Goal: Transaction & Acquisition: Download file/media

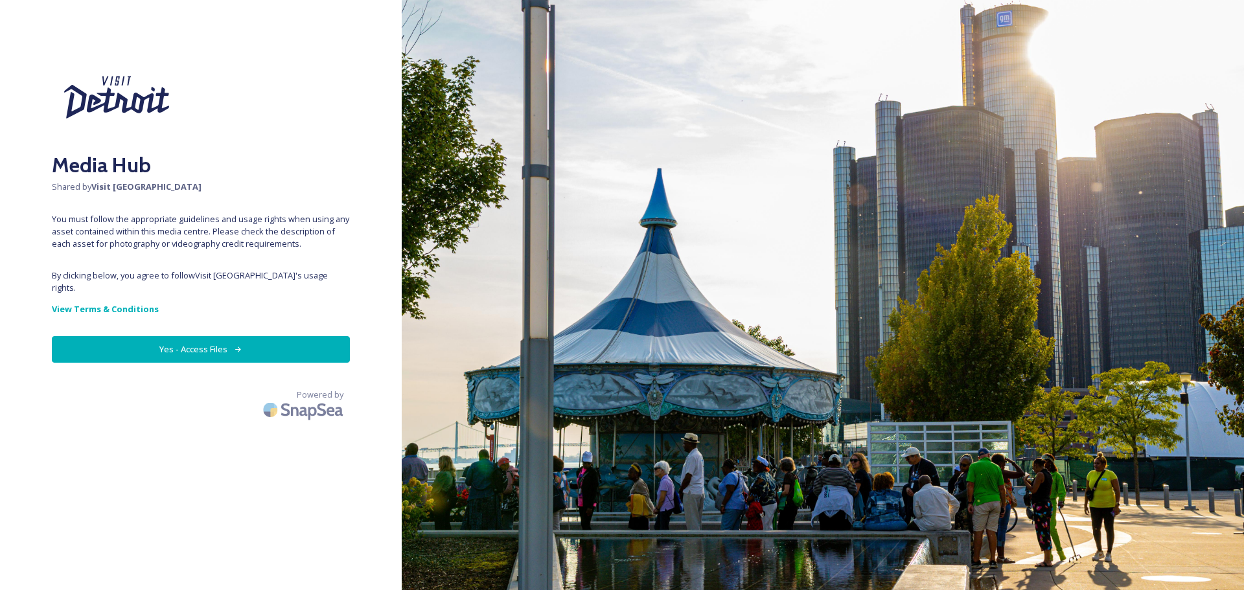
click at [205, 341] on button "Yes - Access Files" at bounding box center [201, 349] width 298 height 27
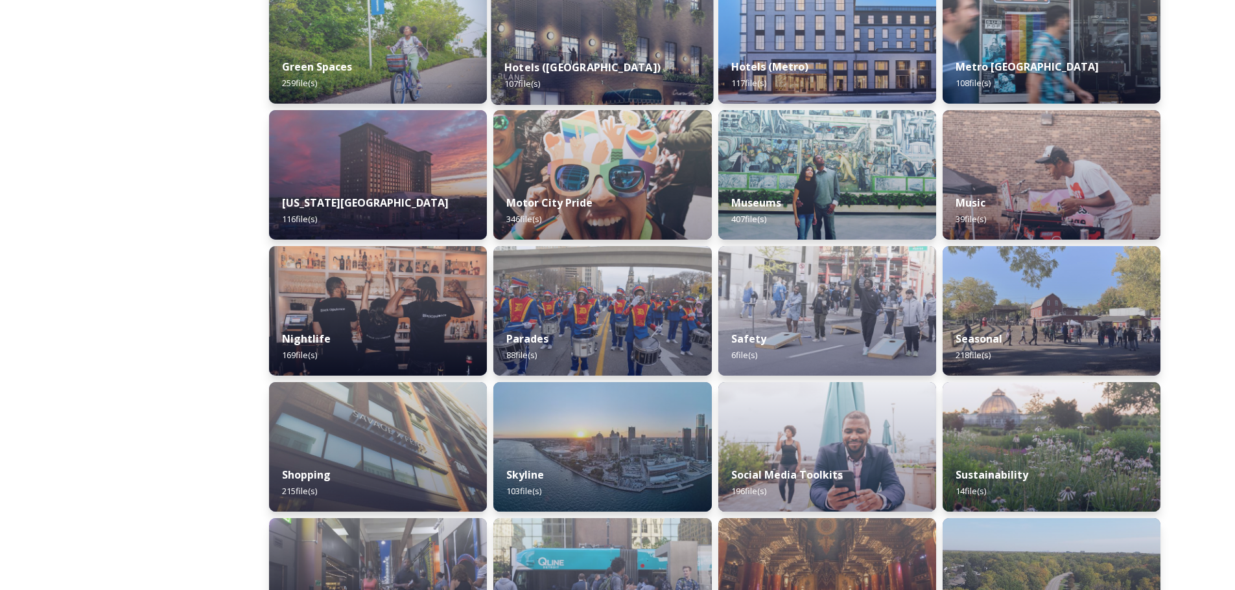
scroll to position [712, 0]
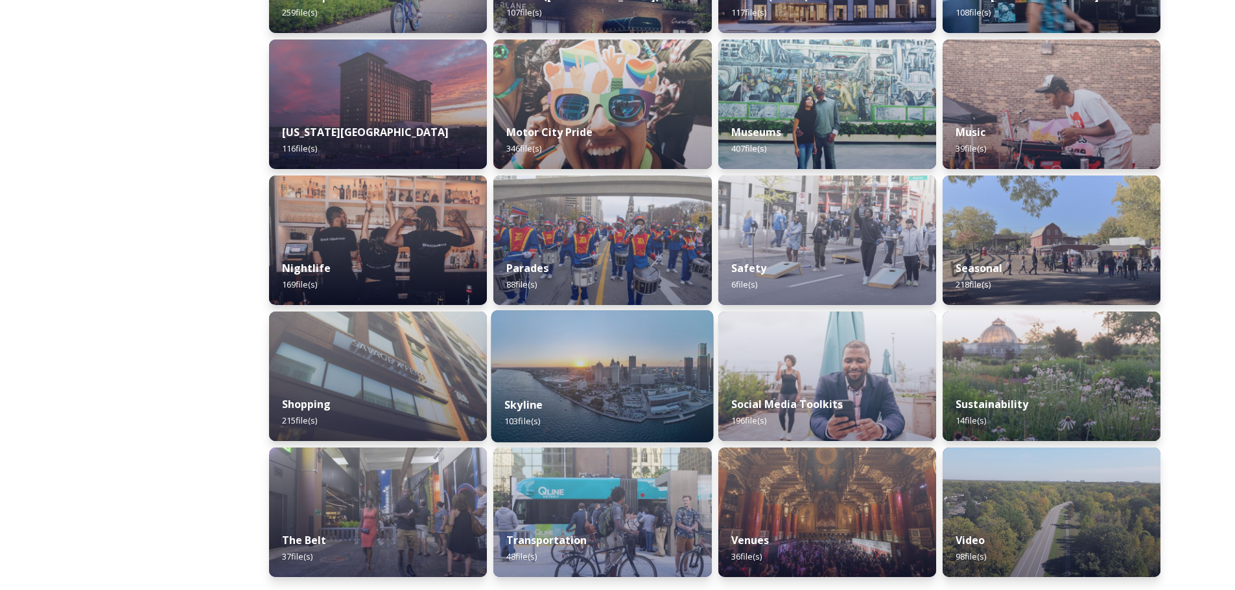
click at [620, 362] on img at bounding box center [602, 376] width 222 height 132
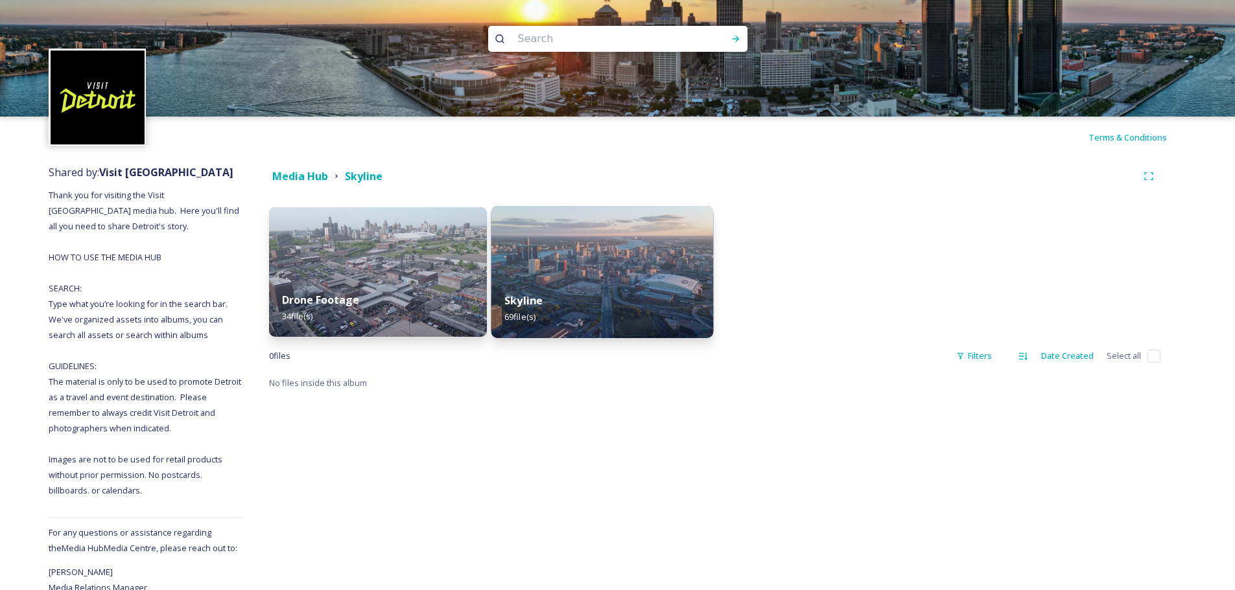
click at [616, 272] on img at bounding box center [602, 272] width 222 height 132
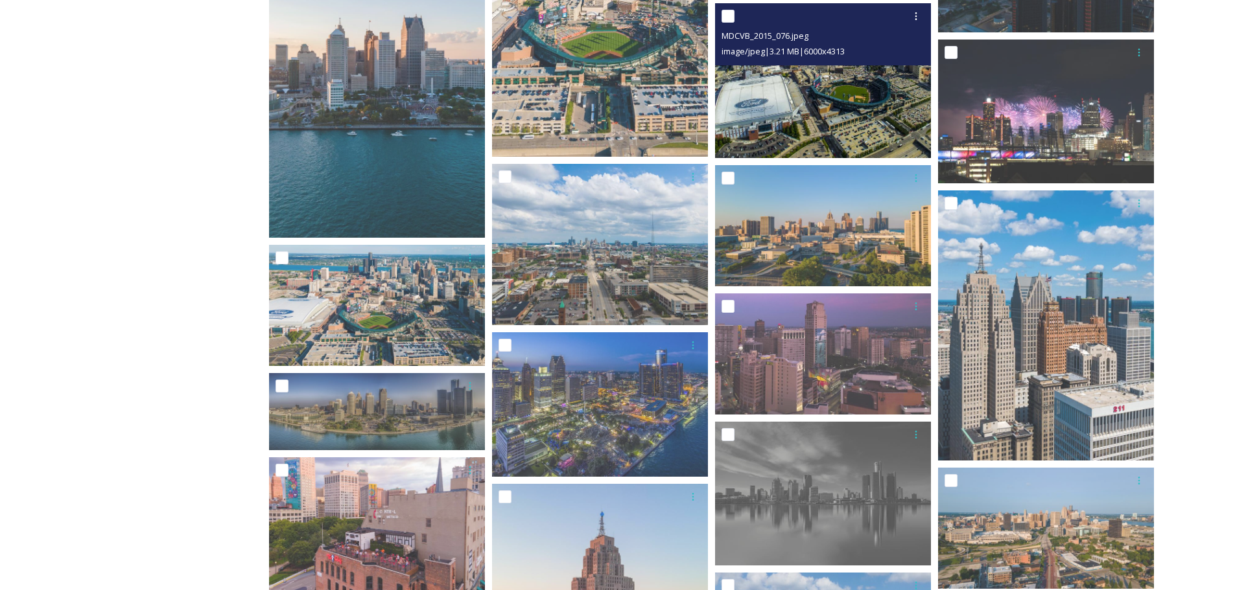
scroll to position [454, 0]
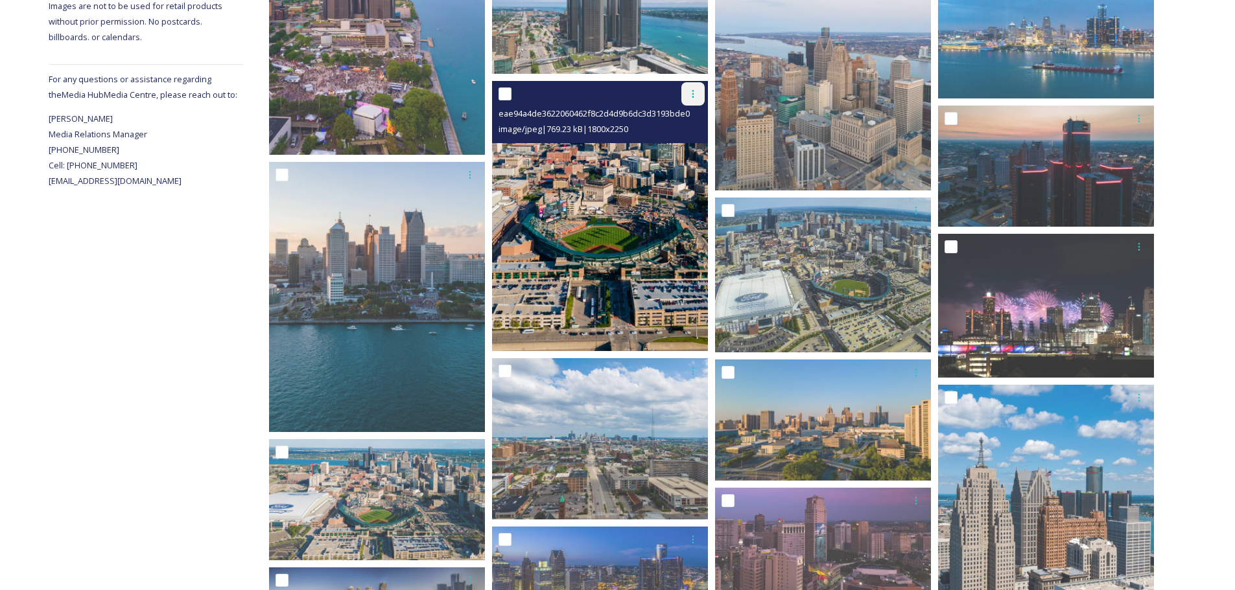
click at [699, 101] on div at bounding box center [692, 93] width 23 height 23
click at [683, 156] on div "Download" at bounding box center [677, 147] width 52 height 25
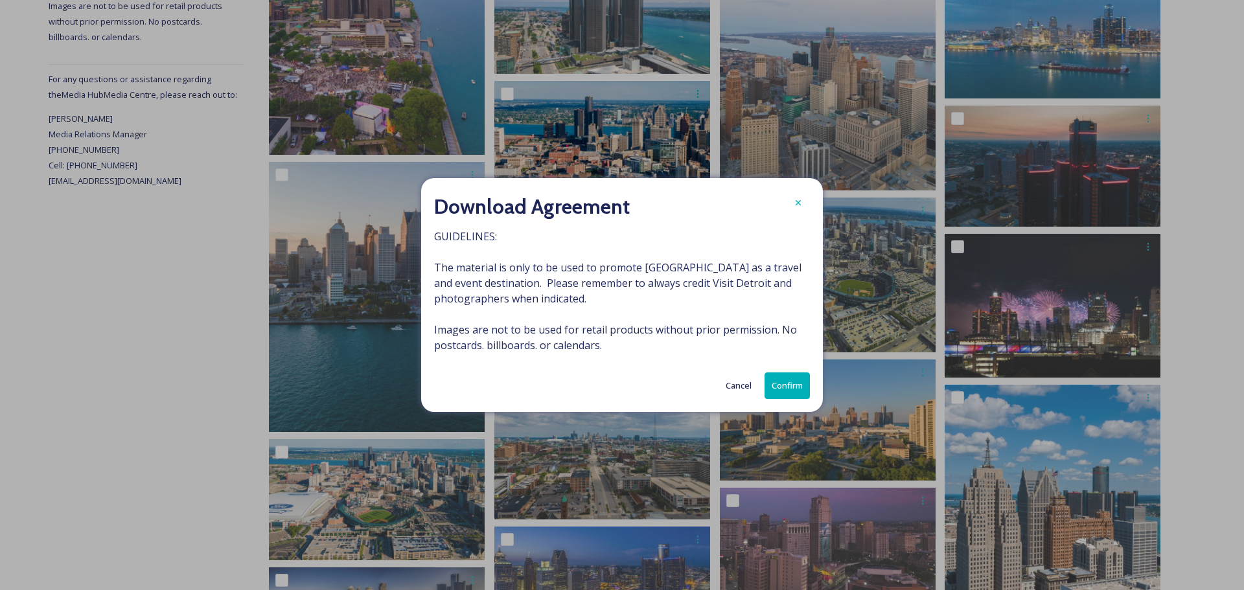
click at [781, 388] on button "Confirm" at bounding box center [787, 386] width 45 height 27
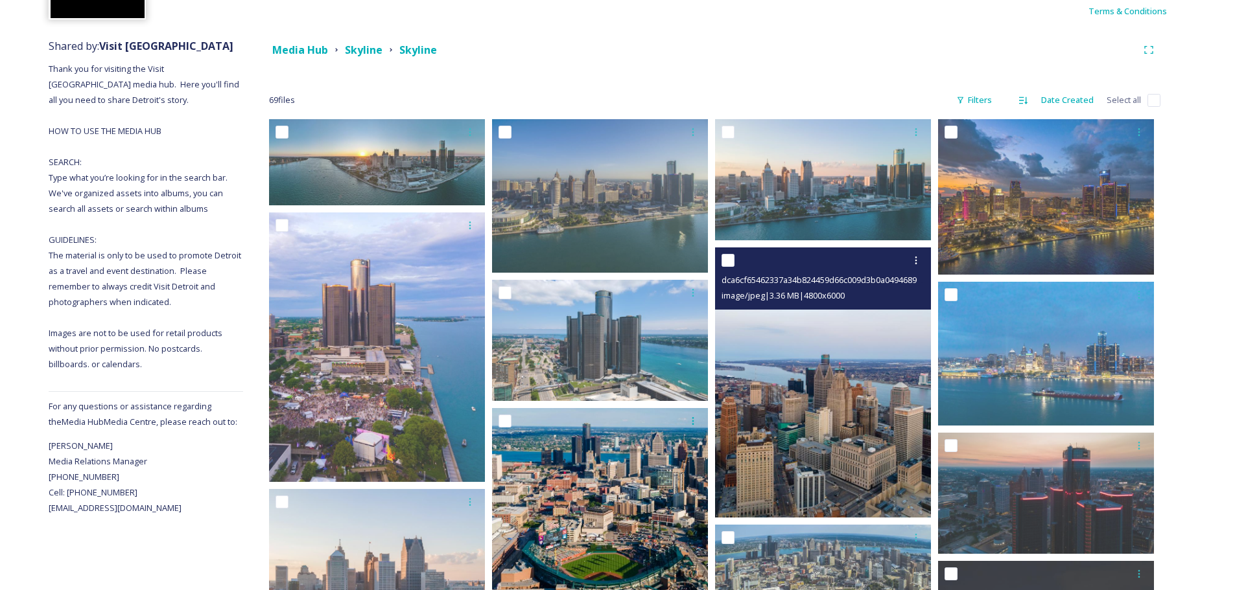
scroll to position [122, 0]
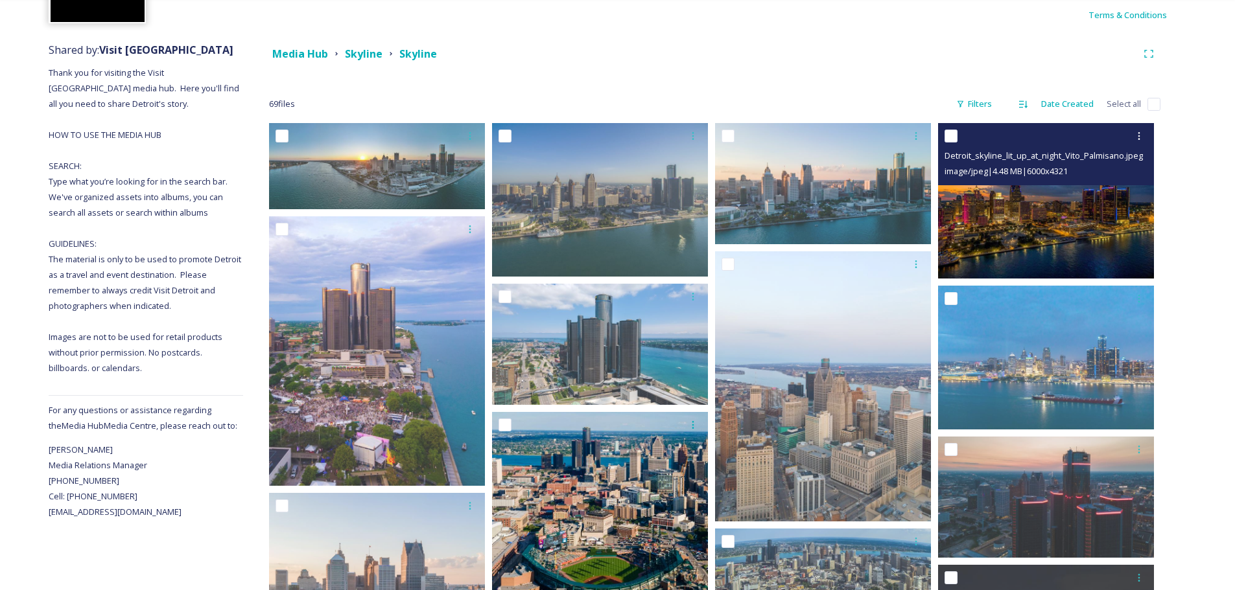
click at [996, 210] on img at bounding box center [1046, 201] width 216 height 156
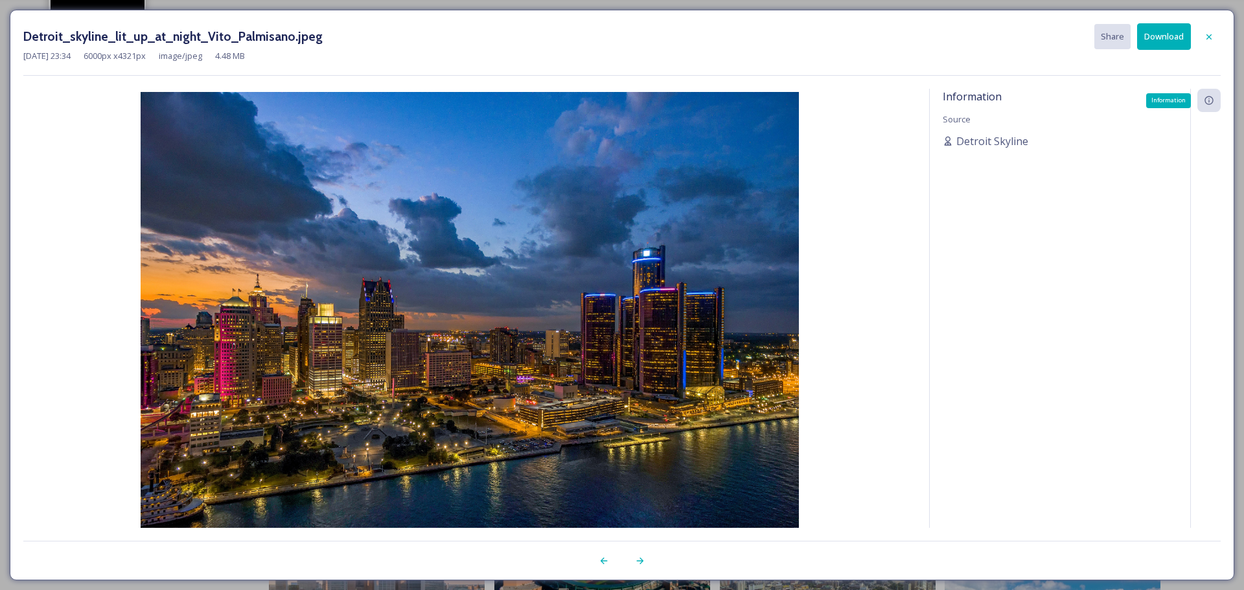
click at [1207, 107] on div "Information" at bounding box center [1209, 100] width 23 height 23
click at [1163, 41] on button "Download" at bounding box center [1164, 36] width 54 height 27
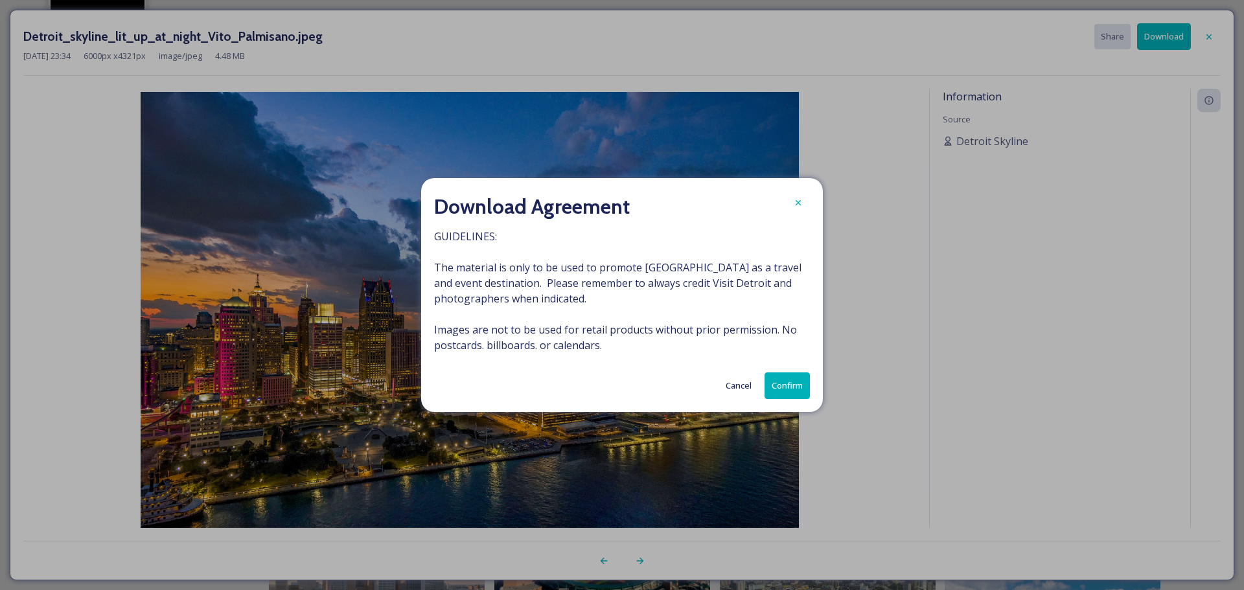
click at [791, 380] on button "Confirm" at bounding box center [787, 386] width 45 height 27
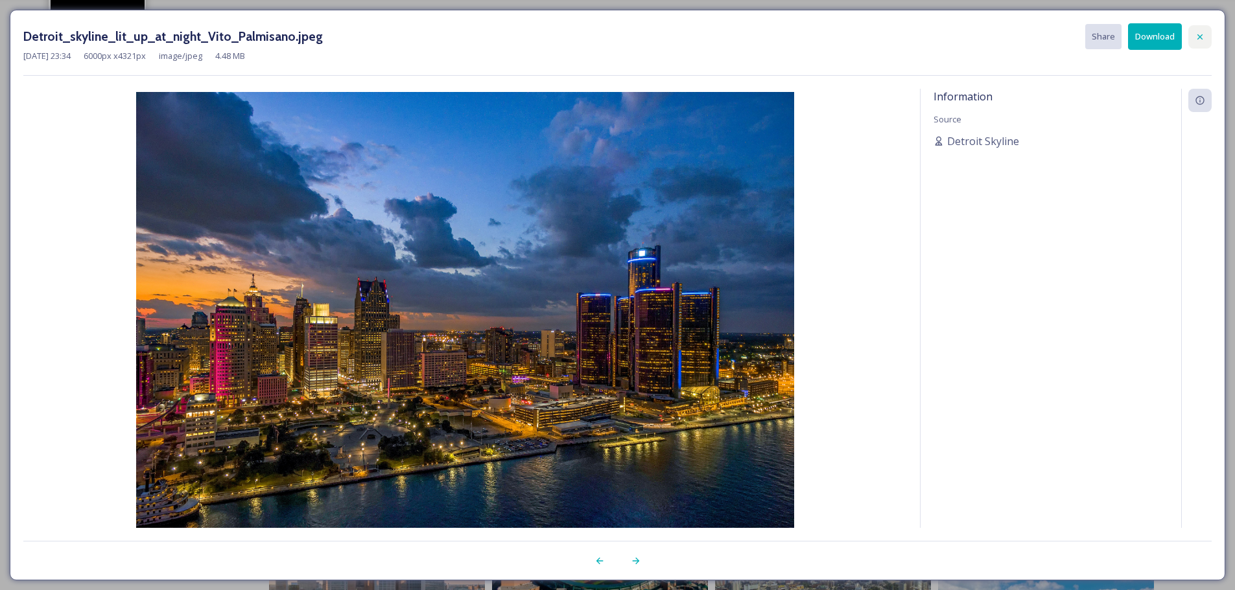
click at [1203, 36] on icon at bounding box center [1199, 37] width 10 height 10
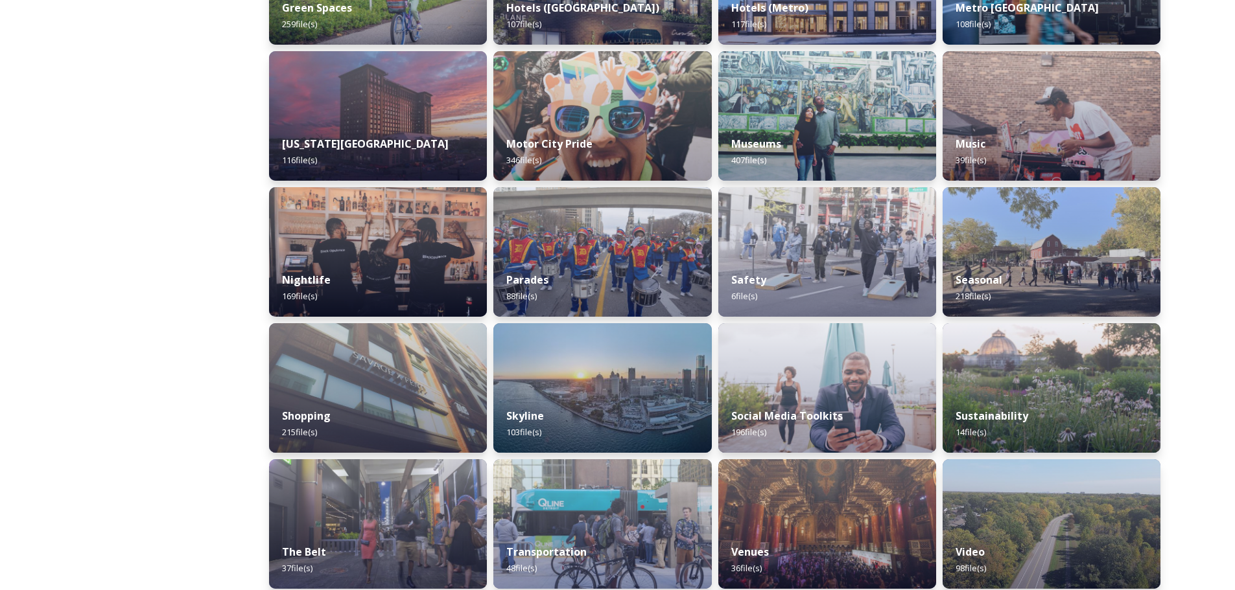
scroll to position [712, 0]
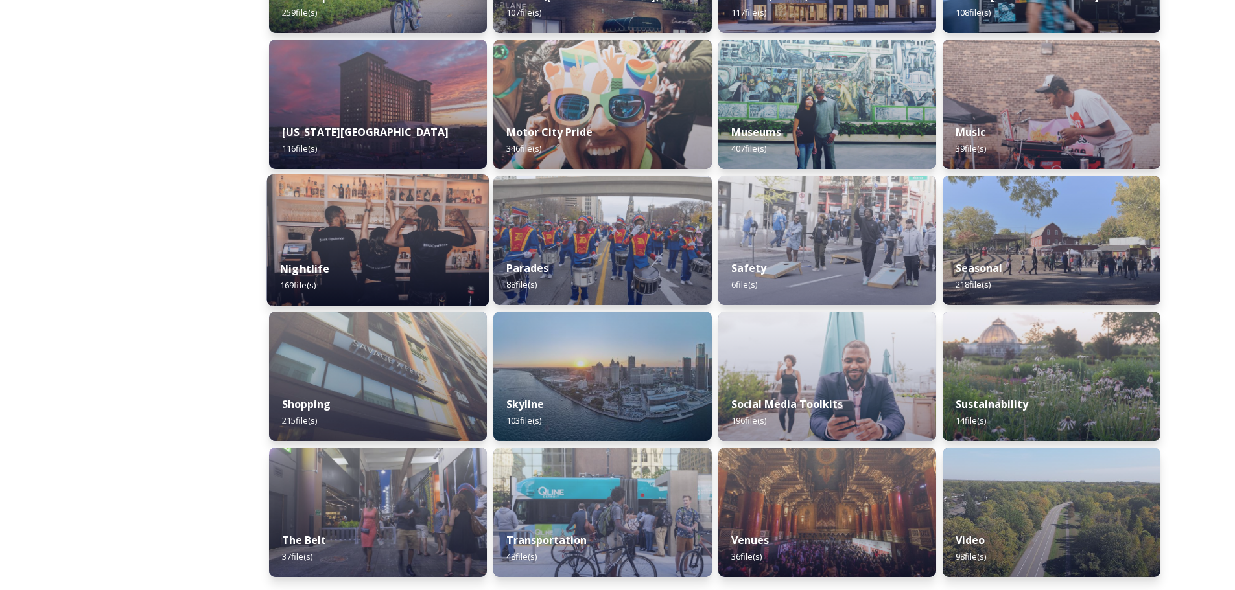
click at [417, 229] on img at bounding box center [378, 240] width 222 height 132
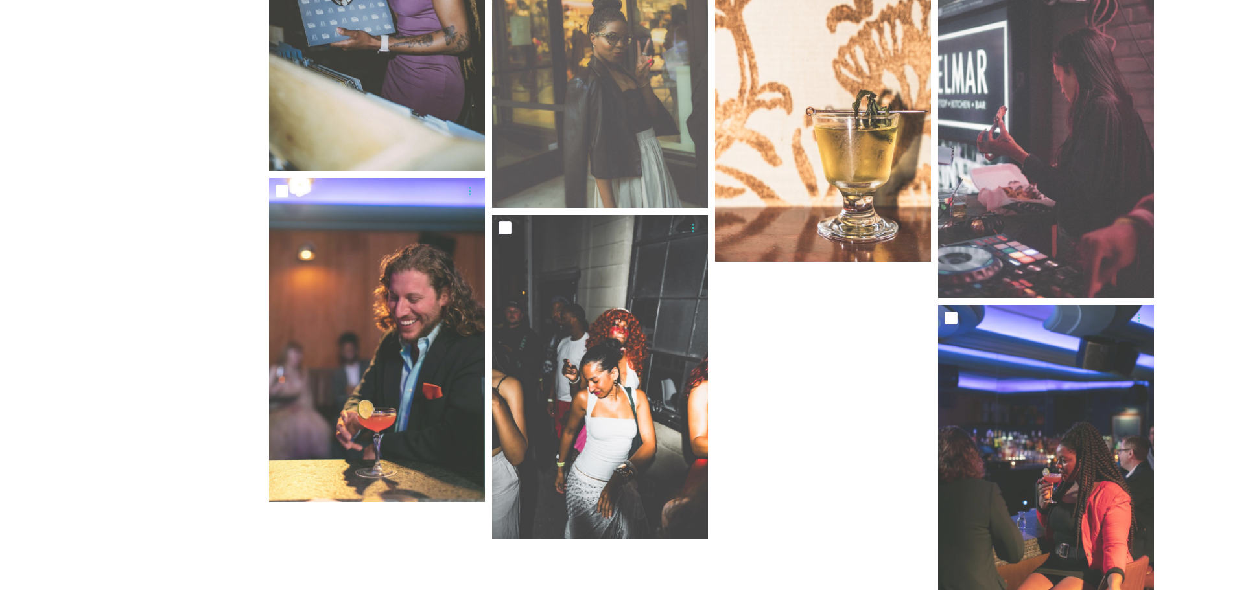
scroll to position [13657, 0]
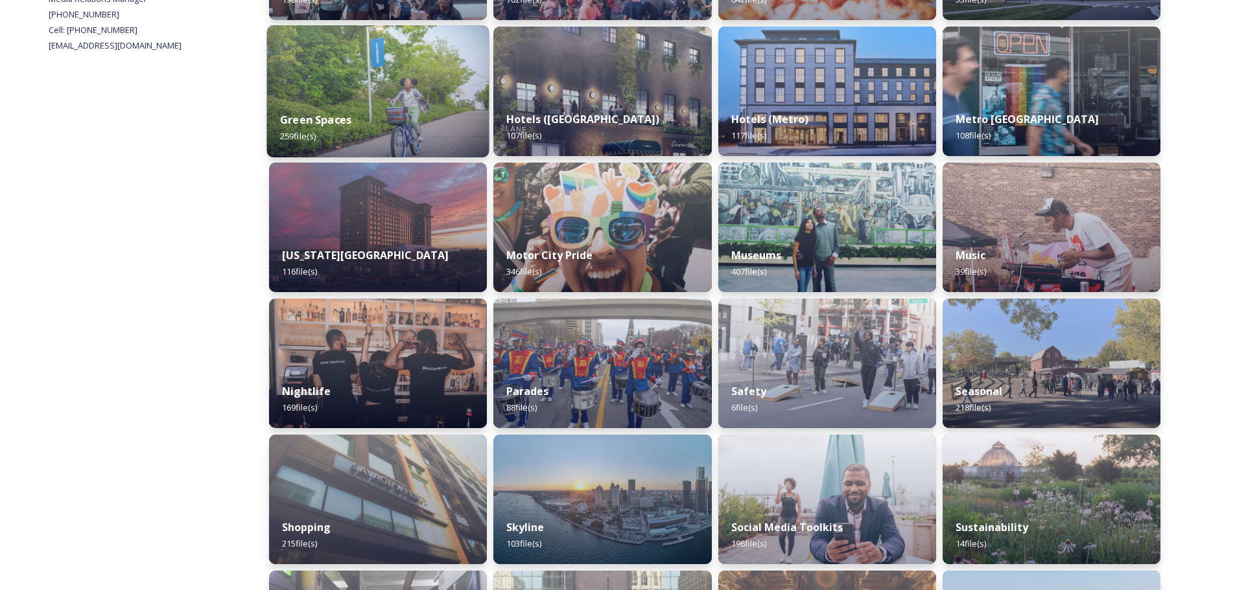
scroll to position [712, 0]
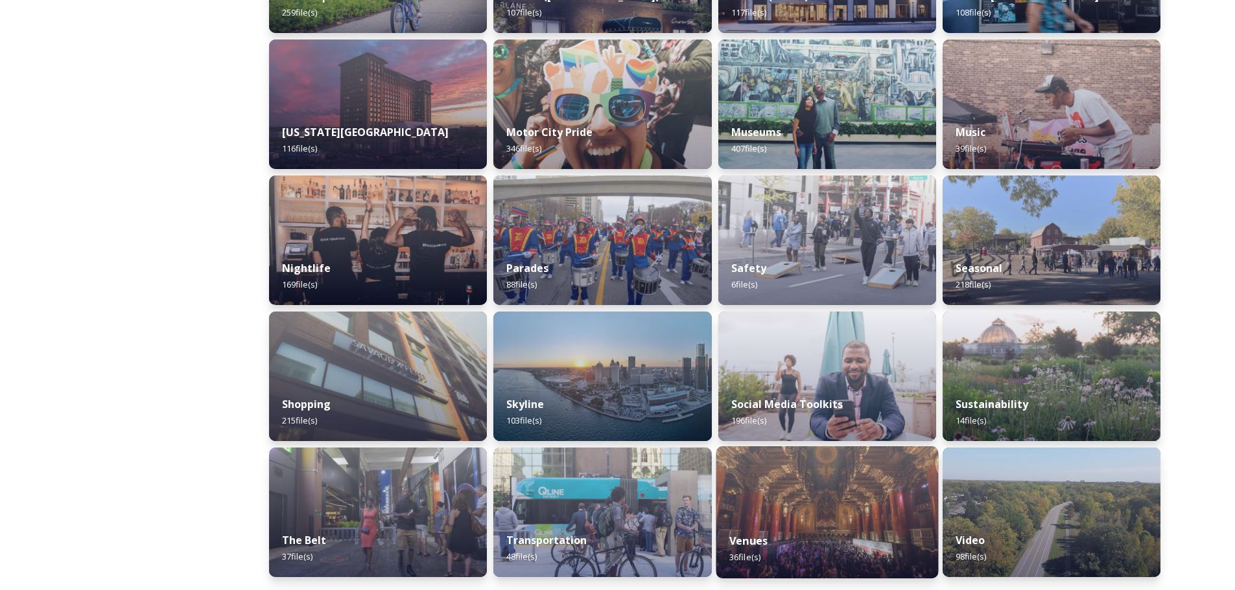
click at [817, 523] on div "Venues 36 file(s)" at bounding box center [827, 549] width 222 height 59
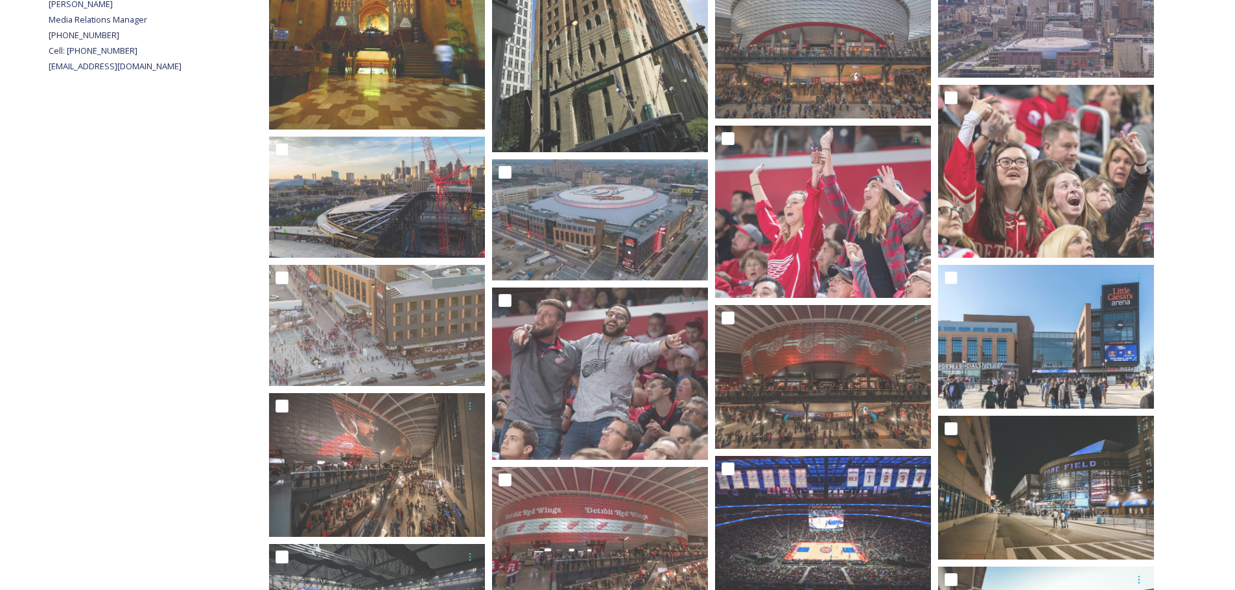
scroll to position [441, 0]
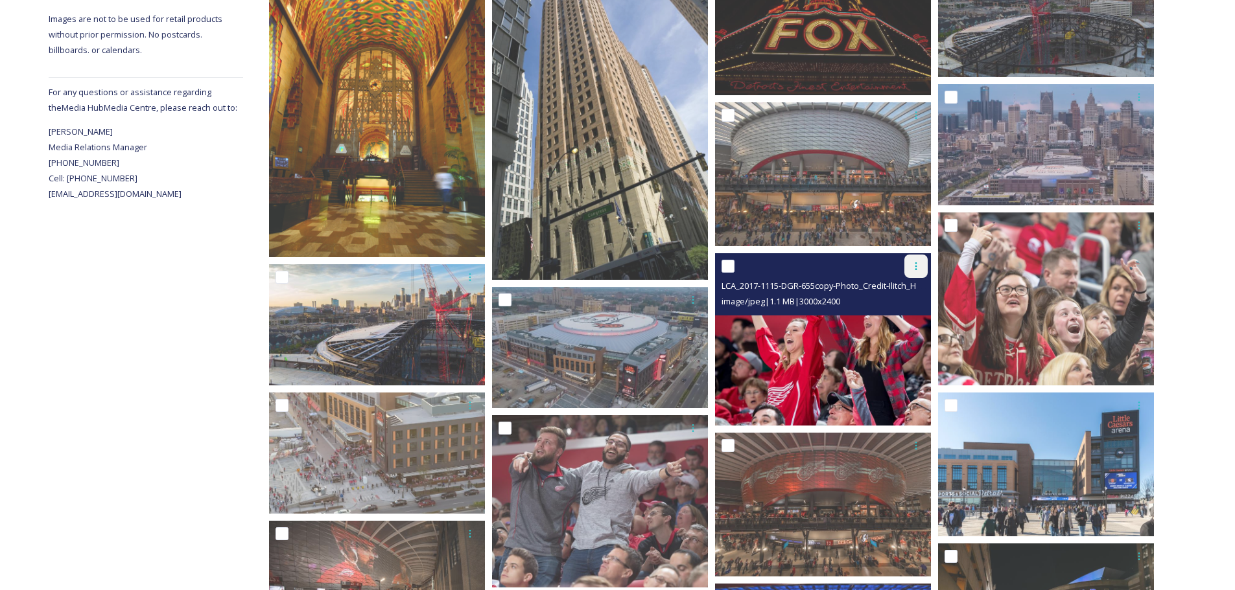
click at [917, 263] on icon at bounding box center [916, 266] width 10 height 10
click at [903, 324] on span "Download" at bounding box center [901, 320] width 40 height 12
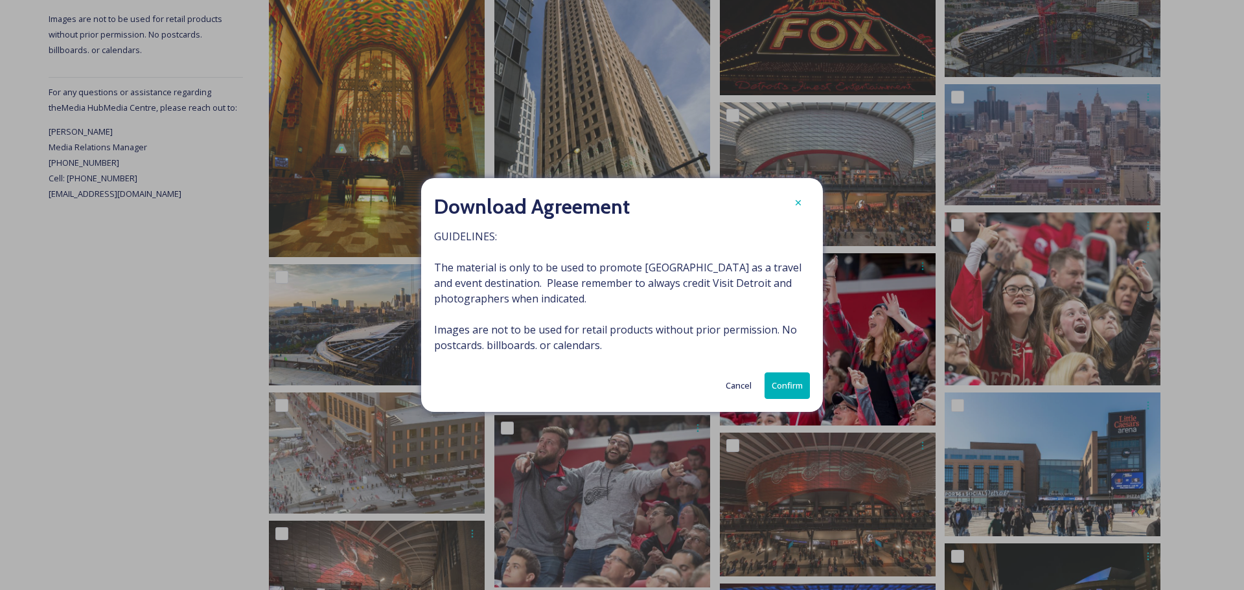
click at [805, 388] on button "Confirm" at bounding box center [787, 386] width 45 height 27
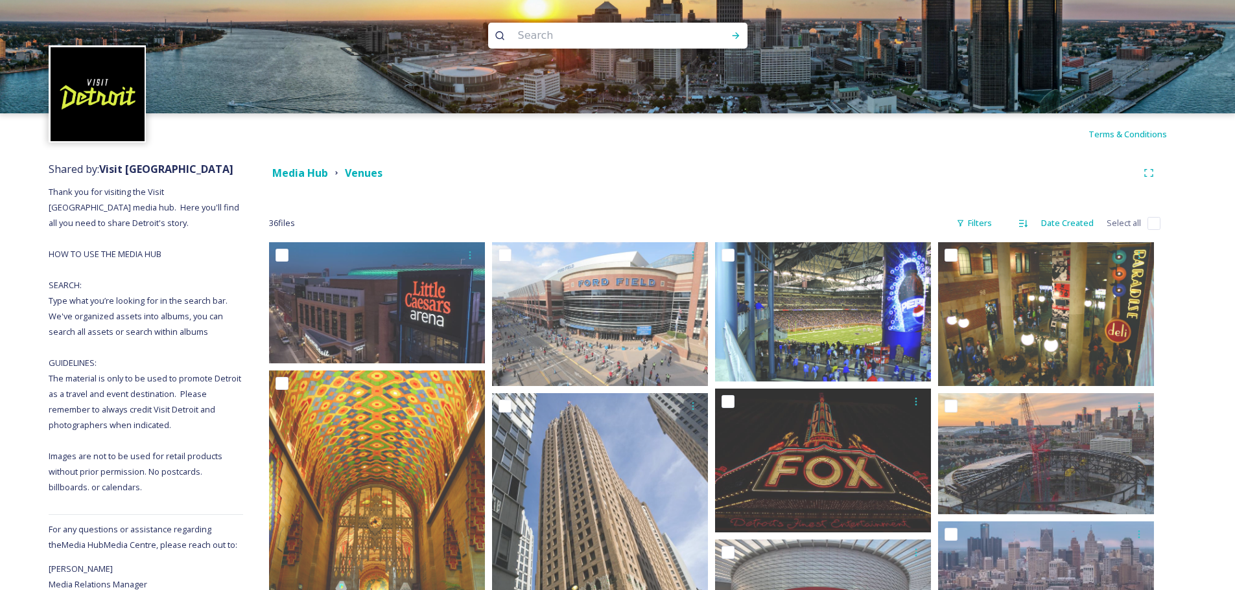
scroll to position [0, 0]
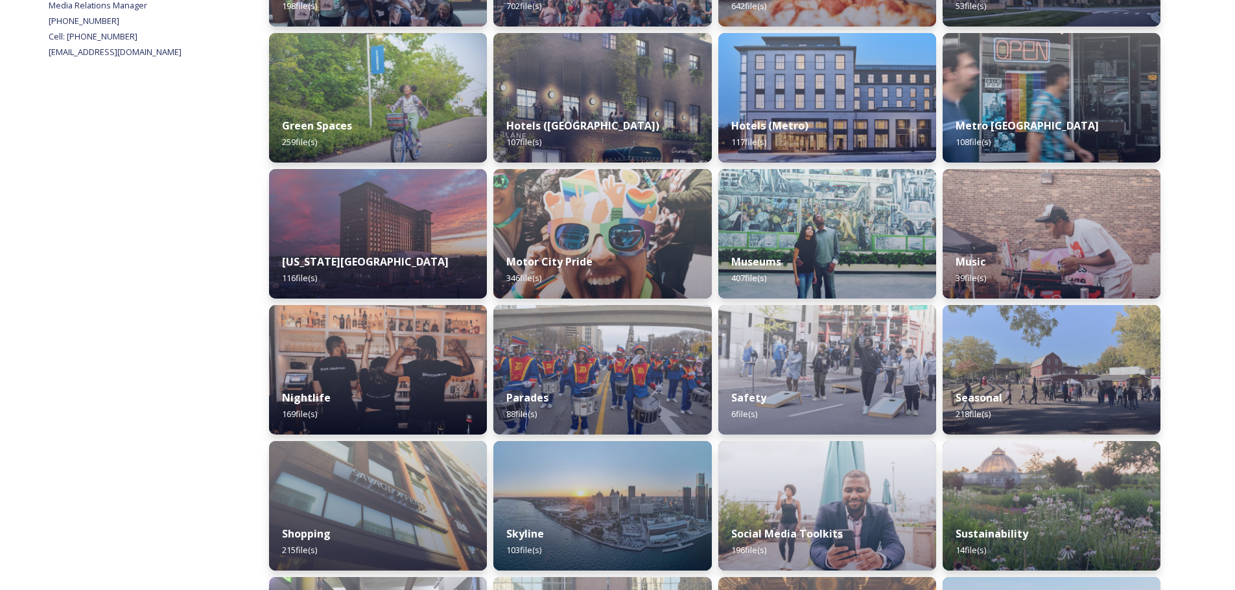
scroll to position [583, 0]
click at [402, 108] on div "Green Spaces 259 file(s)" at bounding box center [378, 133] width 222 height 59
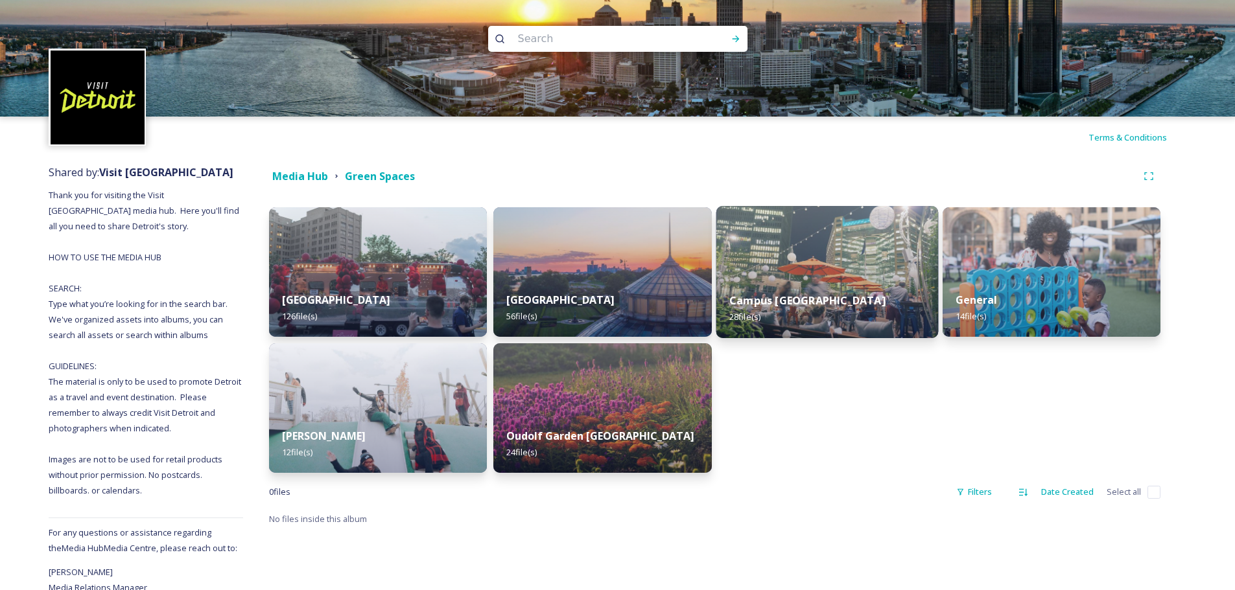
click at [801, 270] on img at bounding box center [827, 272] width 222 height 132
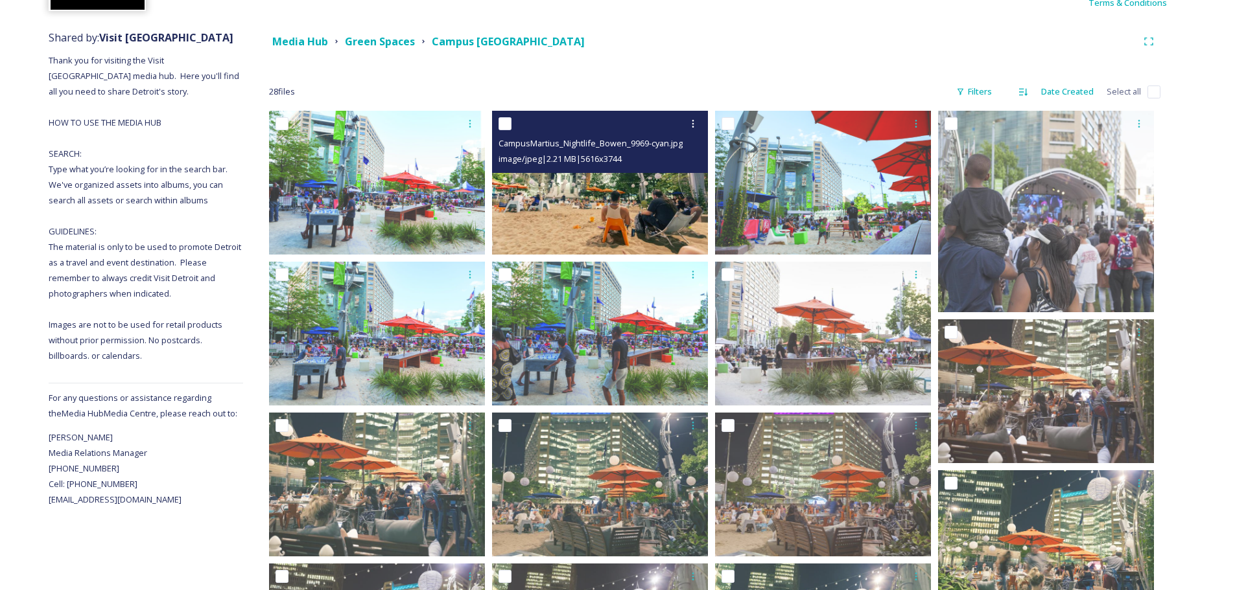
scroll to position [130, 0]
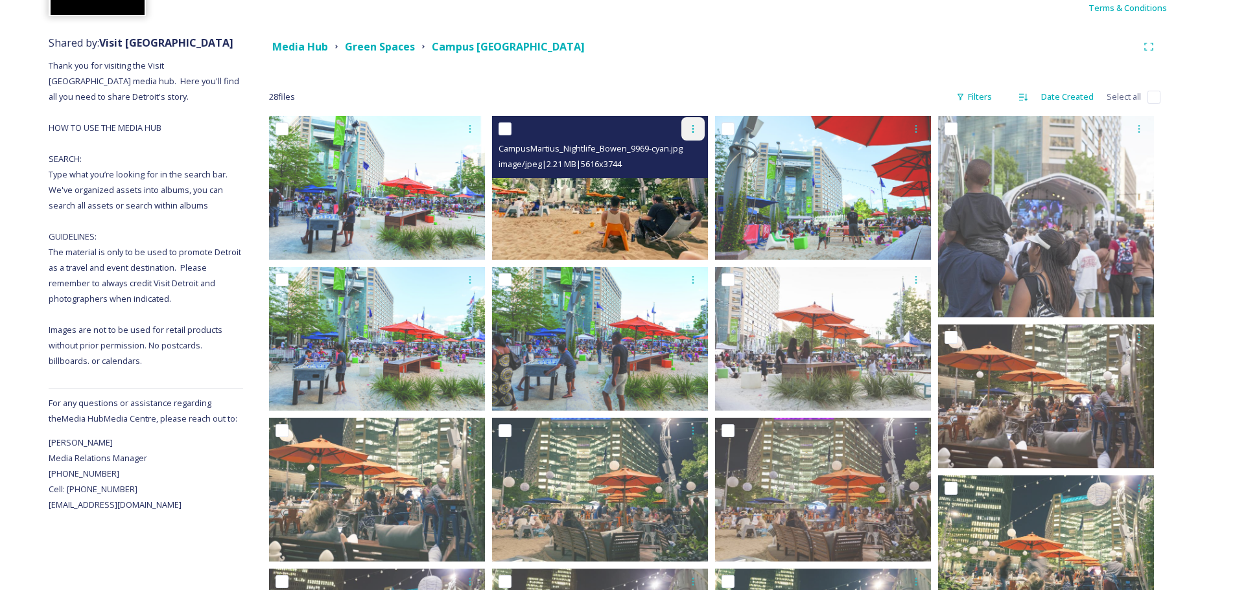
click at [696, 124] on icon at bounding box center [693, 129] width 10 height 10
click at [681, 186] on span "Download" at bounding box center [678, 182] width 40 height 12
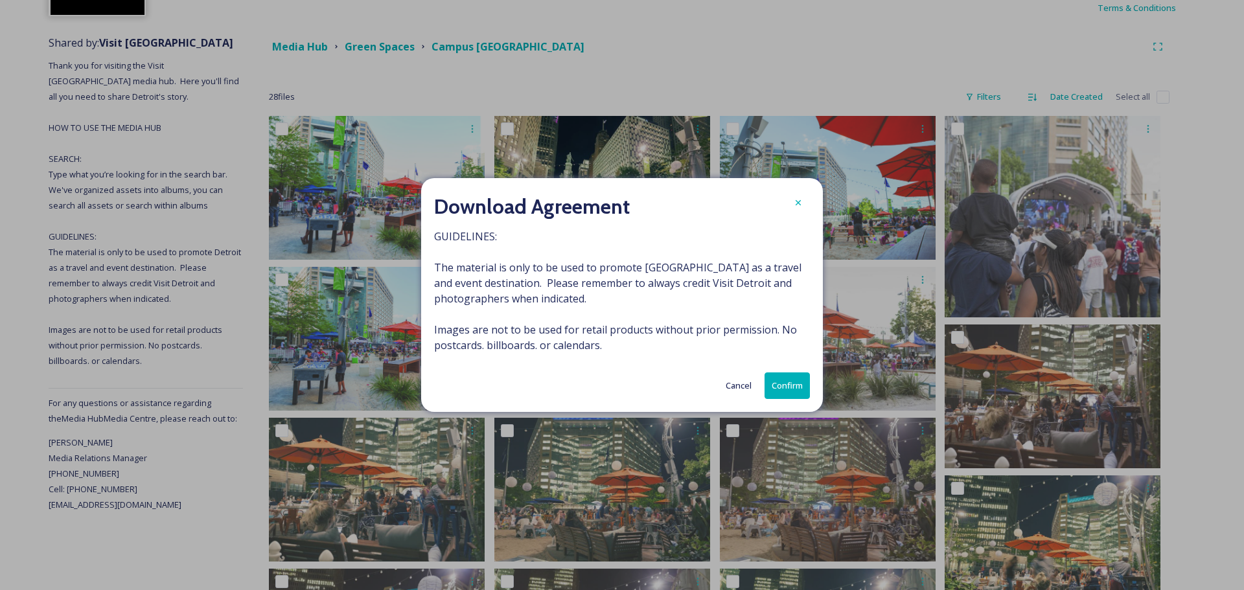
click at [789, 383] on button "Confirm" at bounding box center [787, 386] width 45 height 27
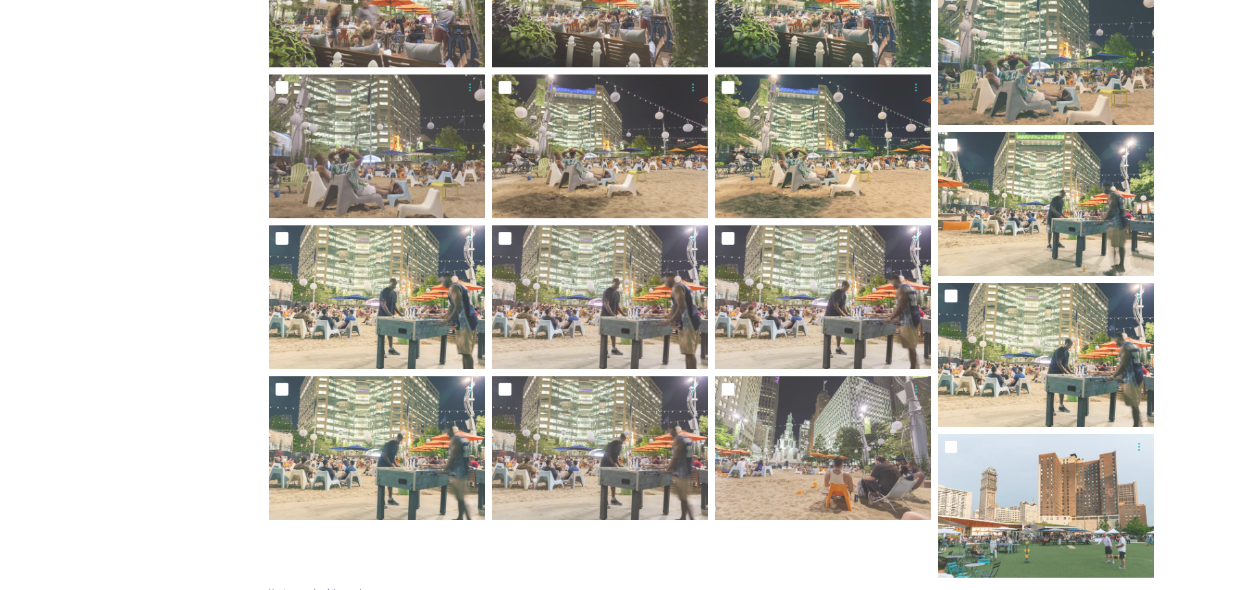
scroll to position [791, 0]
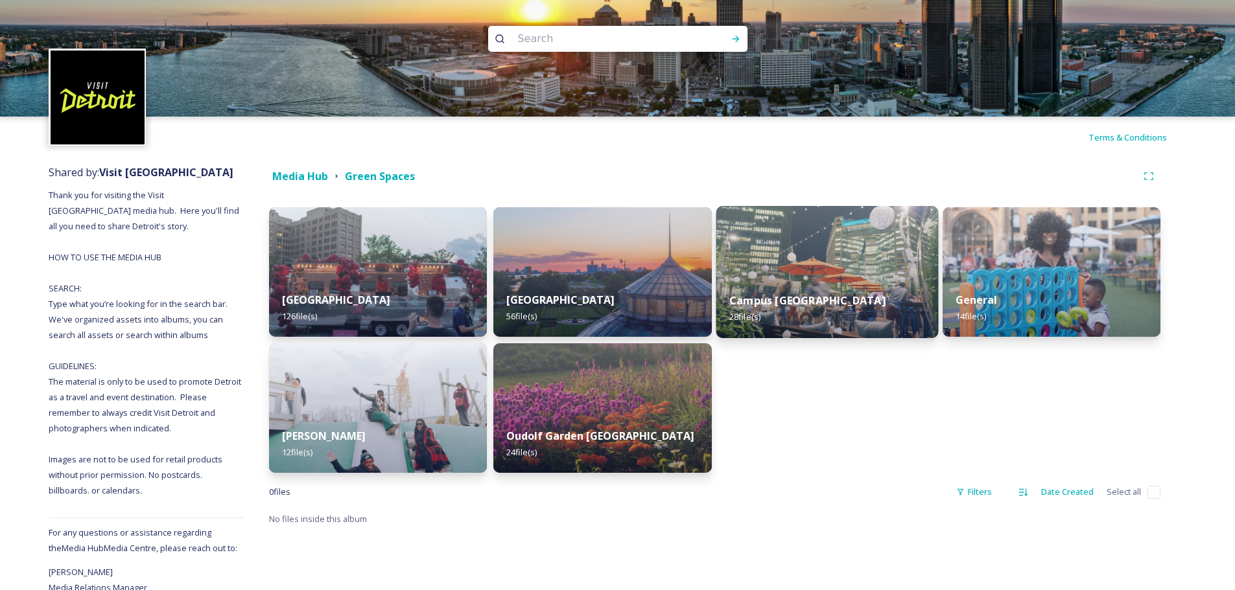
click at [784, 297] on strong "Campus [GEOGRAPHIC_DATA]" at bounding box center [807, 301] width 156 height 14
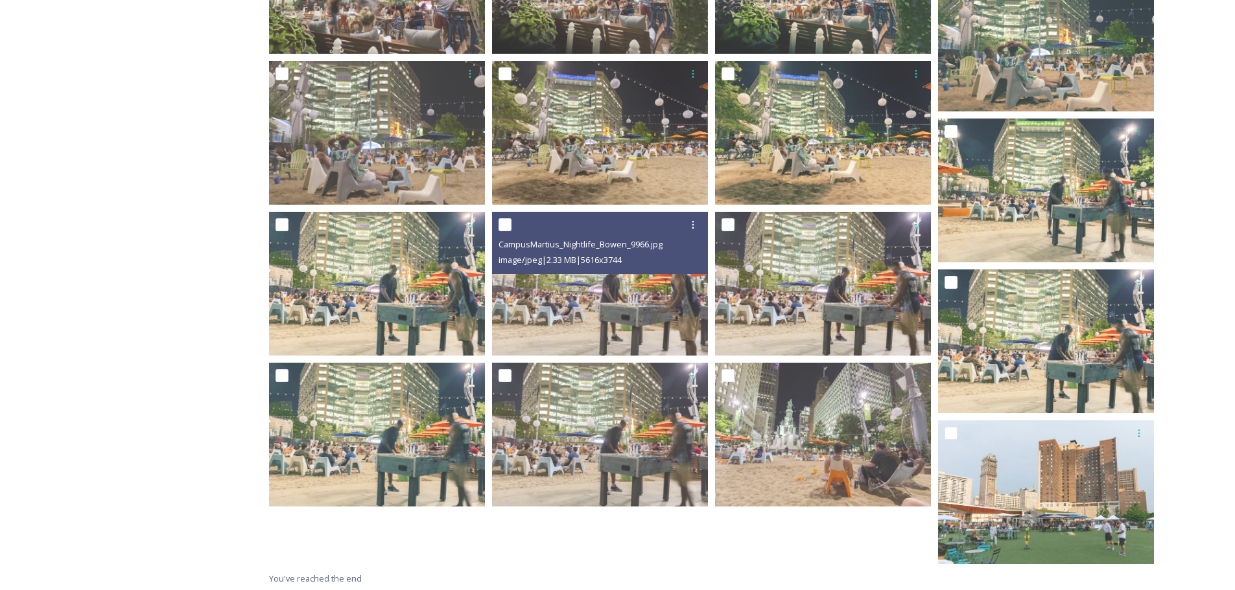
scroll to position [791, 0]
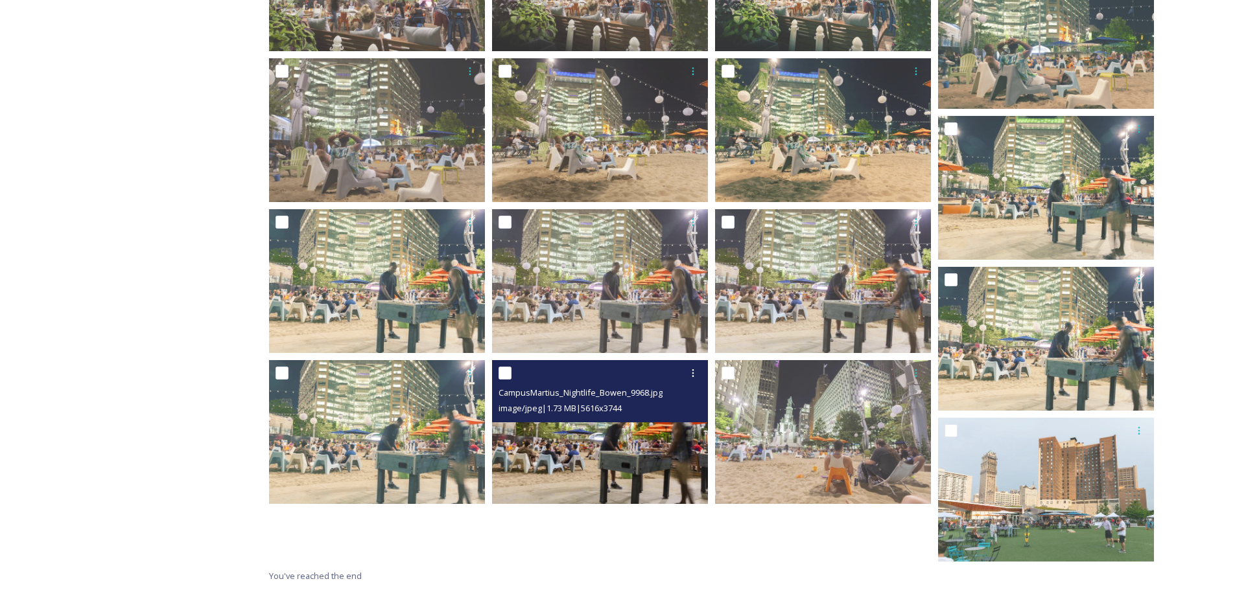
click at [681, 436] on img at bounding box center [600, 432] width 216 height 144
click at [655, 445] on img at bounding box center [600, 432] width 216 height 144
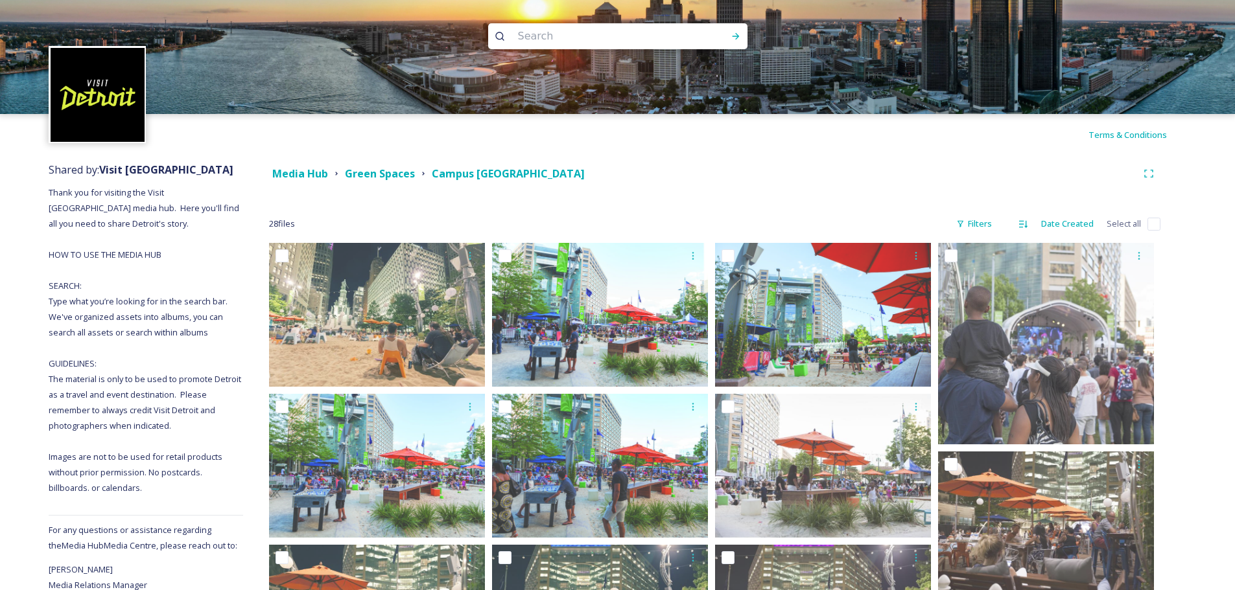
scroll to position [0, 0]
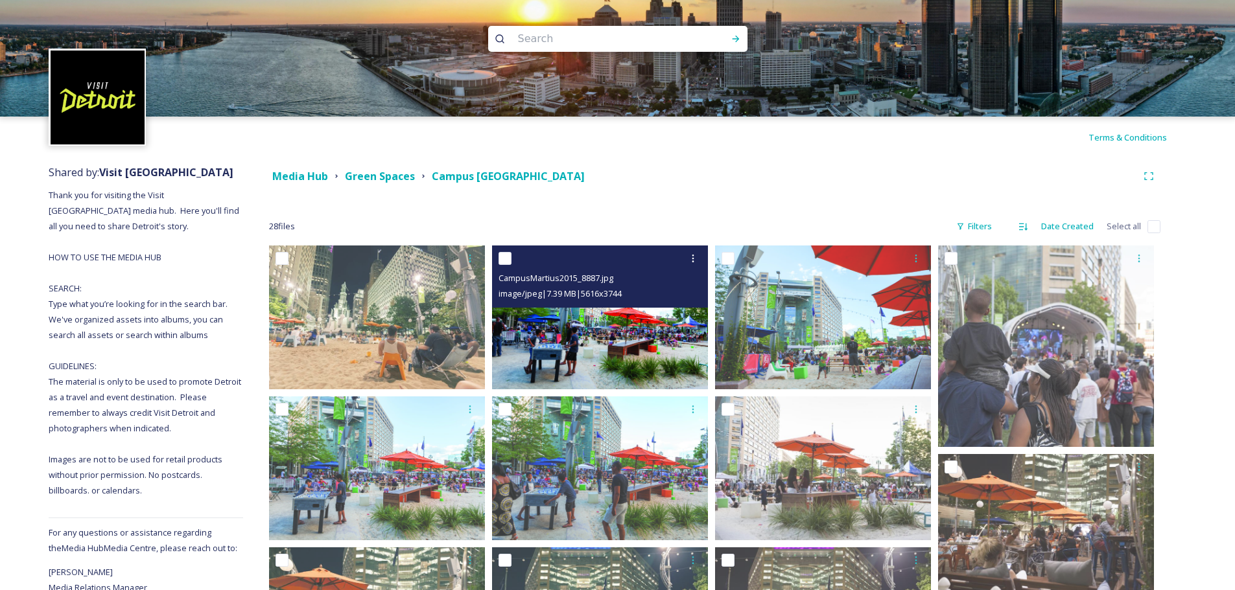
click at [649, 330] on img at bounding box center [600, 318] width 216 height 144
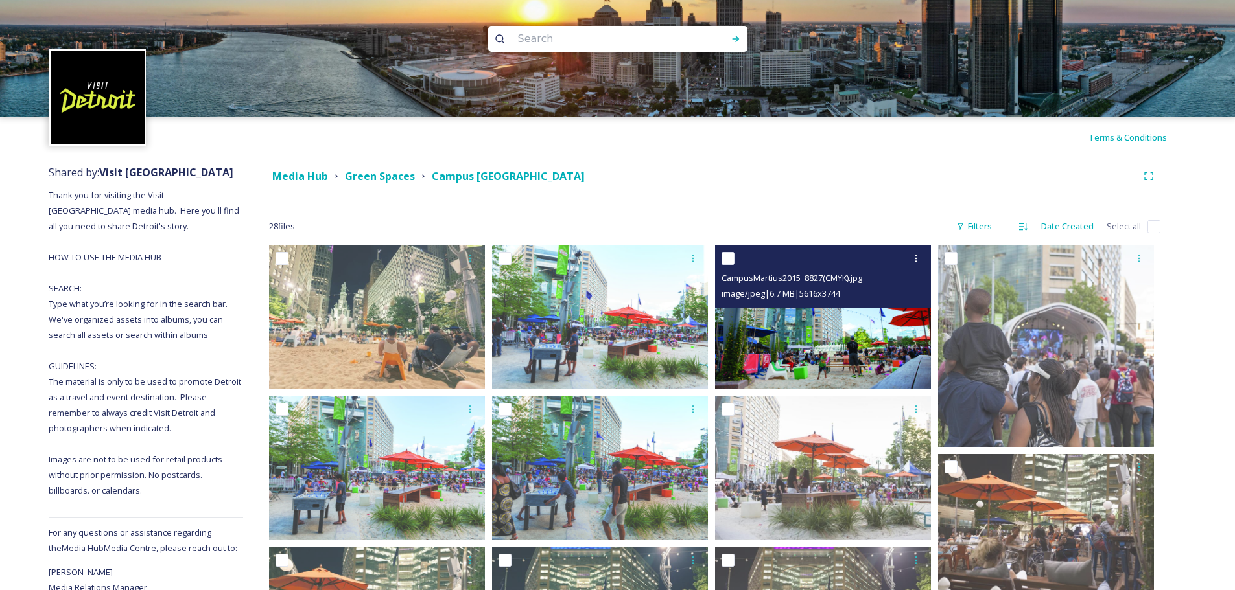
click at [824, 329] on img at bounding box center [823, 318] width 216 height 144
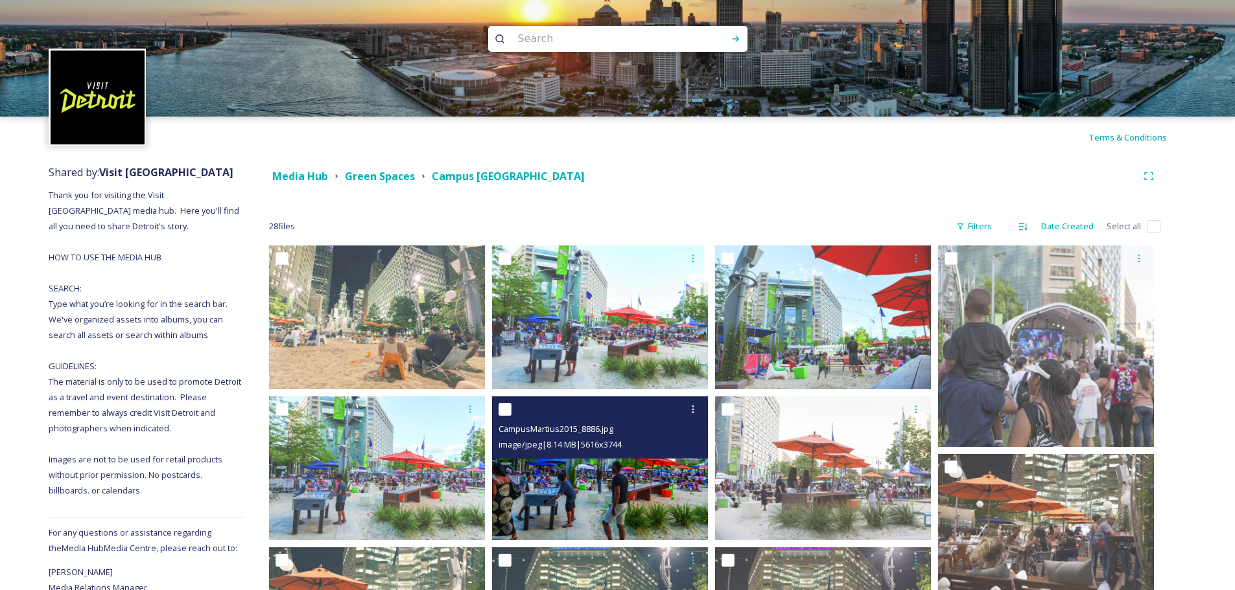
click at [636, 430] on div "CampusMartius2015_8886.jpg" at bounding box center [601, 429] width 206 height 16
click at [583, 463] on img at bounding box center [600, 469] width 216 height 144
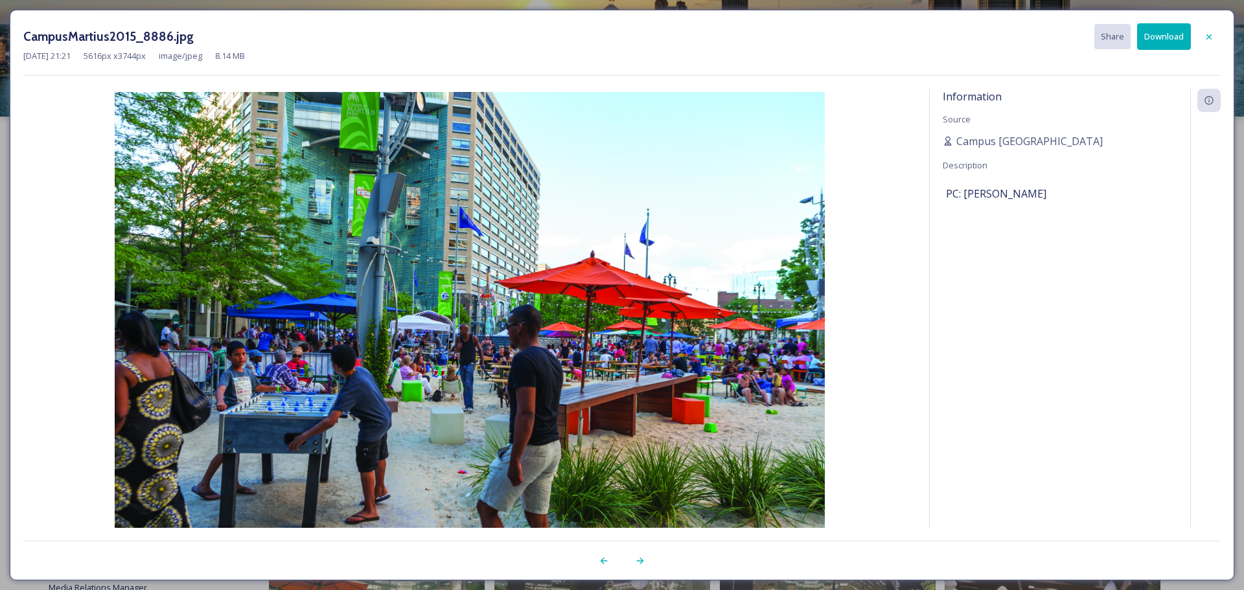
click at [1167, 40] on button "Download" at bounding box center [1164, 36] width 54 height 27
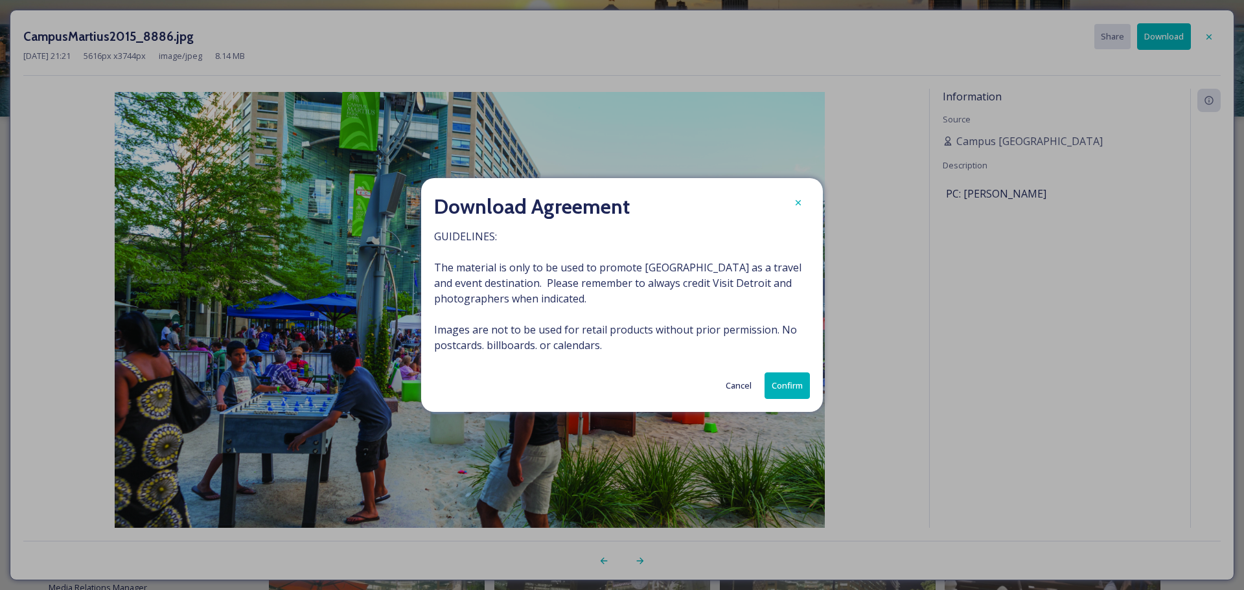
click at [789, 385] on button "Confirm" at bounding box center [787, 386] width 45 height 27
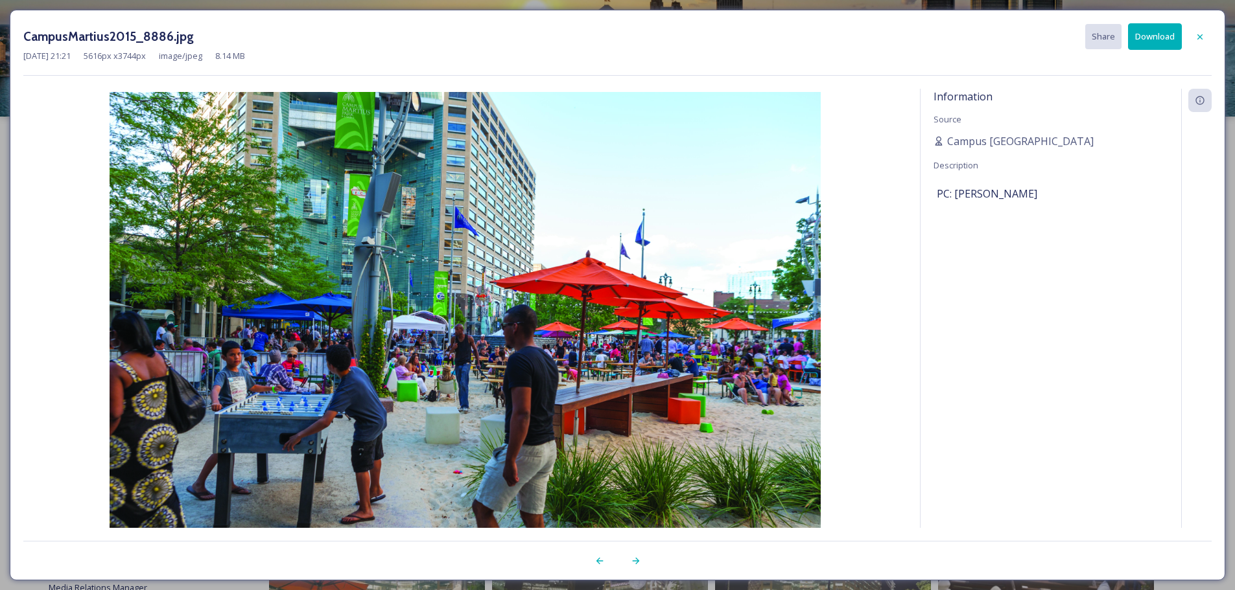
click at [1152, 29] on button "Download" at bounding box center [1155, 36] width 54 height 27
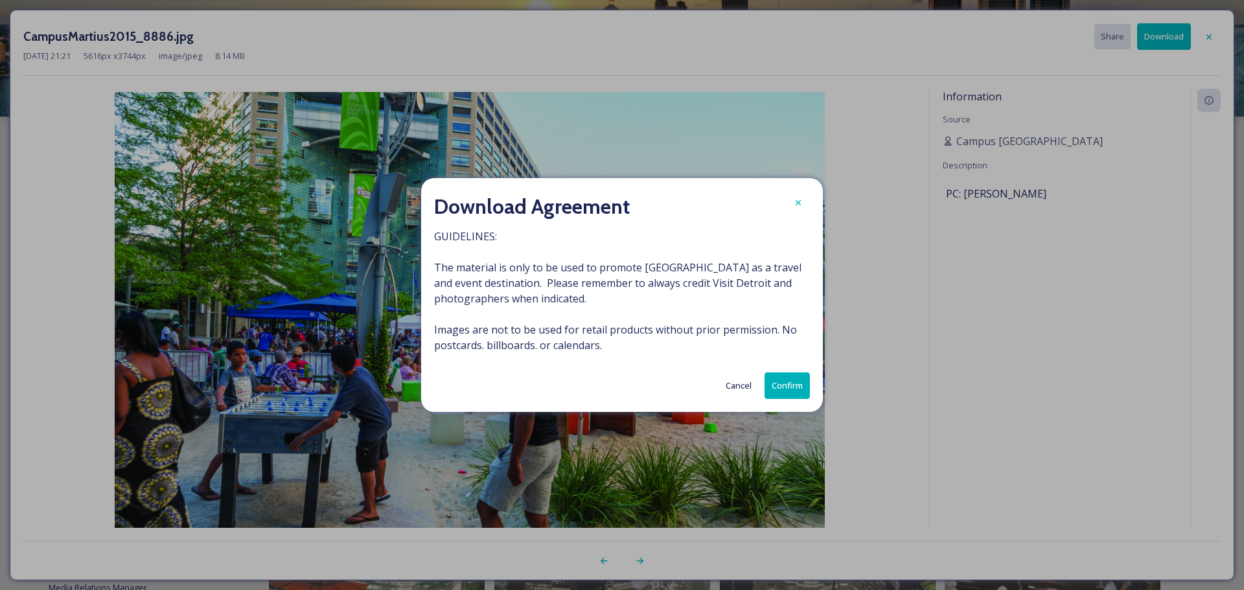
click at [798, 387] on button "Confirm" at bounding box center [787, 386] width 45 height 27
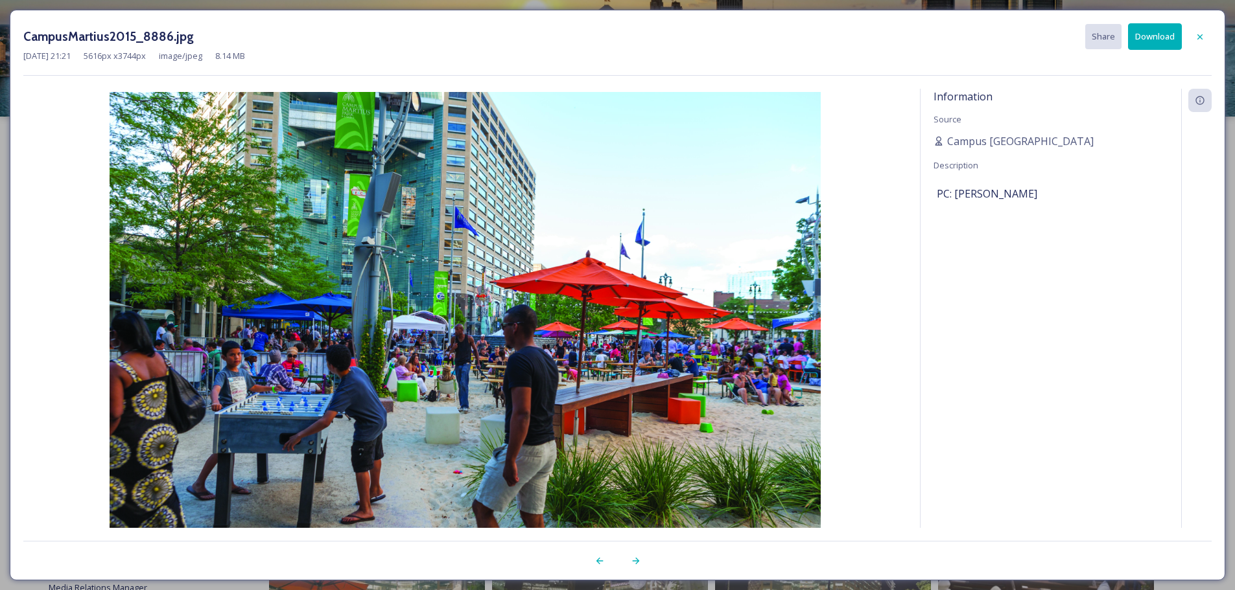
click at [143, 49] on div "CampusMartius2015_8886.jpg Share Download" at bounding box center [617, 36] width 1188 height 27
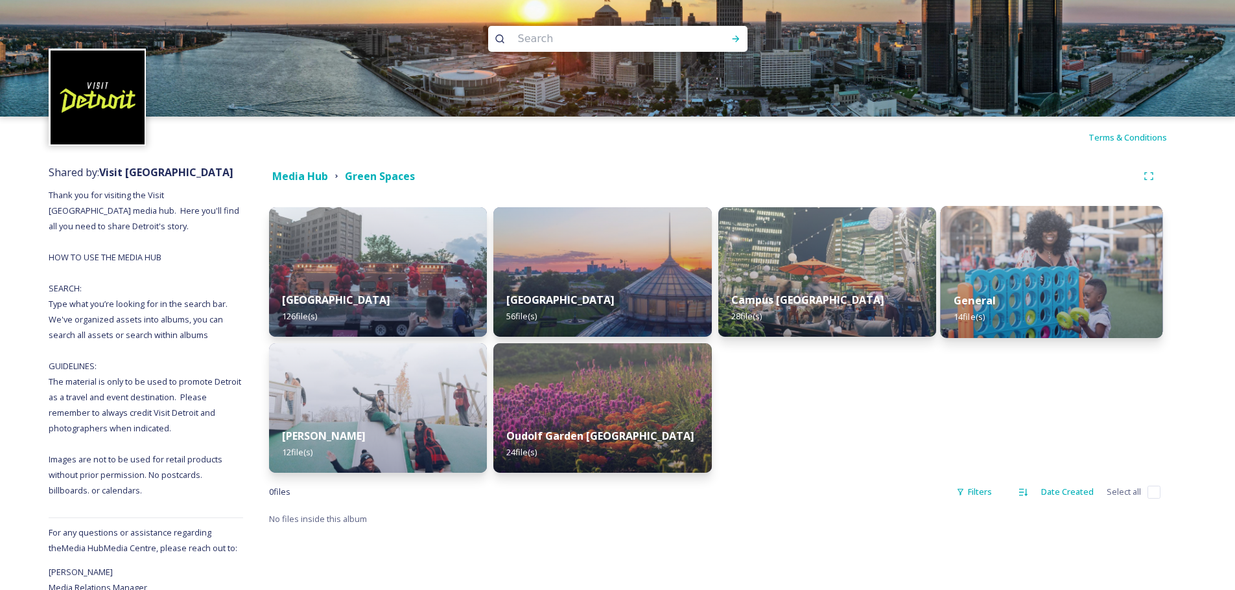
click at [1027, 253] on img at bounding box center [1051, 272] width 222 height 132
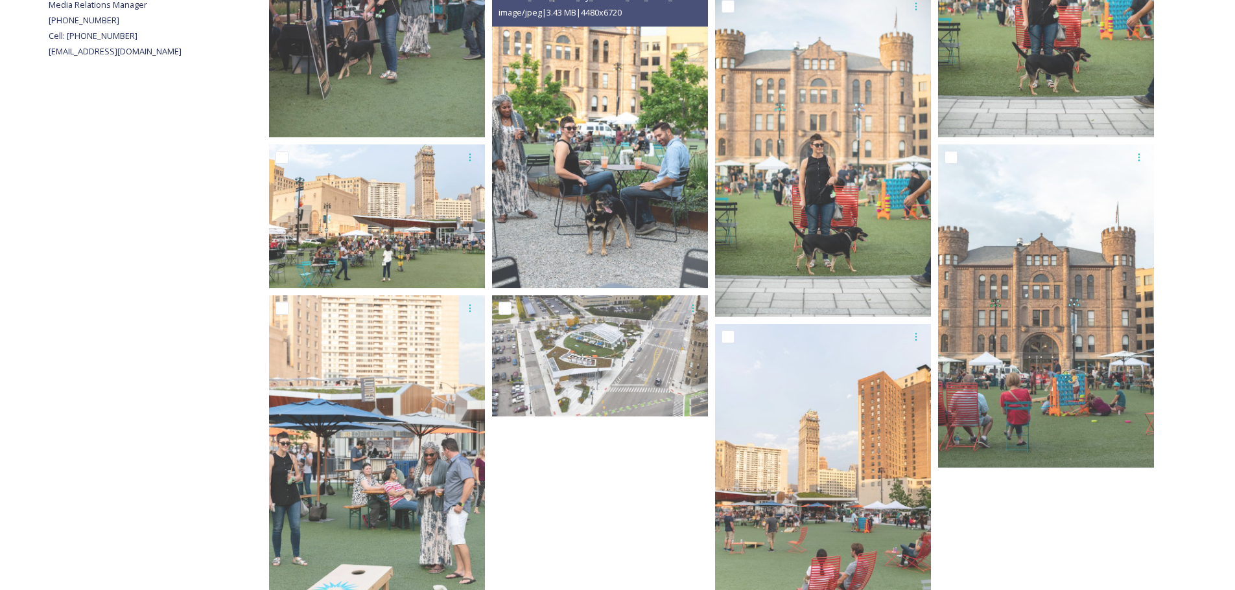
scroll to position [670, 0]
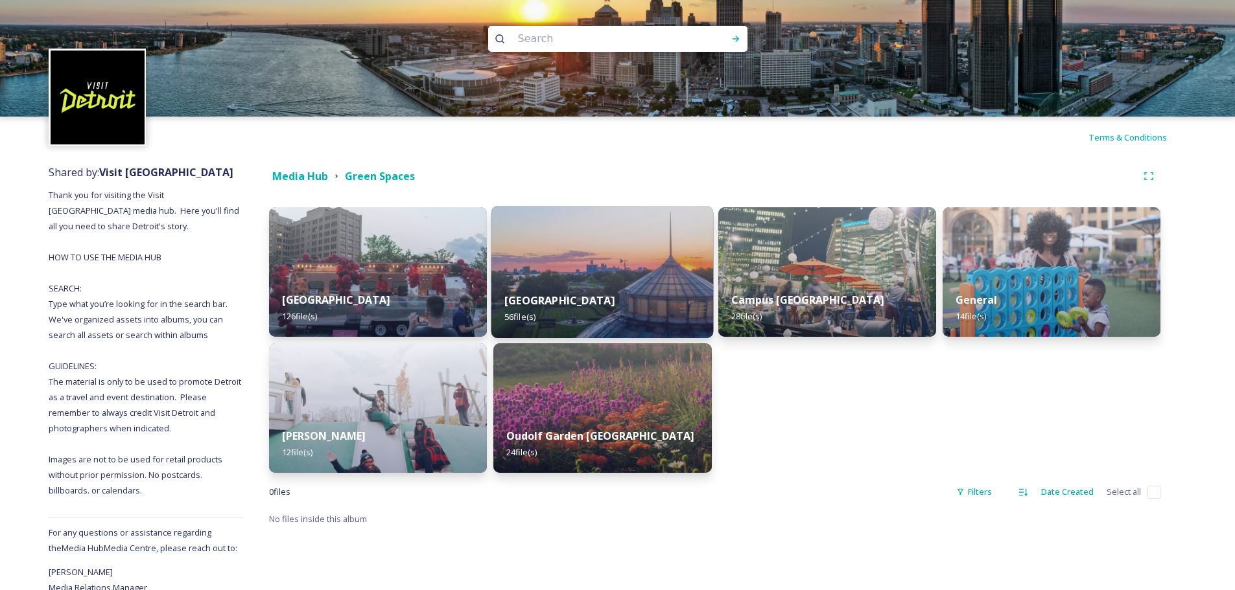
click at [566, 273] on img at bounding box center [602, 272] width 222 height 132
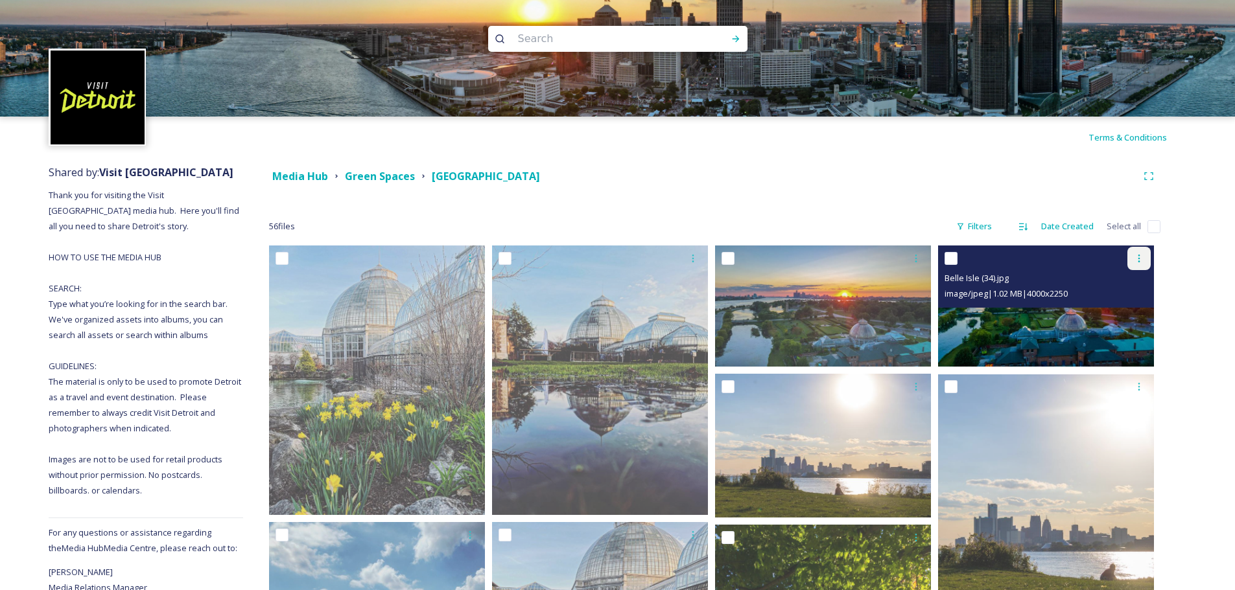
click at [1139, 260] on icon at bounding box center [1139, 258] width 10 height 10
click at [1120, 315] on span "Download" at bounding box center [1124, 312] width 40 height 12
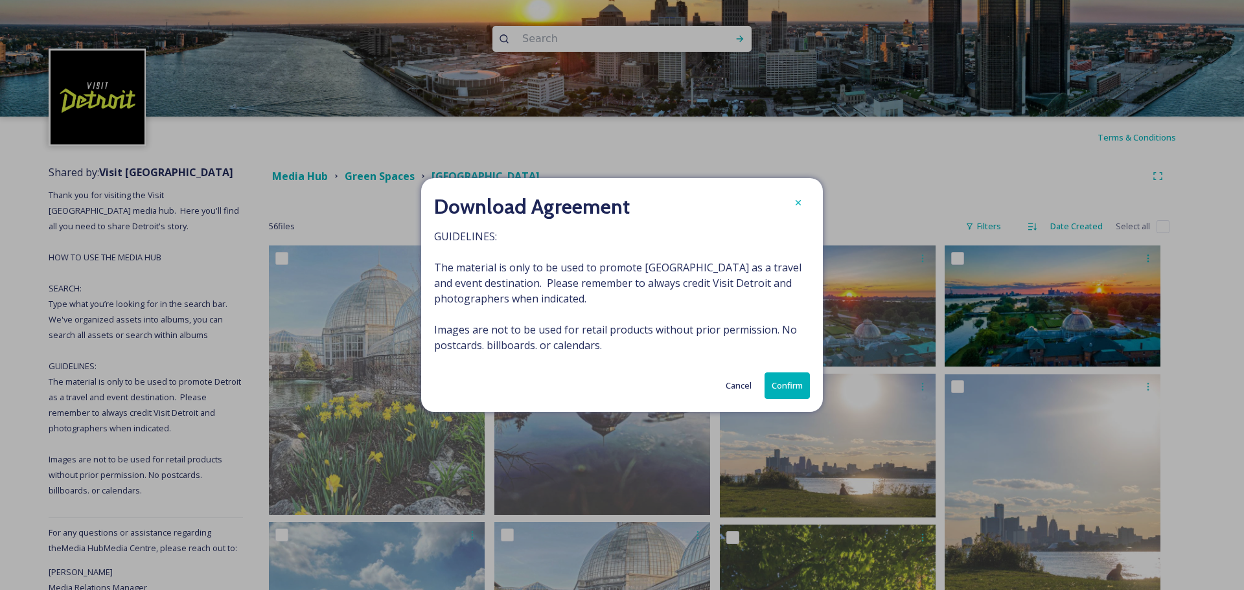
click at [784, 390] on button "Confirm" at bounding box center [787, 386] width 45 height 27
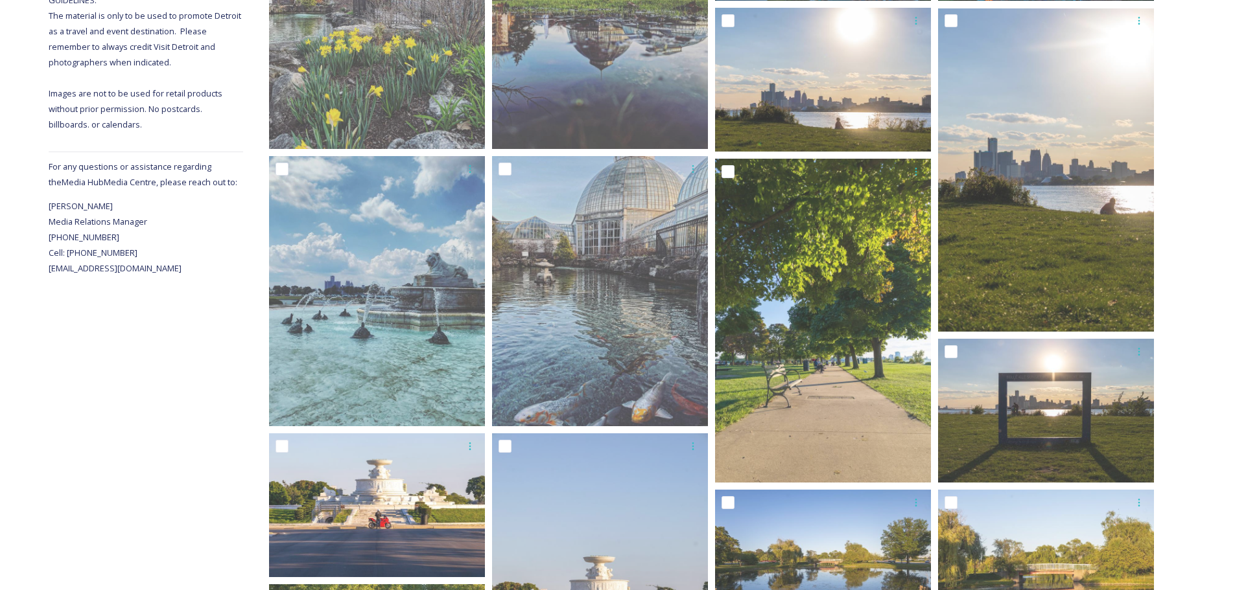
scroll to position [389, 0]
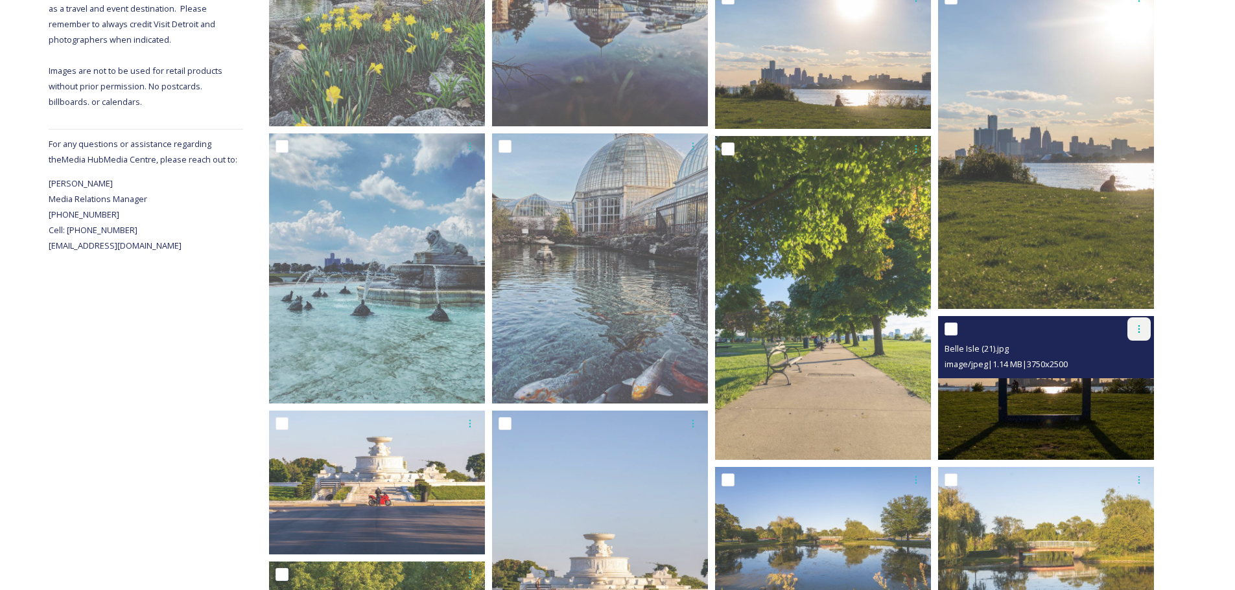
click at [1141, 331] on icon at bounding box center [1139, 329] width 10 height 10
click at [1126, 380] on span "Download" at bounding box center [1124, 383] width 40 height 12
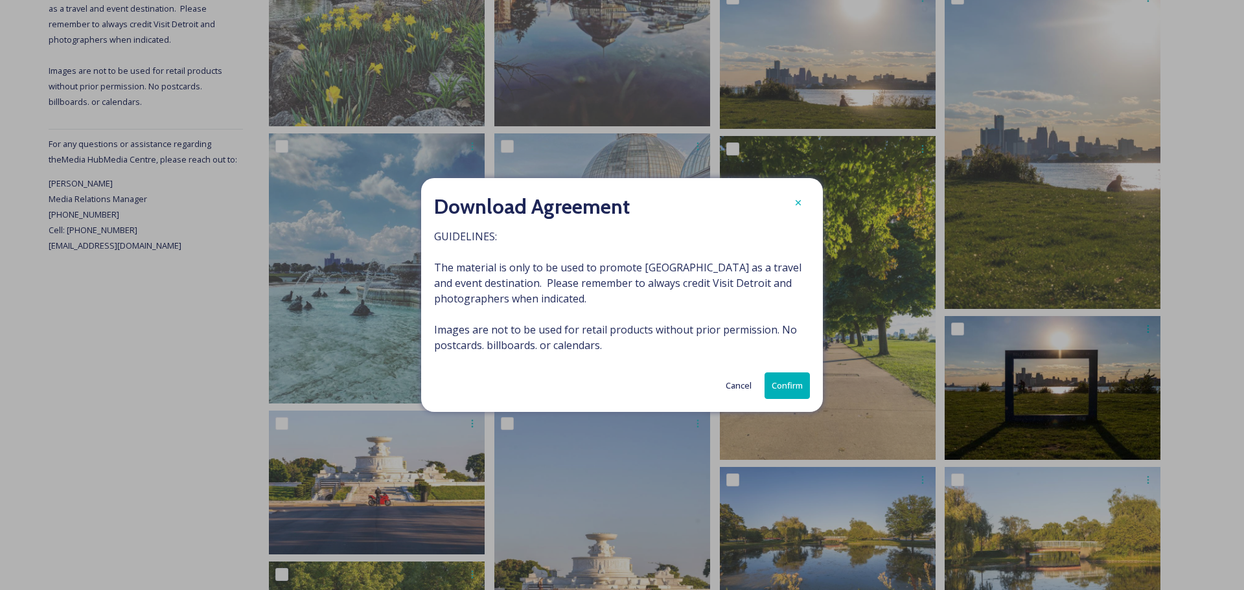
click at [801, 383] on button "Confirm" at bounding box center [787, 386] width 45 height 27
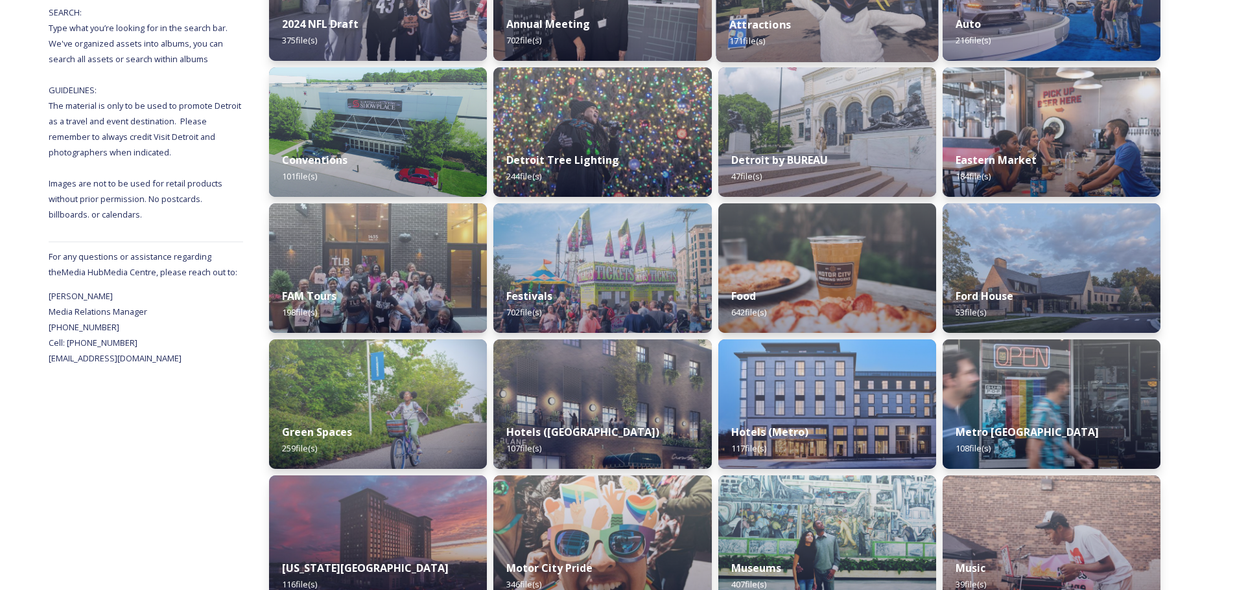
scroll to position [194, 0]
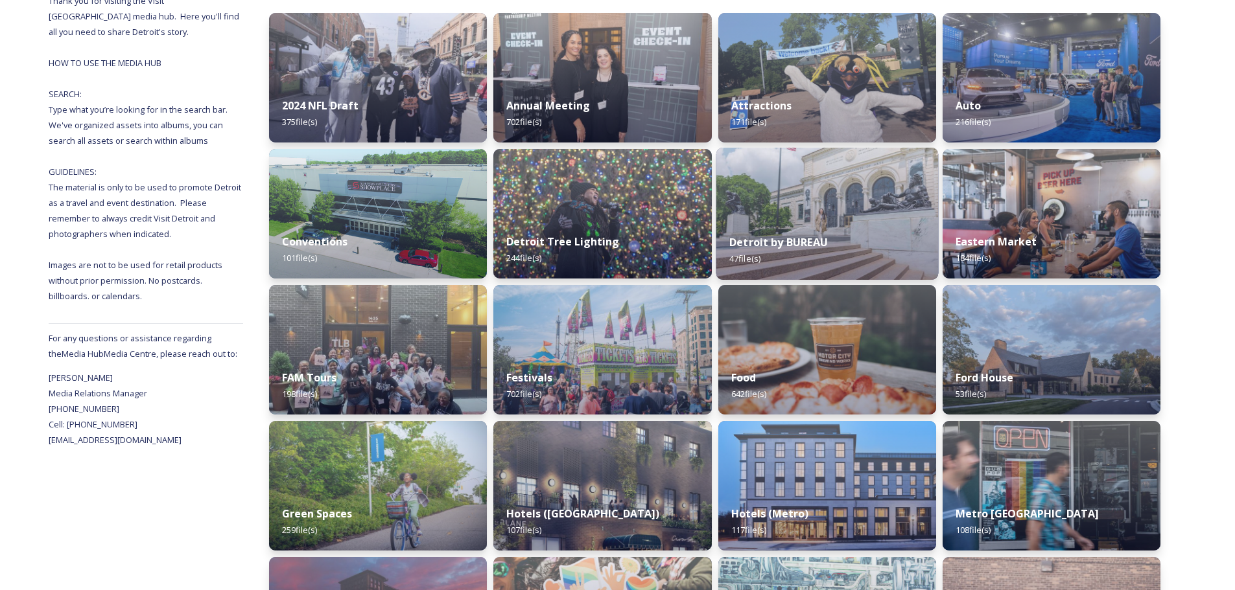
click at [772, 239] on strong "Detroit by BUREAU" at bounding box center [778, 242] width 99 height 14
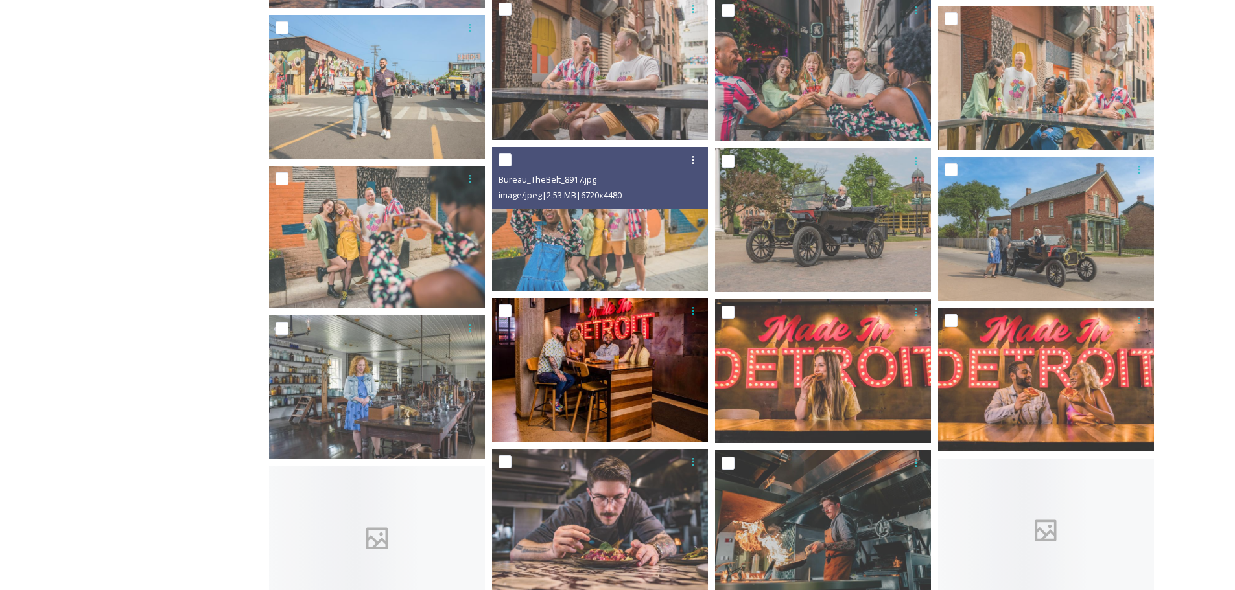
scroll to position [907, 0]
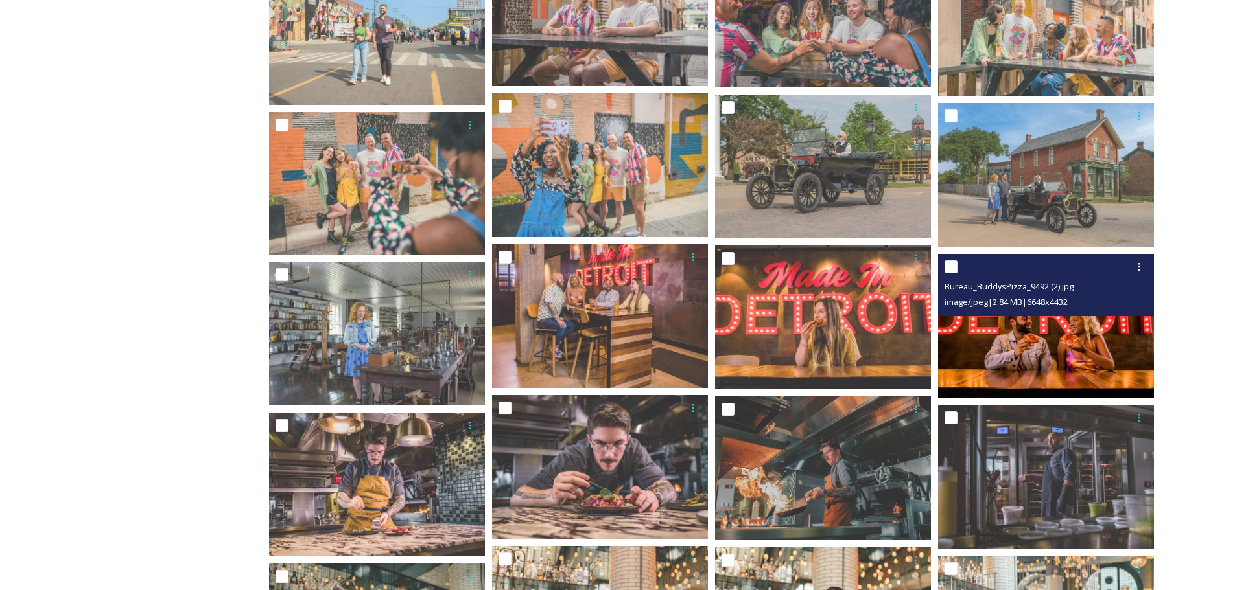
click at [1034, 335] on img at bounding box center [1046, 326] width 216 height 144
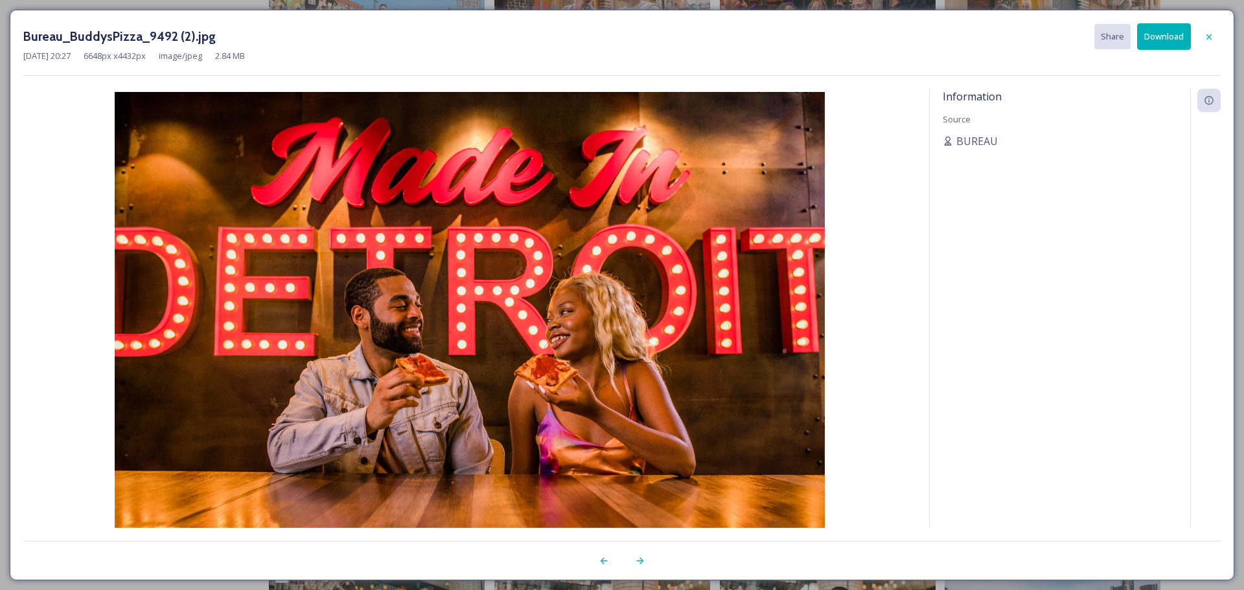
click at [1164, 41] on button "Download" at bounding box center [1164, 36] width 54 height 27
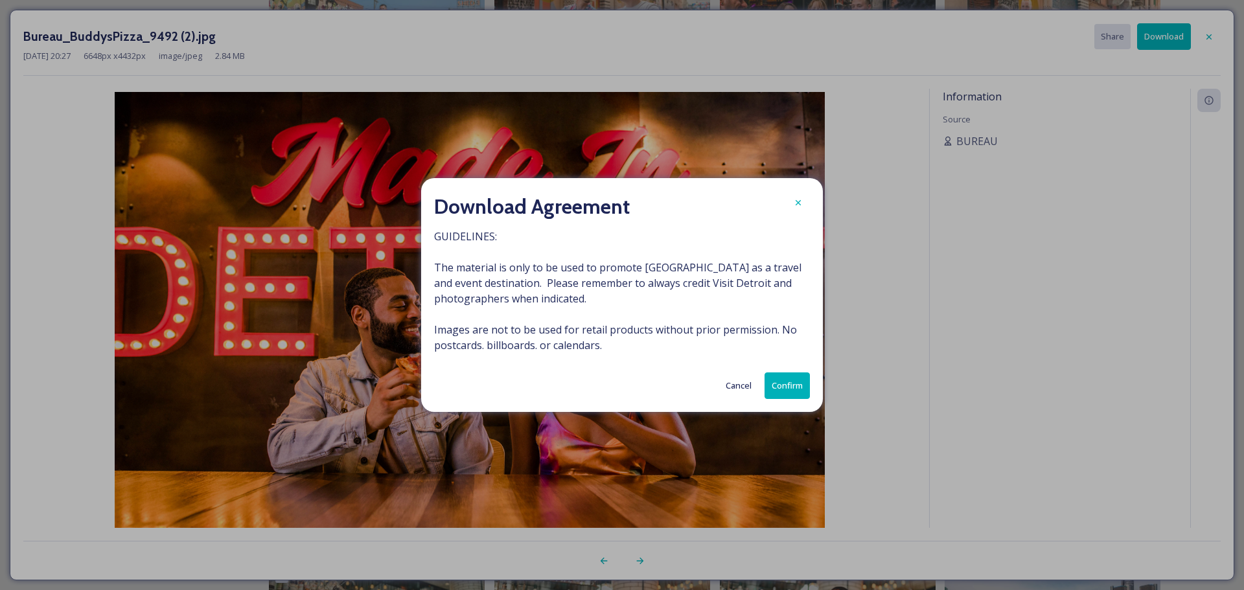
click at [785, 383] on button "Confirm" at bounding box center [787, 386] width 45 height 27
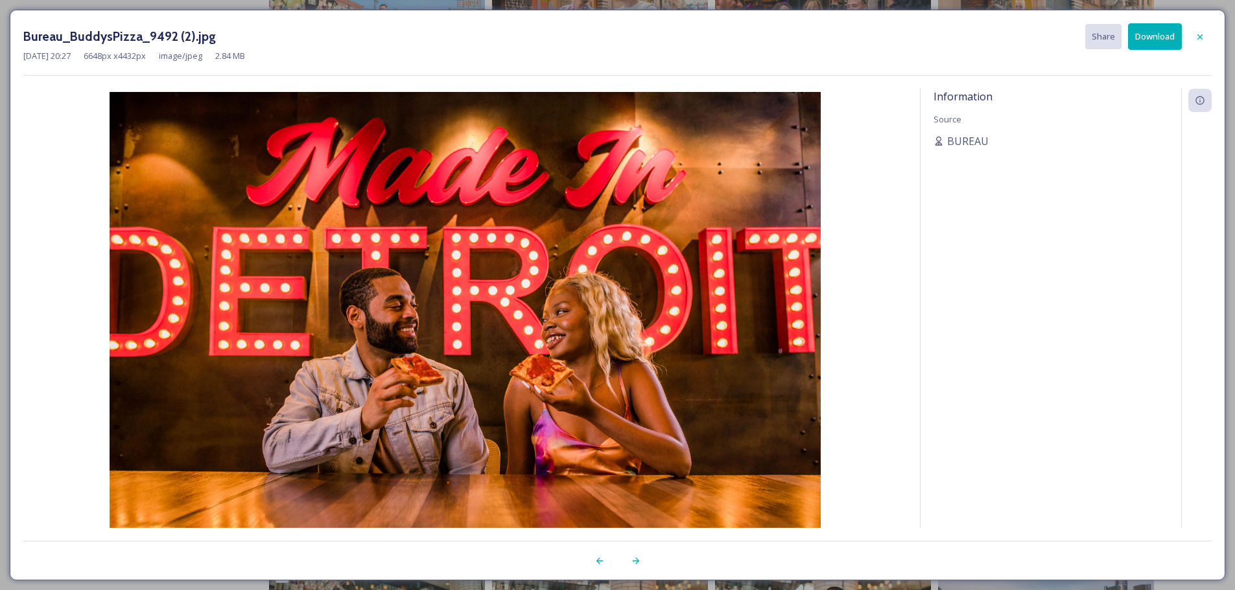
click at [1228, 16] on div "Bureau_BuddysPizza_9492 (2).jpg Share Download [DATE] 20:27 6648 px x 4432 px i…" at bounding box center [617, 295] width 1235 height 590
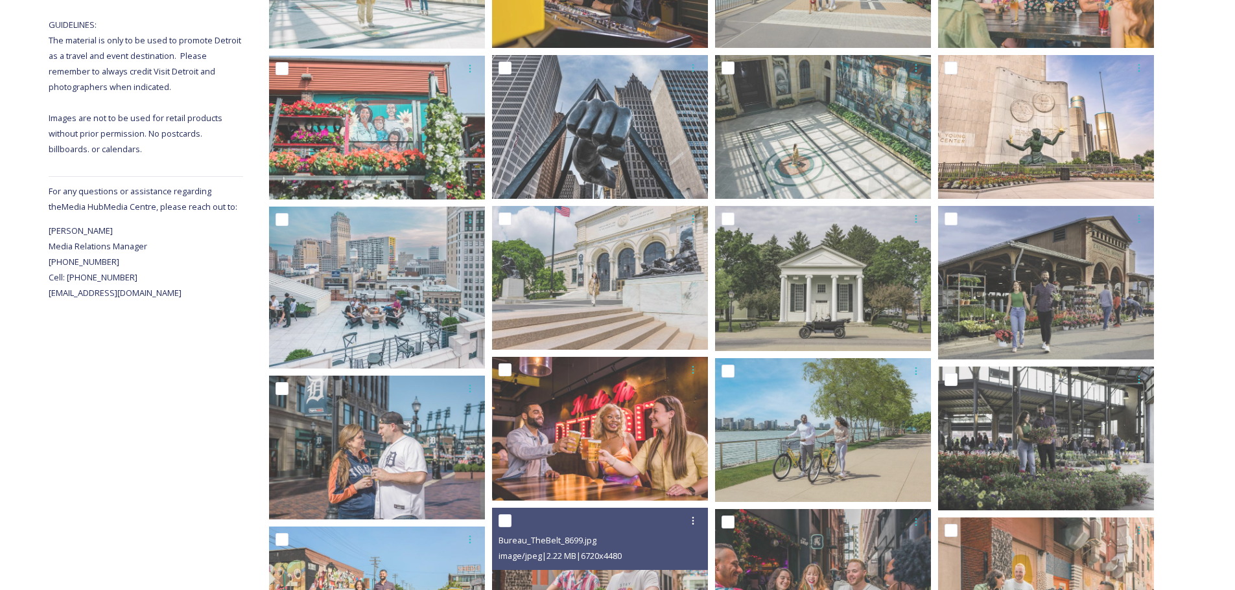
scroll to position [341, 0]
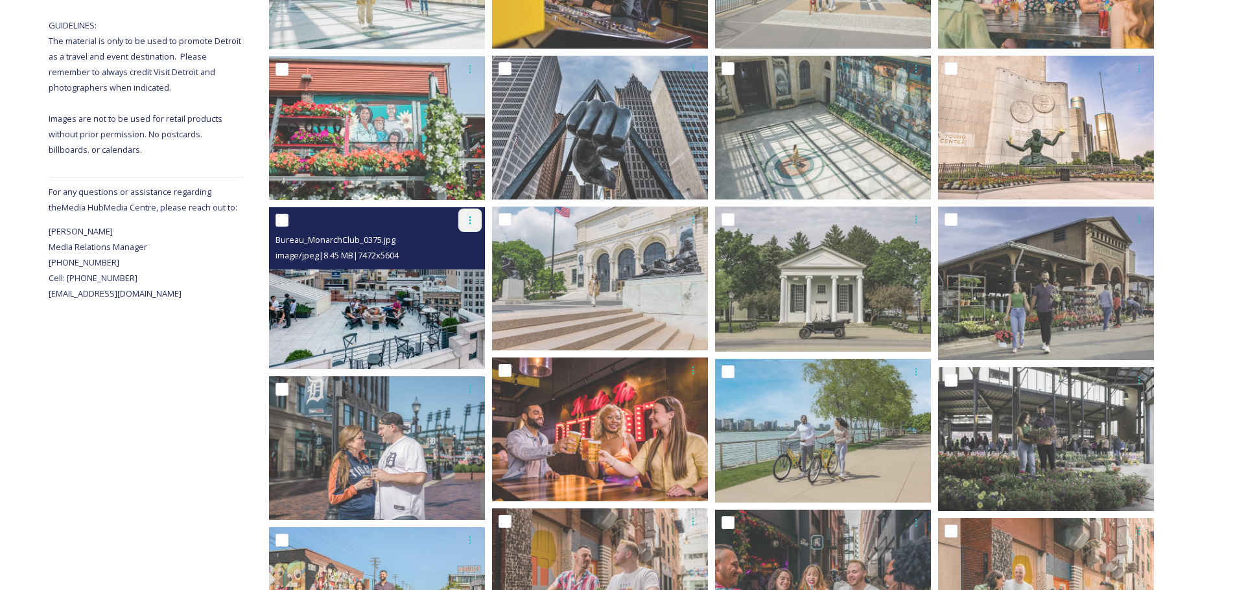
click at [465, 218] on icon at bounding box center [470, 220] width 10 height 10
click at [456, 276] on span "Download" at bounding box center [455, 274] width 40 height 12
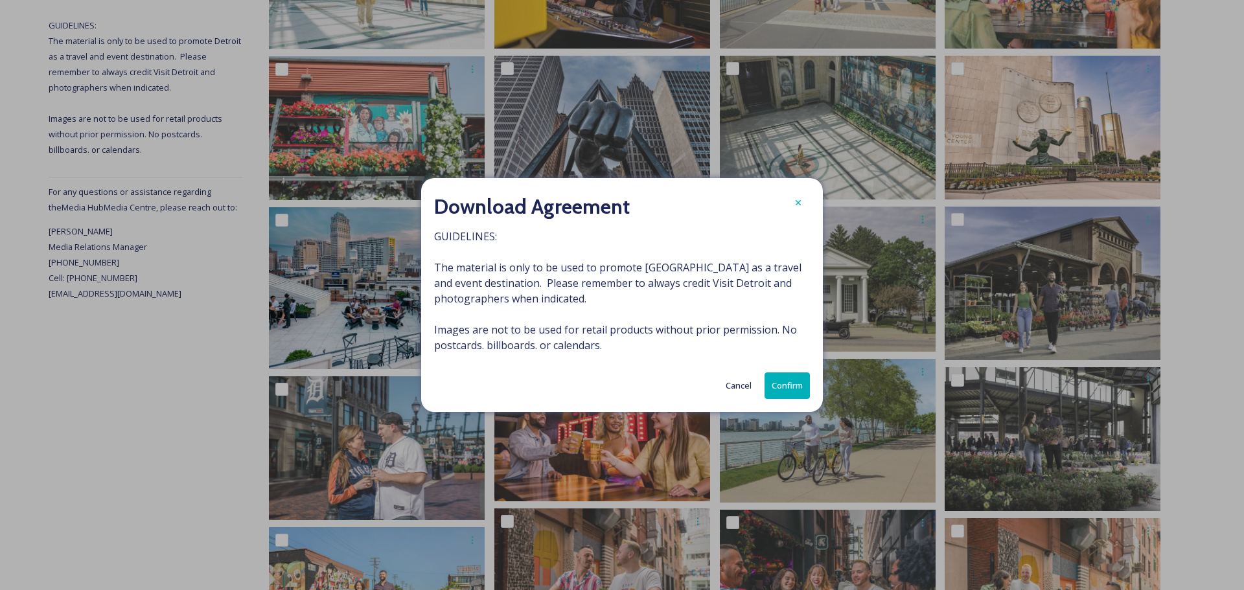
click at [790, 384] on button "Confirm" at bounding box center [787, 386] width 45 height 27
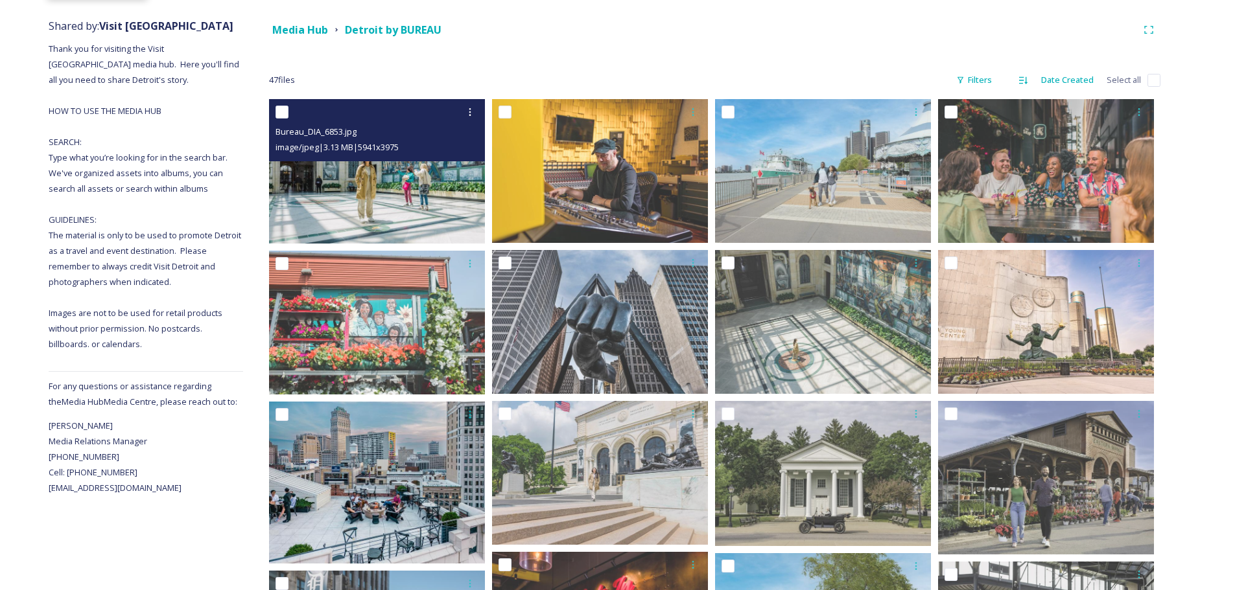
scroll to position [82, 0]
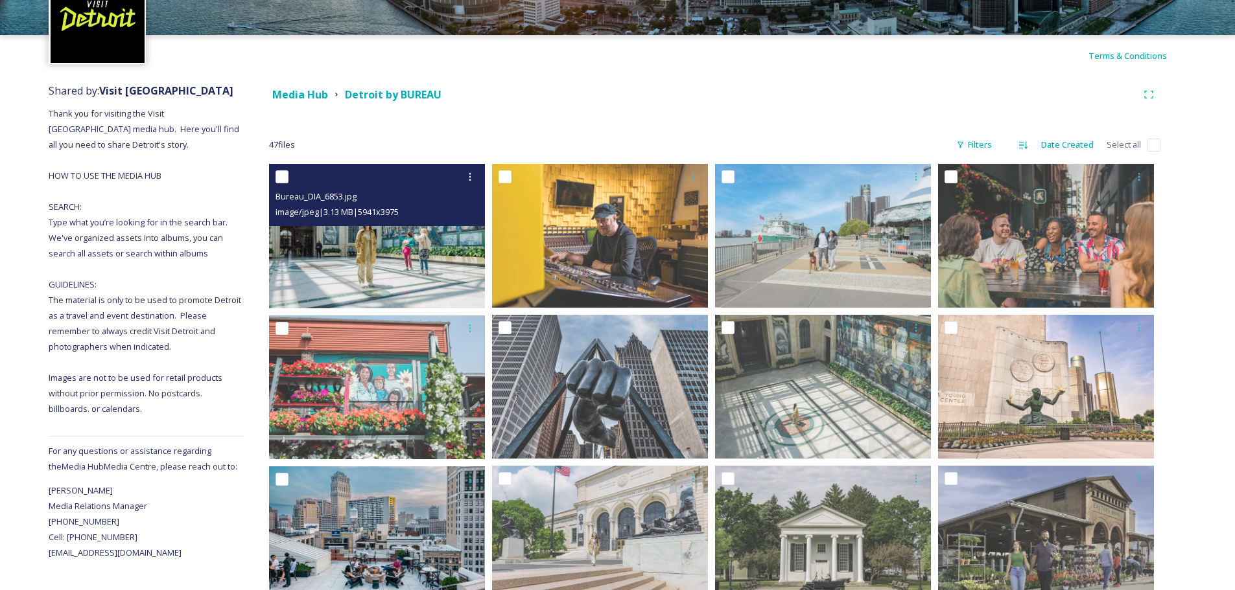
click at [409, 237] on img at bounding box center [377, 236] width 216 height 145
click at [468, 176] on icon at bounding box center [470, 177] width 10 height 10
click at [455, 237] on div "Download" at bounding box center [454, 230] width 52 height 25
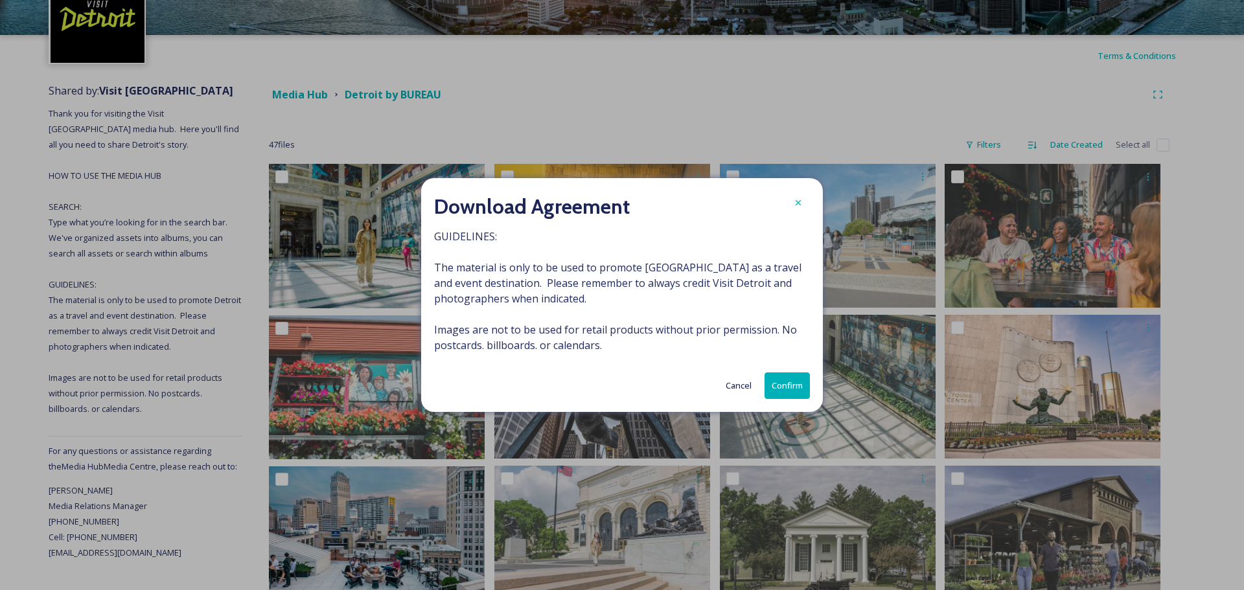
click at [790, 382] on button "Confirm" at bounding box center [787, 386] width 45 height 27
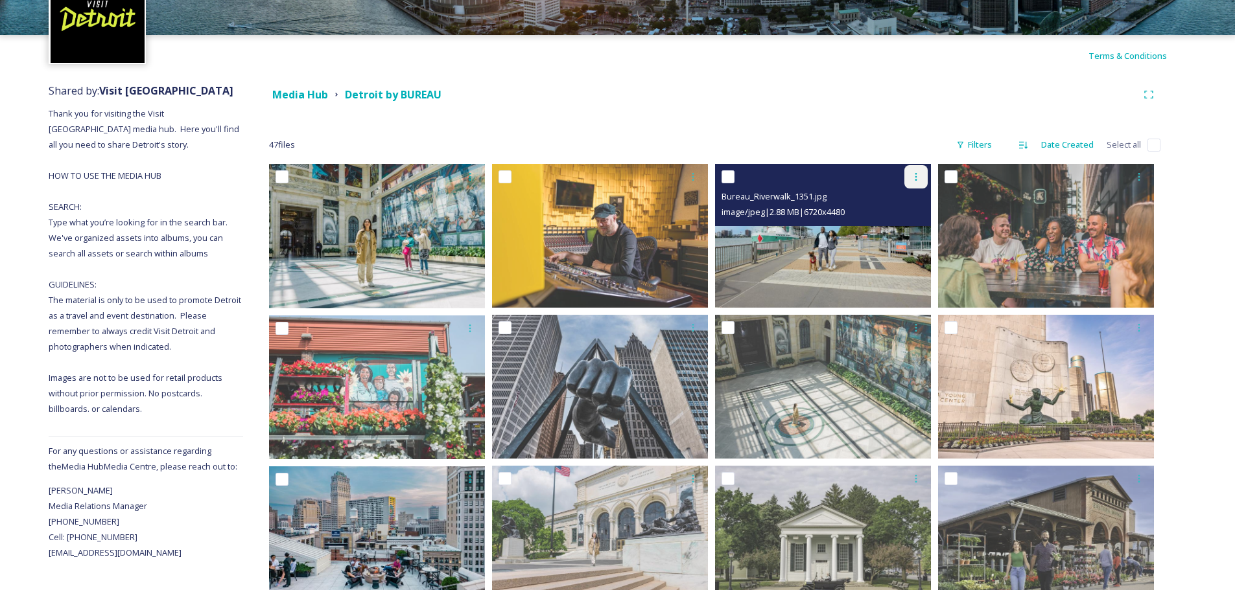
click at [913, 177] on icon at bounding box center [916, 177] width 10 height 10
click at [893, 230] on span "Download" at bounding box center [901, 230] width 40 height 12
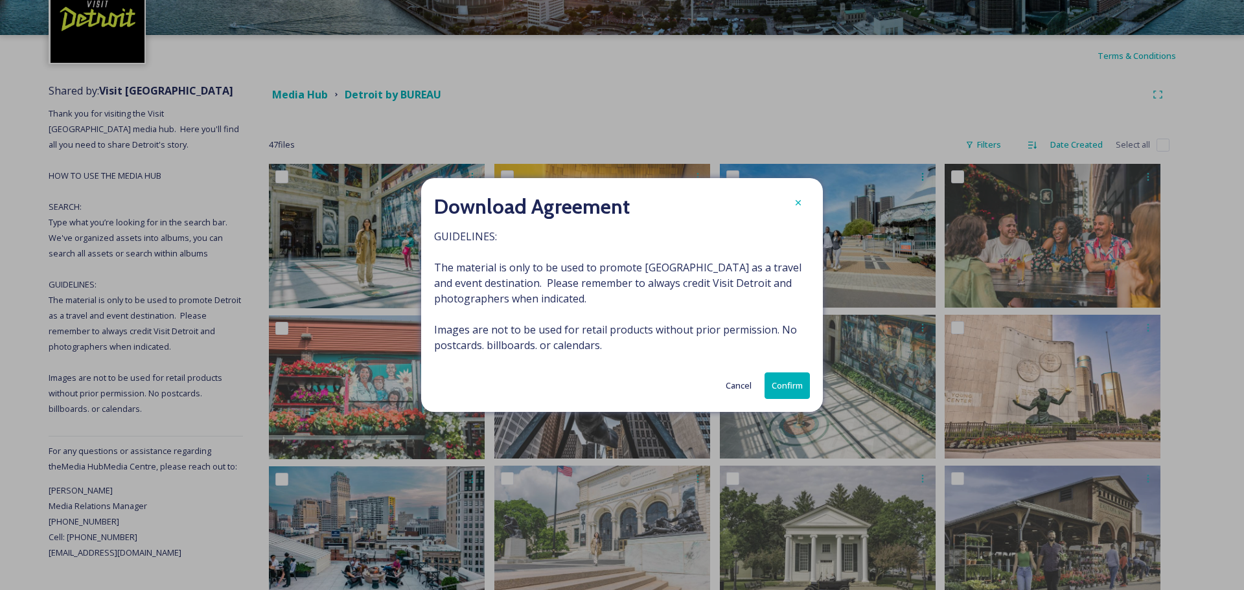
click at [797, 382] on button "Confirm" at bounding box center [787, 386] width 45 height 27
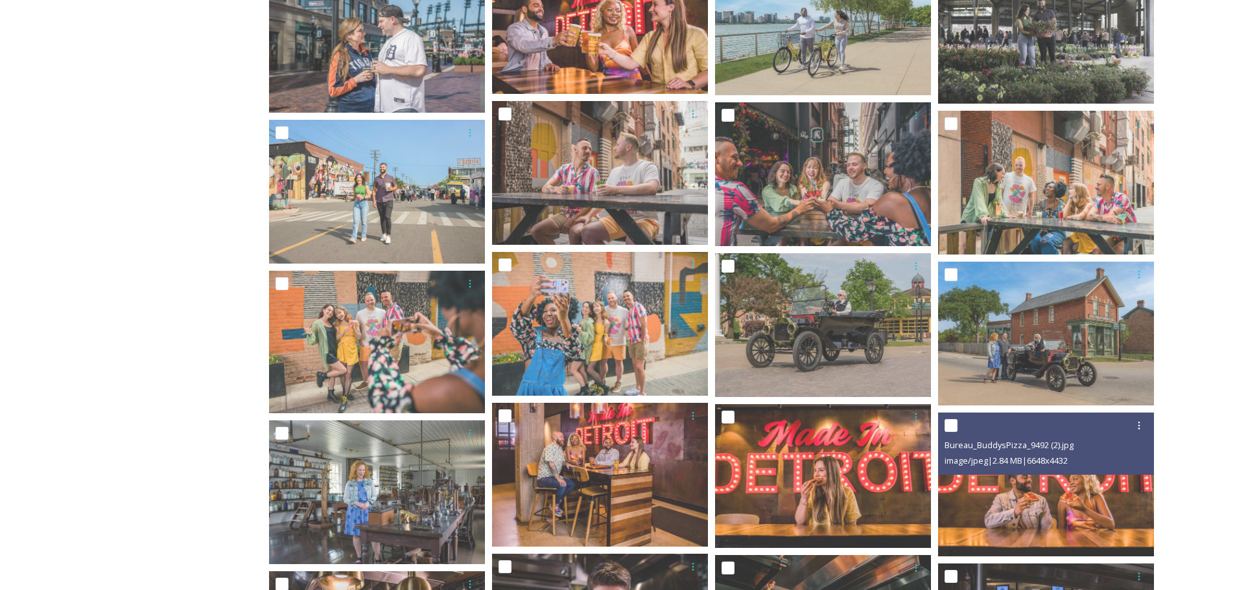
scroll to position [730, 0]
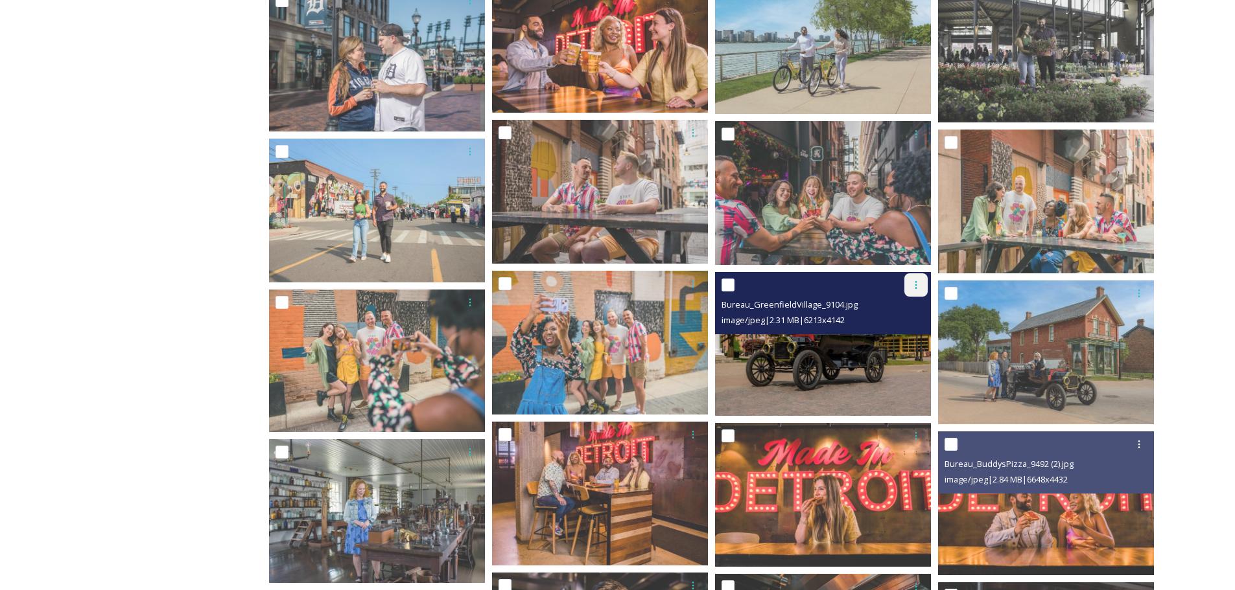
click at [911, 288] on icon at bounding box center [916, 285] width 10 height 10
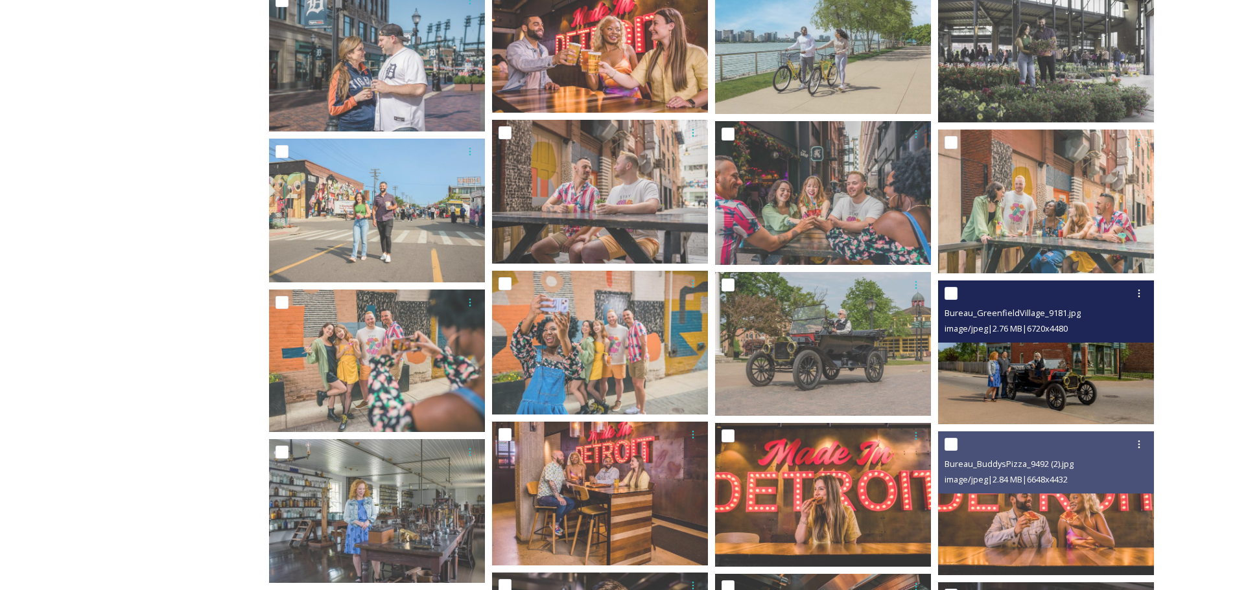
click at [1003, 384] on img at bounding box center [1046, 353] width 216 height 144
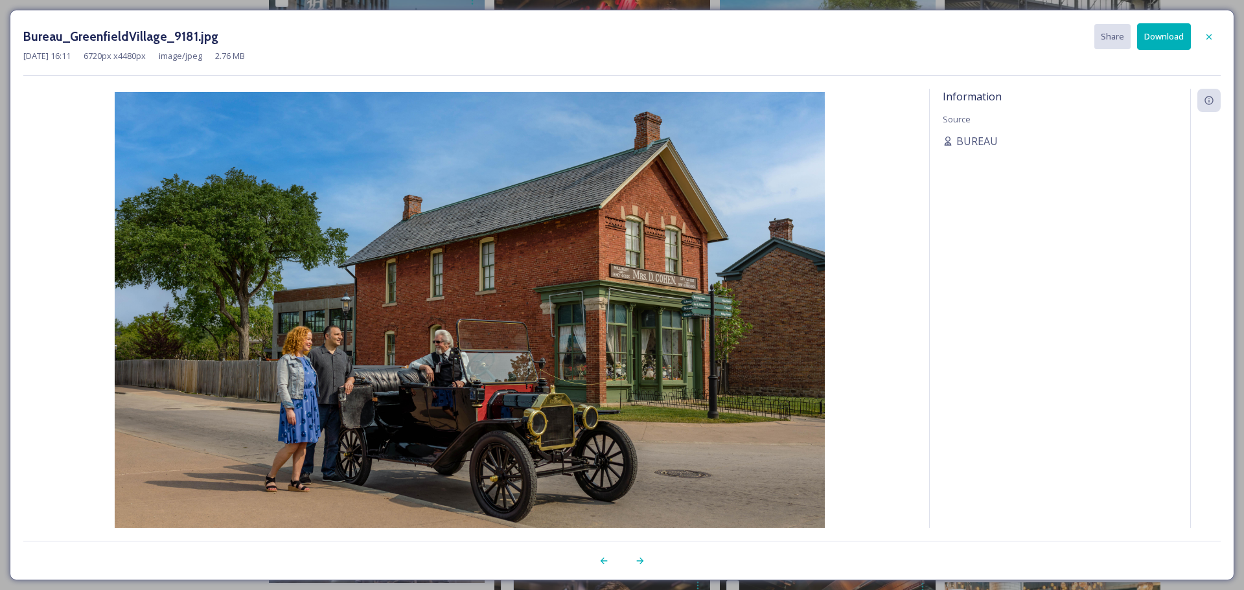
click at [1172, 40] on button "Download" at bounding box center [1164, 36] width 54 height 27
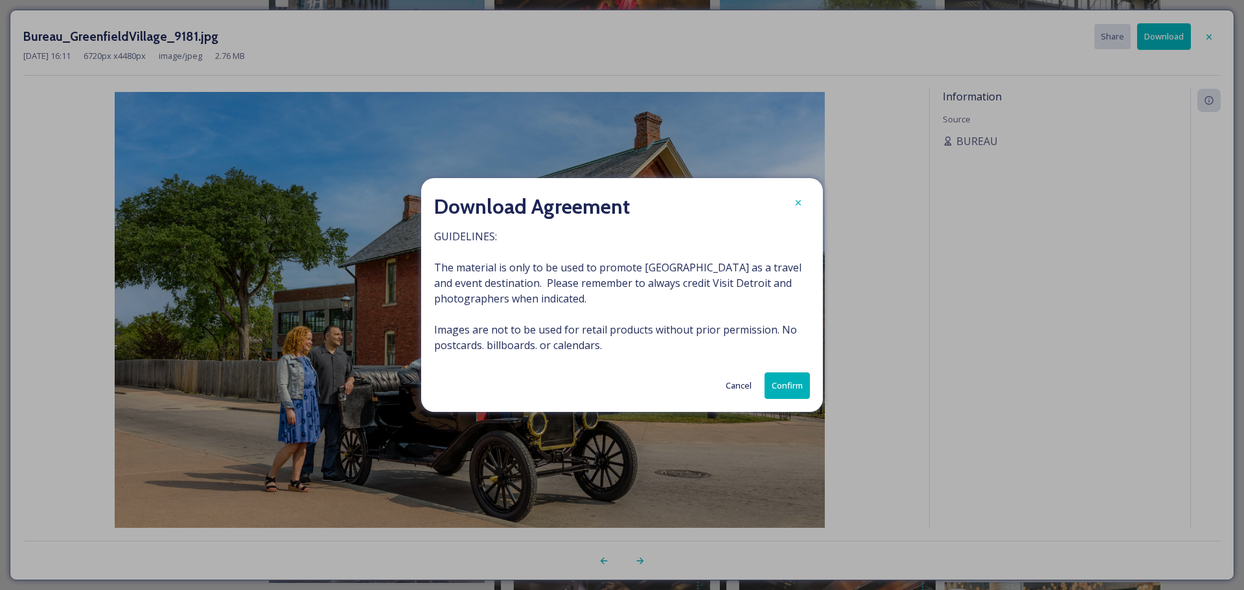
click at [795, 381] on button "Confirm" at bounding box center [787, 386] width 45 height 27
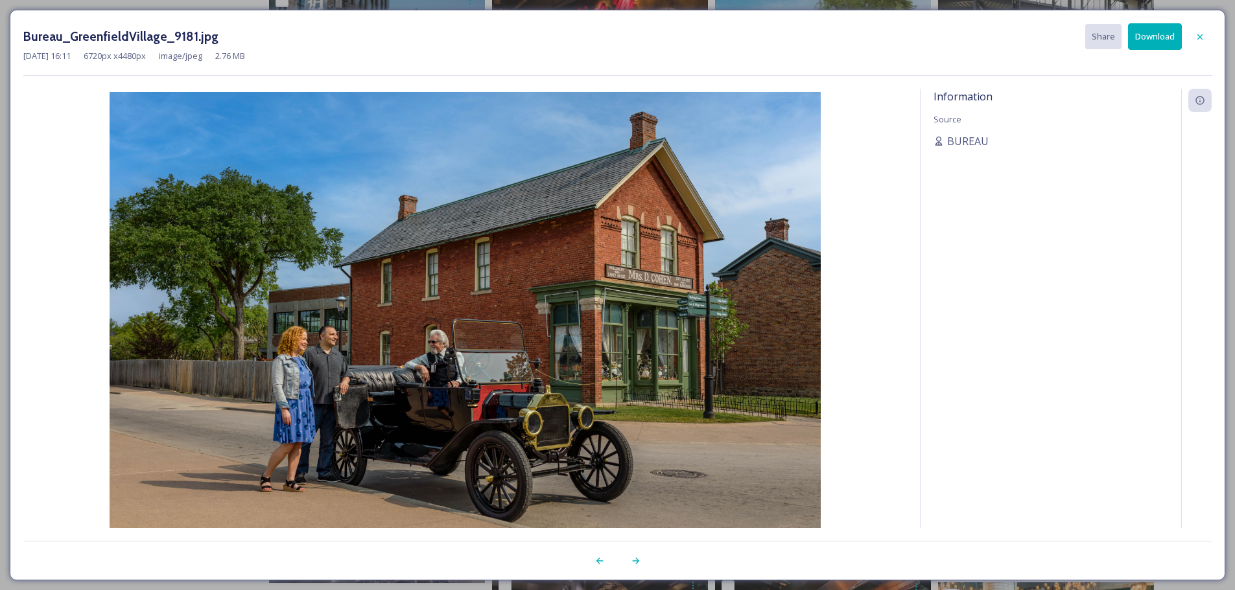
click at [1204, 37] on div at bounding box center [1199, 36] width 23 height 23
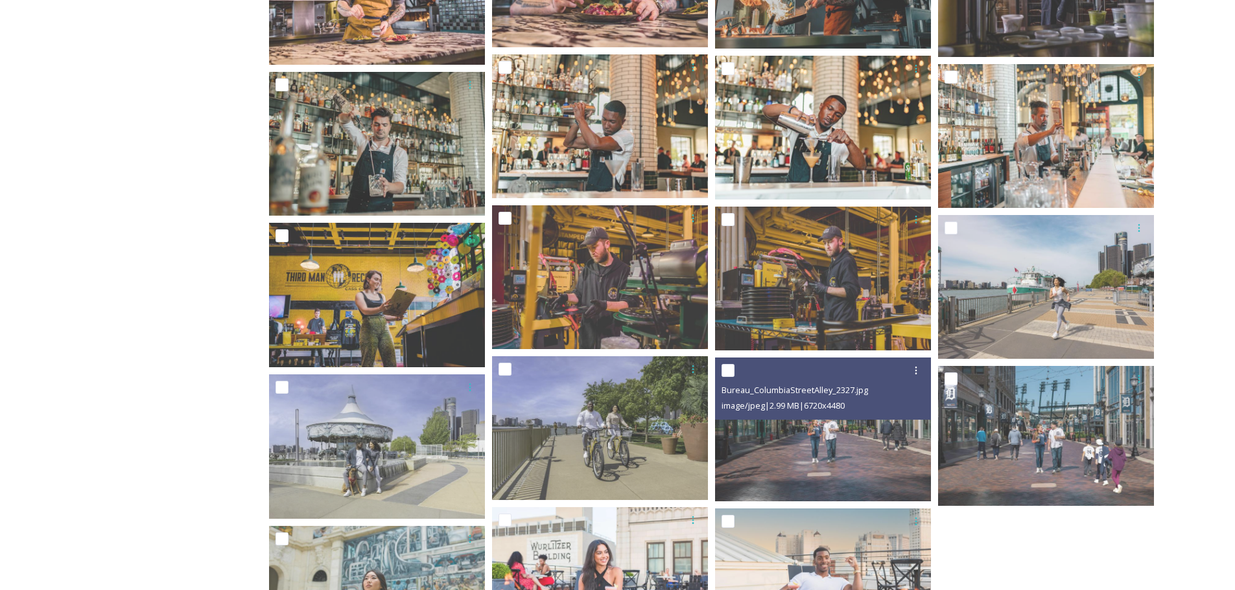
scroll to position [1378, 0]
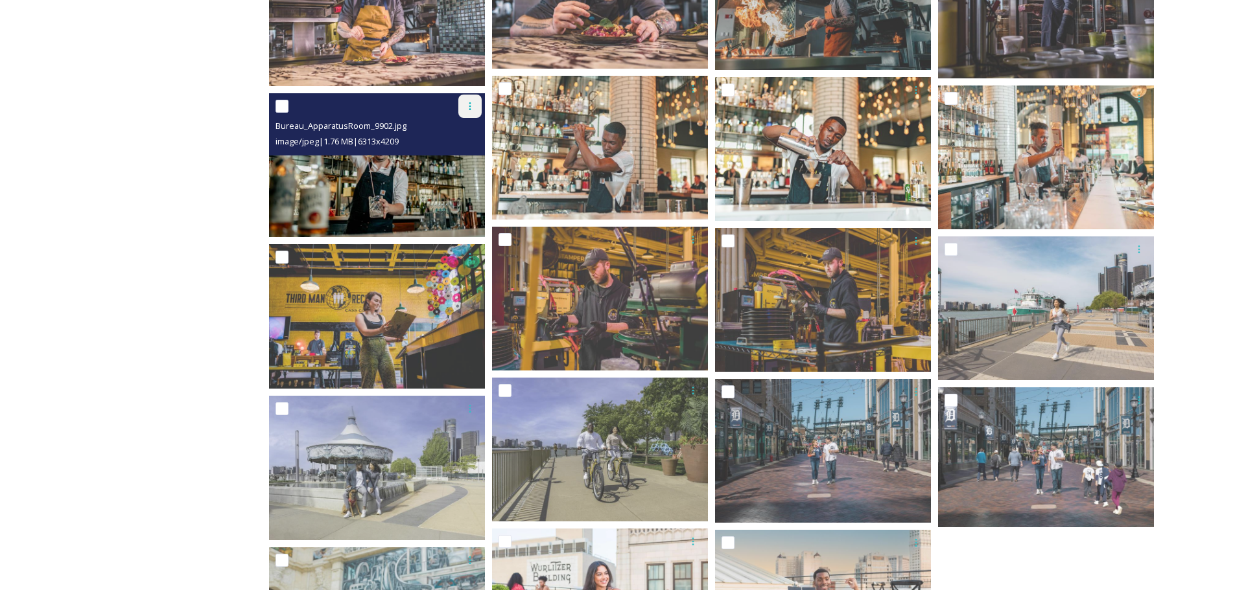
click at [465, 104] on icon at bounding box center [470, 106] width 10 height 10
click at [443, 163] on span "Download" at bounding box center [455, 160] width 40 height 12
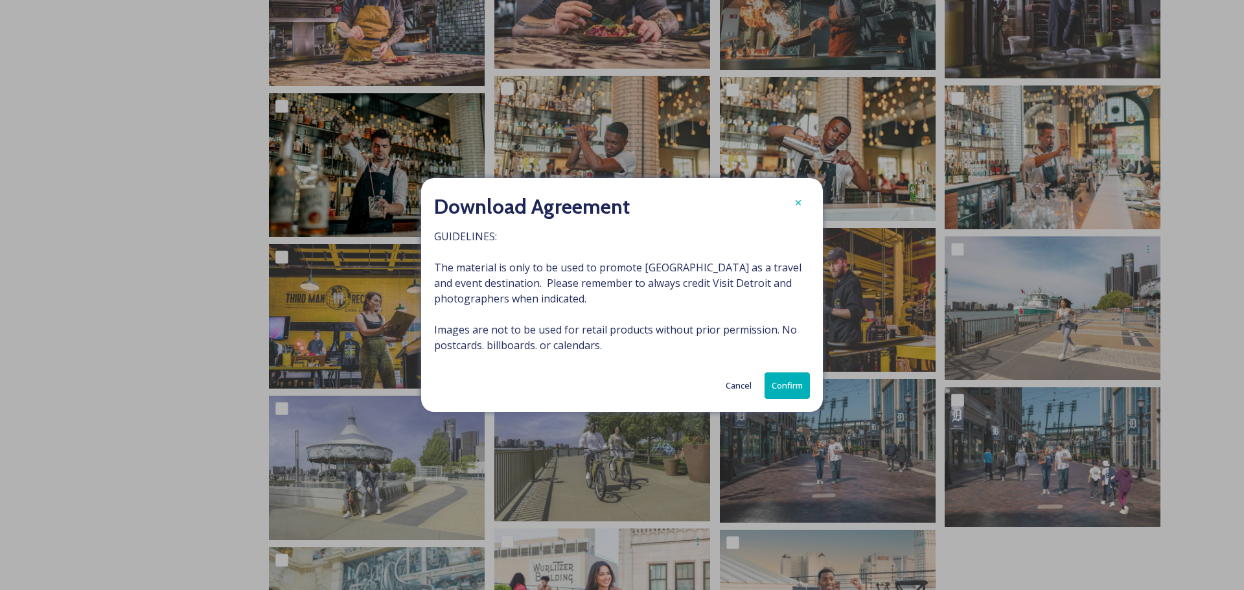
click at [786, 391] on button "Confirm" at bounding box center [787, 386] width 45 height 27
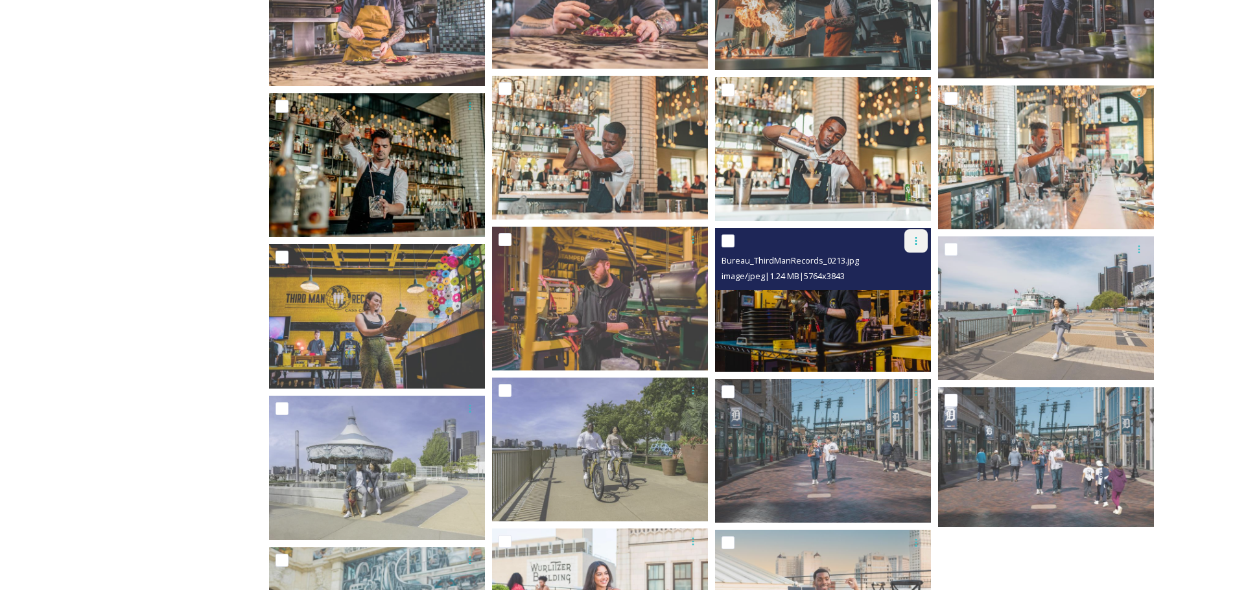
click at [916, 239] on icon at bounding box center [916, 241] width 2 height 8
click at [898, 294] on span "Download" at bounding box center [901, 294] width 40 height 12
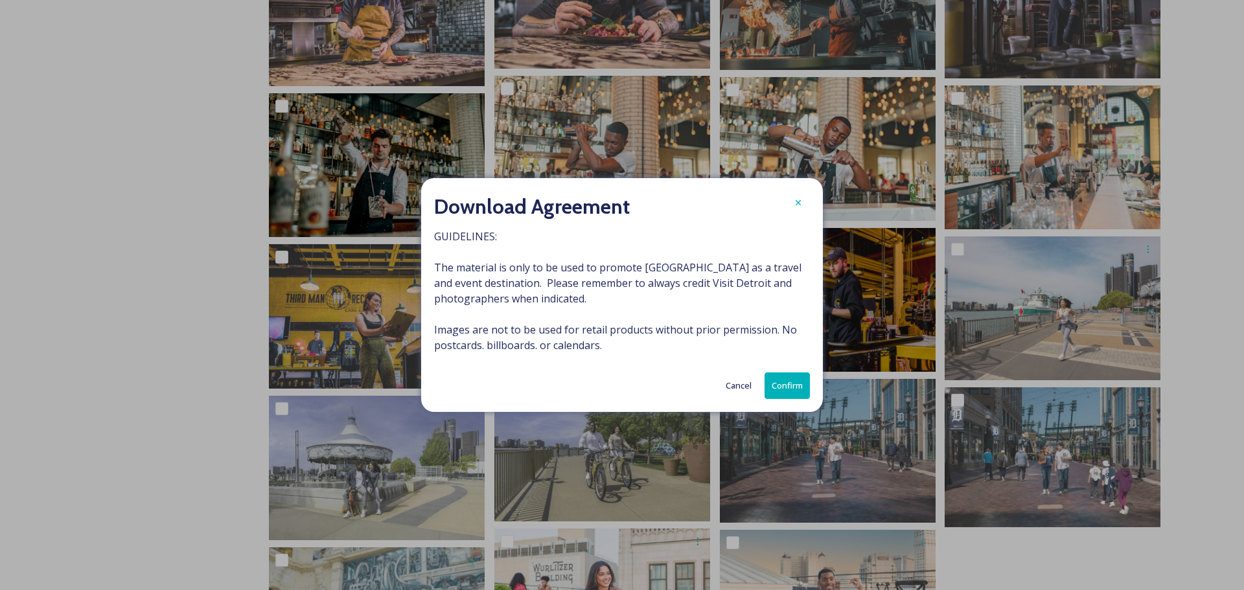
click at [800, 382] on button "Confirm" at bounding box center [787, 386] width 45 height 27
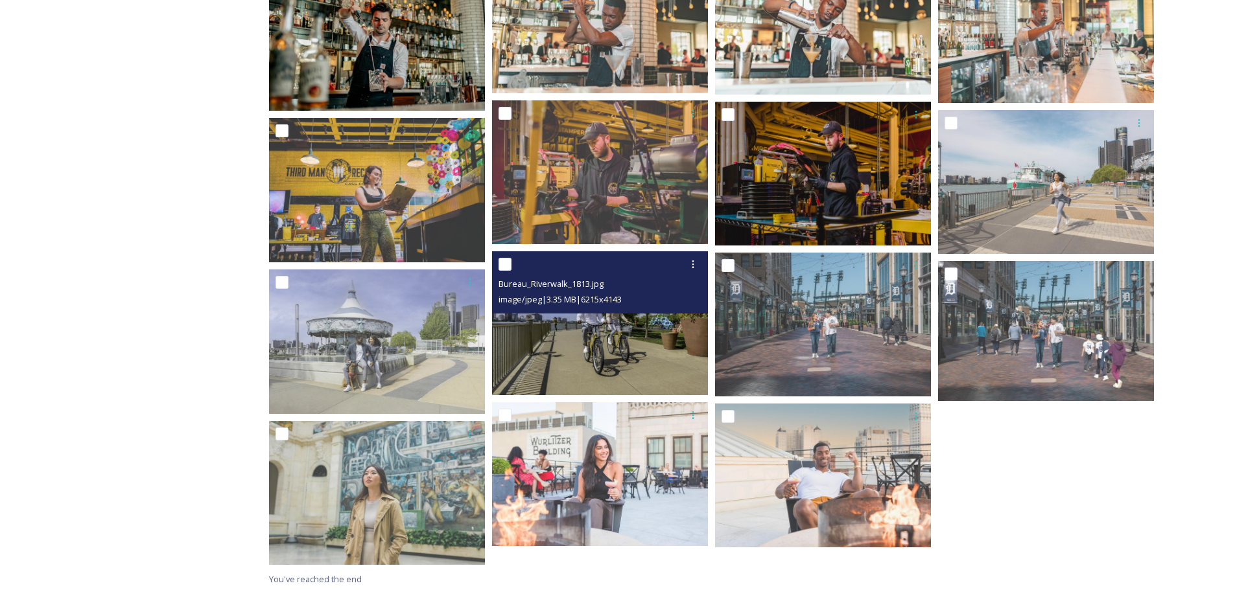
scroll to position [1508, 0]
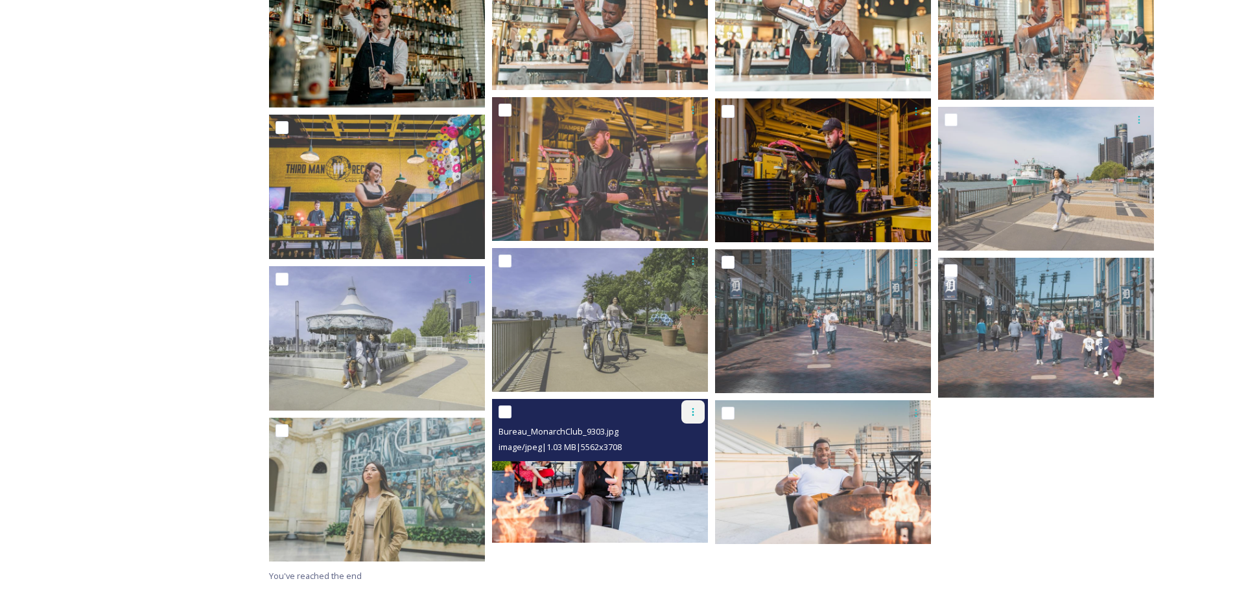
click at [693, 412] on icon at bounding box center [693, 412] width 2 height 8
click at [673, 464] on span "Download" at bounding box center [678, 466] width 40 height 12
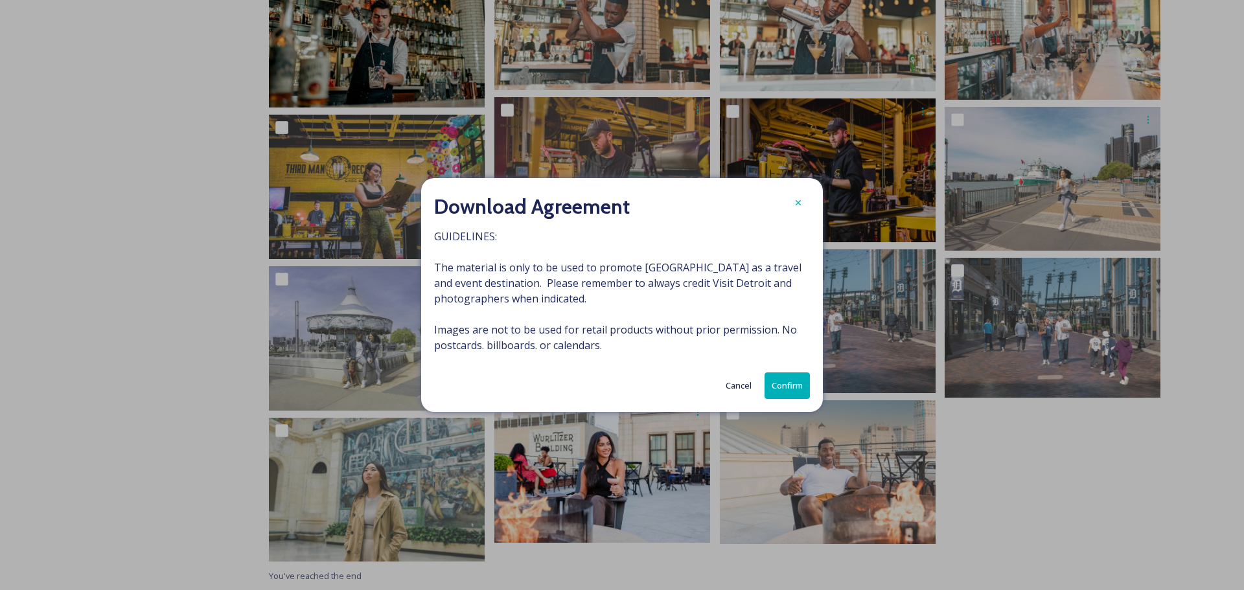
click at [787, 390] on button "Confirm" at bounding box center [787, 386] width 45 height 27
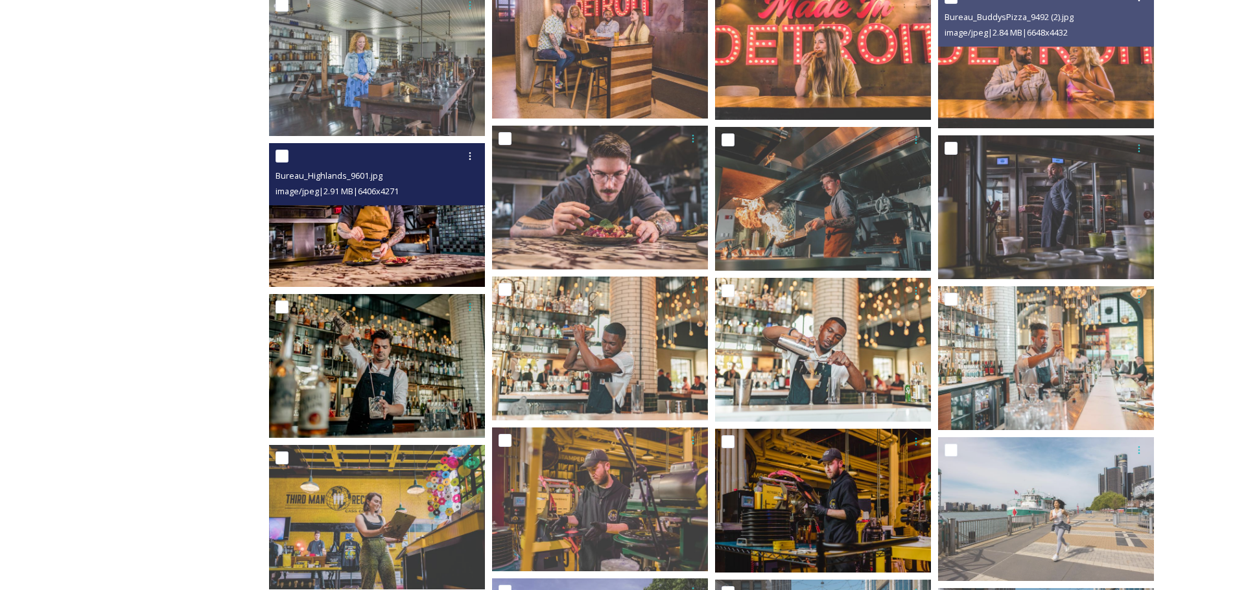
scroll to position [1183, 0]
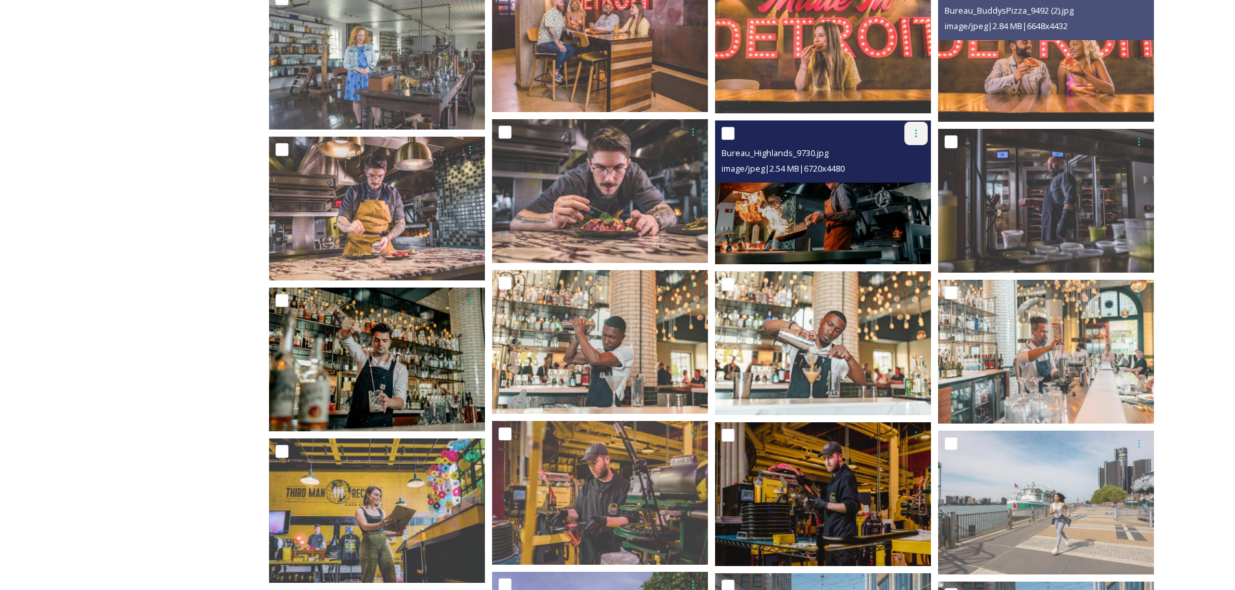
click at [914, 134] on icon at bounding box center [916, 133] width 10 height 10
click at [893, 188] on span "Download" at bounding box center [901, 187] width 40 height 12
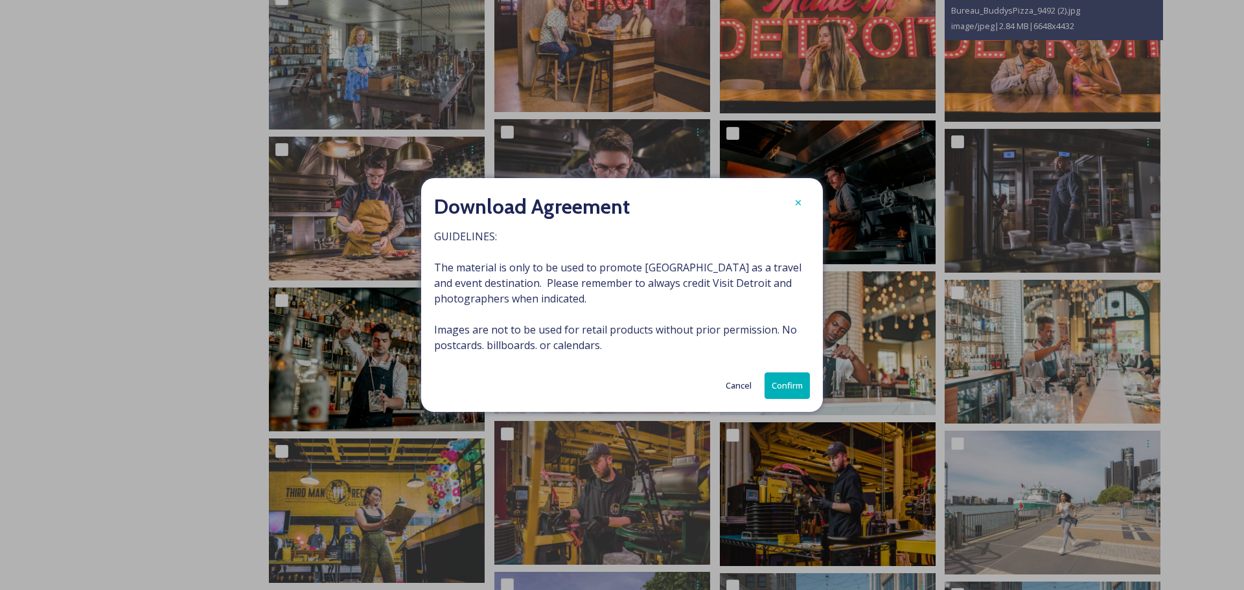
click at [790, 391] on button "Confirm" at bounding box center [787, 386] width 45 height 27
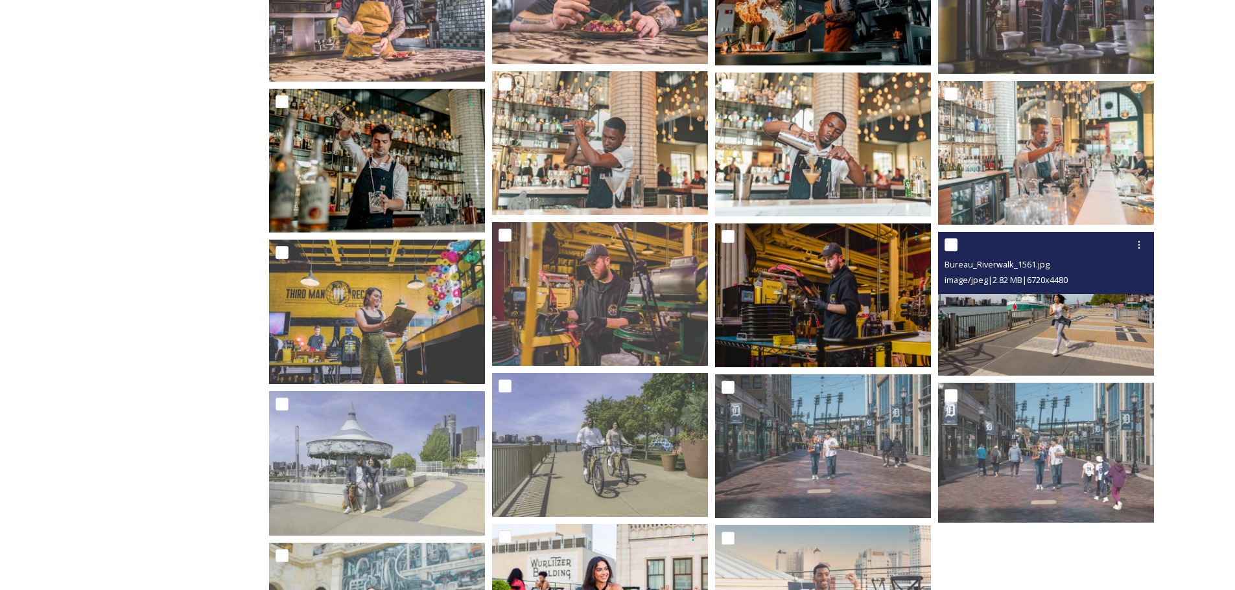
scroll to position [1378, 0]
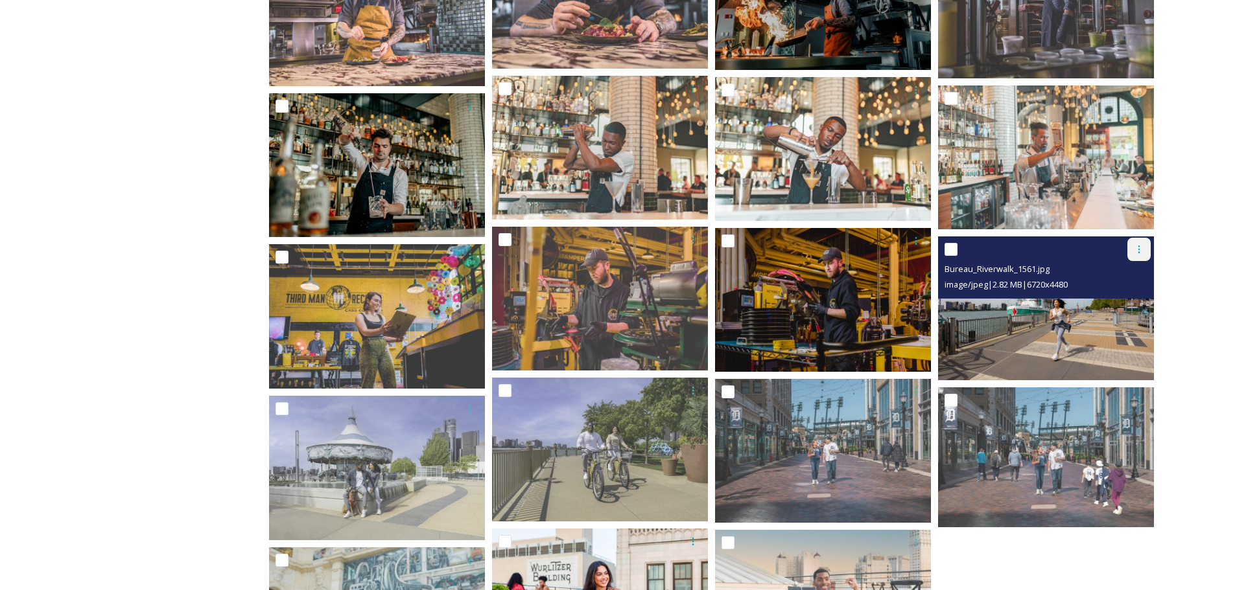
click at [1137, 250] on icon at bounding box center [1139, 249] width 10 height 10
click at [1120, 299] on span "Download" at bounding box center [1124, 303] width 40 height 12
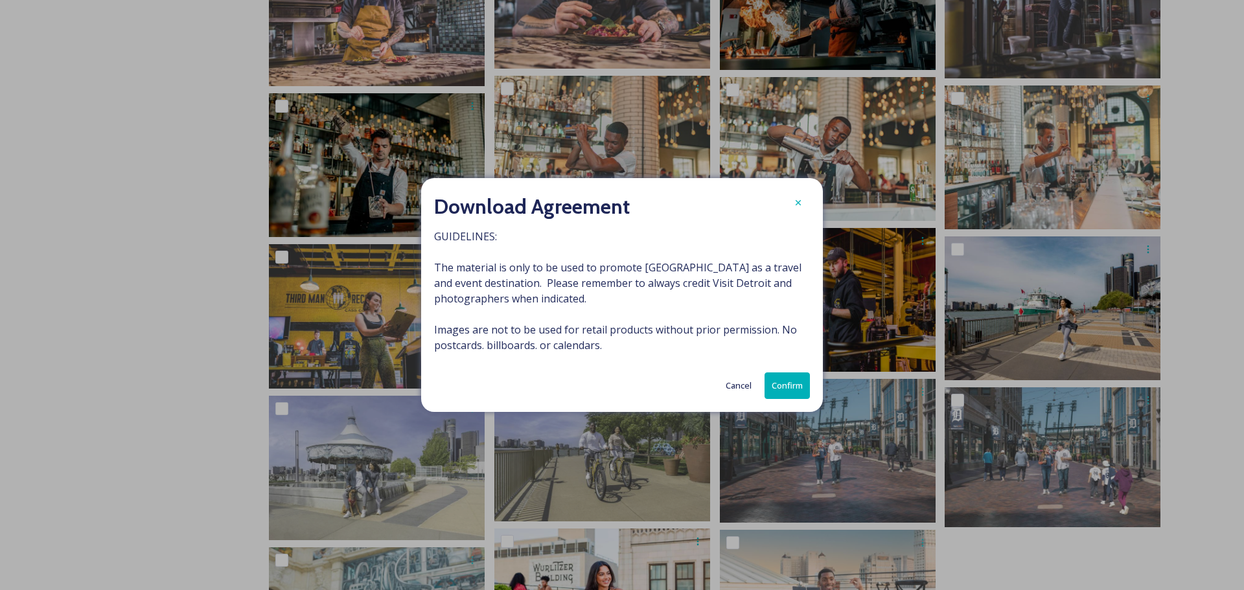
click at [788, 390] on button "Confirm" at bounding box center [787, 386] width 45 height 27
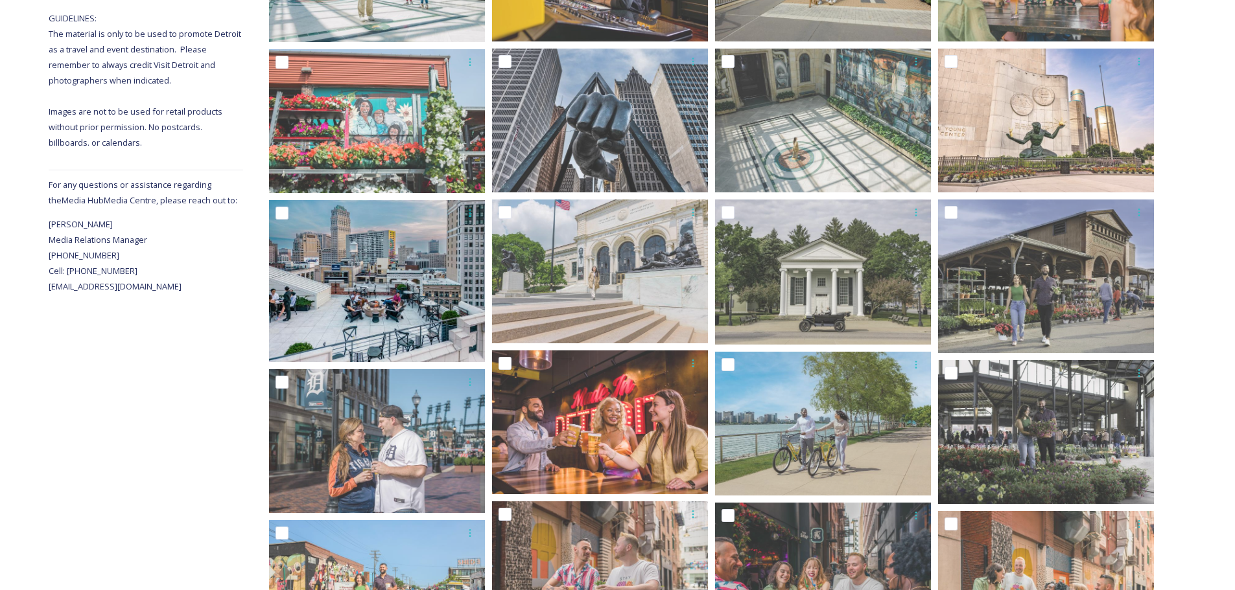
scroll to position [341, 0]
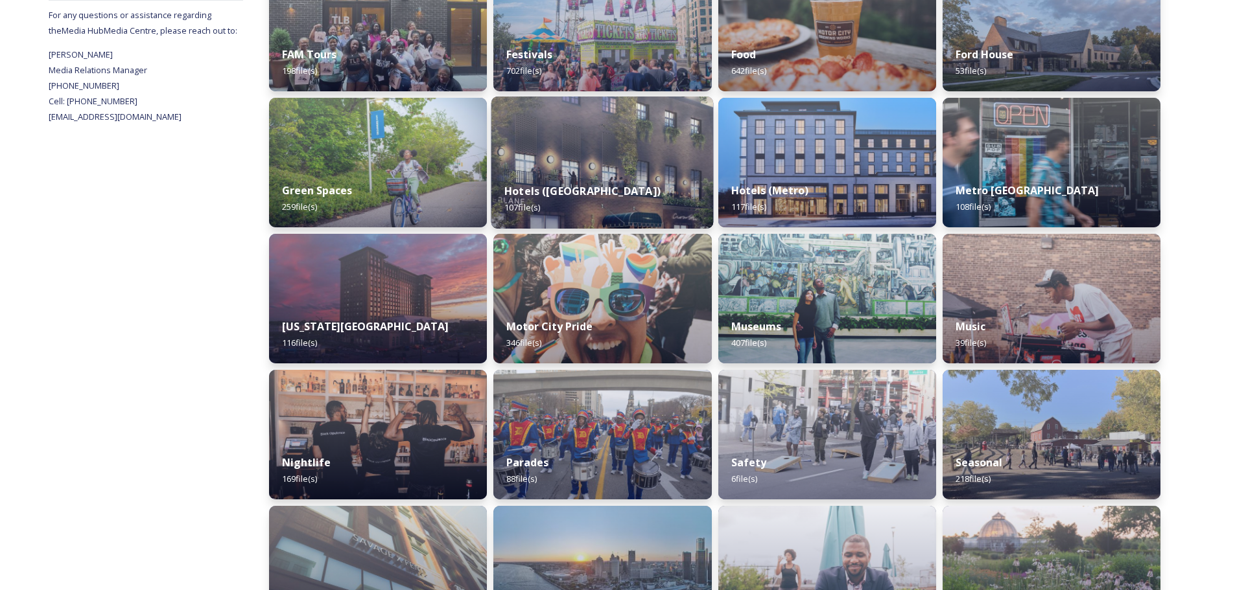
scroll to position [518, 0]
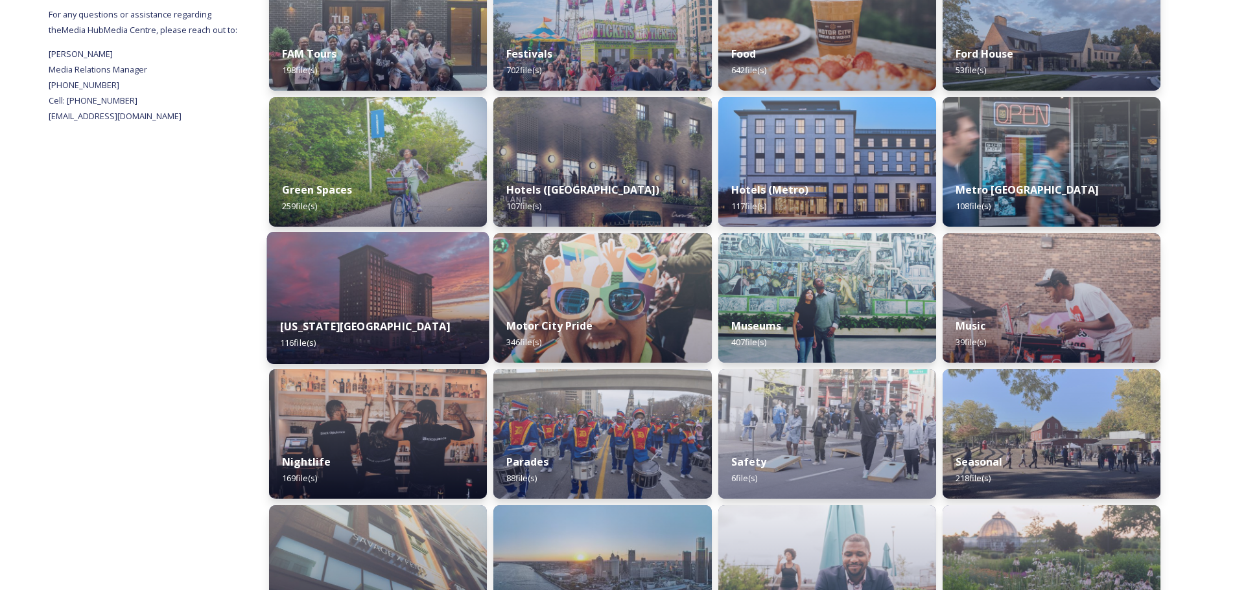
click at [423, 296] on img at bounding box center [378, 298] width 222 height 132
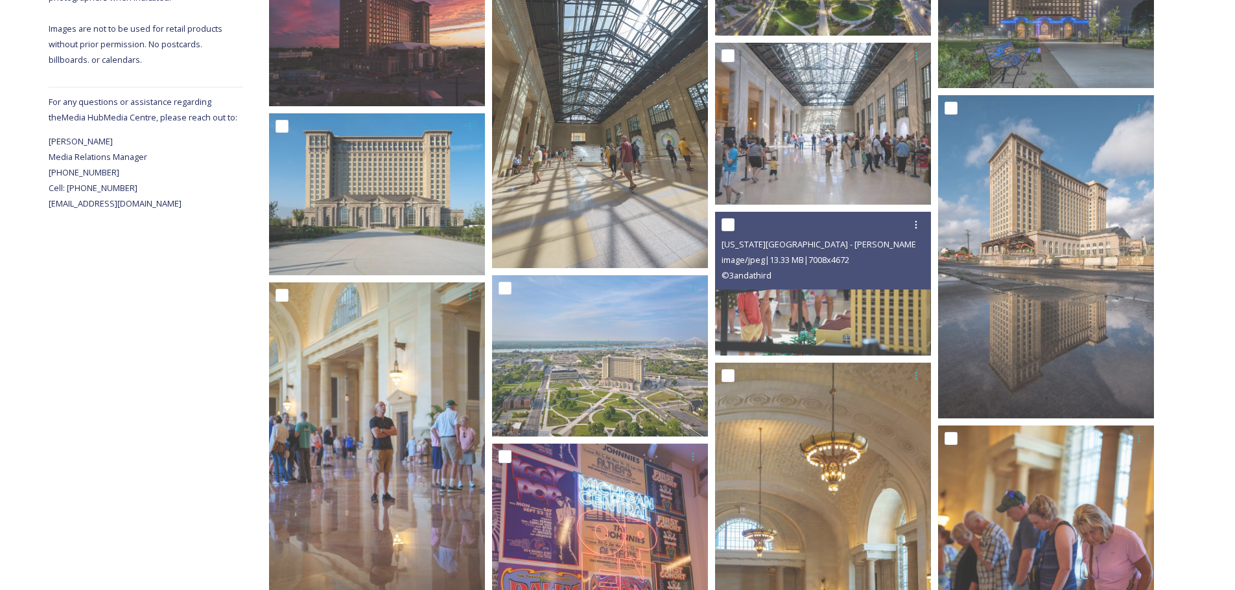
scroll to position [454, 0]
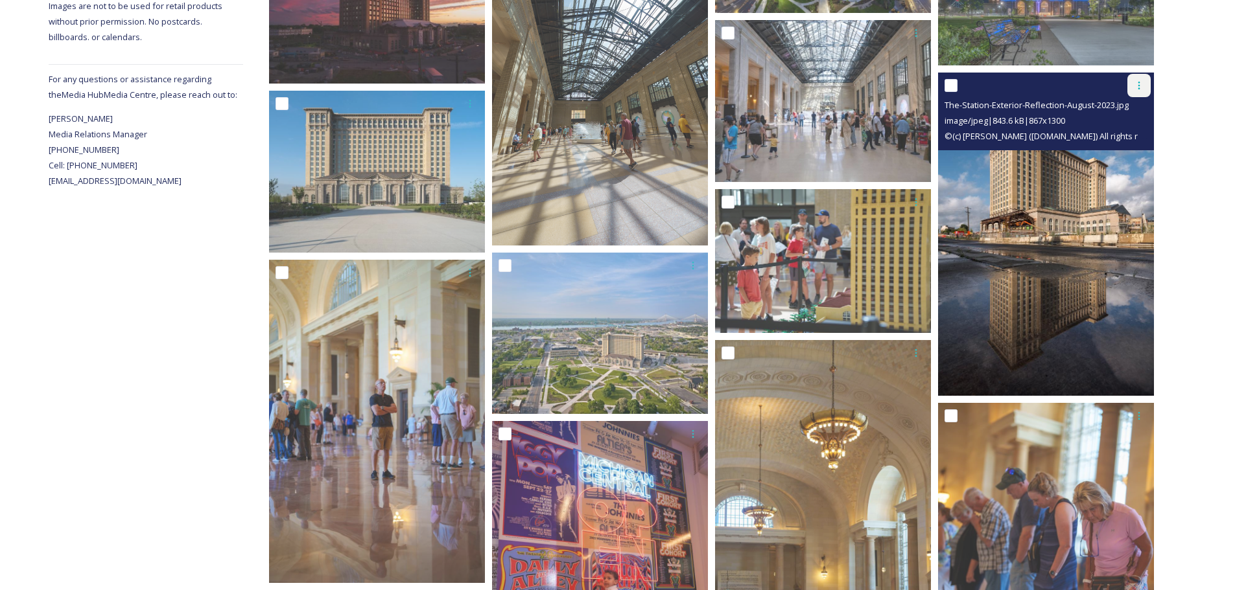
click at [1144, 86] on div at bounding box center [1138, 85] width 23 height 23
click at [1116, 141] on span "Download" at bounding box center [1124, 139] width 40 height 12
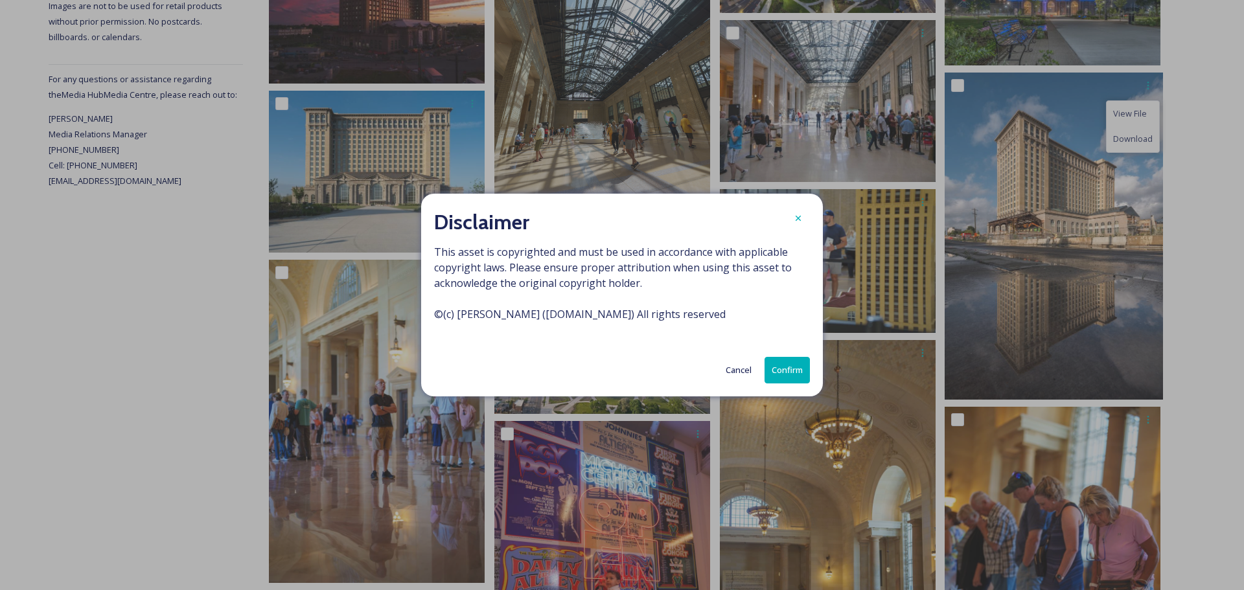
click at [780, 368] on button "Confirm" at bounding box center [787, 370] width 45 height 27
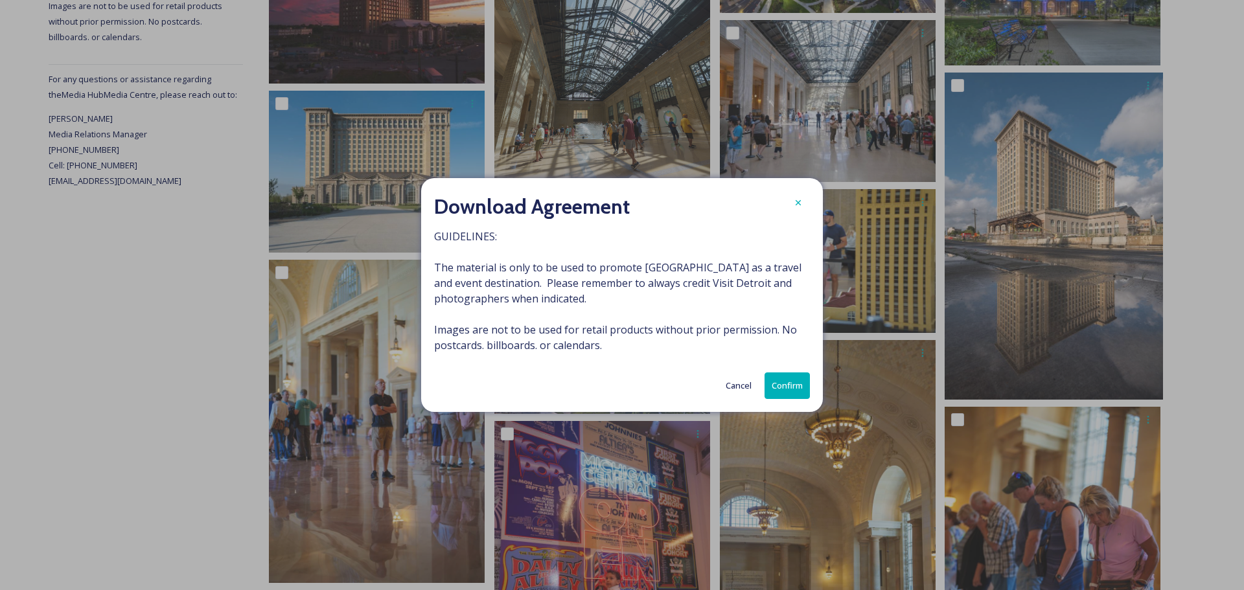
click at [788, 386] on button "Confirm" at bounding box center [787, 386] width 45 height 27
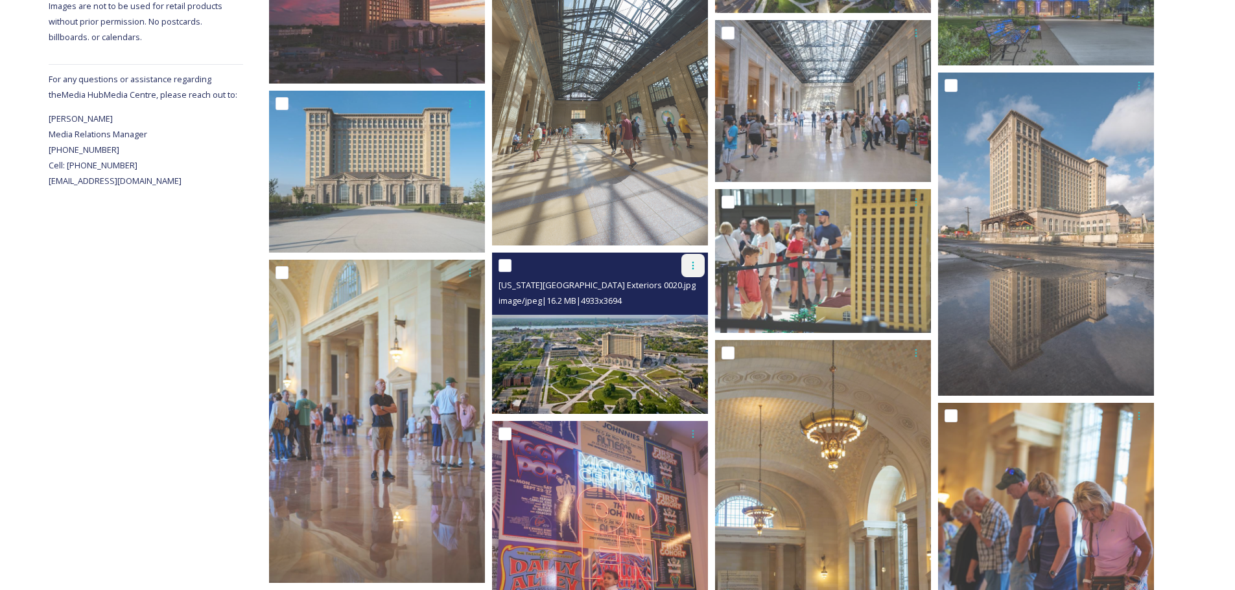
click at [696, 264] on icon at bounding box center [693, 266] width 10 height 10
click at [675, 319] on span "Download" at bounding box center [678, 319] width 40 height 12
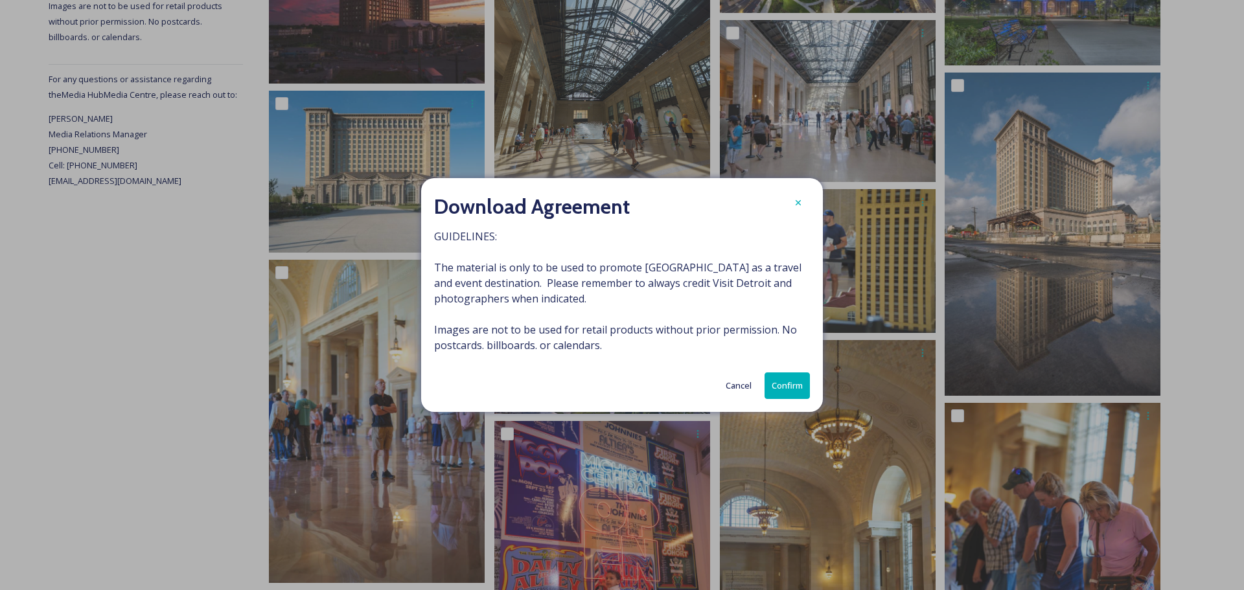
click at [791, 386] on button "Confirm" at bounding box center [787, 386] width 45 height 27
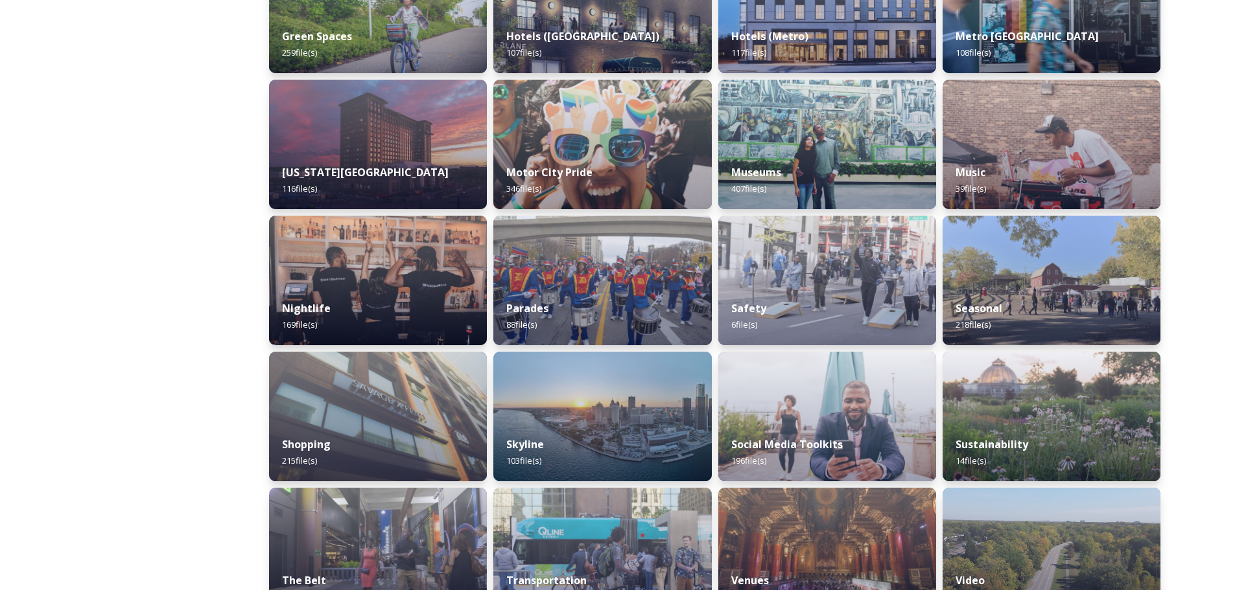
scroll to position [712, 0]
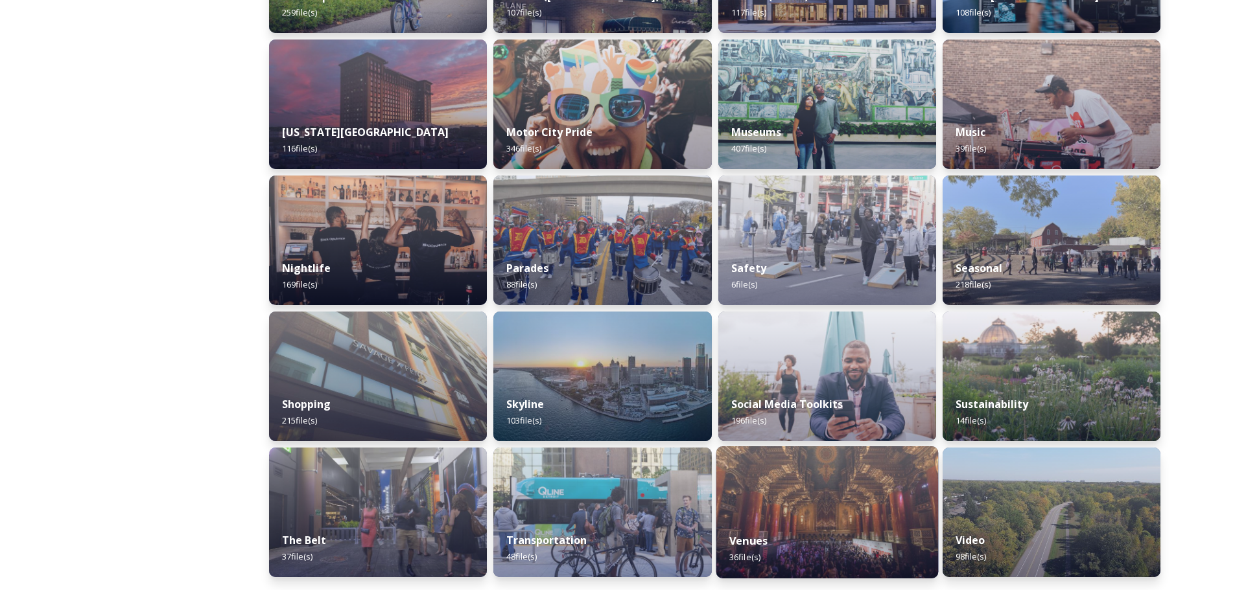
click at [797, 515] on img at bounding box center [827, 513] width 222 height 132
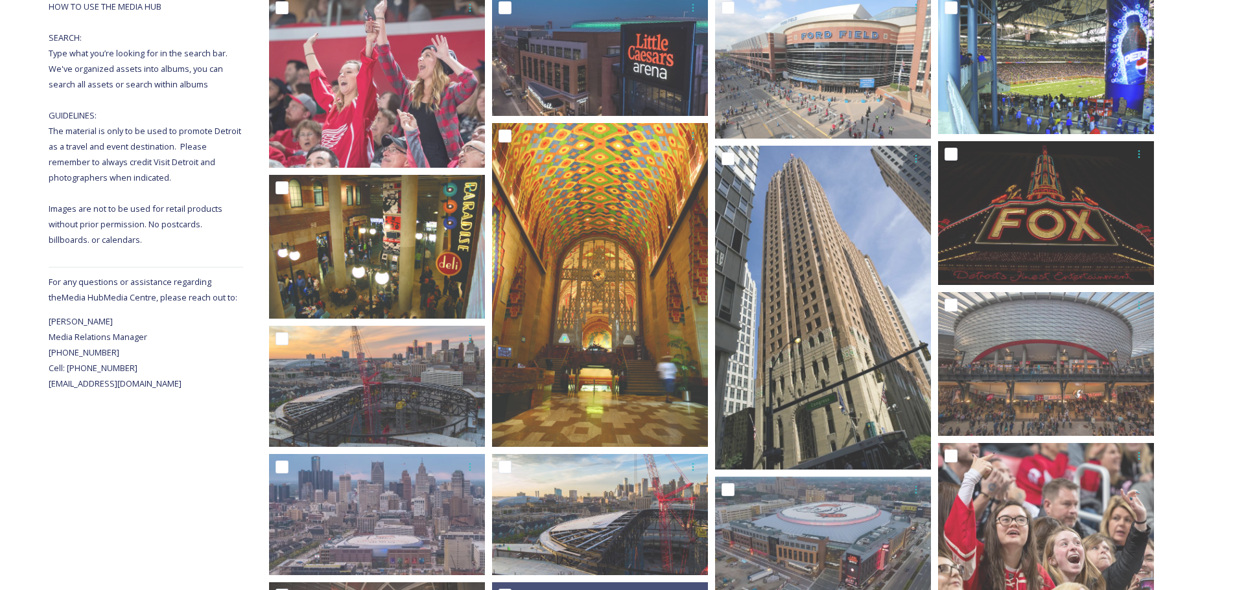
scroll to position [250, 0]
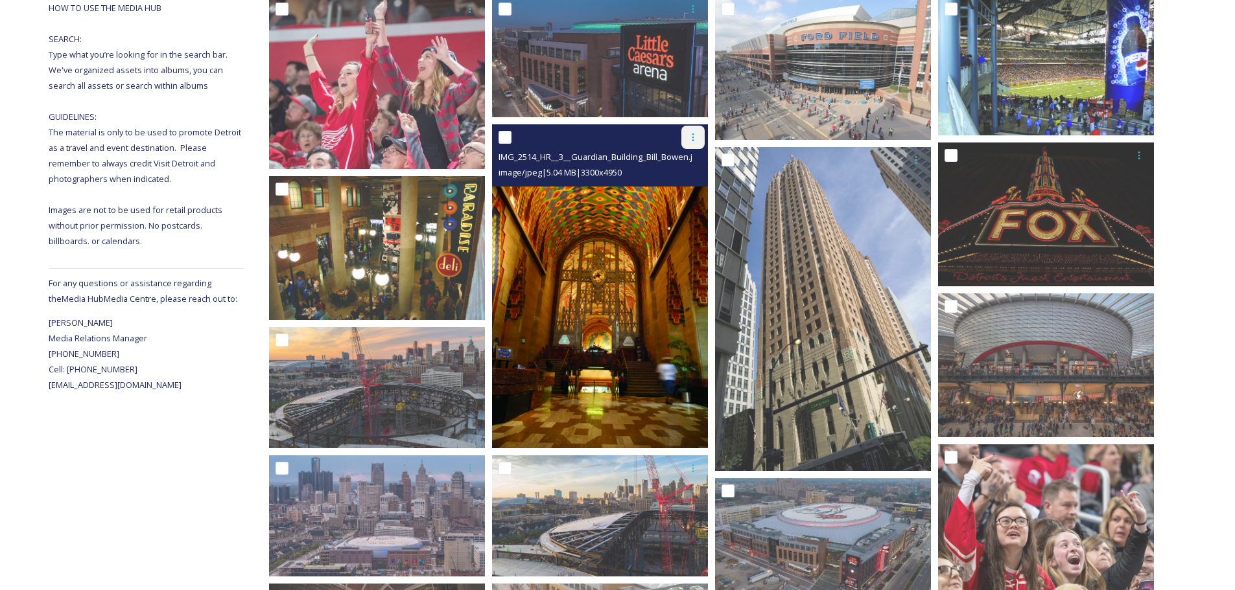
click at [695, 141] on icon at bounding box center [693, 137] width 10 height 10
click at [679, 163] on span "View File" at bounding box center [675, 165] width 34 height 12
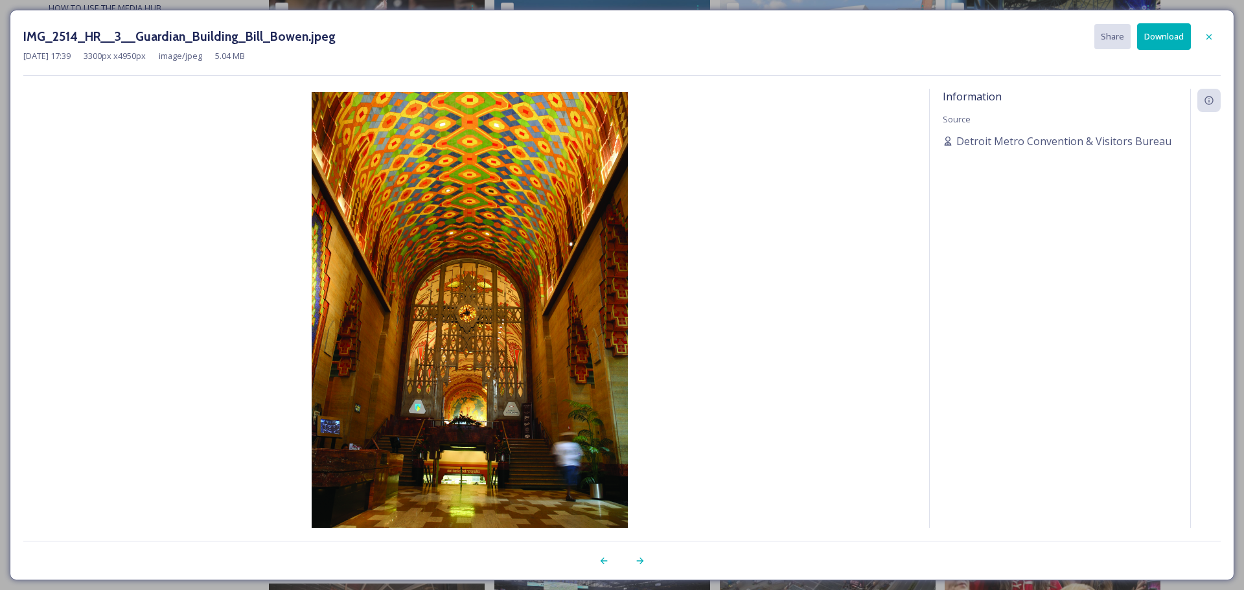
click at [1166, 36] on button "Download" at bounding box center [1164, 36] width 54 height 27
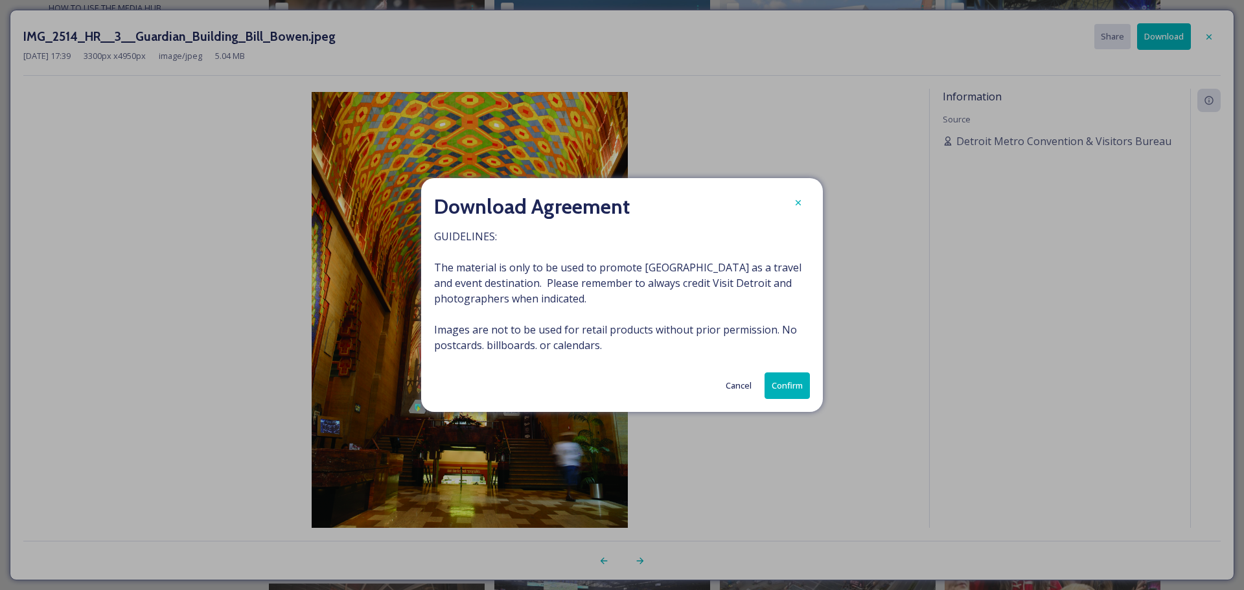
click at [789, 380] on button "Confirm" at bounding box center [787, 386] width 45 height 27
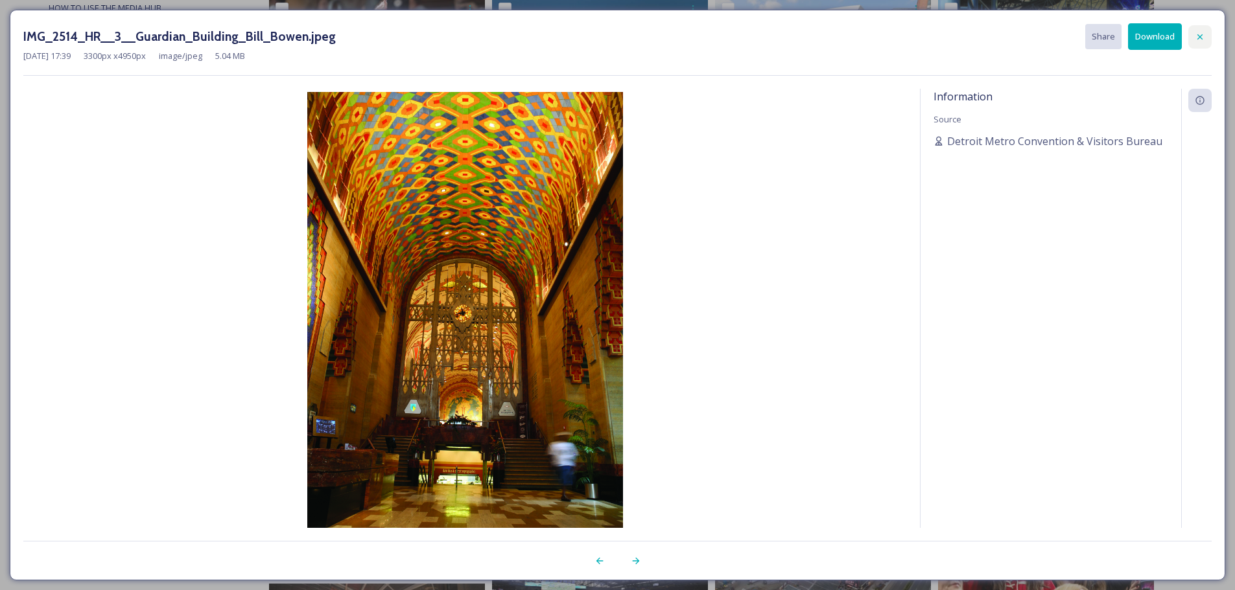
click at [1206, 31] on div at bounding box center [1199, 36] width 23 height 23
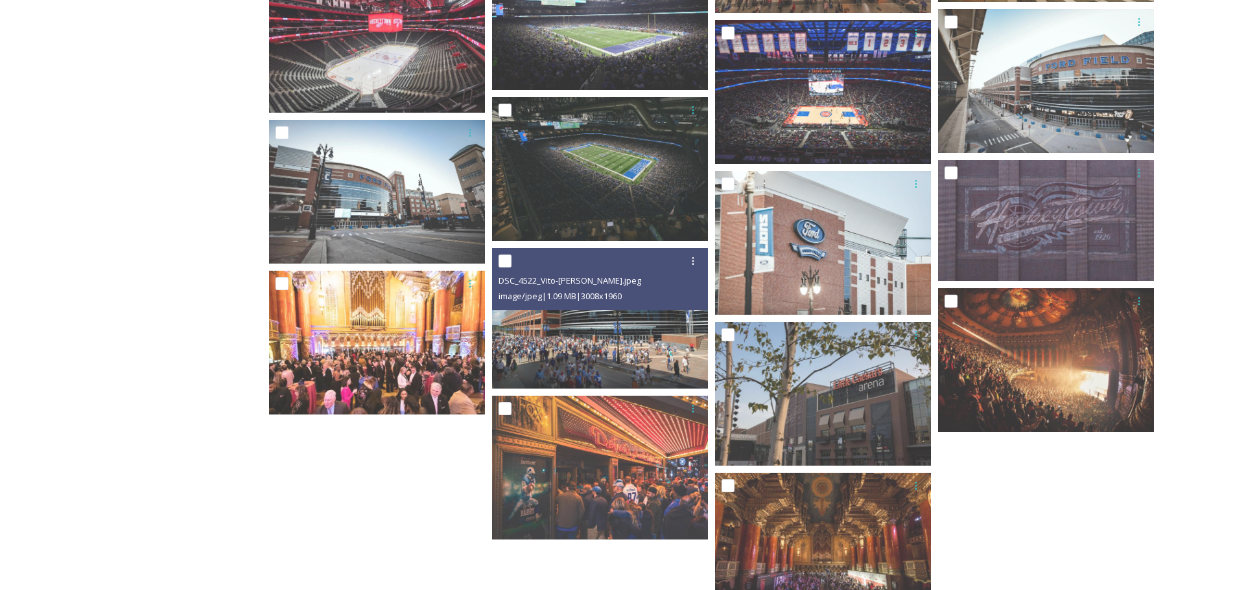
scroll to position [1222, 0]
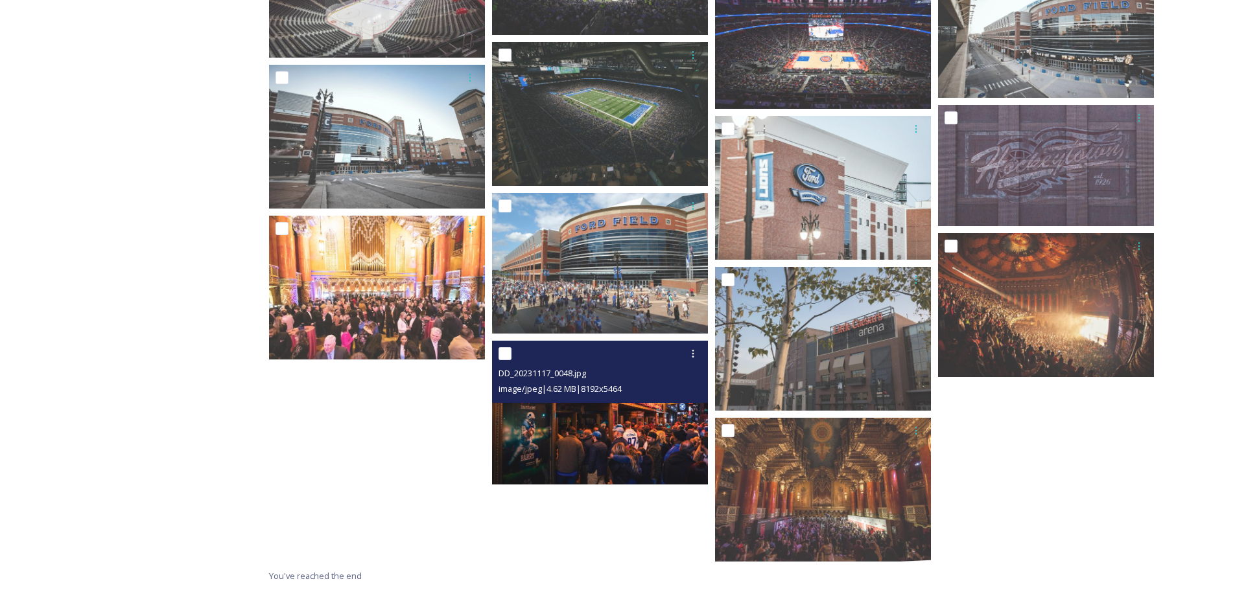
click at [637, 370] on div "DD_20231117_0048.jpg" at bounding box center [601, 374] width 206 height 16
click at [689, 355] on icon at bounding box center [693, 354] width 10 height 10
click at [682, 375] on div "View File" at bounding box center [677, 381] width 52 height 25
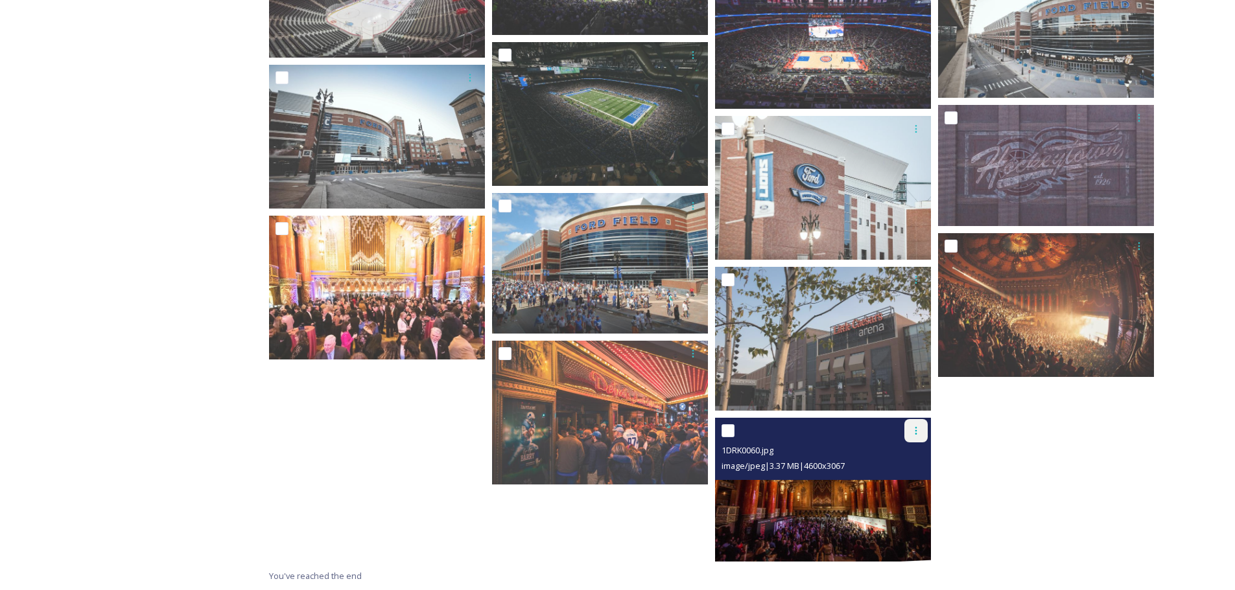
click at [922, 431] on div at bounding box center [915, 430] width 23 height 23
click at [906, 455] on span "View File" at bounding box center [898, 459] width 34 height 12
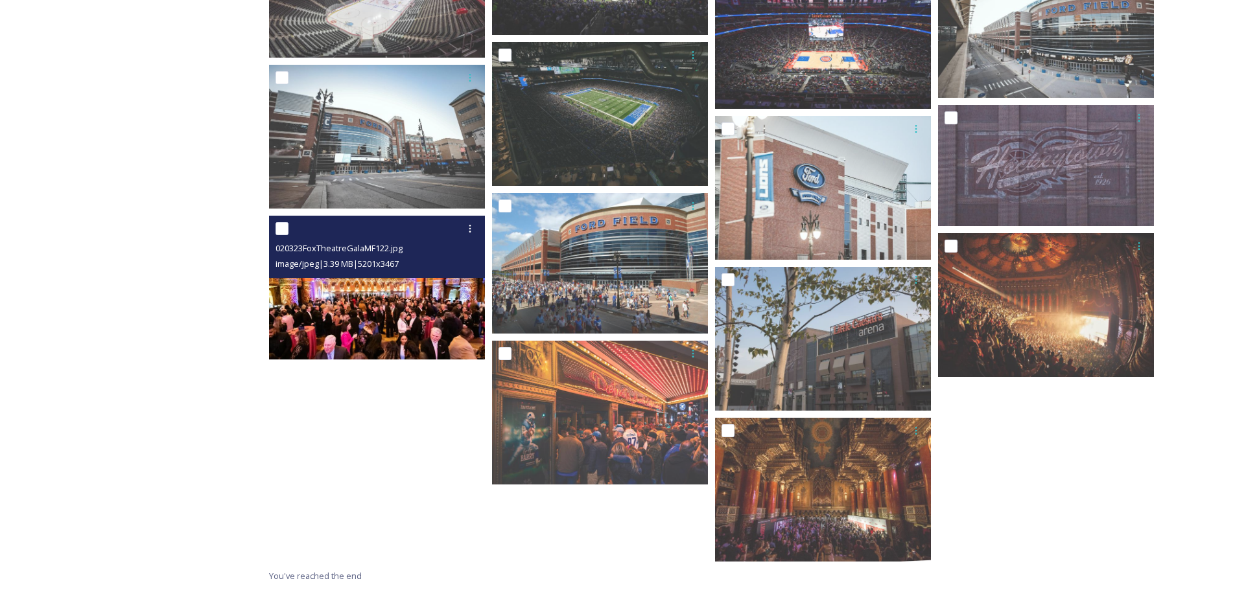
click at [393, 281] on img at bounding box center [377, 288] width 216 height 144
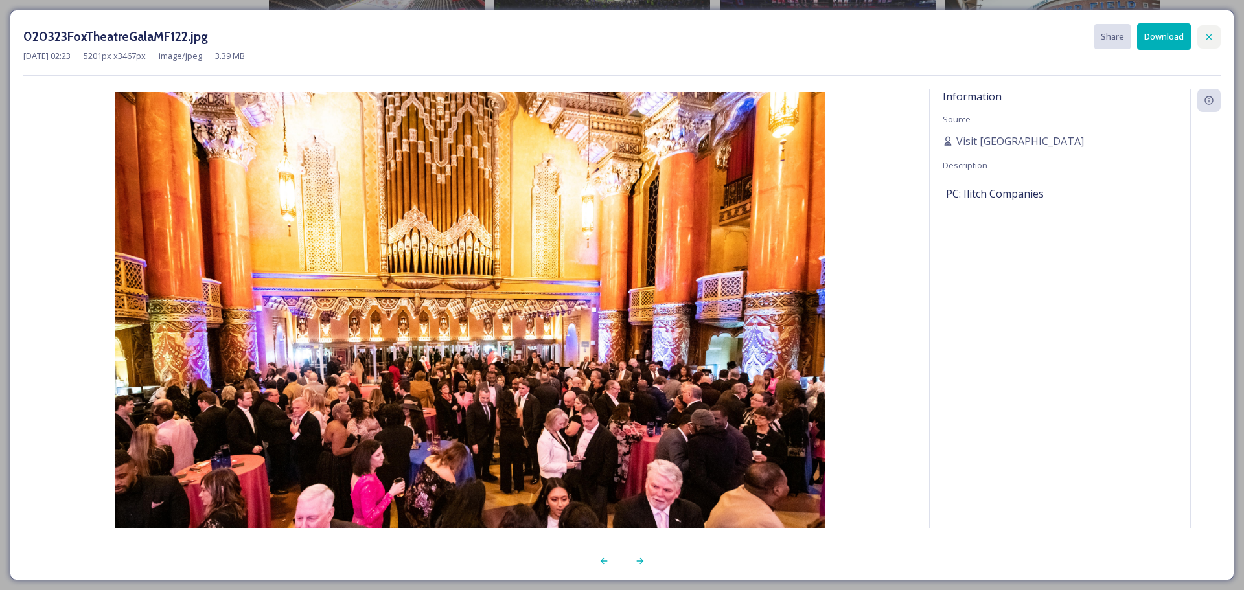
click at [1209, 40] on icon at bounding box center [1209, 37] width 10 height 10
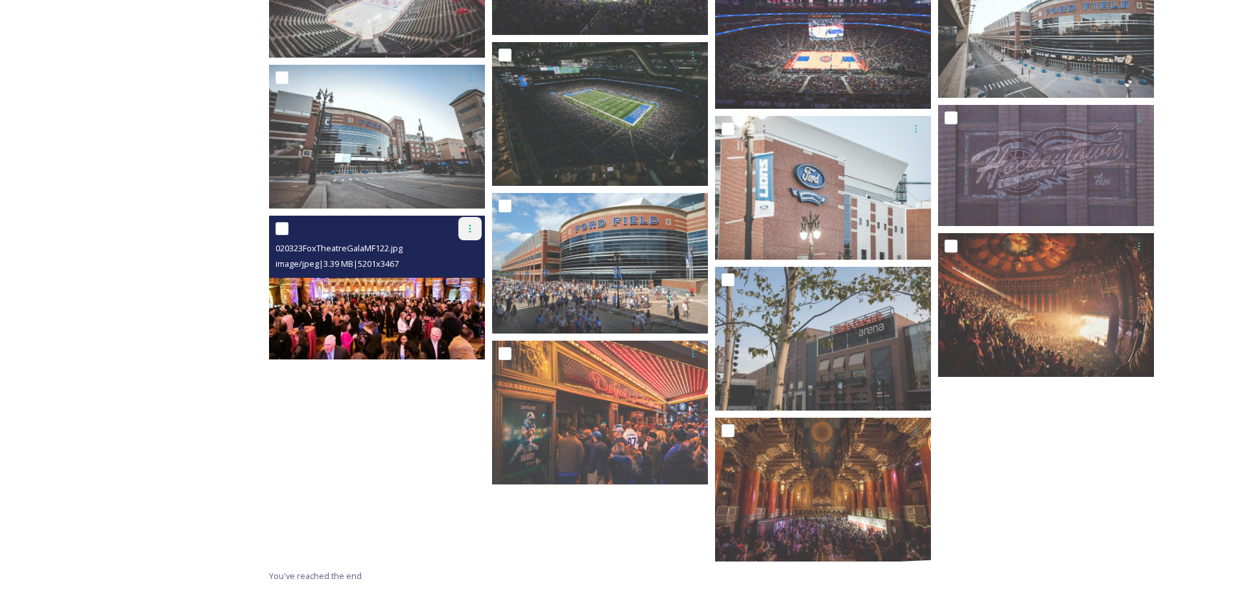
click at [467, 229] on icon at bounding box center [470, 229] width 10 height 10
click at [448, 279] on span "Download" at bounding box center [455, 282] width 40 height 12
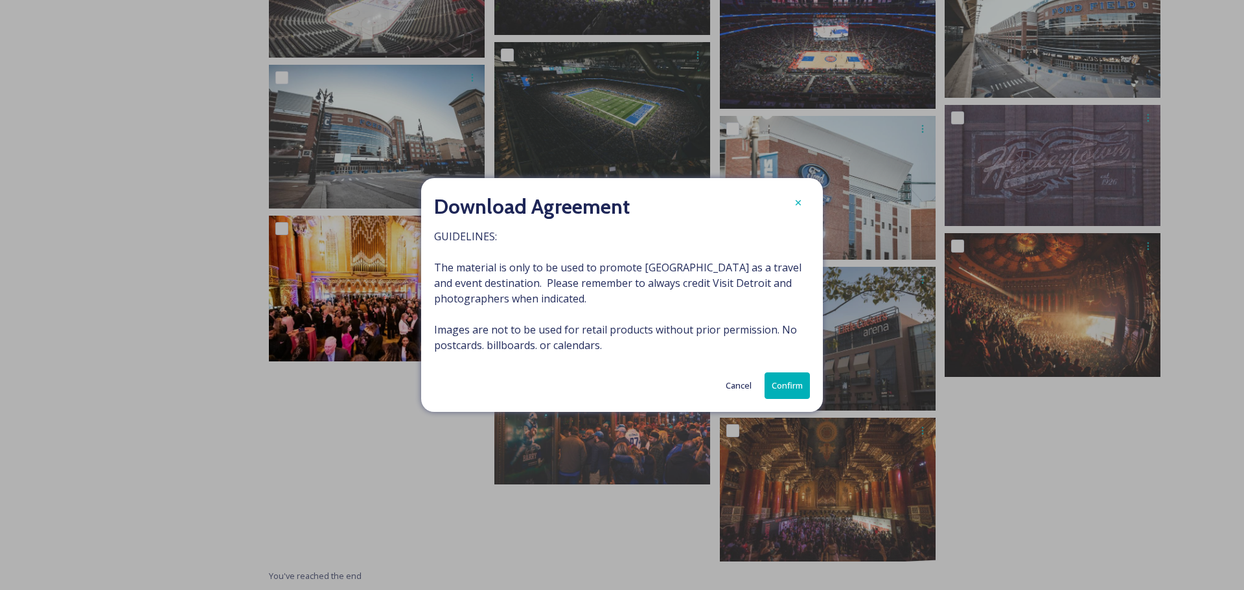
click at [780, 382] on button "Confirm" at bounding box center [787, 386] width 45 height 27
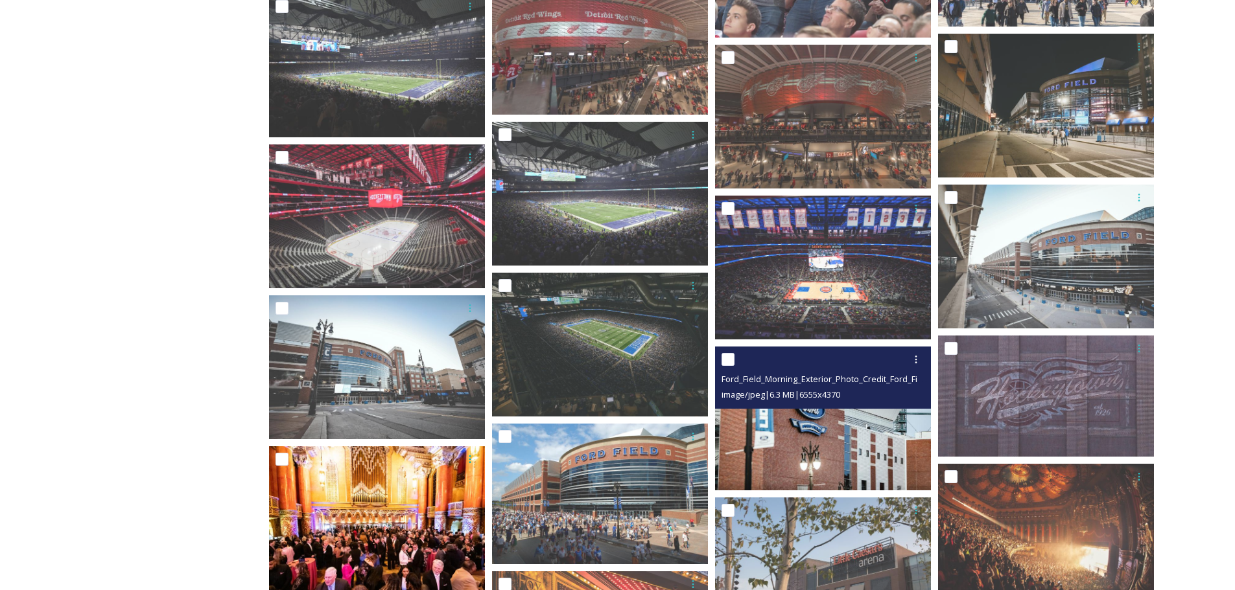
scroll to position [962, 0]
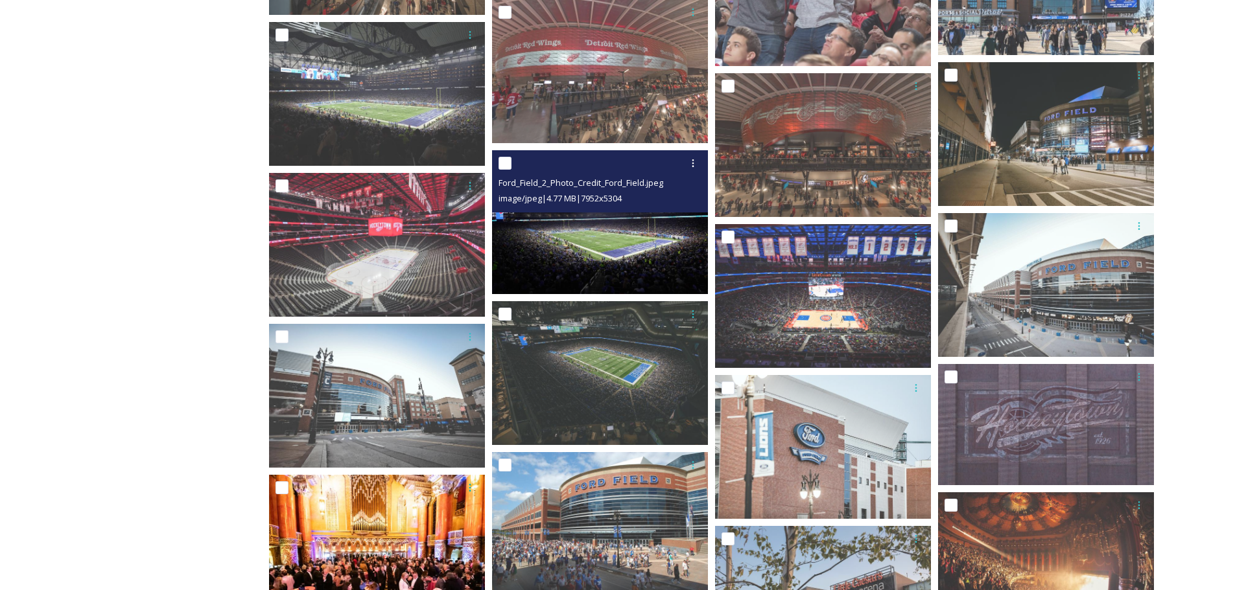
click at [623, 244] on img at bounding box center [600, 222] width 216 height 144
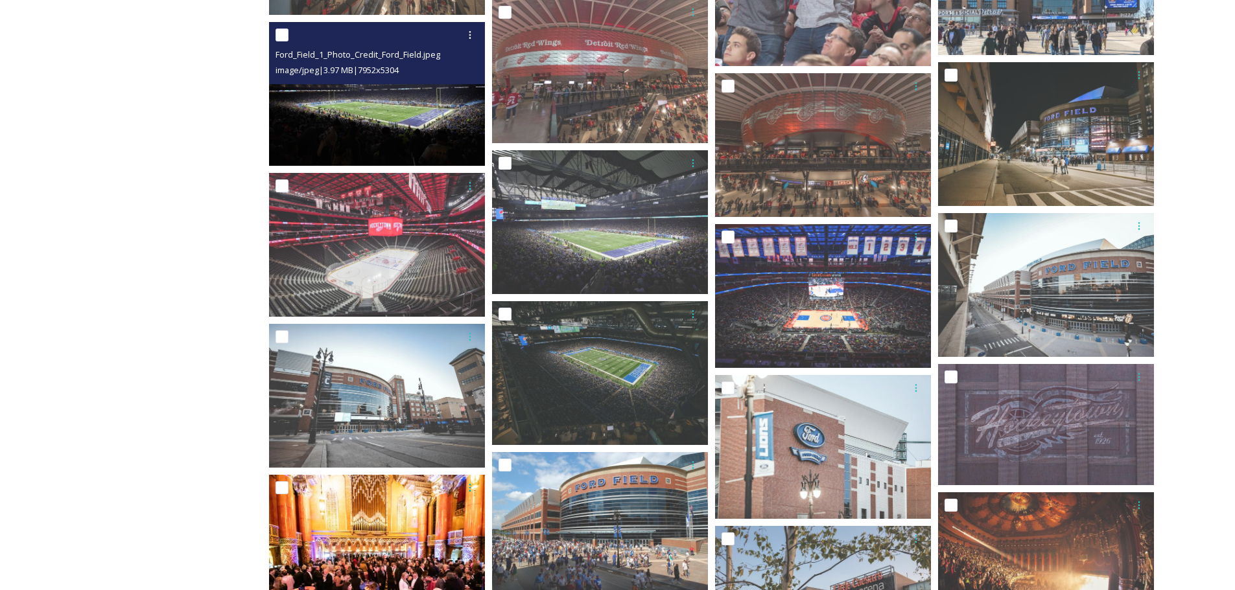
click at [396, 123] on img at bounding box center [377, 94] width 216 height 144
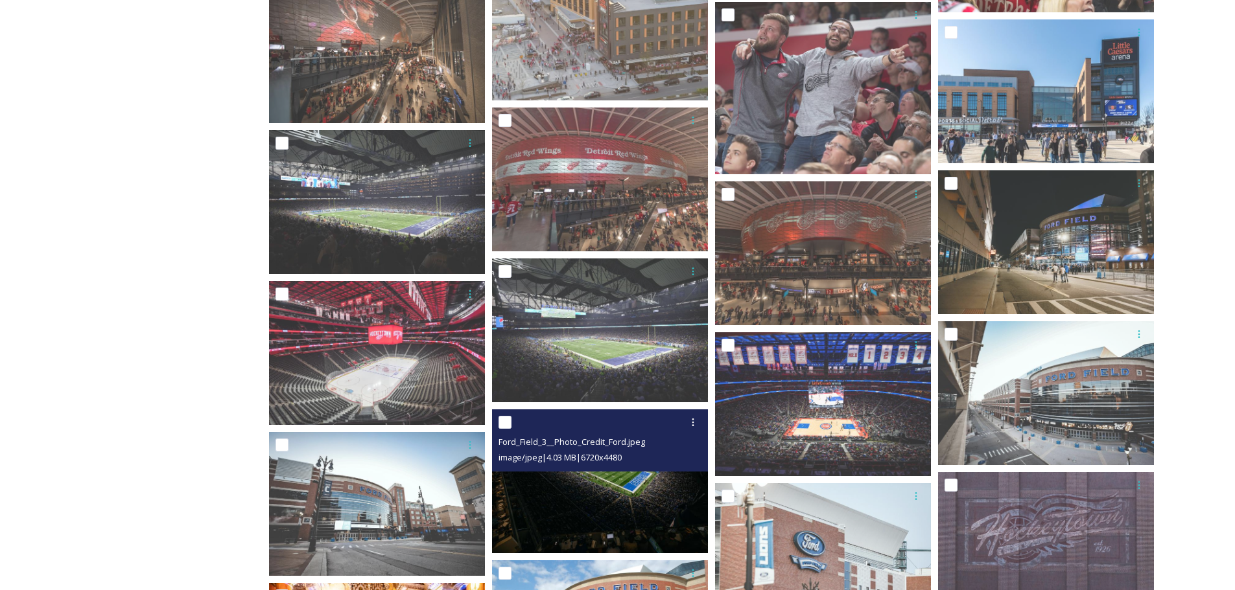
scroll to position [833, 0]
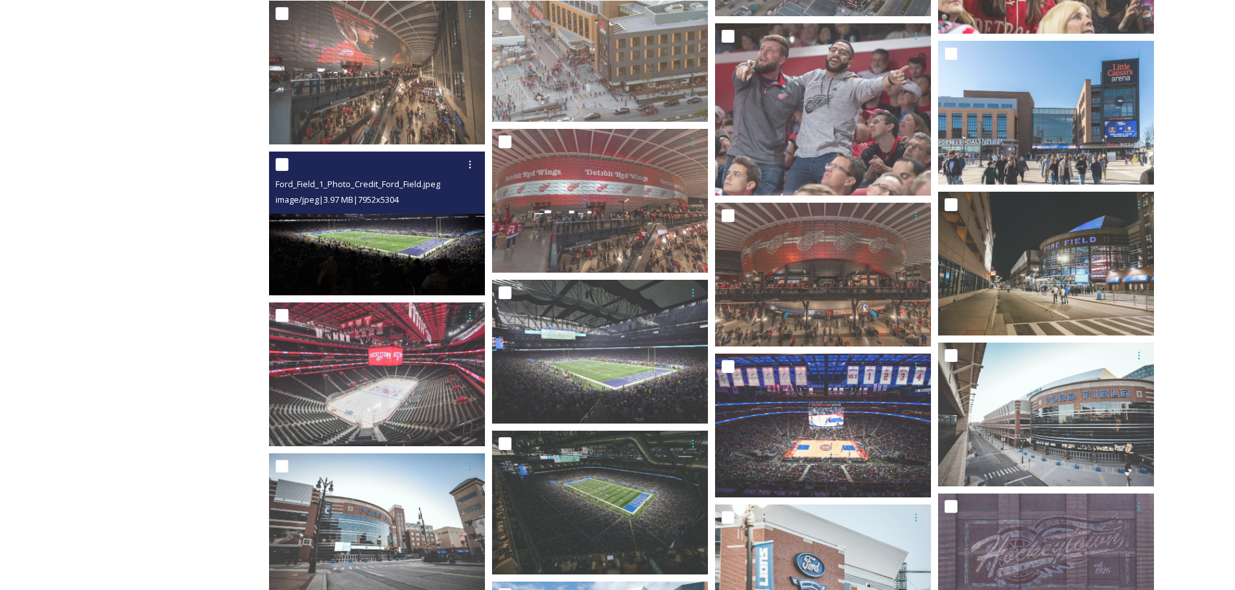
click at [419, 254] on img at bounding box center [377, 224] width 216 height 144
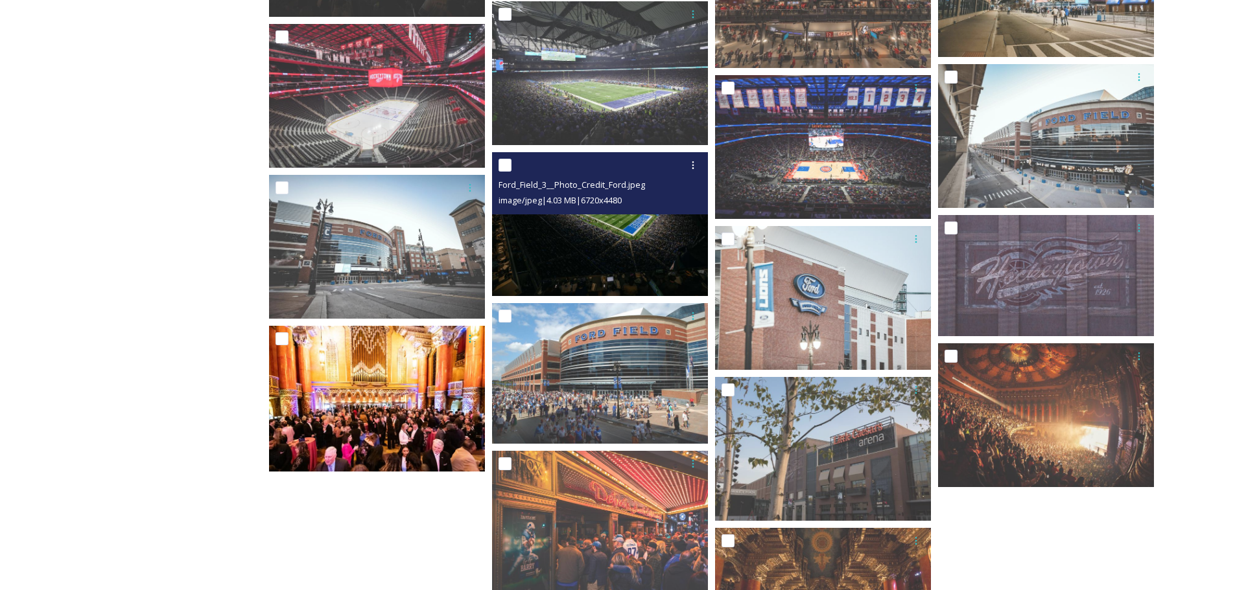
scroll to position [1157, 0]
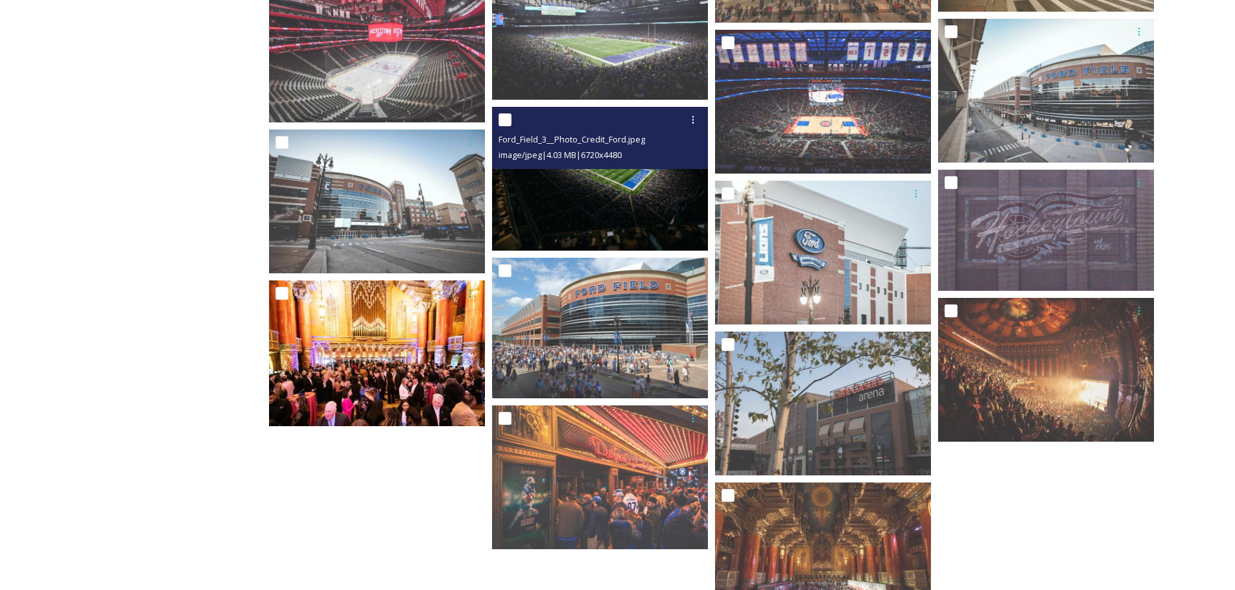
click at [601, 205] on img at bounding box center [600, 179] width 216 height 144
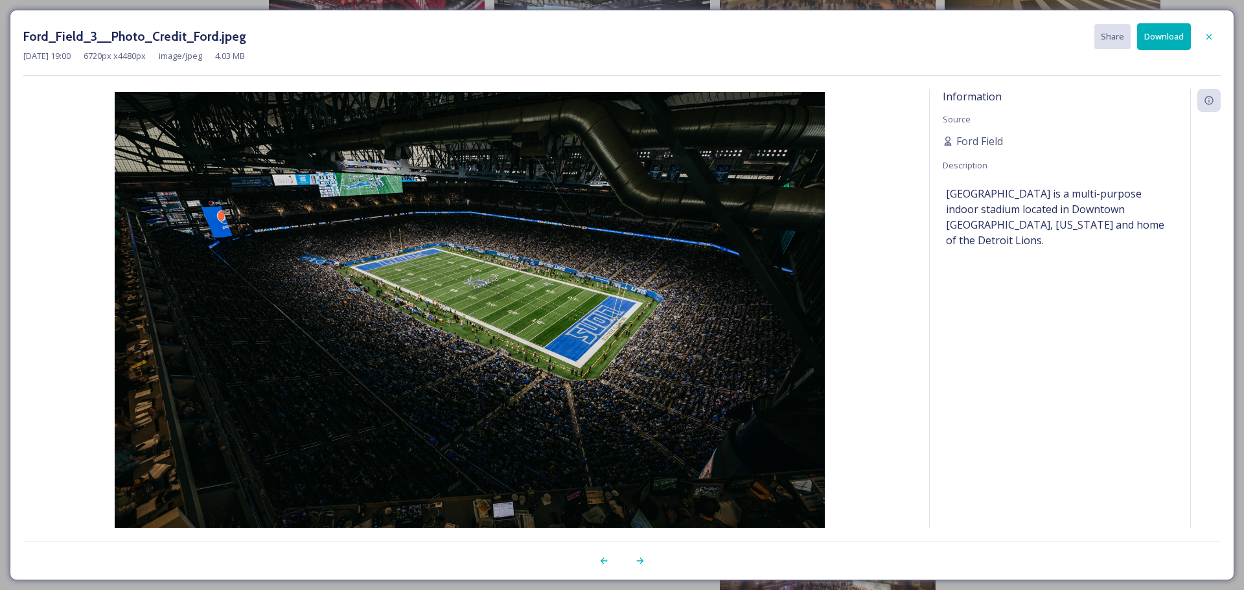
click at [1179, 31] on button "Download" at bounding box center [1164, 36] width 54 height 27
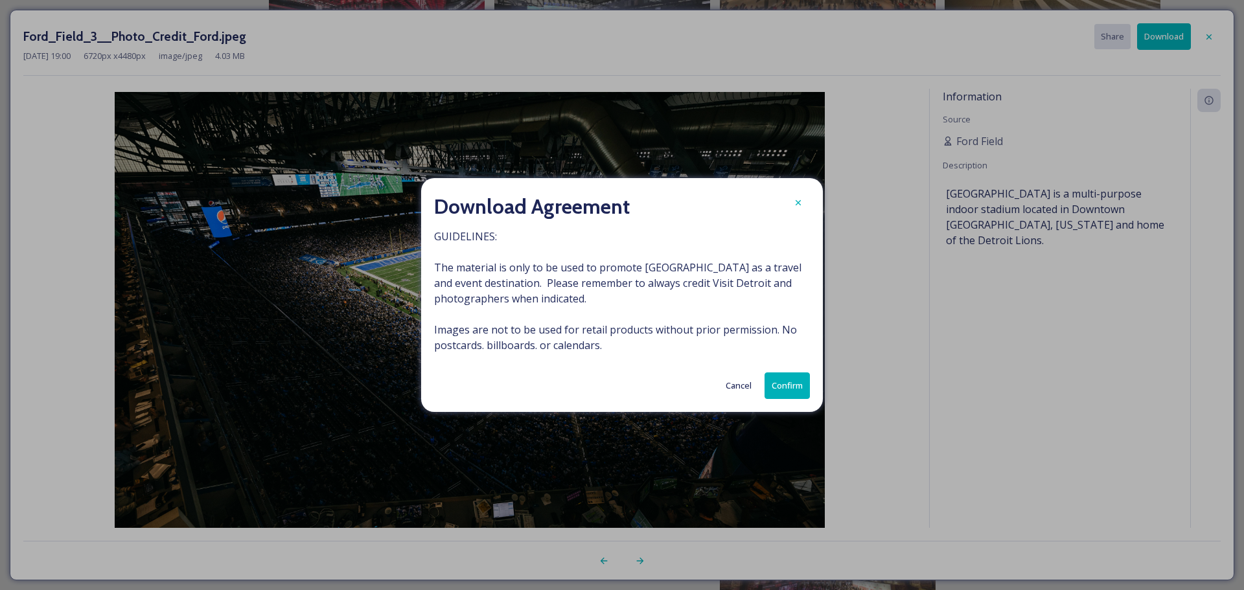
click at [792, 382] on button "Confirm" at bounding box center [787, 386] width 45 height 27
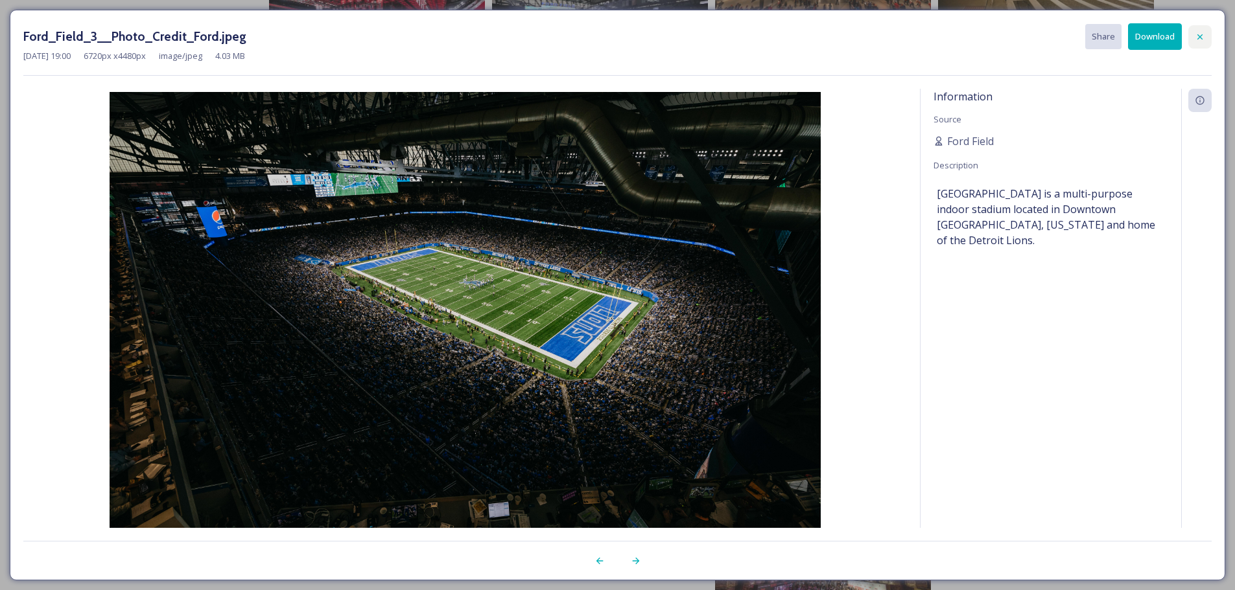
click at [1202, 36] on icon at bounding box center [1199, 37] width 10 height 10
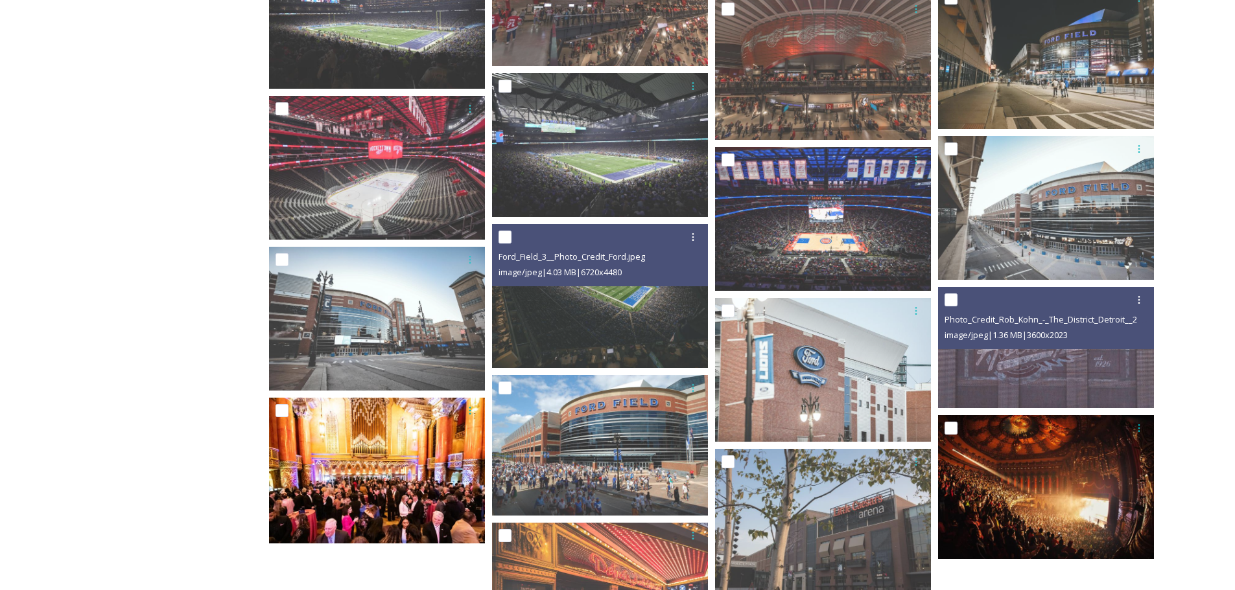
scroll to position [1027, 0]
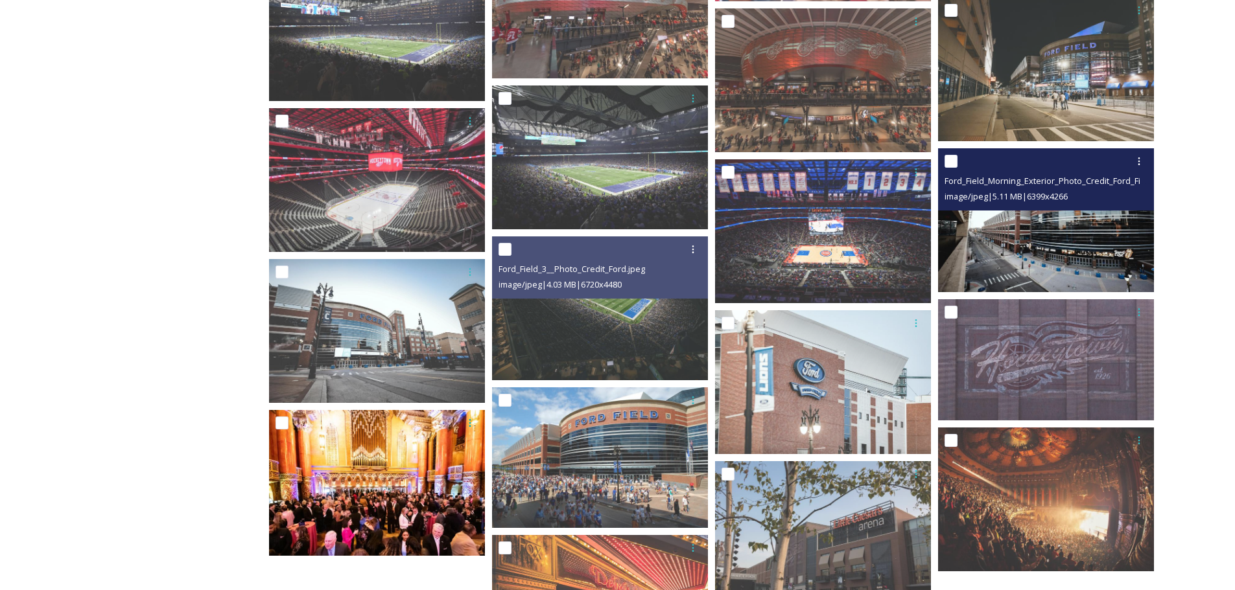
click at [1061, 238] on img at bounding box center [1046, 220] width 216 height 144
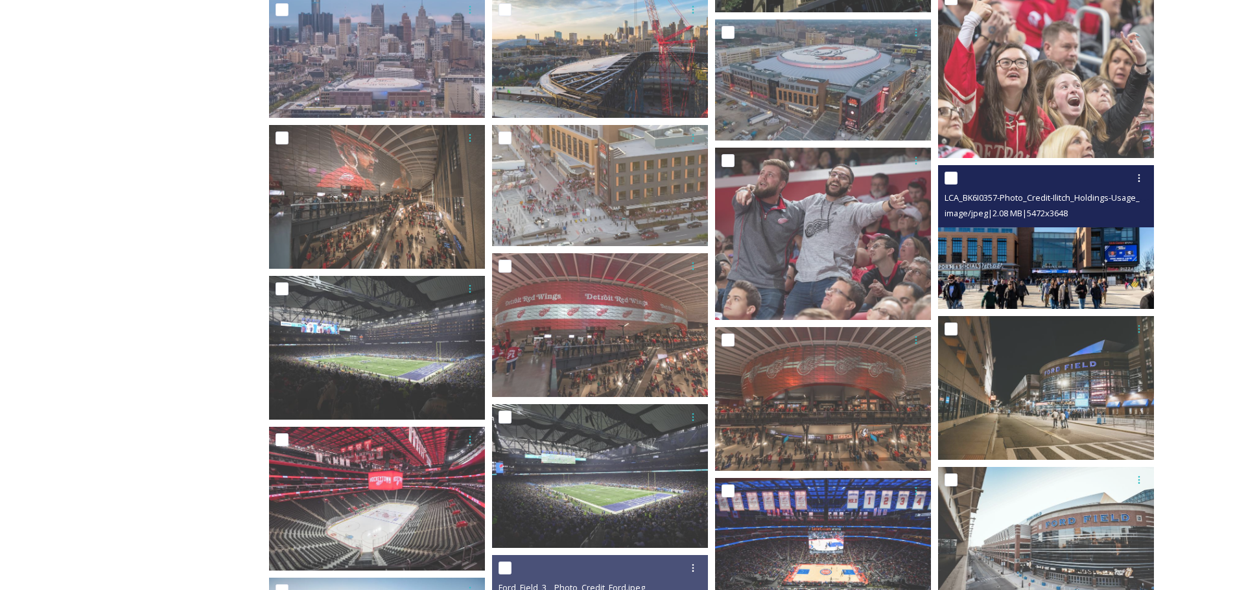
scroll to position [703, 0]
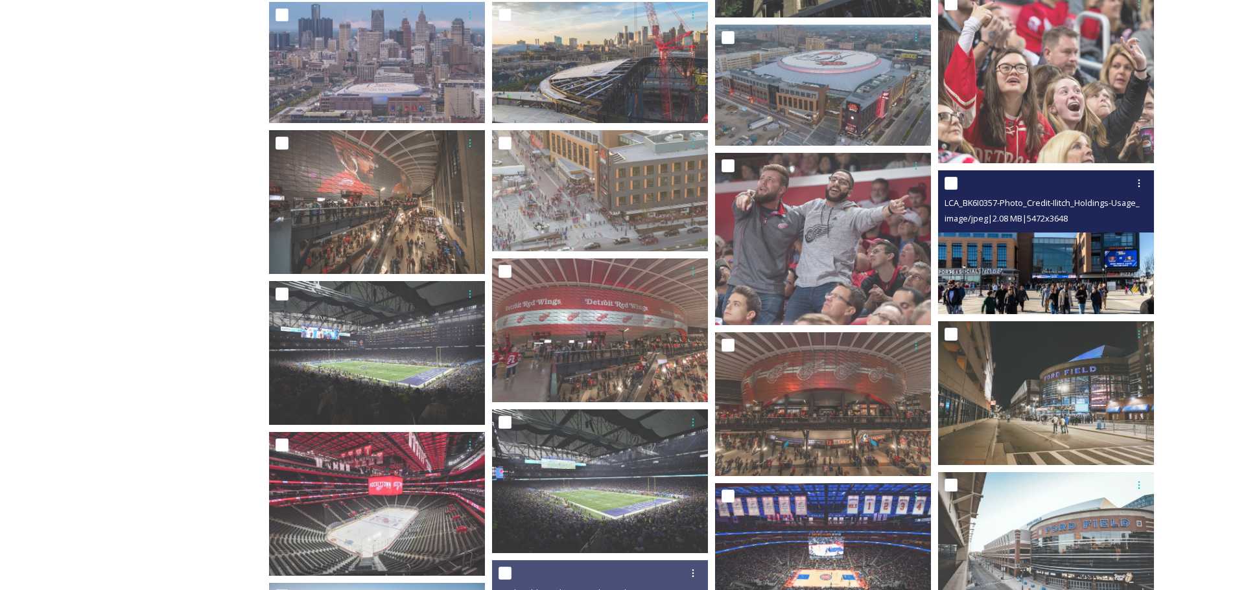
click at [1066, 215] on span "image/jpeg | 2.08 MB | 5472 x 3648" at bounding box center [1005, 219] width 123 height 12
click at [1055, 242] on img at bounding box center [1046, 242] width 216 height 144
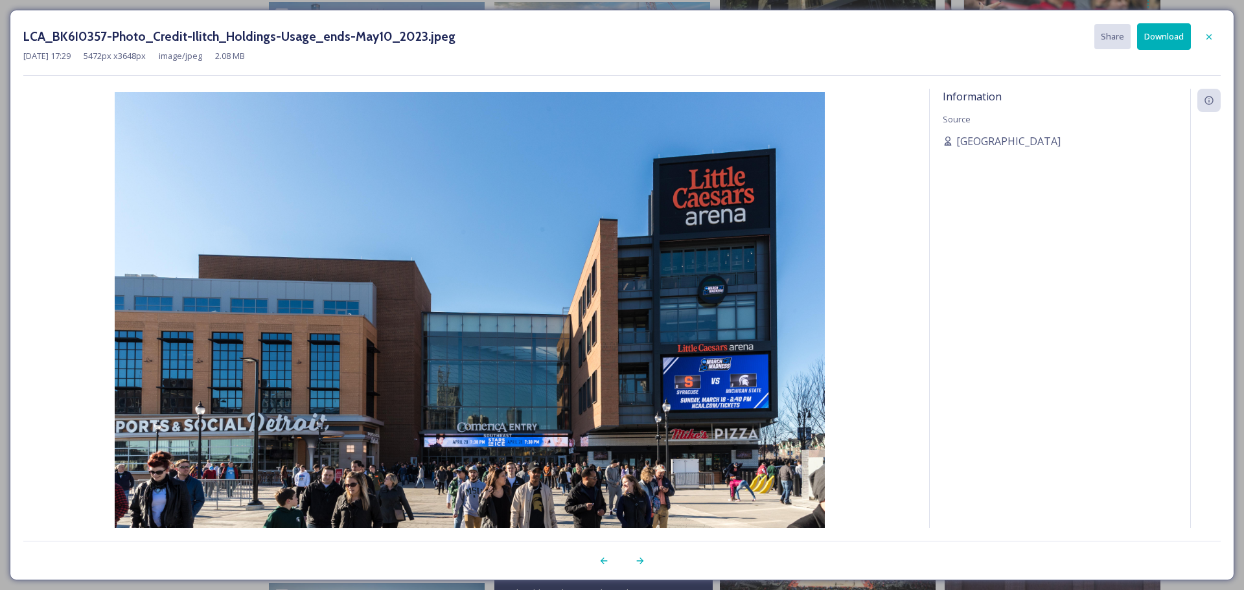
click at [1165, 38] on button "Download" at bounding box center [1164, 36] width 54 height 27
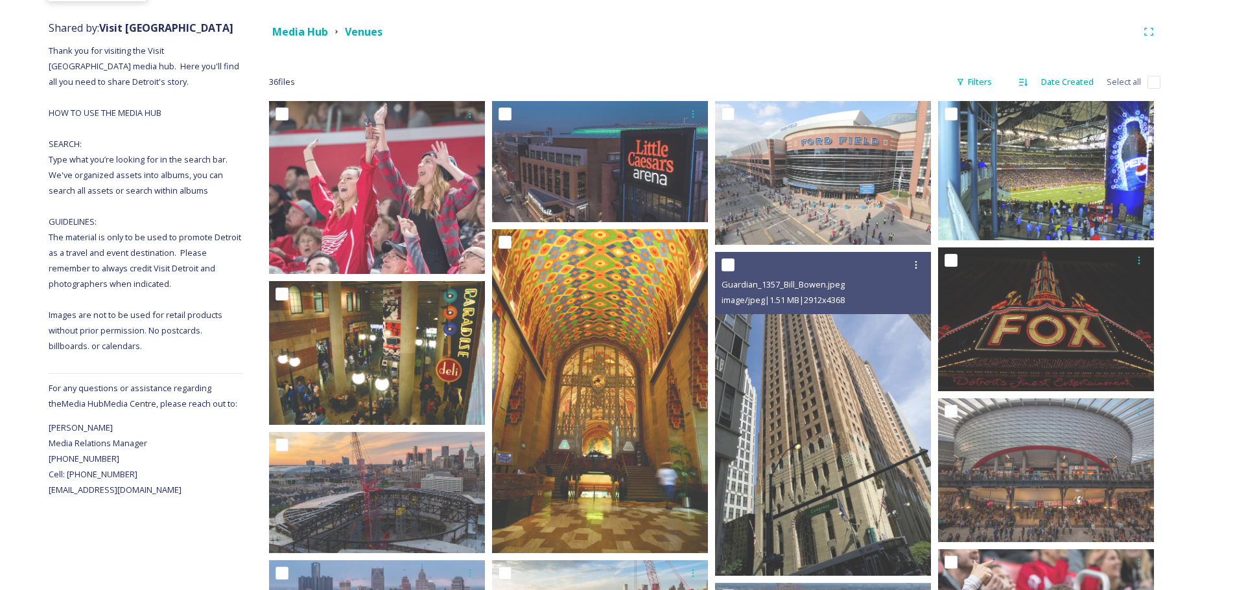
scroll to position [120, 0]
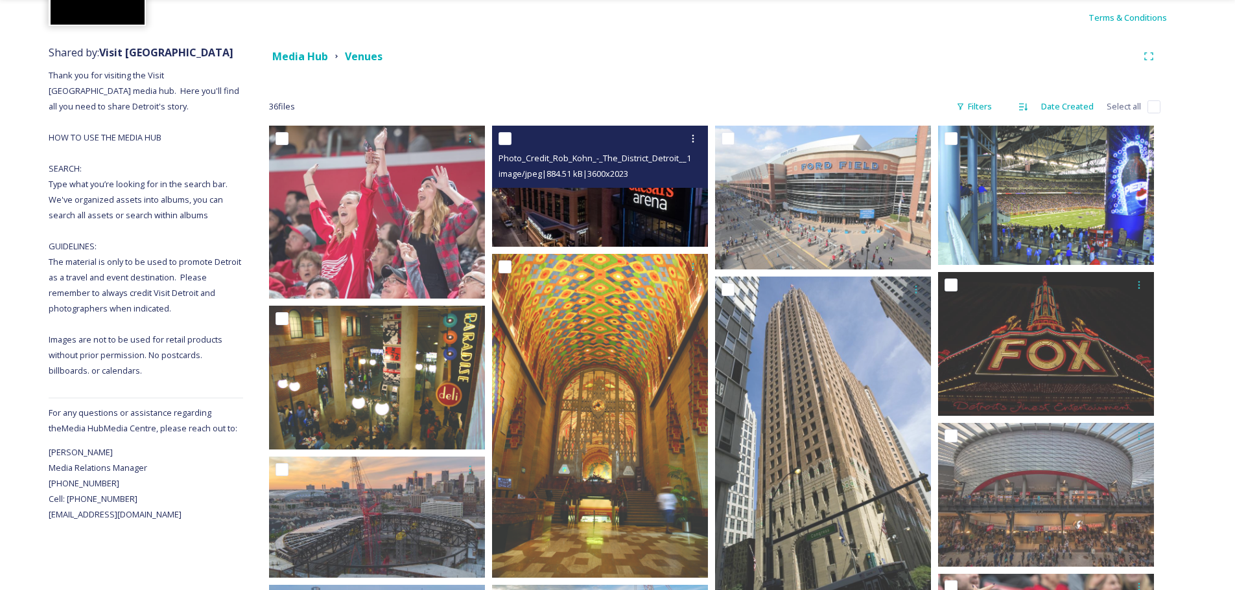
click at [646, 227] on img at bounding box center [600, 186] width 216 height 121
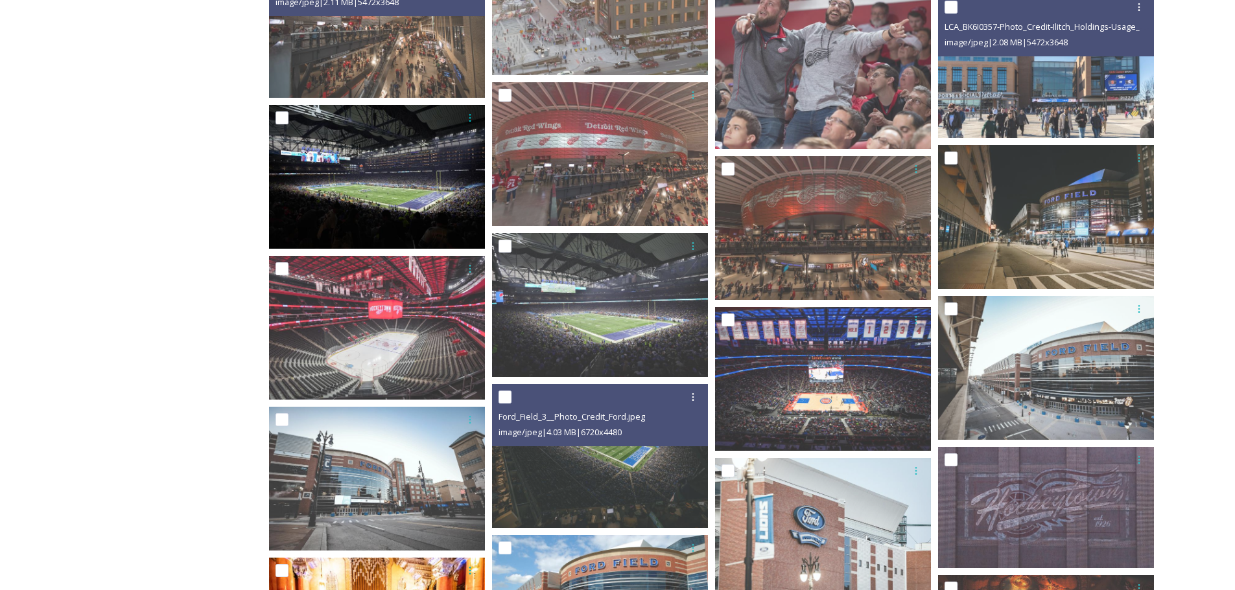
scroll to position [898, 0]
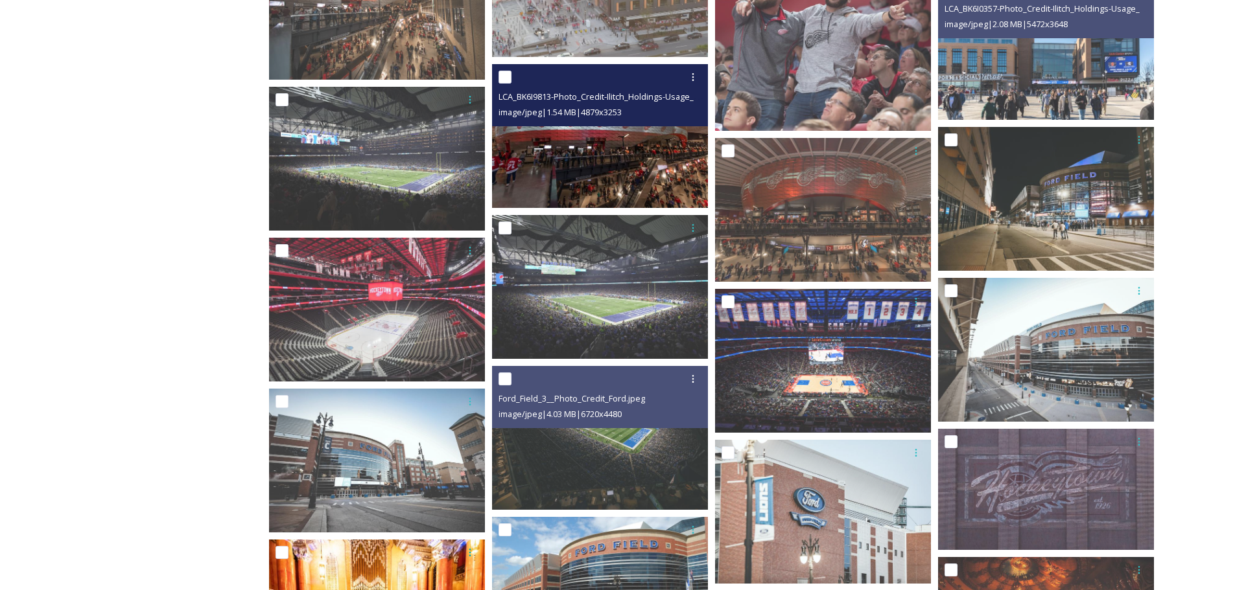
click at [581, 162] on img at bounding box center [600, 136] width 216 height 144
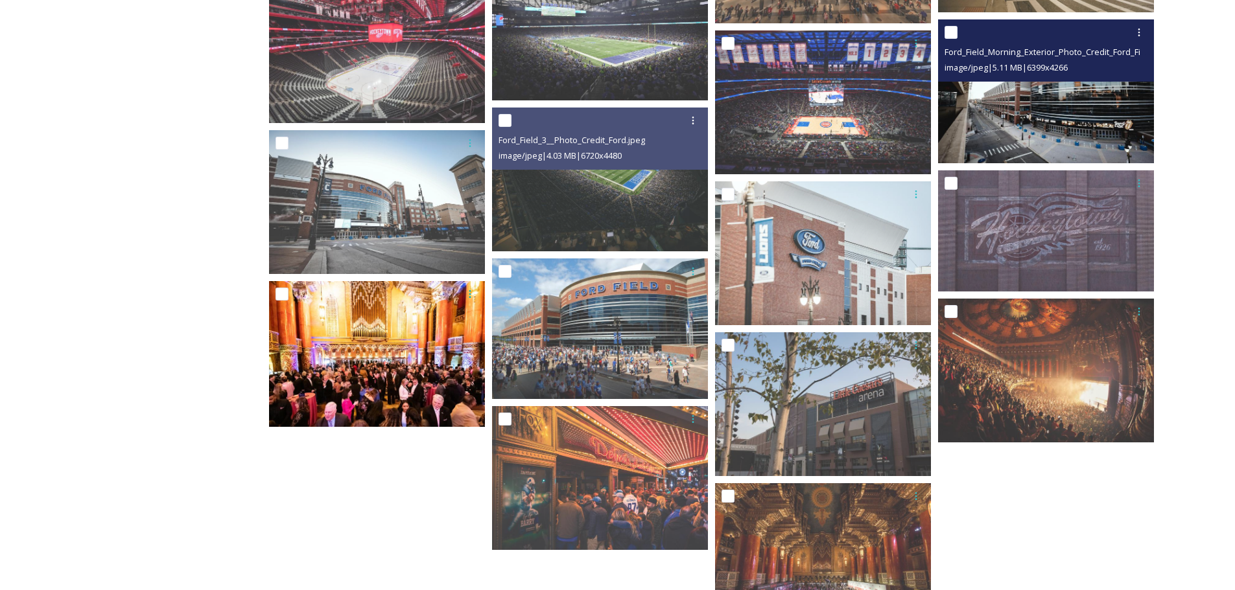
scroll to position [1157, 0]
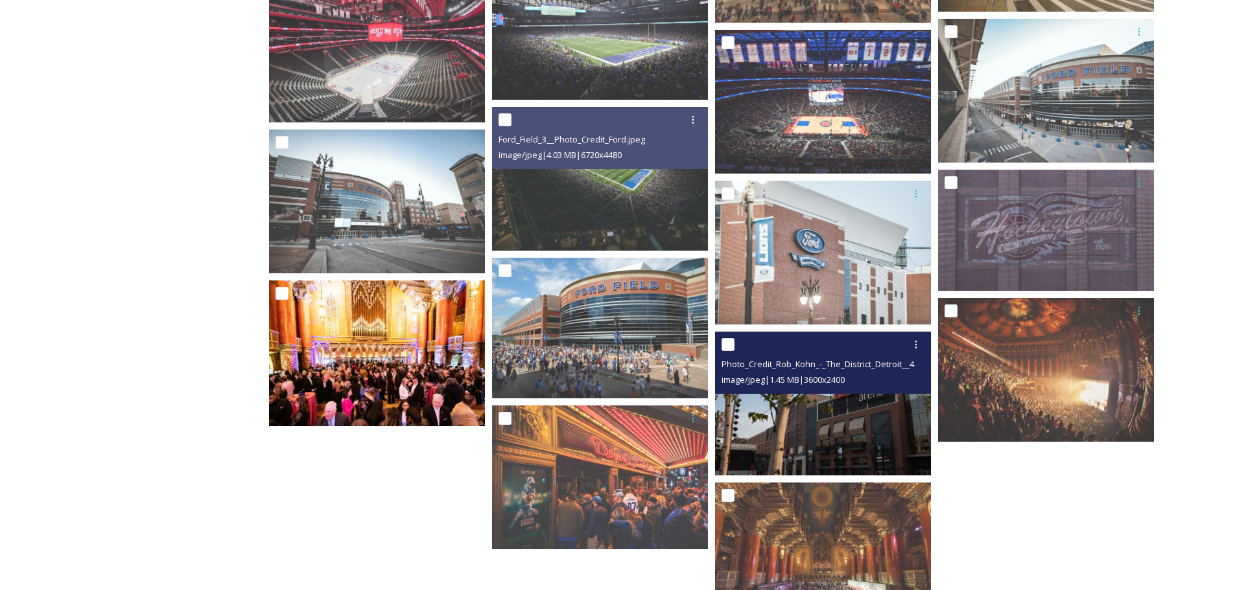
click at [865, 383] on div "image/jpeg | 1.45 MB | 3600 x 2400" at bounding box center [824, 380] width 206 height 16
click at [853, 403] on img at bounding box center [823, 404] width 216 height 144
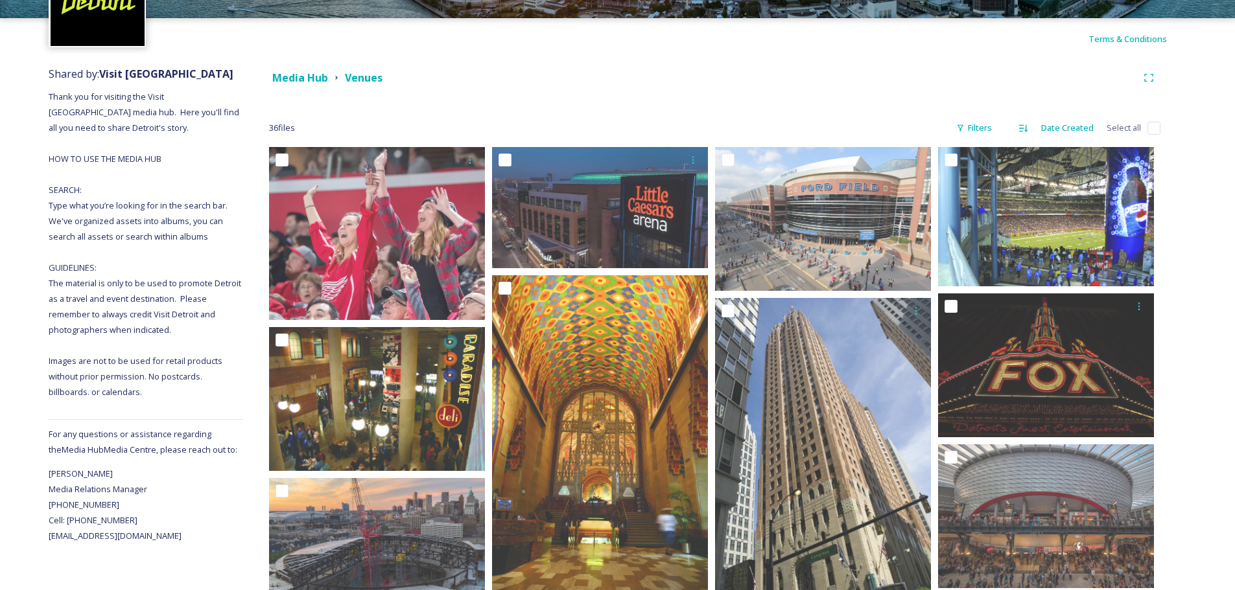
scroll to position [55, 0]
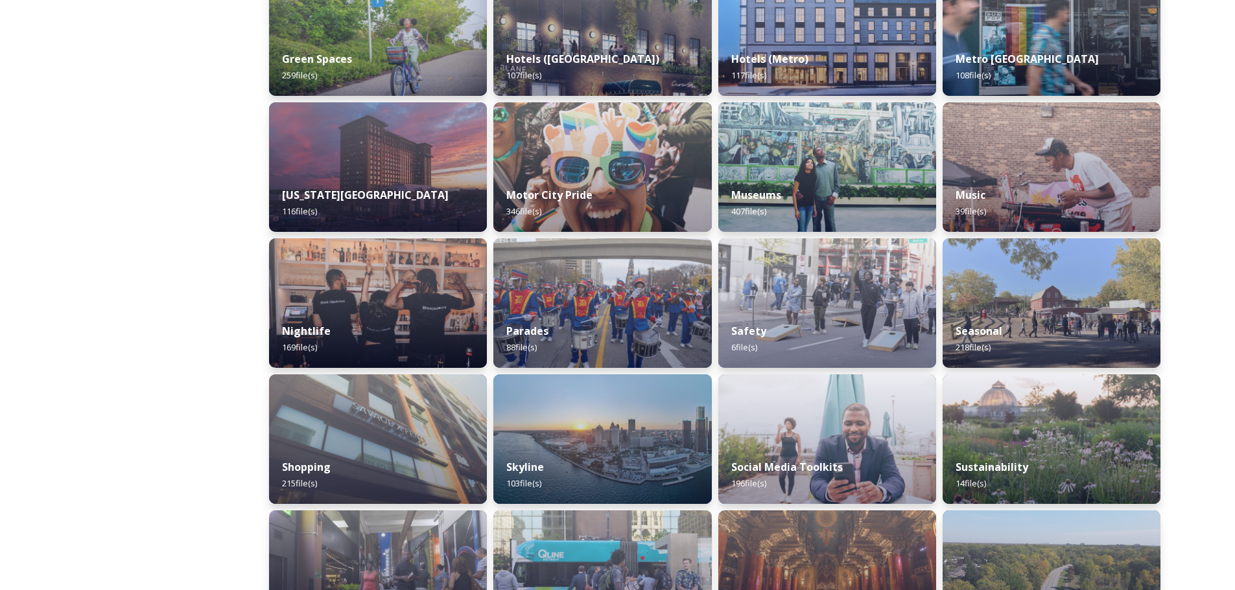
scroll to position [712, 0]
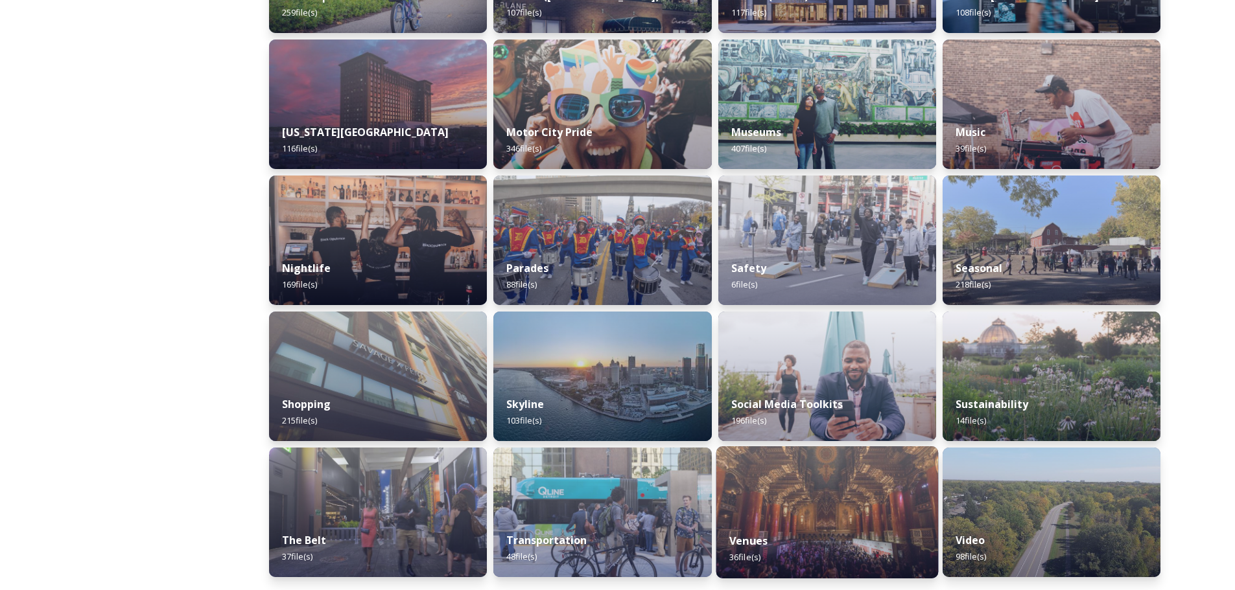
click at [773, 504] on img at bounding box center [827, 513] width 222 height 132
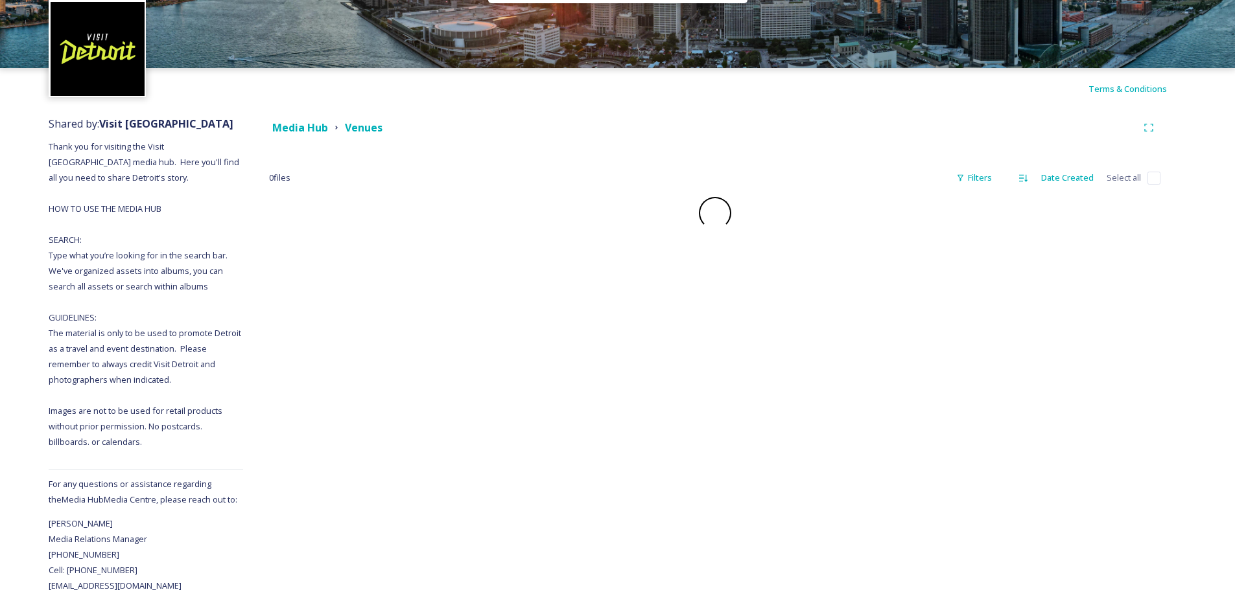
scroll to position [51, 0]
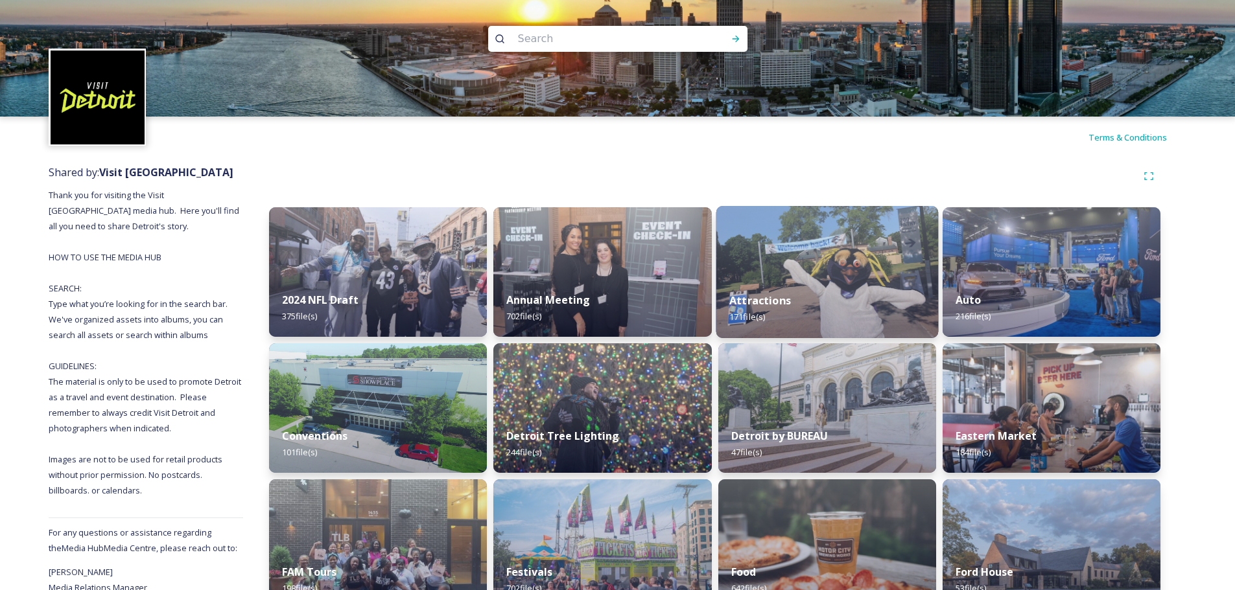
click at [808, 268] on img at bounding box center [827, 272] width 222 height 132
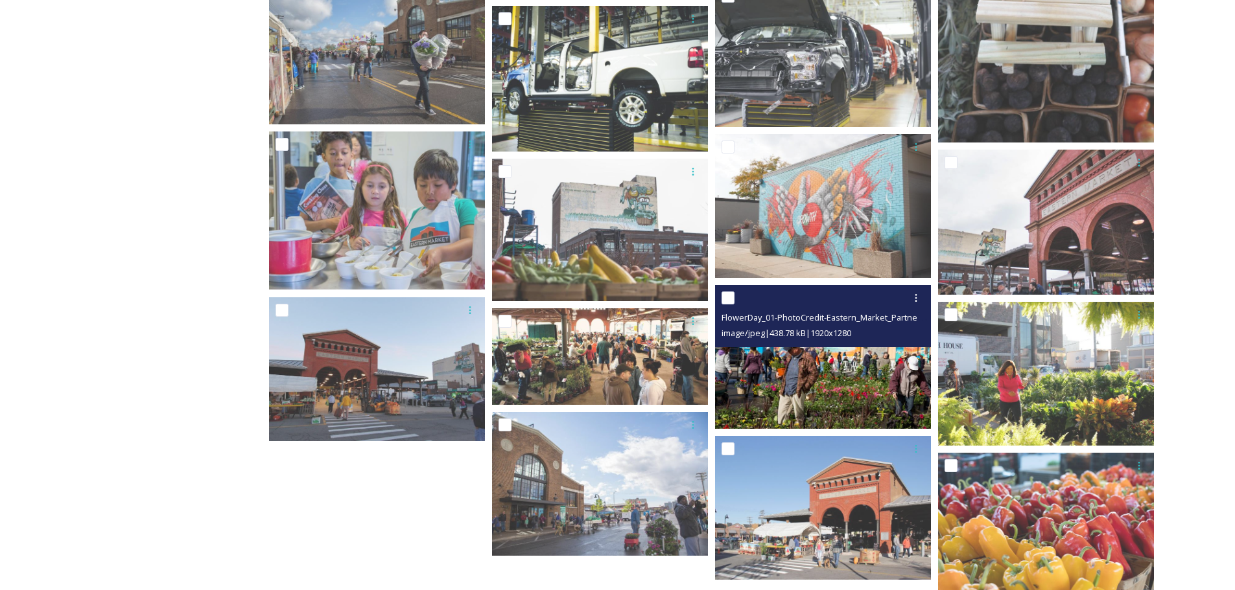
scroll to position [1821, 0]
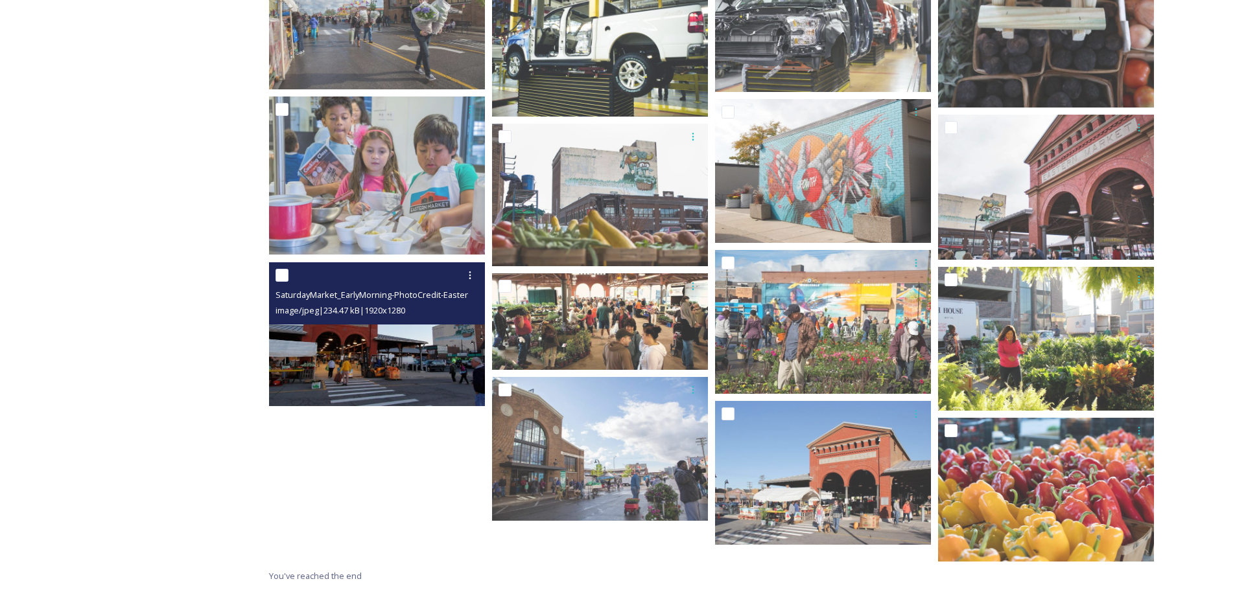
click at [424, 356] on img at bounding box center [377, 334] width 216 height 144
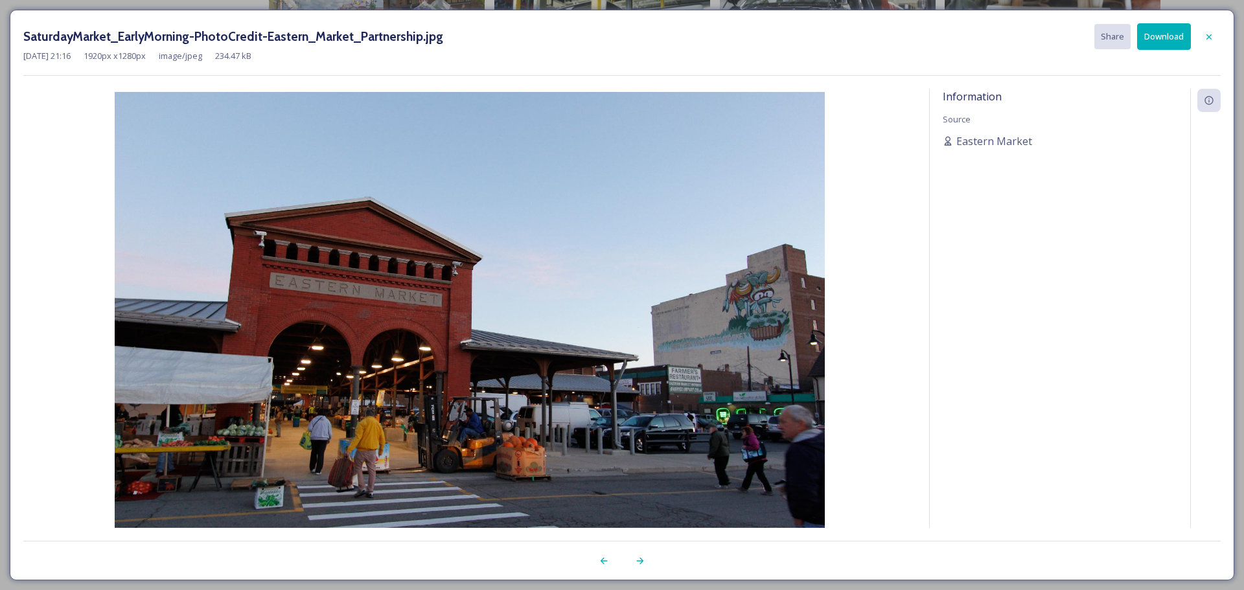
click at [1173, 40] on button "Download" at bounding box center [1164, 36] width 54 height 27
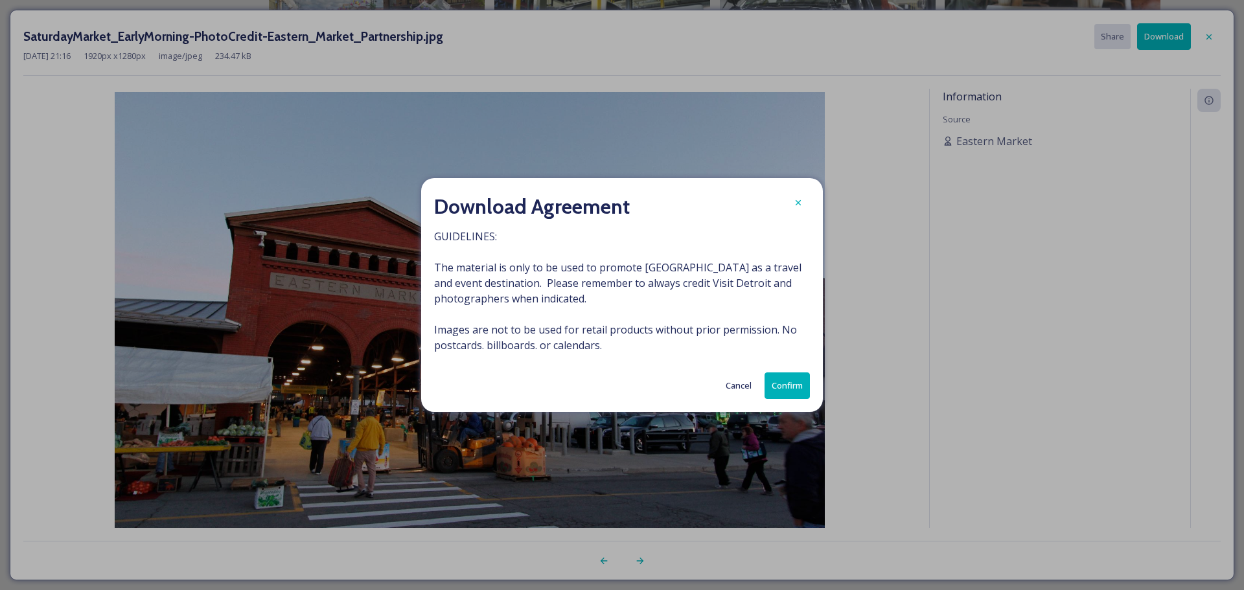
click at [789, 386] on button "Confirm" at bounding box center [787, 386] width 45 height 27
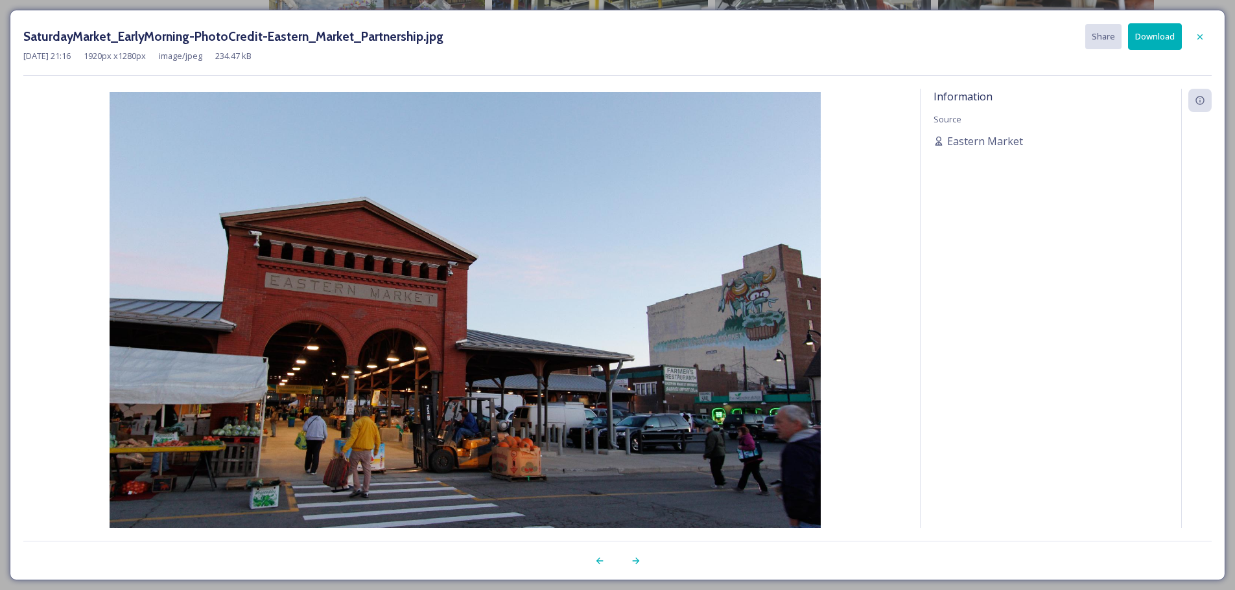
click at [894, 222] on img at bounding box center [464, 329] width 883 height 474
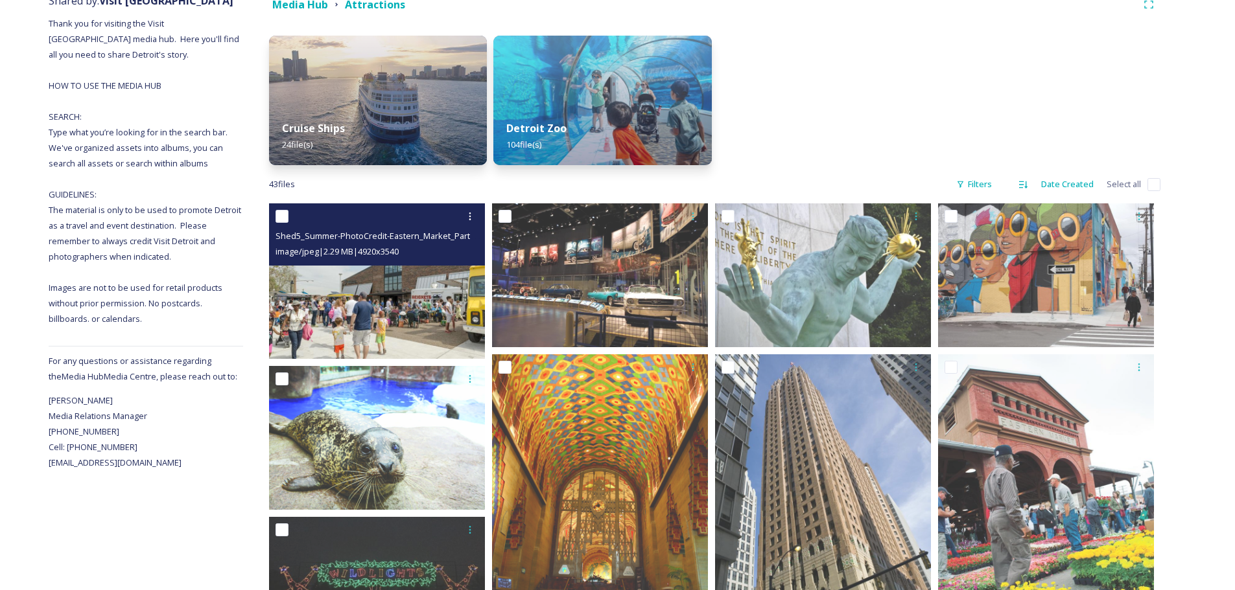
scroll to position [266, 0]
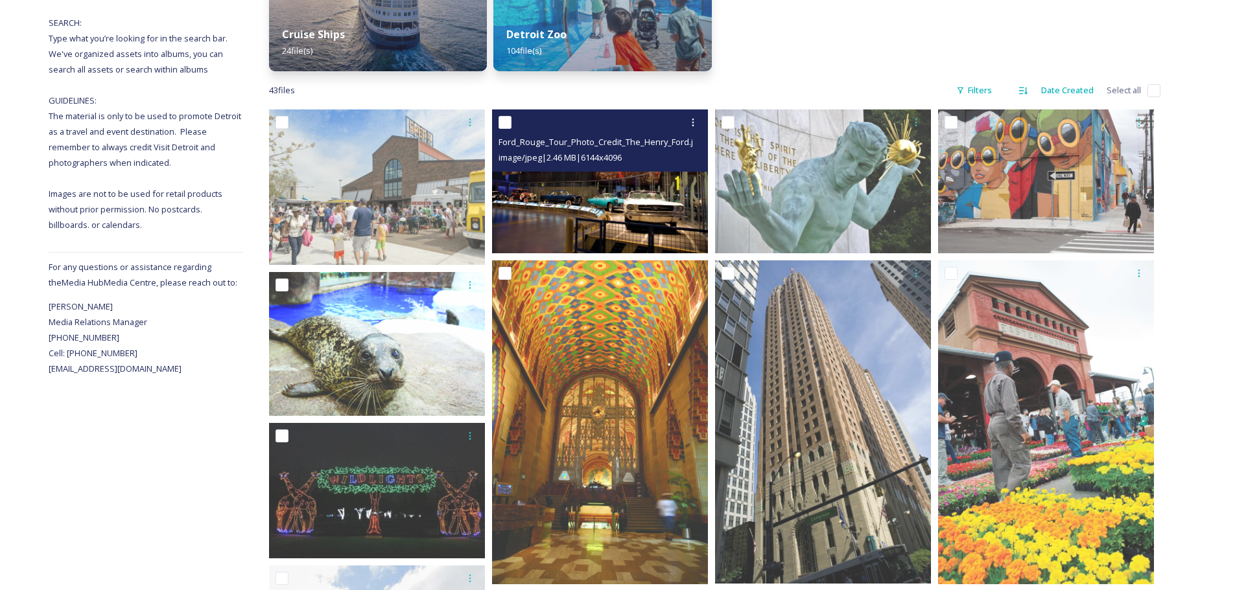
click at [579, 172] on div "Ford_Rouge_Tour_Photo_Credit_The_Henry_Ford.jpeg image/jpeg | 2.46 MB | 6144 x …" at bounding box center [600, 141] width 216 height 62
click at [586, 150] on div "image/jpeg | 2.46 MB | 6144 x 4096" at bounding box center [601, 158] width 206 height 16
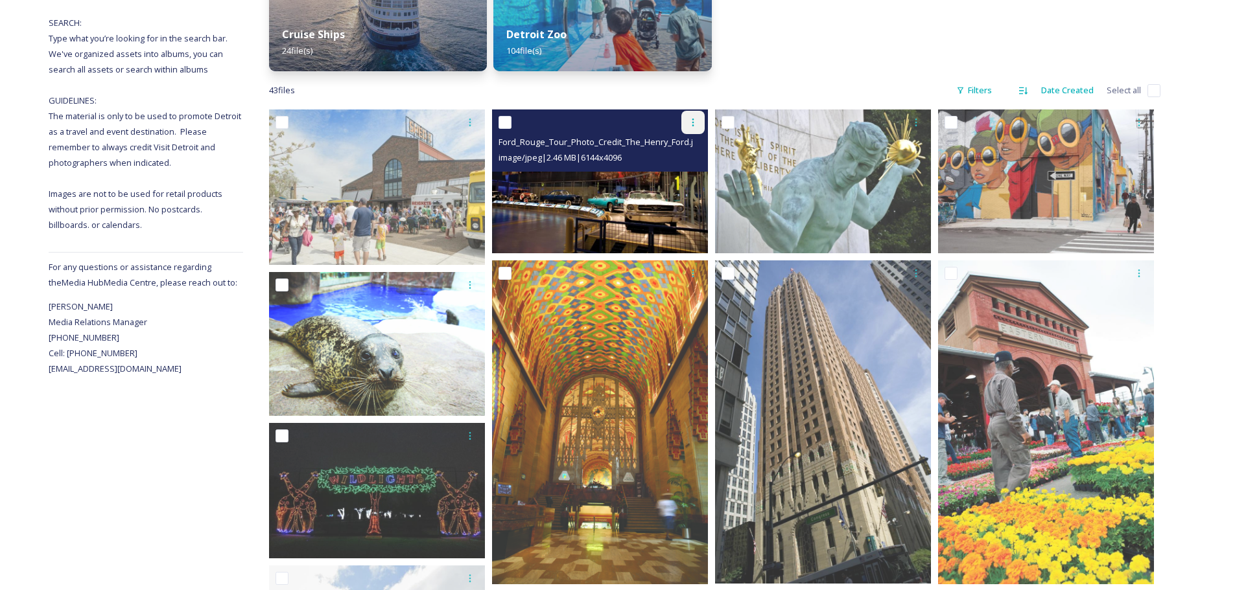
click at [692, 118] on icon at bounding box center [693, 122] width 10 height 10
click at [541, 180] on img at bounding box center [600, 182] width 216 height 144
click at [504, 122] on input "checkbox" at bounding box center [504, 122] width 13 height 13
checkbox input "true"
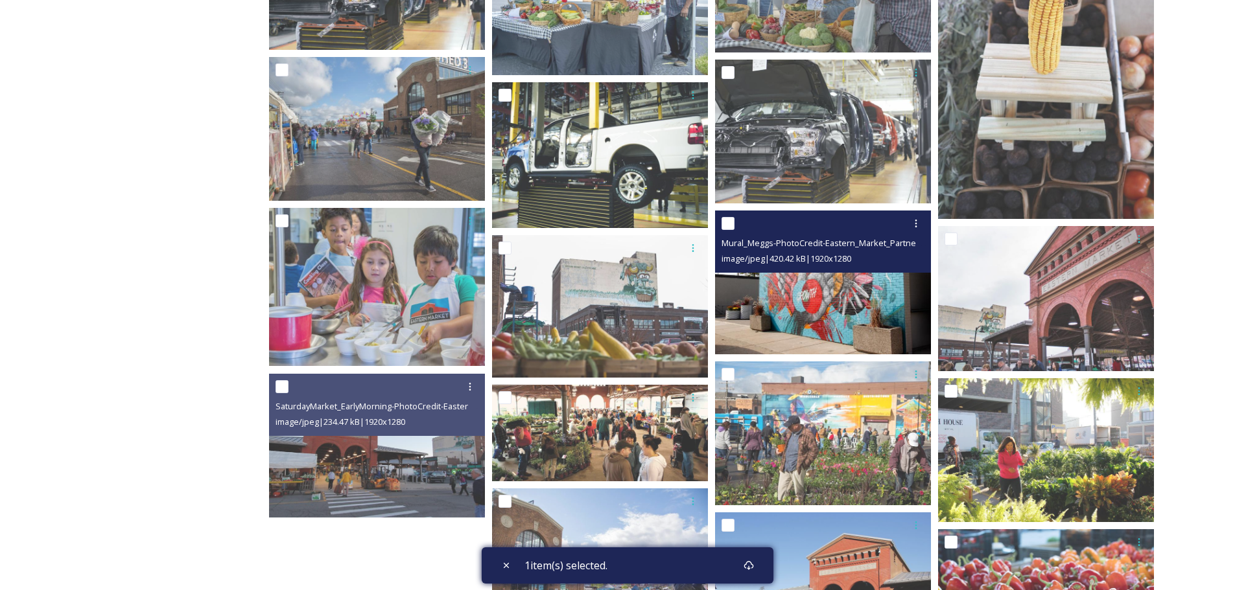
scroll to position [1750, 0]
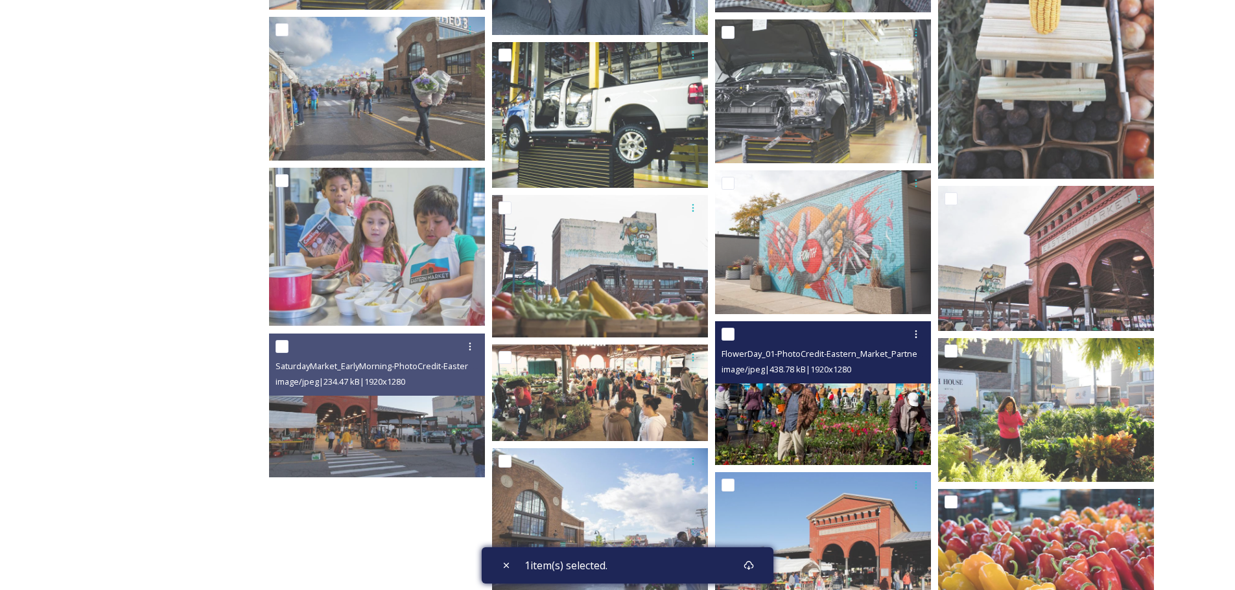
click at [732, 337] on input "checkbox" at bounding box center [727, 334] width 13 height 13
checkbox input "true"
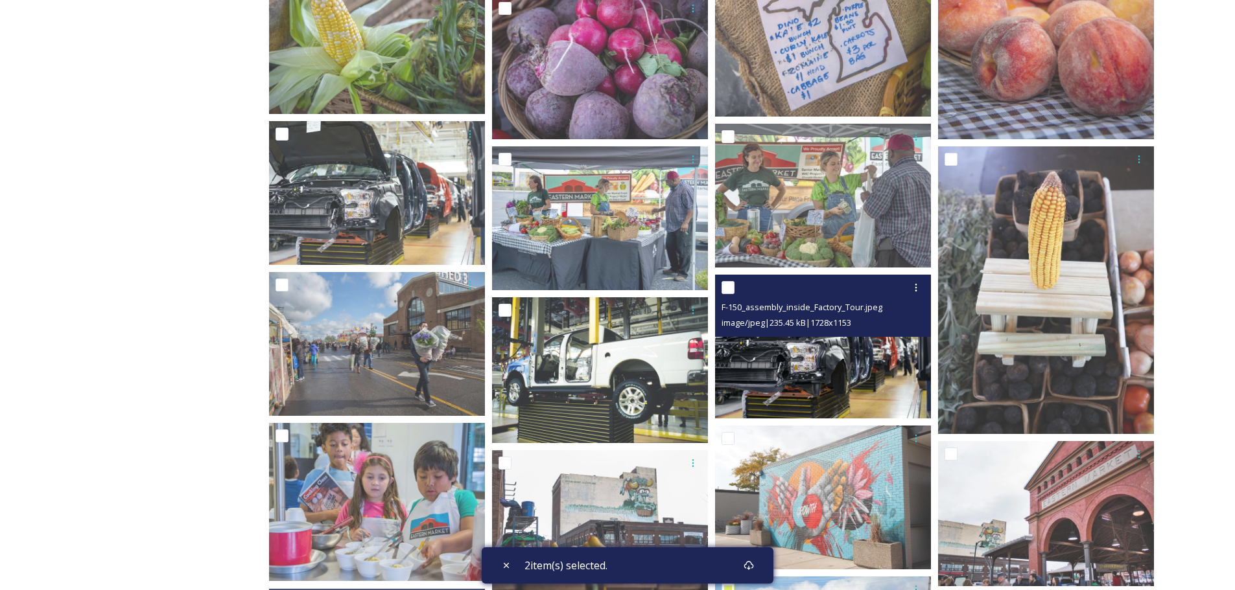
scroll to position [1491, 0]
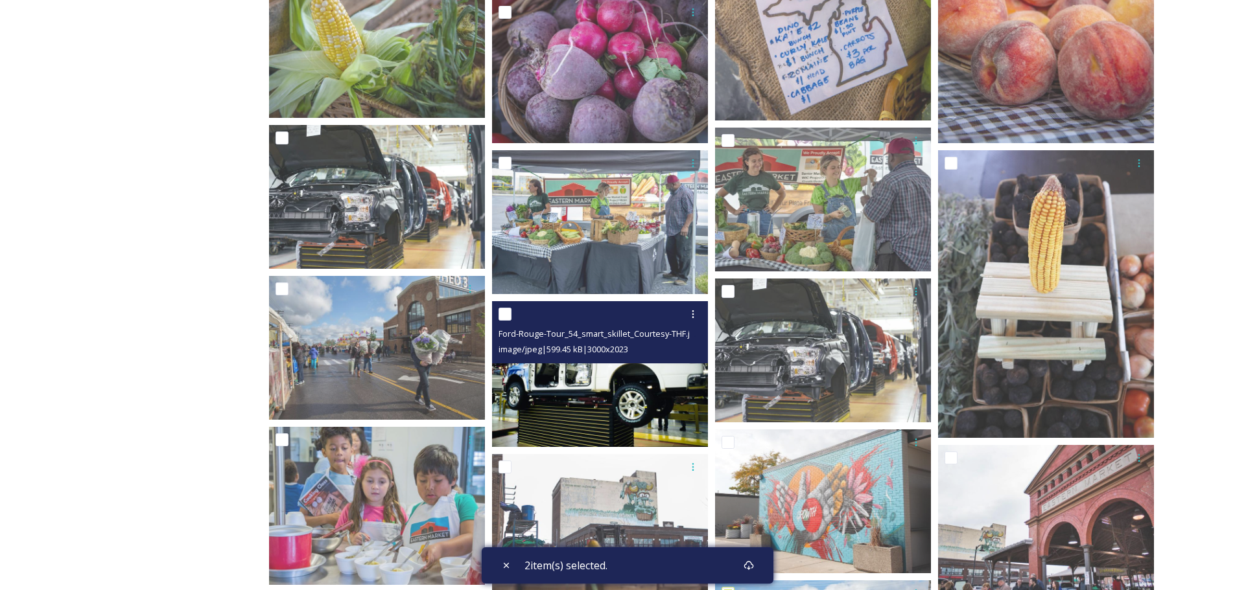
click at [502, 312] on input "checkbox" at bounding box center [504, 314] width 13 height 13
checkbox input "true"
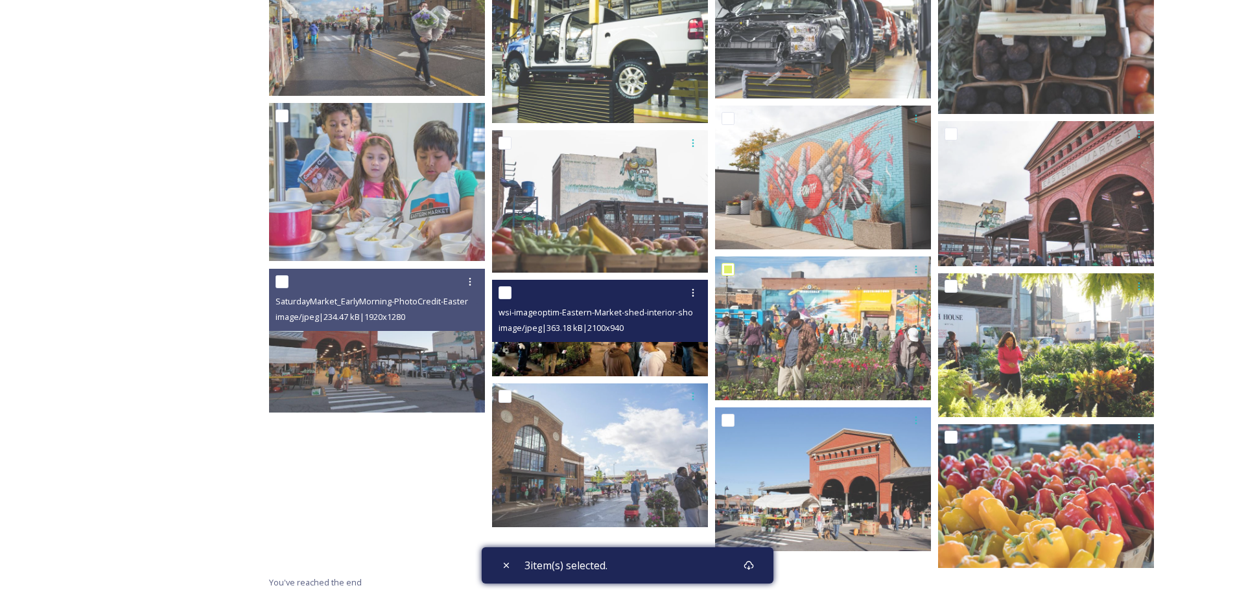
scroll to position [1821, 0]
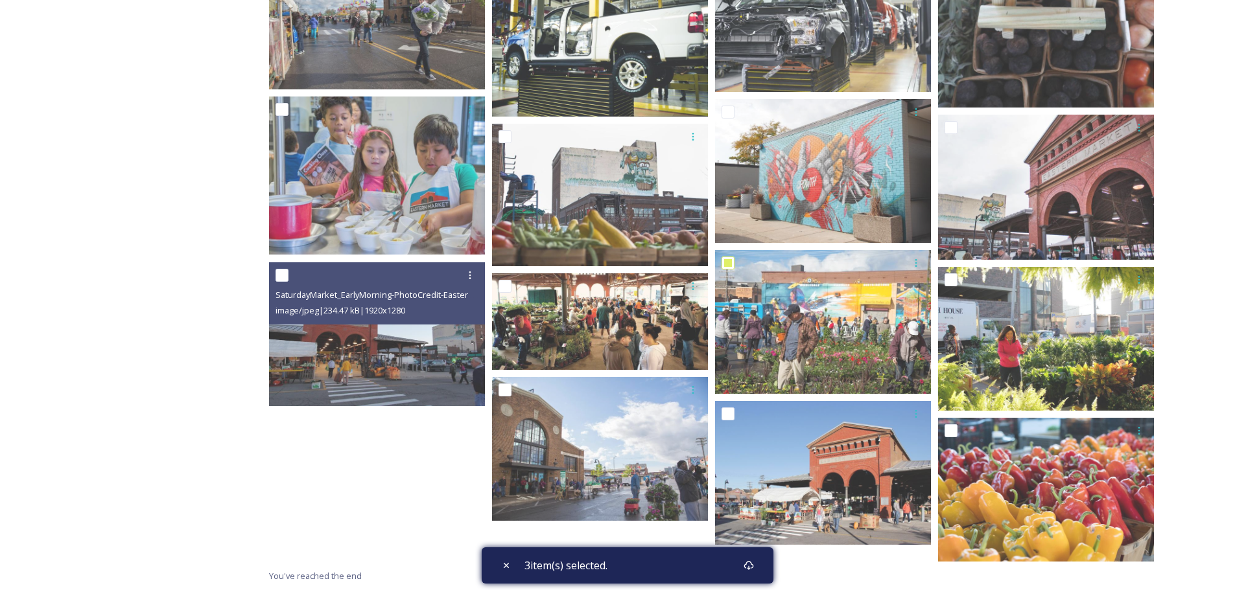
click at [712, 566] on div "3 item(s) selected." at bounding box center [628, 566] width 292 height 36
click at [751, 568] on icon at bounding box center [748, 565] width 10 height 9
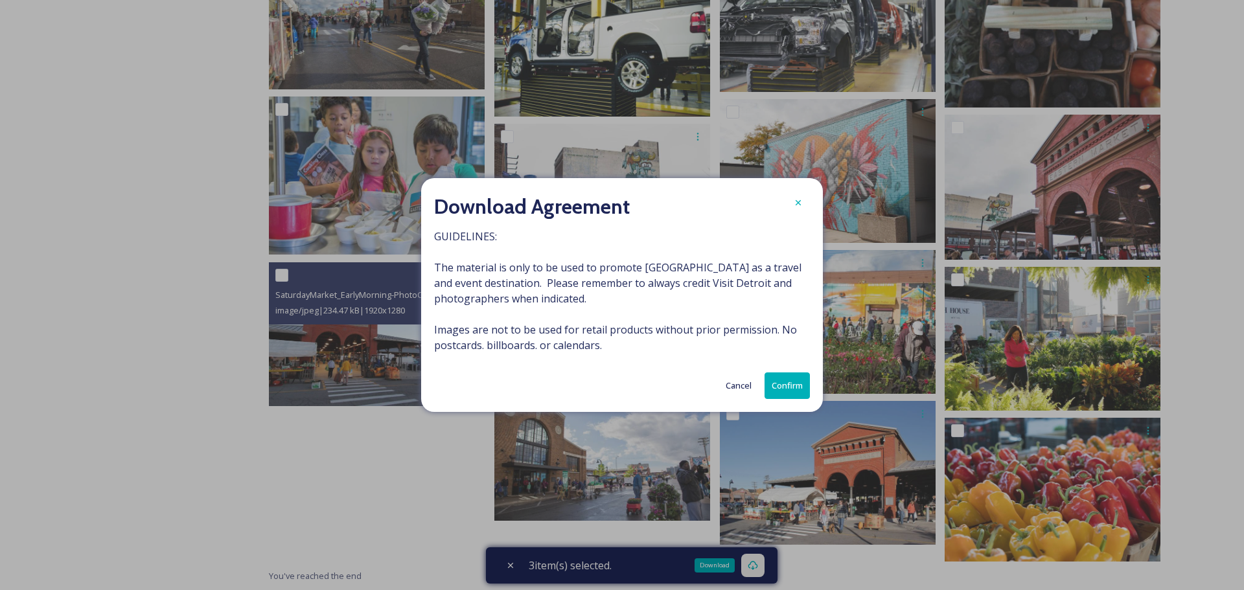
click at [784, 381] on button "Confirm" at bounding box center [787, 386] width 45 height 27
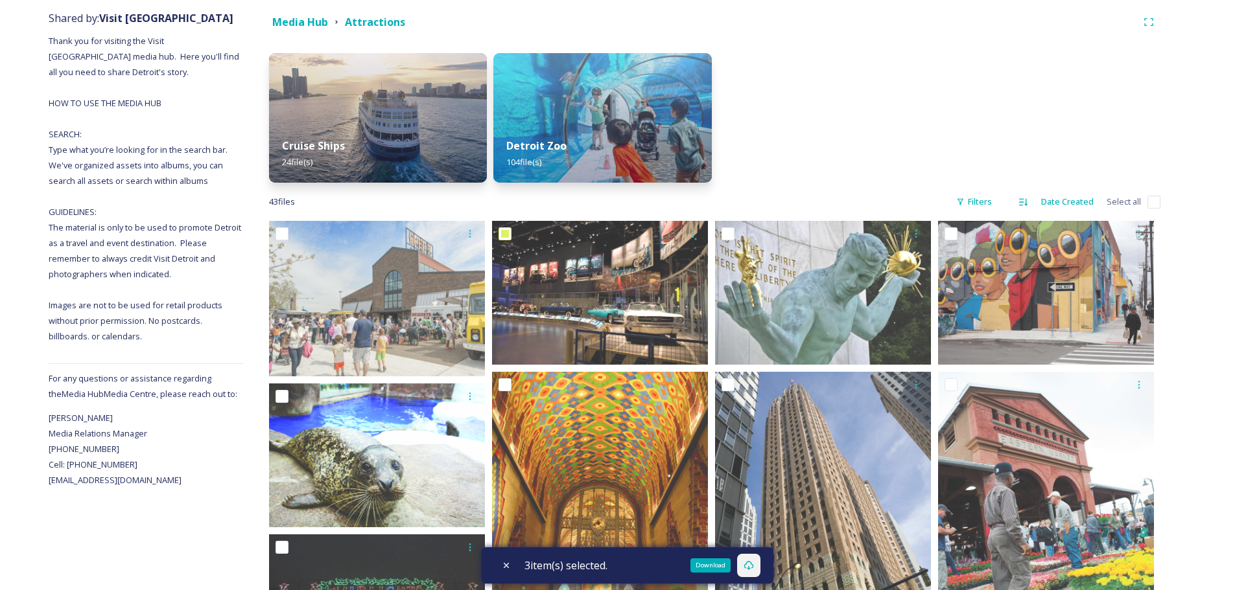
scroll to position [0, 0]
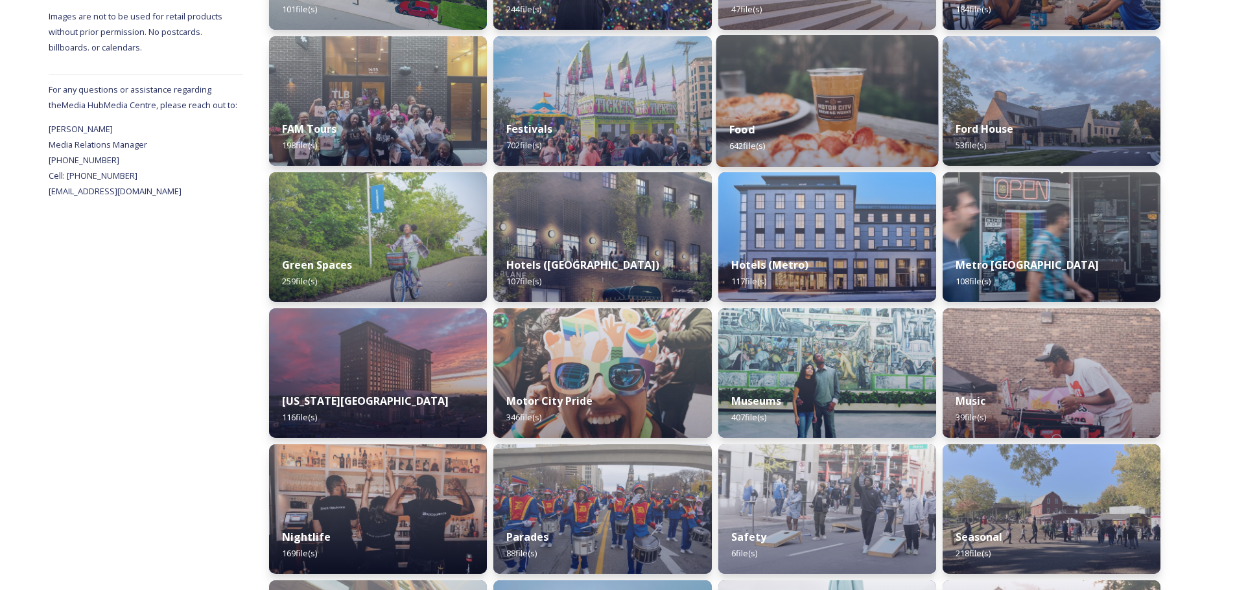
scroll to position [583, 0]
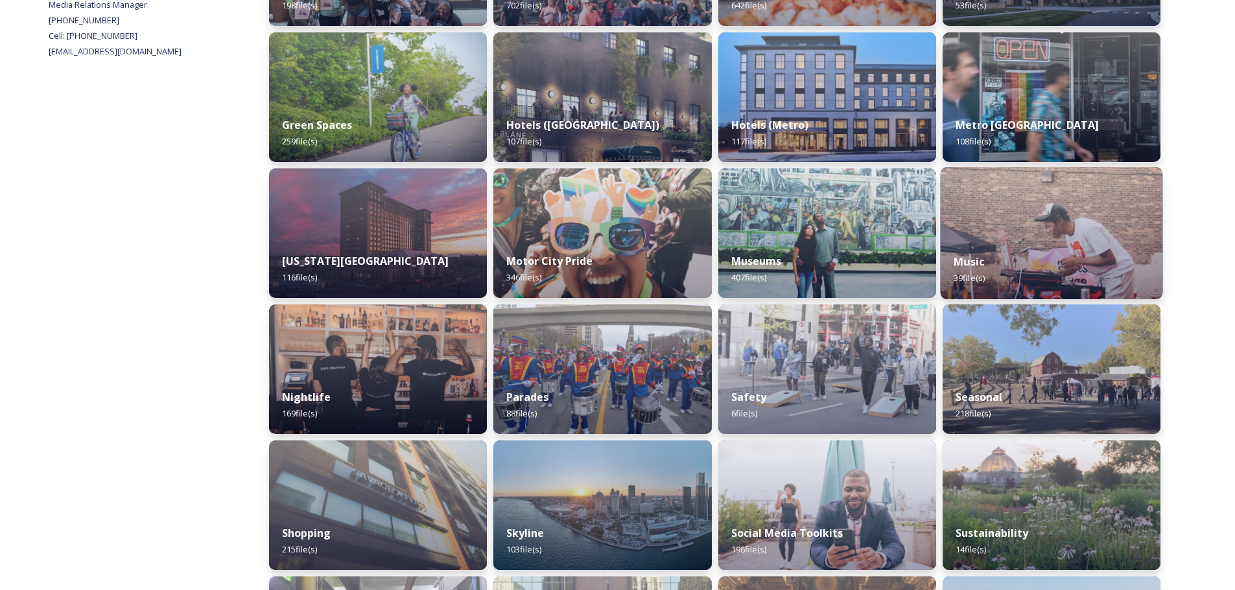
click at [1048, 237] on img at bounding box center [1051, 233] width 222 height 132
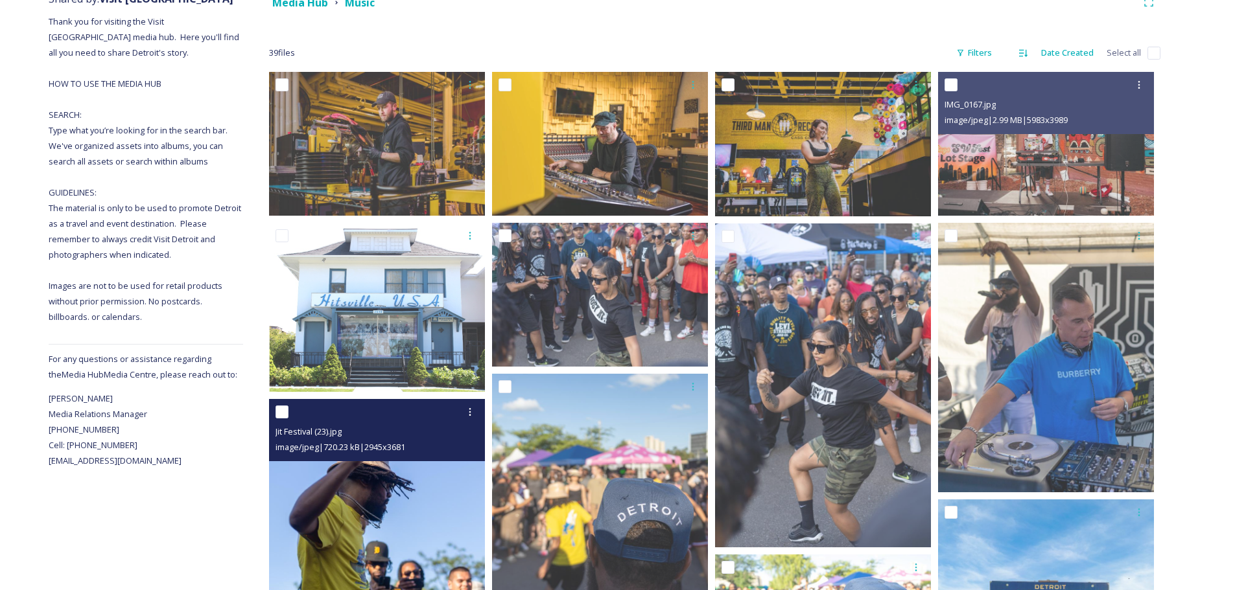
scroll to position [259, 0]
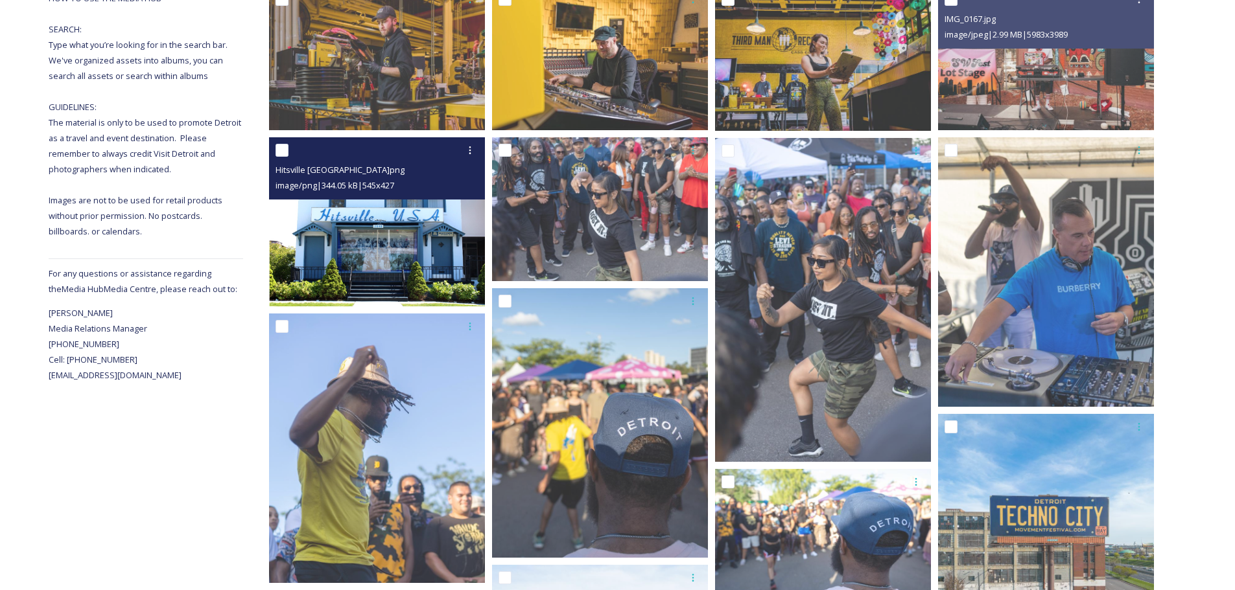
click at [280, 152] on input "checkbox" at bounding box center [281, 150] width 13 height 13
checkbox input "true"
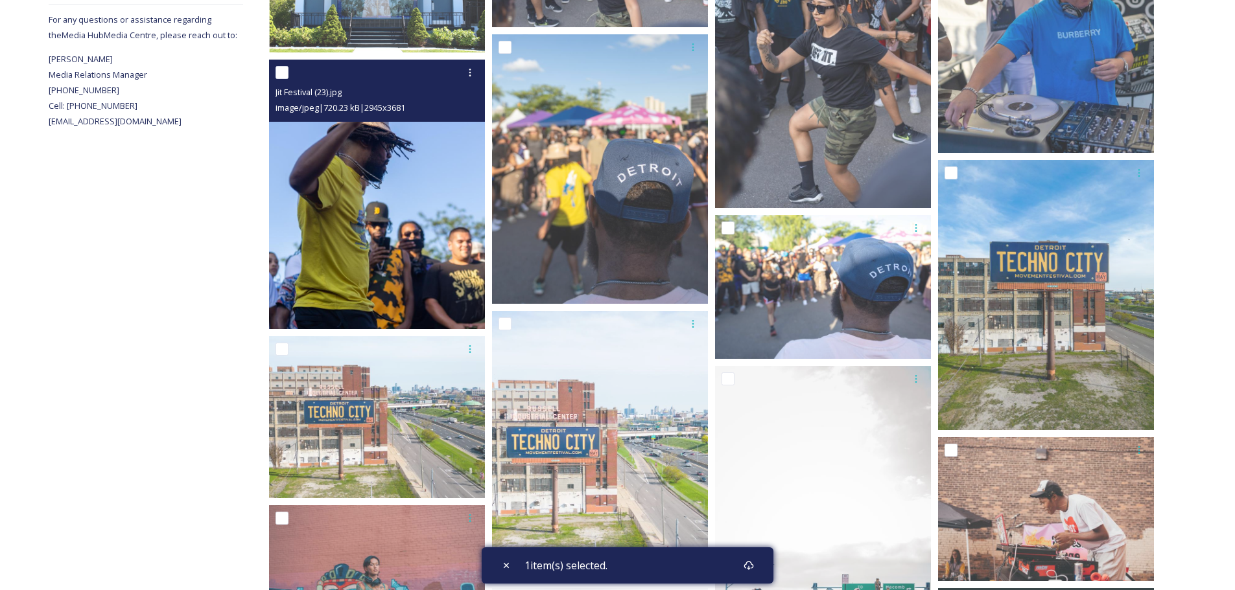
scroll to position [518, 0]
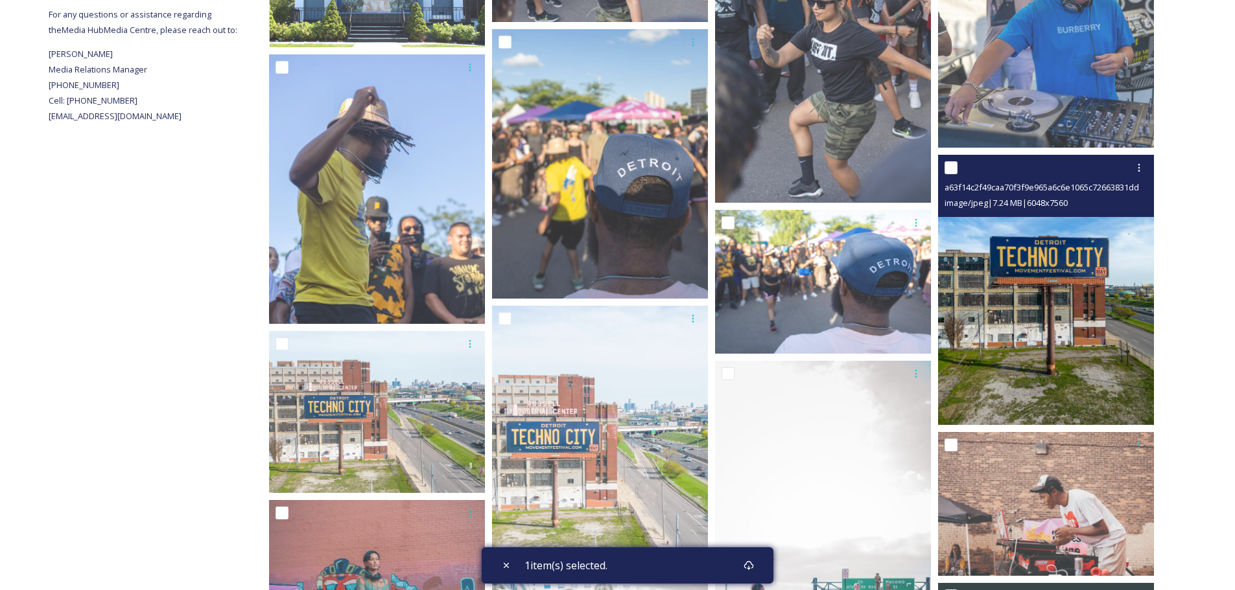
click at [953, 163] on input "checkbox" at bounding box center [950, 167] width 13 height 13
checkbox input "true"
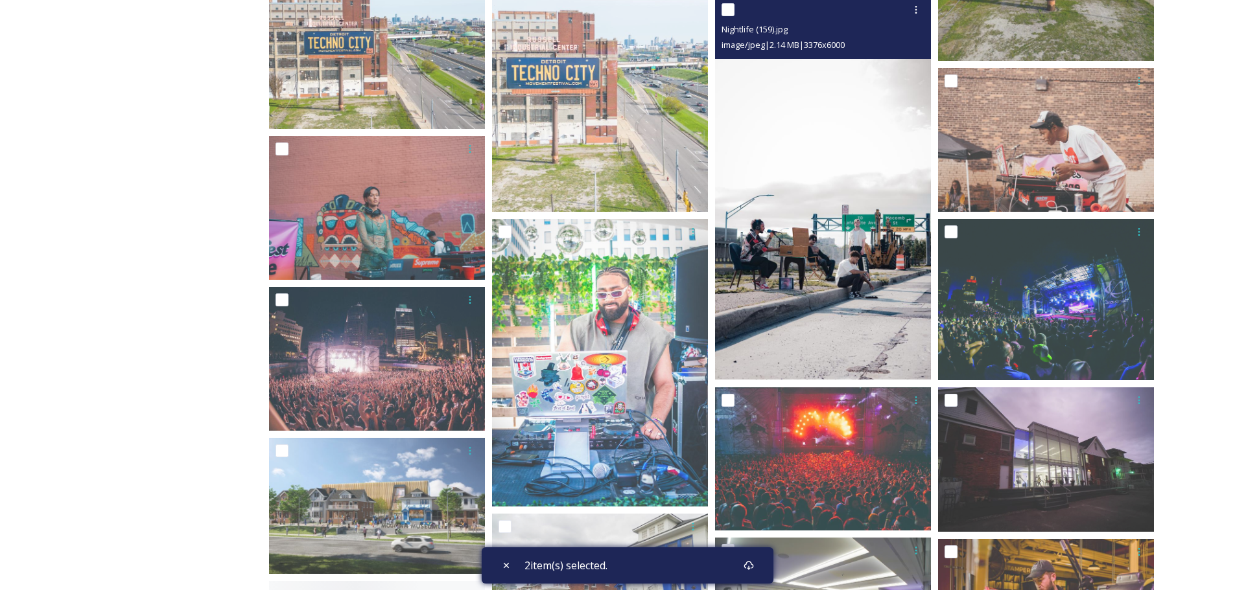
scroll to position [907, 0]
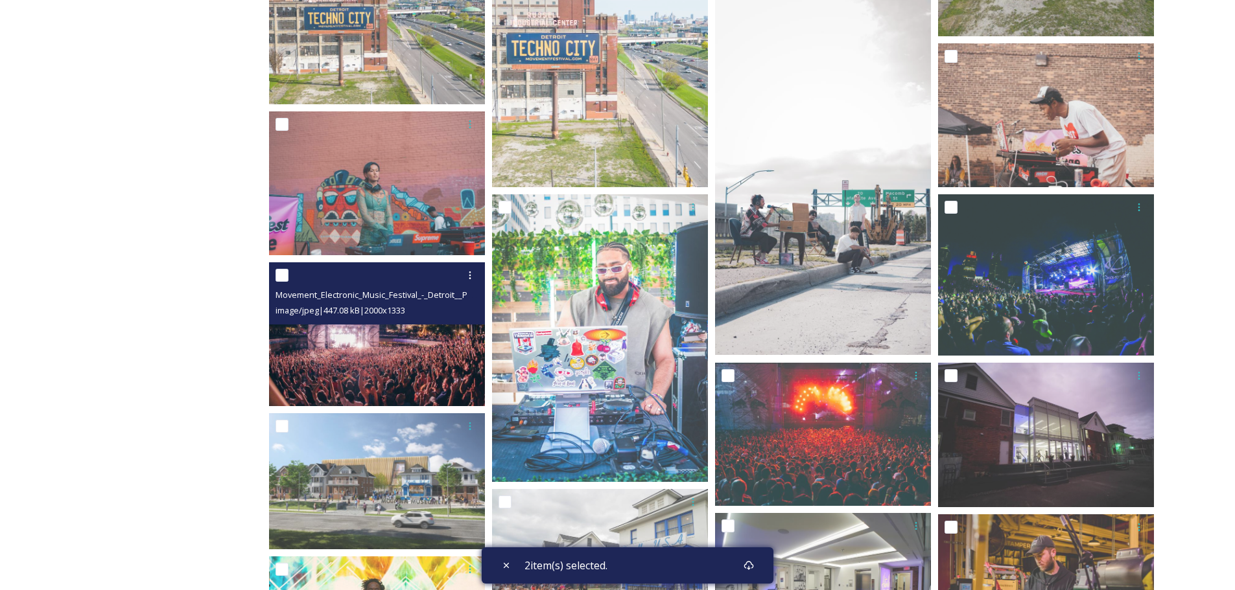
click at [283, 276] on input "checkbox" at bounding box center [281, 275] width 13 height 13
checkbox input "true"
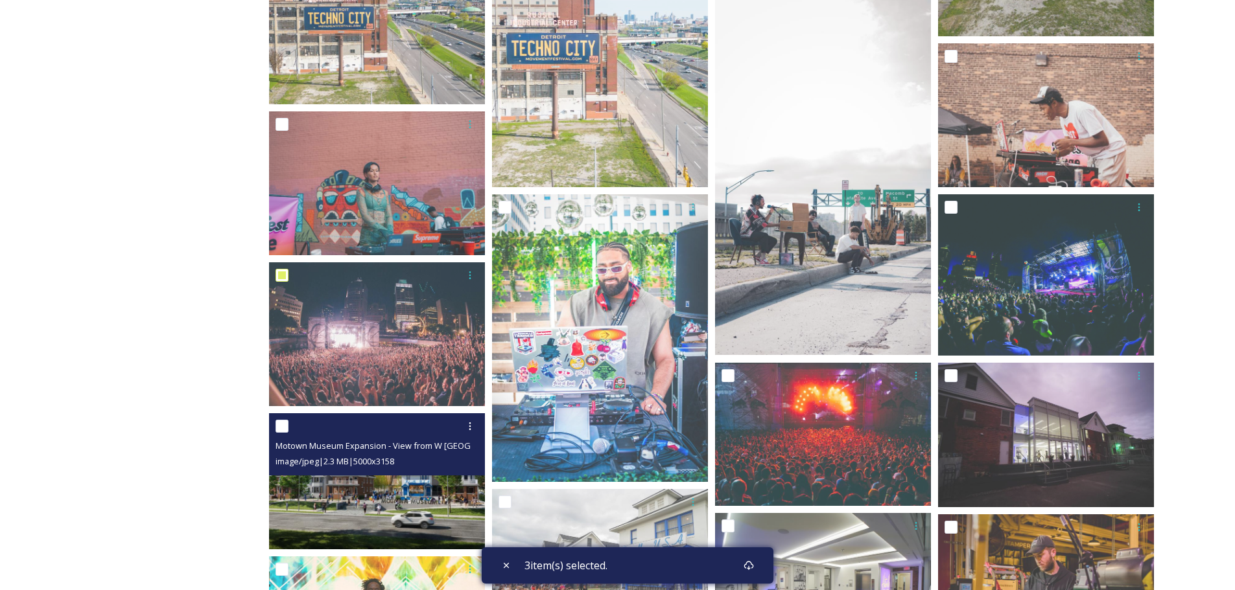
click at [281, 428] on input "checkbox" at bounding box center [281, 426] width 13 height 13
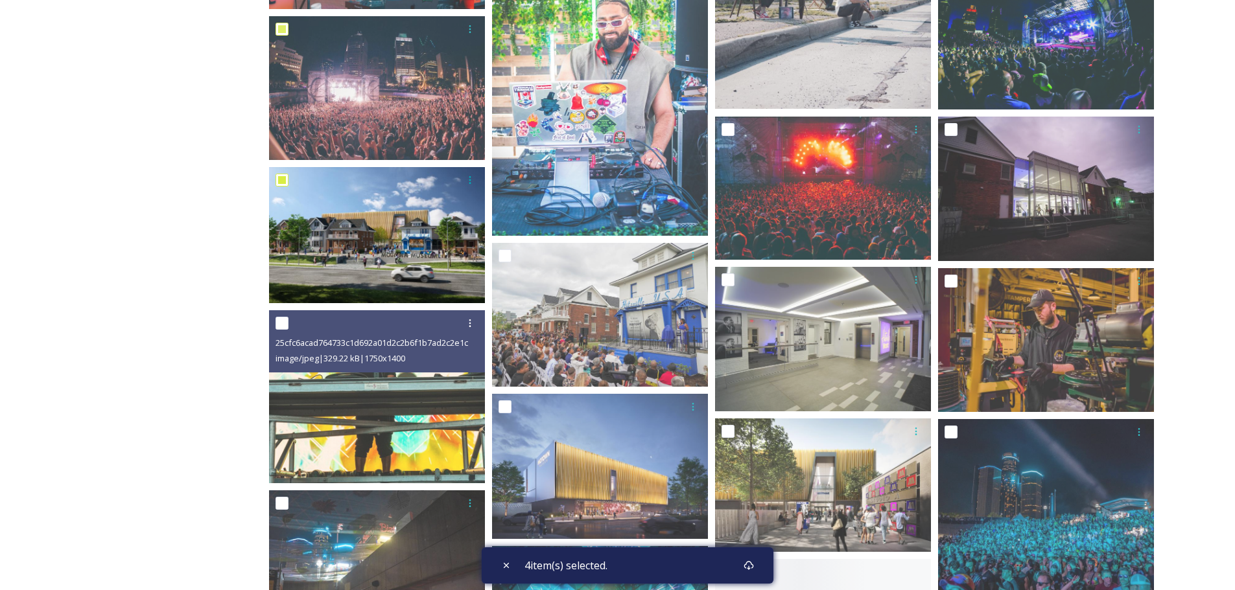
scroll to position [1167, 0]
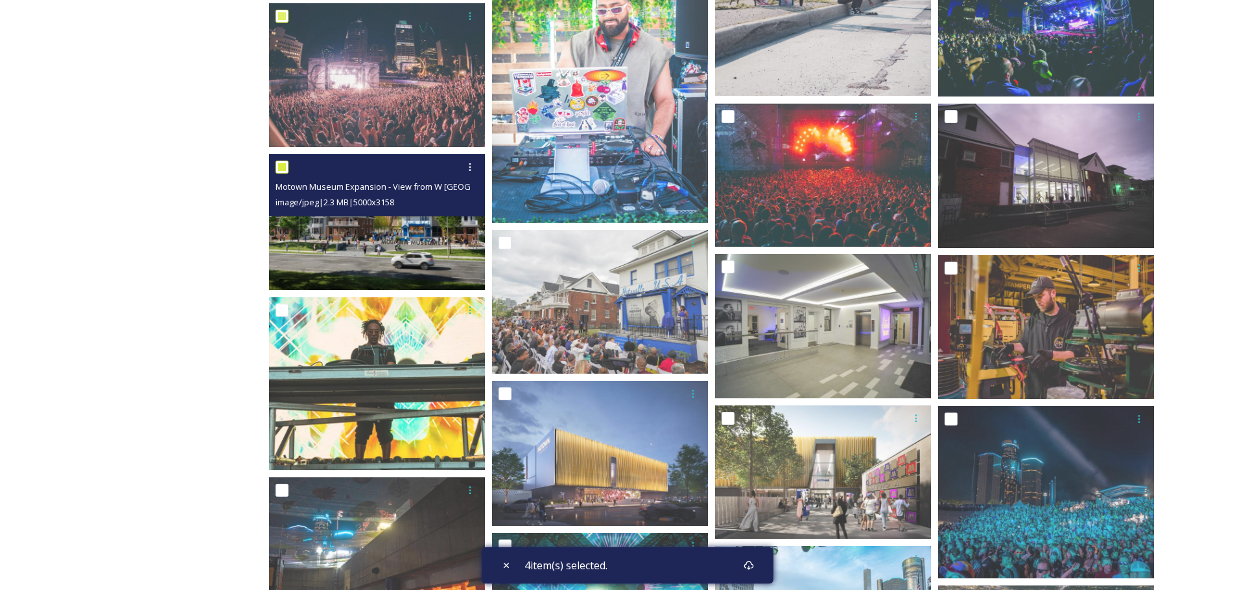
click at [282, 168] on input "checkbox" at bounding box center [281, 167] width 13 height 13
checkbox input "false"
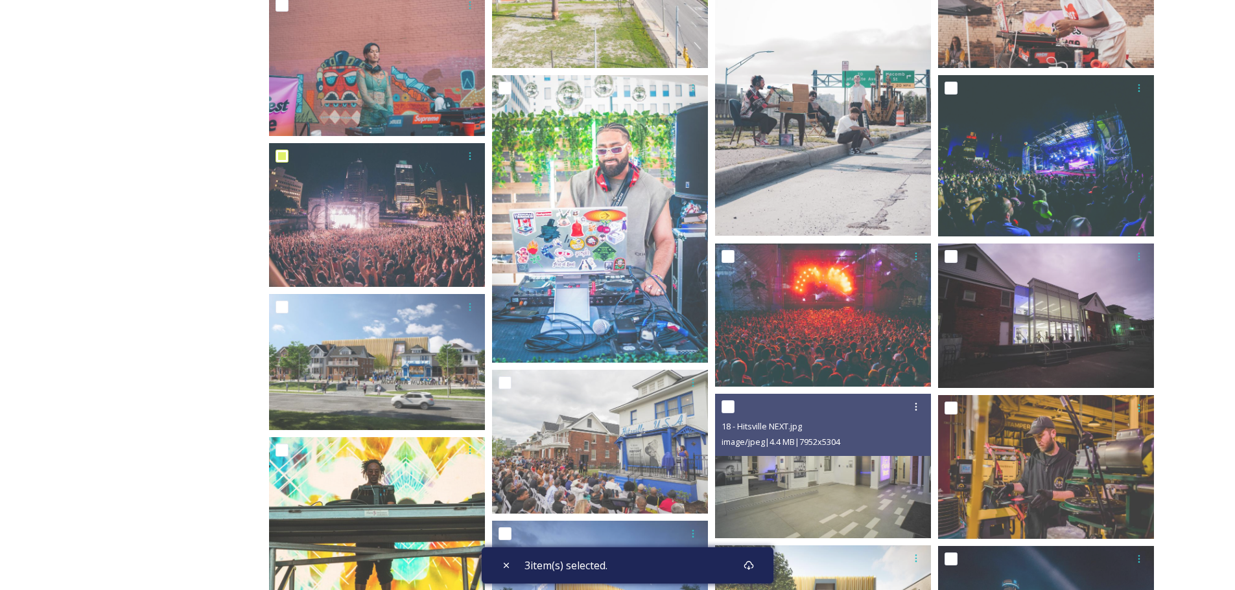
scroll to position [1025, 0]
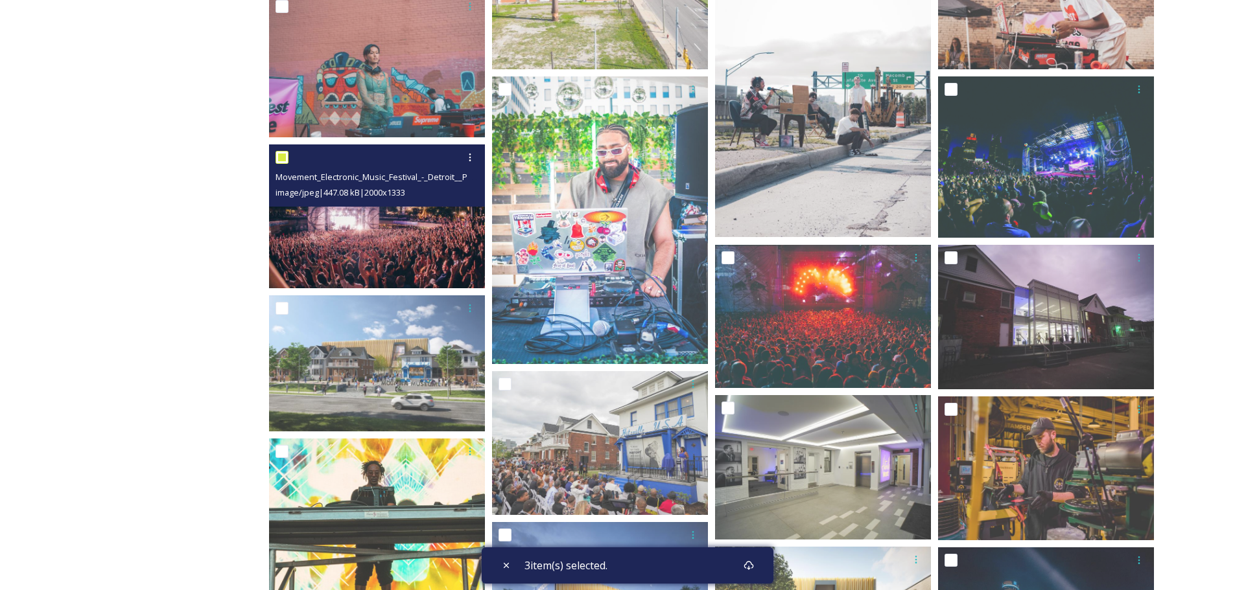
click at [285, 158] on input "checkbox" at bounding box center [281, 157] width 13 height 13
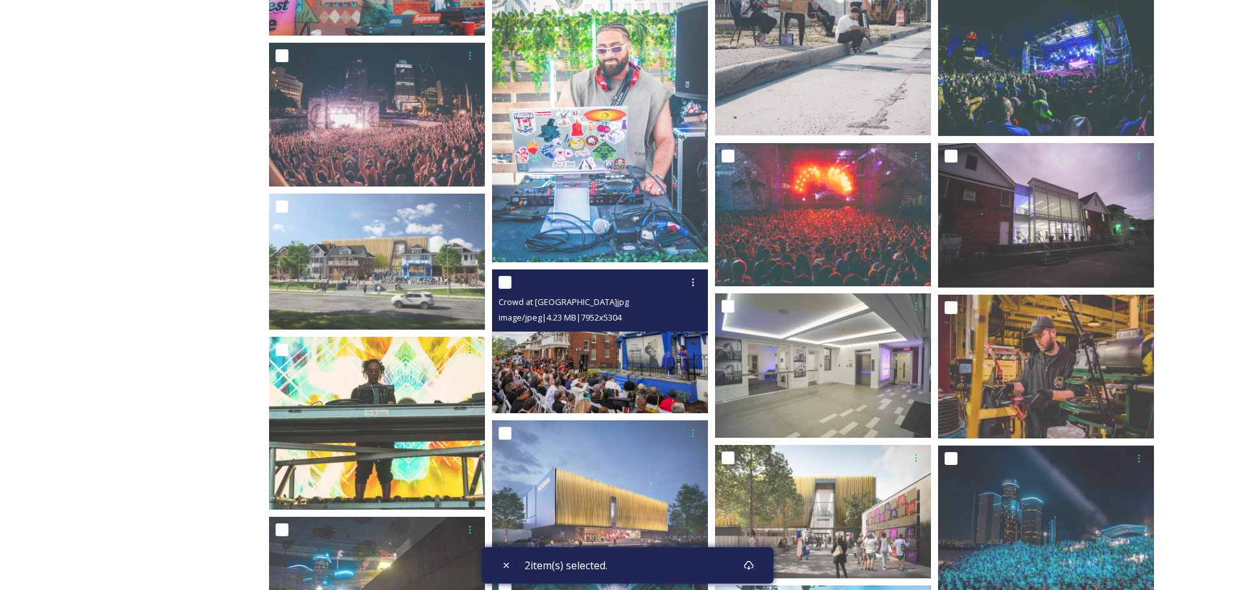
scroll to position [1090, 0]
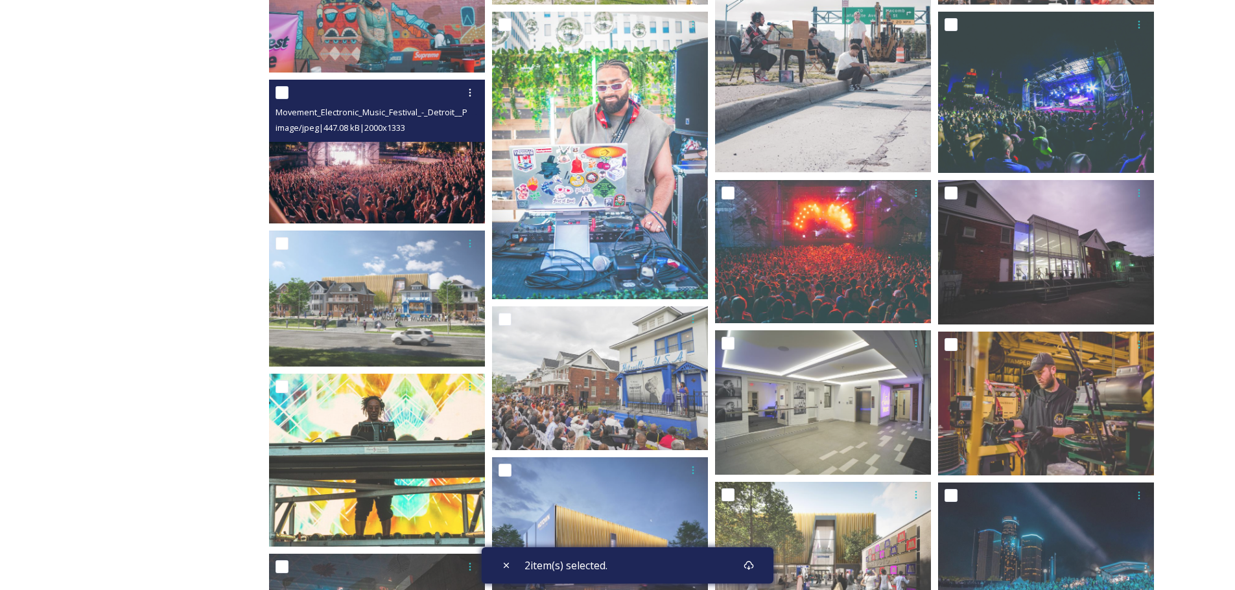
click at [282, 93] on input "checkbox" at bounding box center [281, 92] width 13 height 13
checkbox input "true"
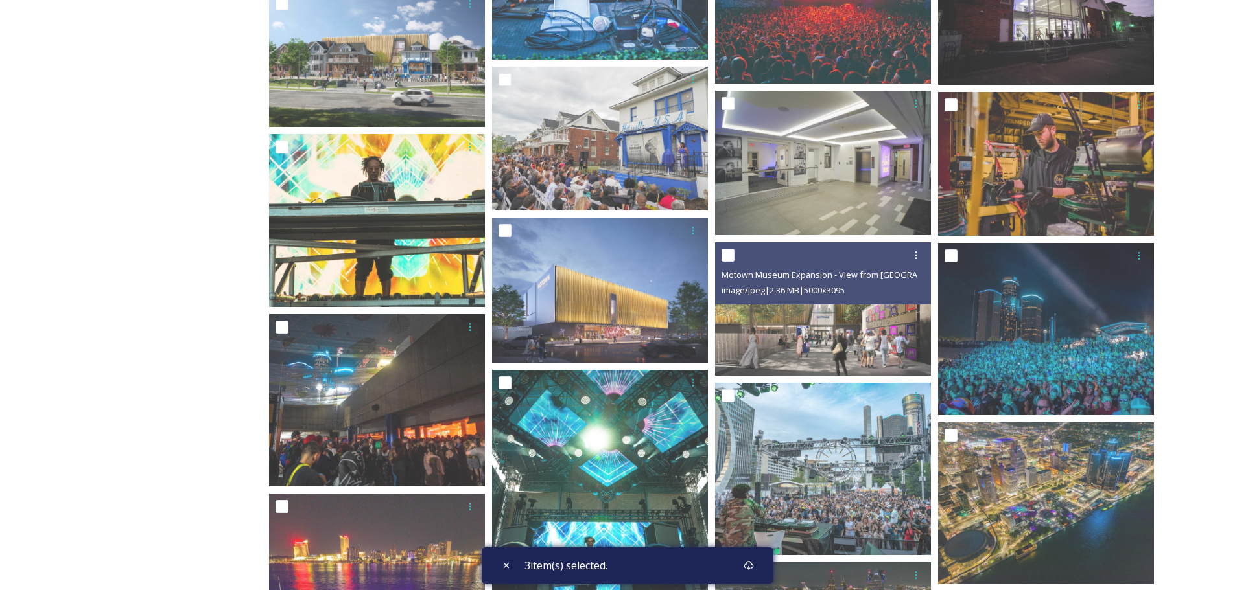
scroll to position [1155, 0]
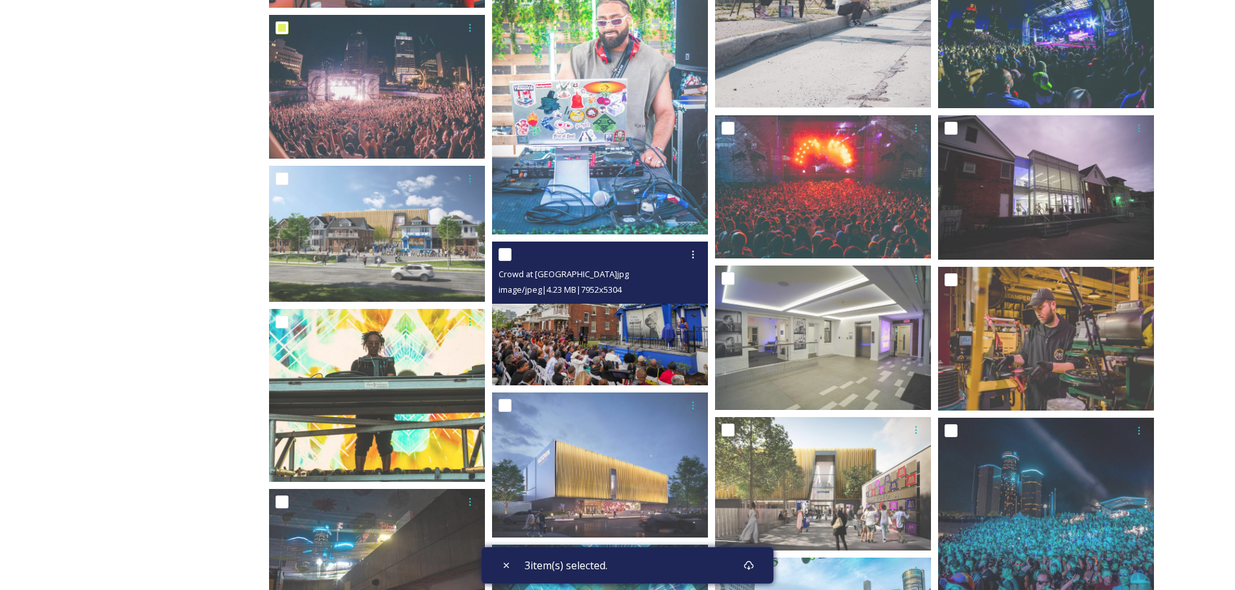
click at [505, 255] on input "checkbox" at bounding box center [504, 254] width 13 height 13
checkbox input "true"
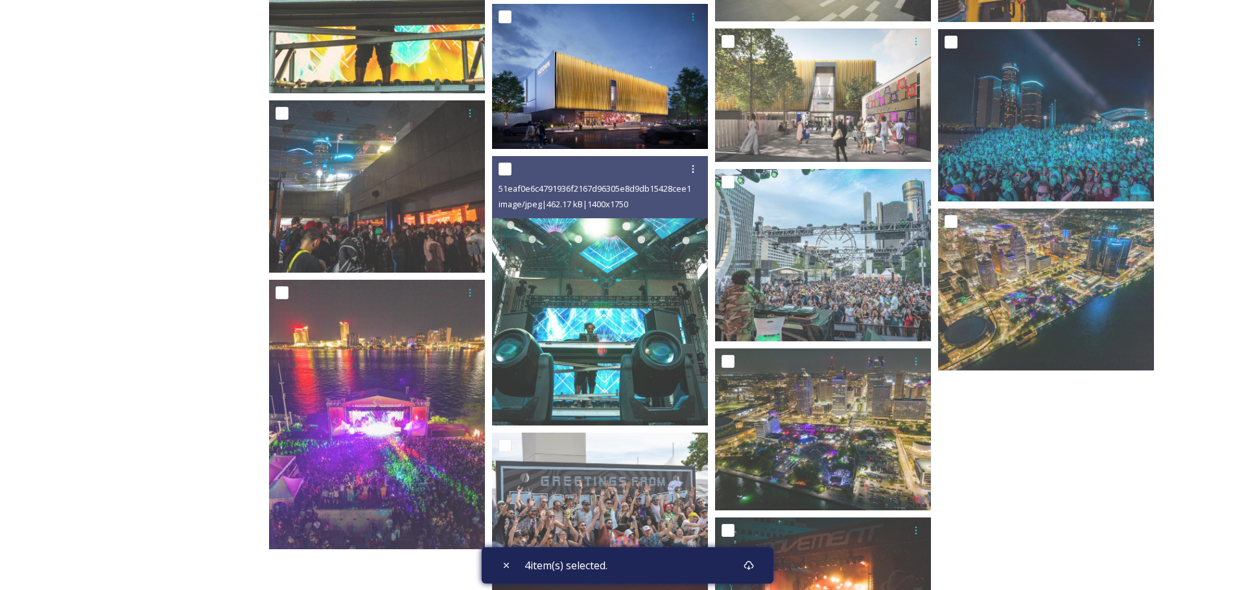
scroll to position [1738, 0]
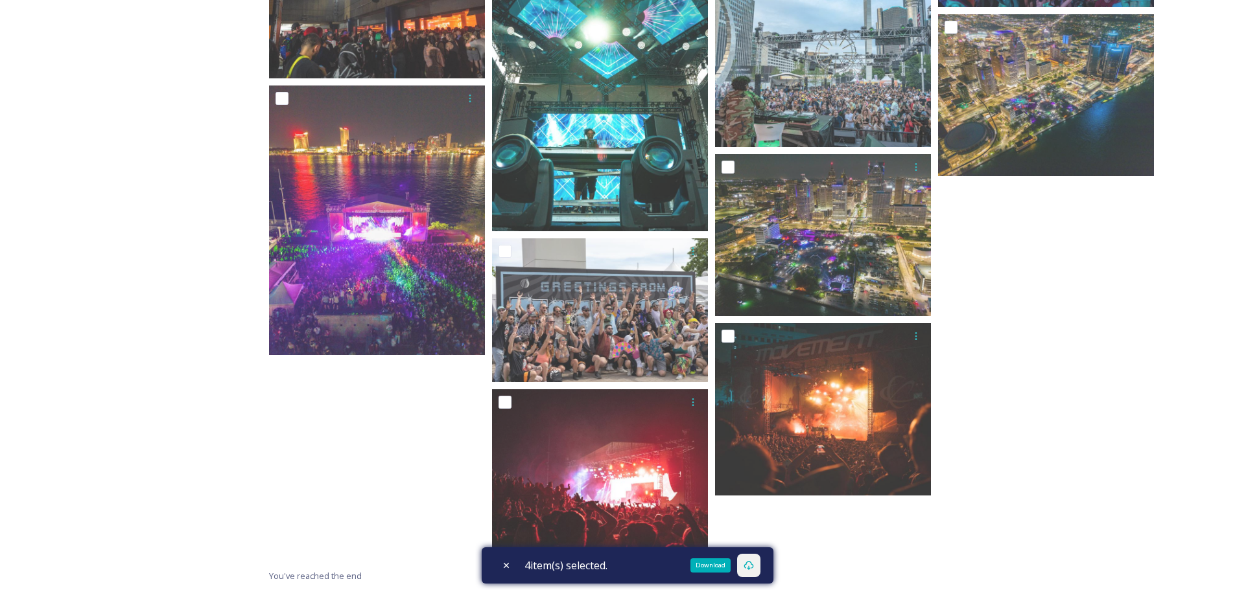
click at [754, 568] on icon at bounding box center [748, 566] width 10 height 10
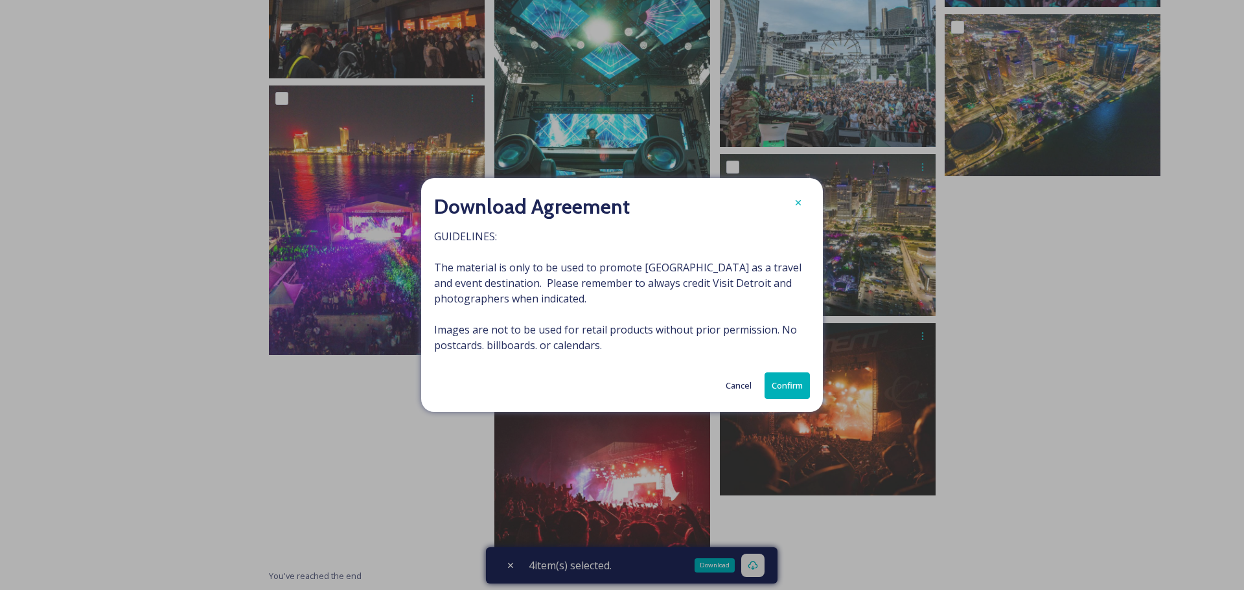
click at [788, 382] on button "Confirm" at bounding box center [787, 386] width 45 height 27
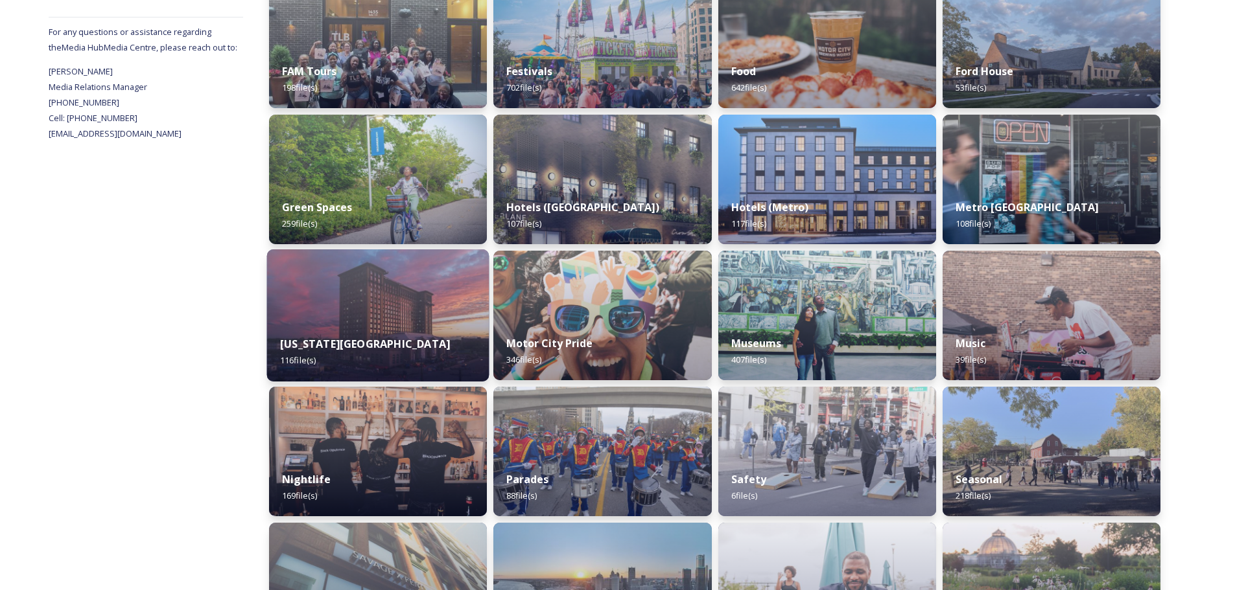
scroll to position [648, 0]
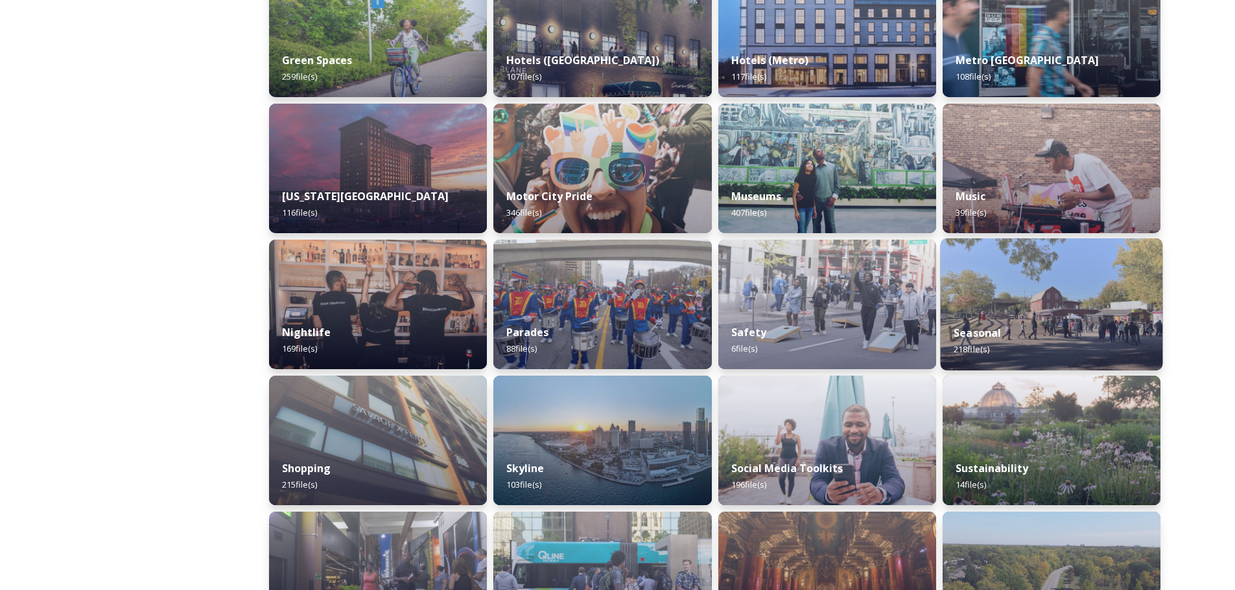
click at [1109, 297] on img at bounding box center [1051, 305] width 222 height 132
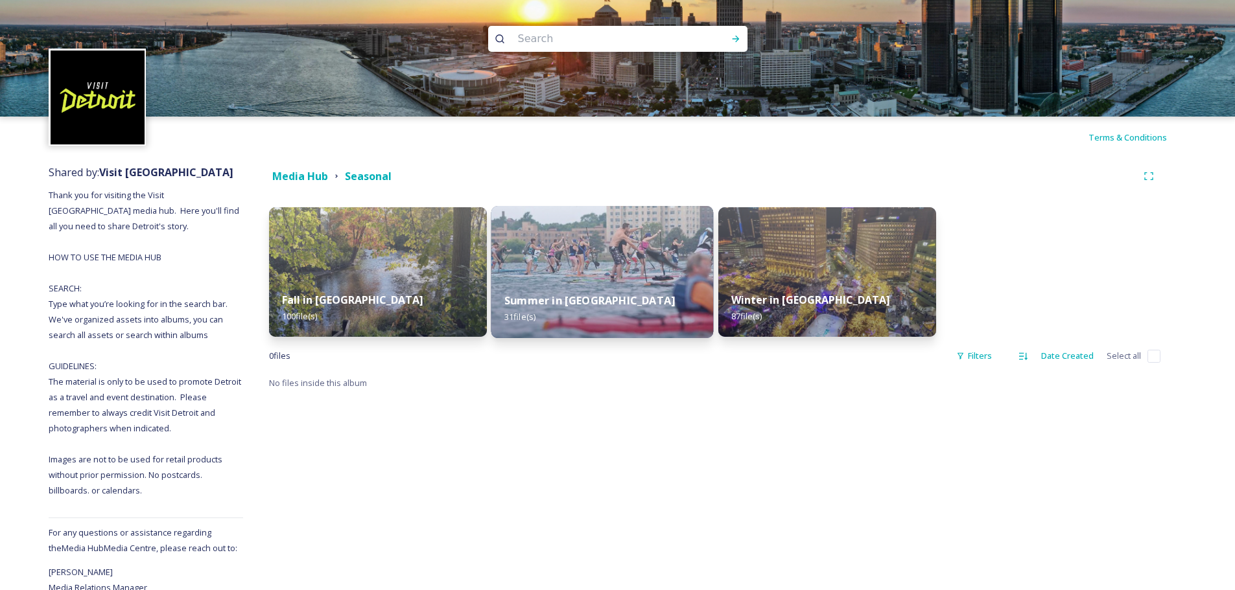
click at [625, 281] on div "Summer in [GEOGRAPHIC_DATA] 31 file(s)" at bounding box center [602, 308] width 222 height 59
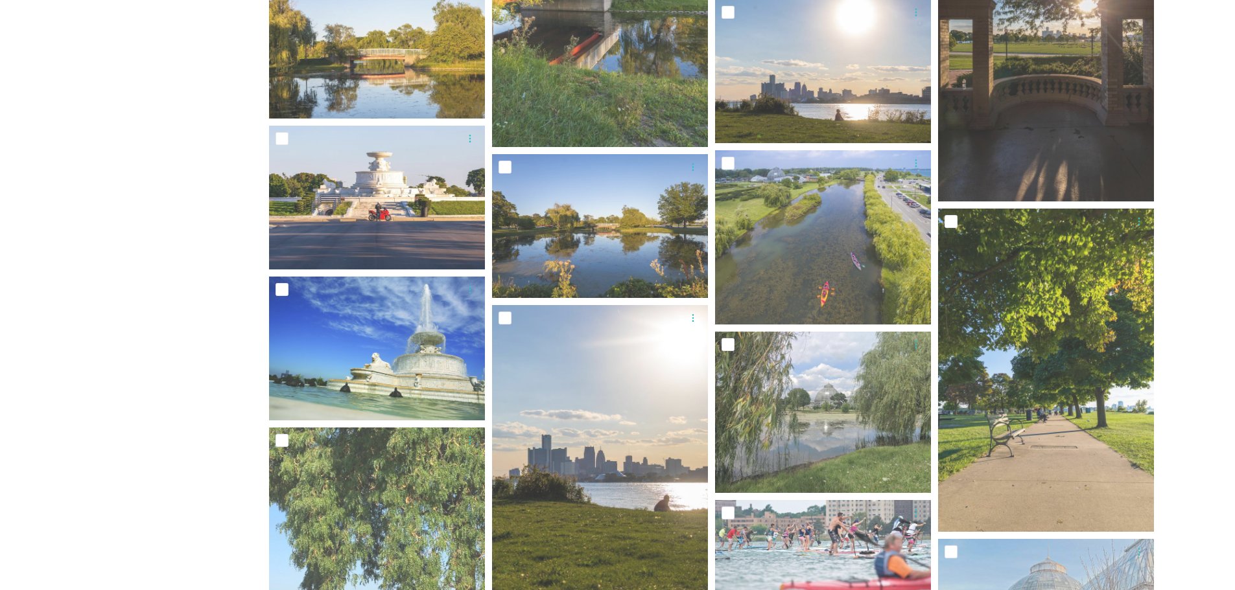
scroll to position [703, 0]
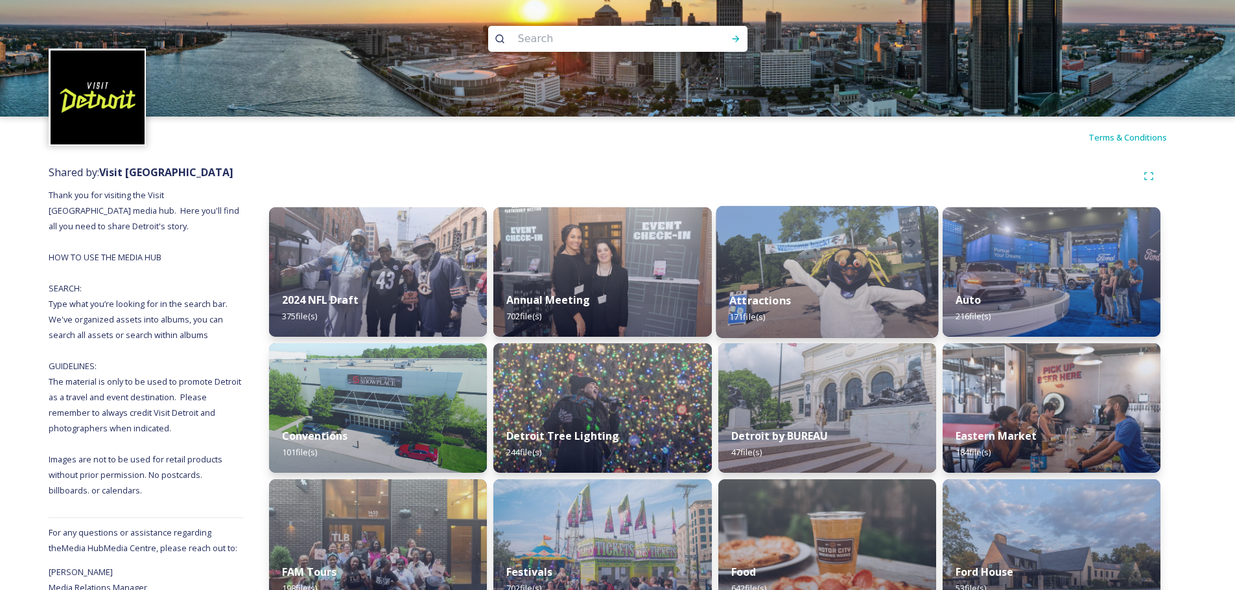
click at [799, 280] on div "Attractions 171 file(s)" at bounding box center [827, 308] width 222 height 59
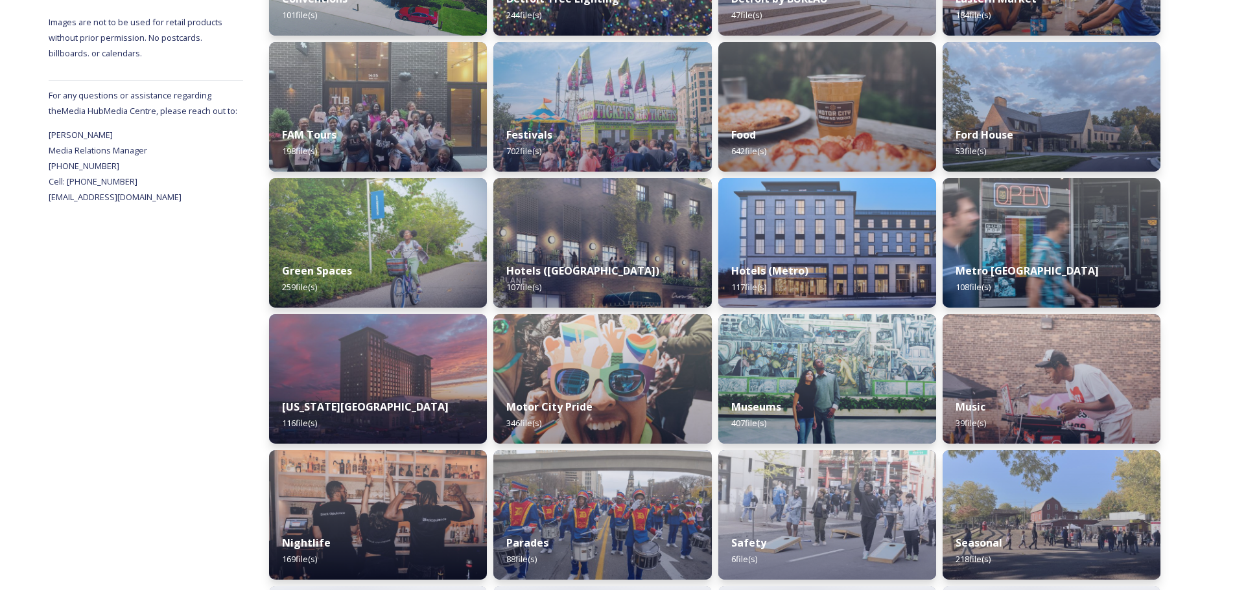
scroll to position [454, 0]
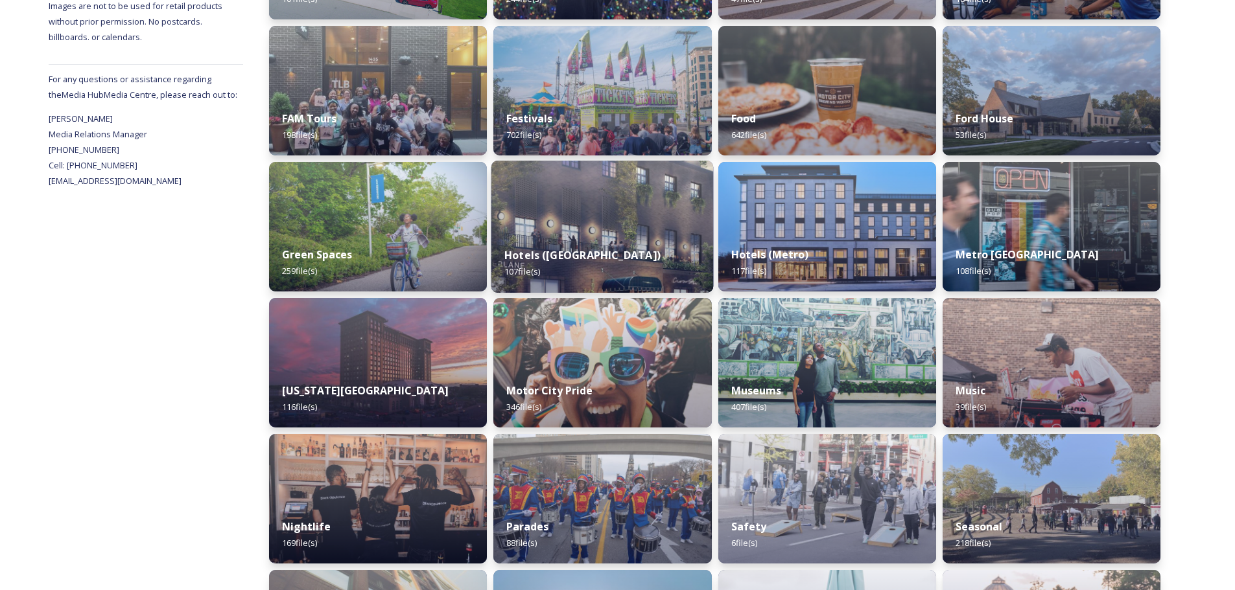
click at [625, 222] on img at bounding box center [602, 227] width 222 height 132
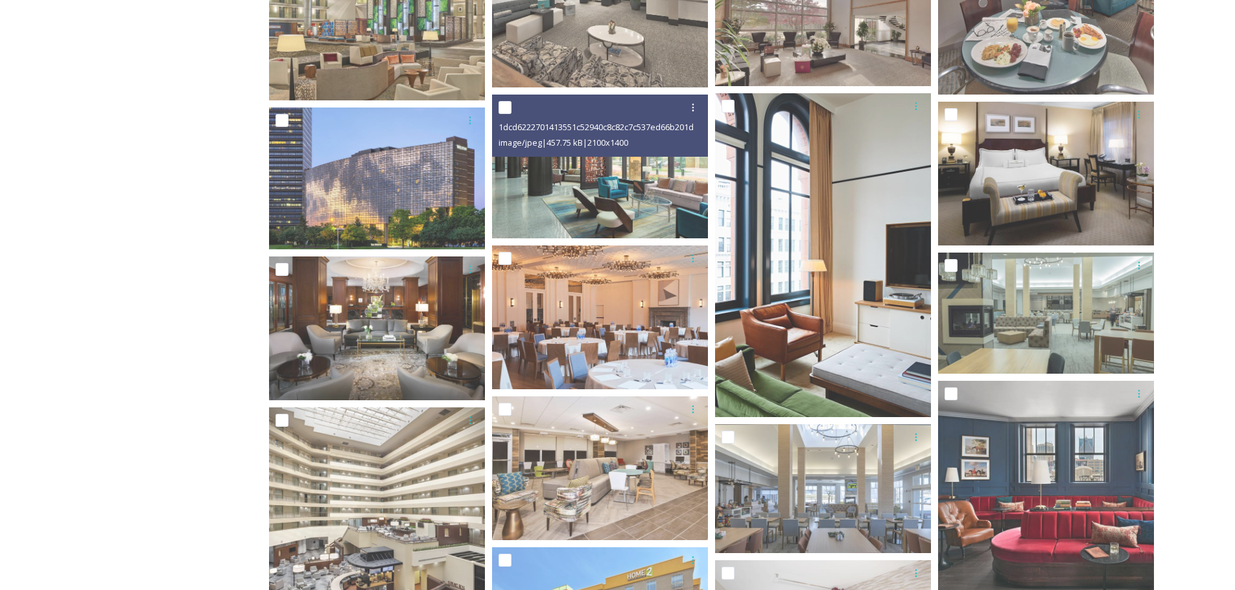
scroll to position [1037, 0]
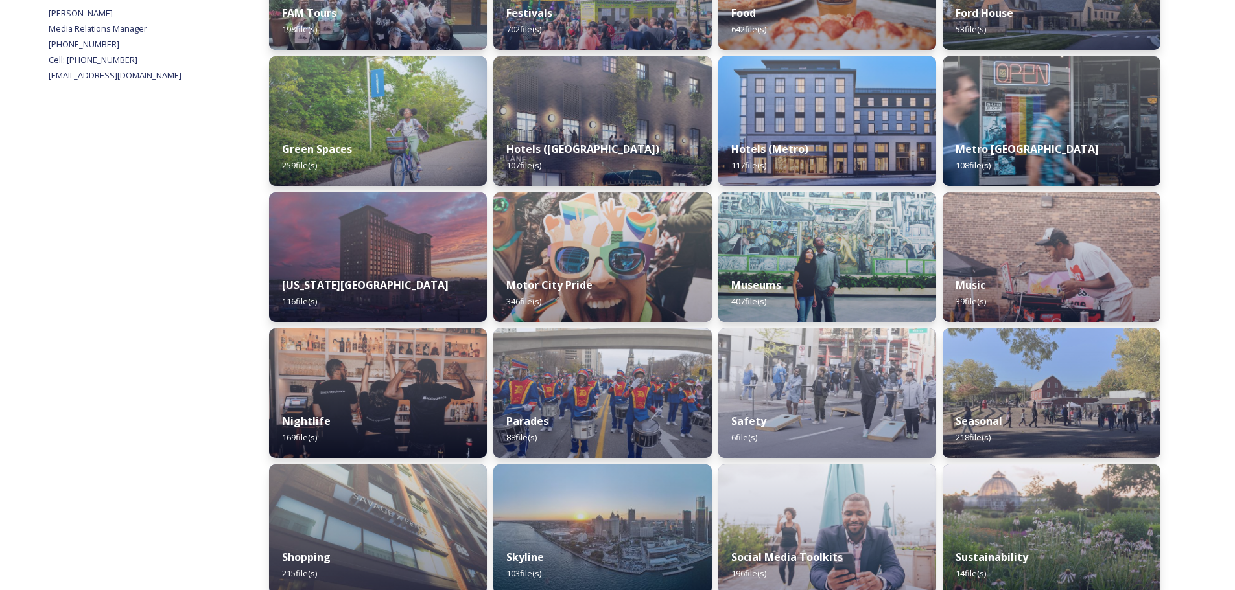
scroll to position [583, 0]
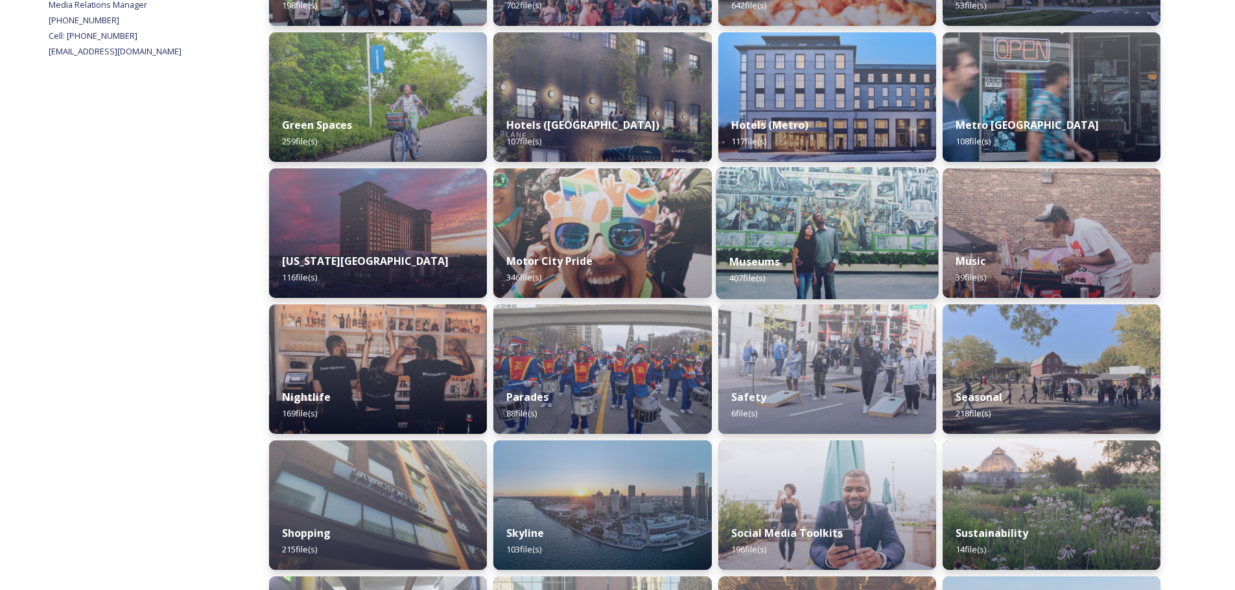
click at [798, 251] on div "Museums 407 file(s)" at bounding box center [827, 269] width 222 height 59
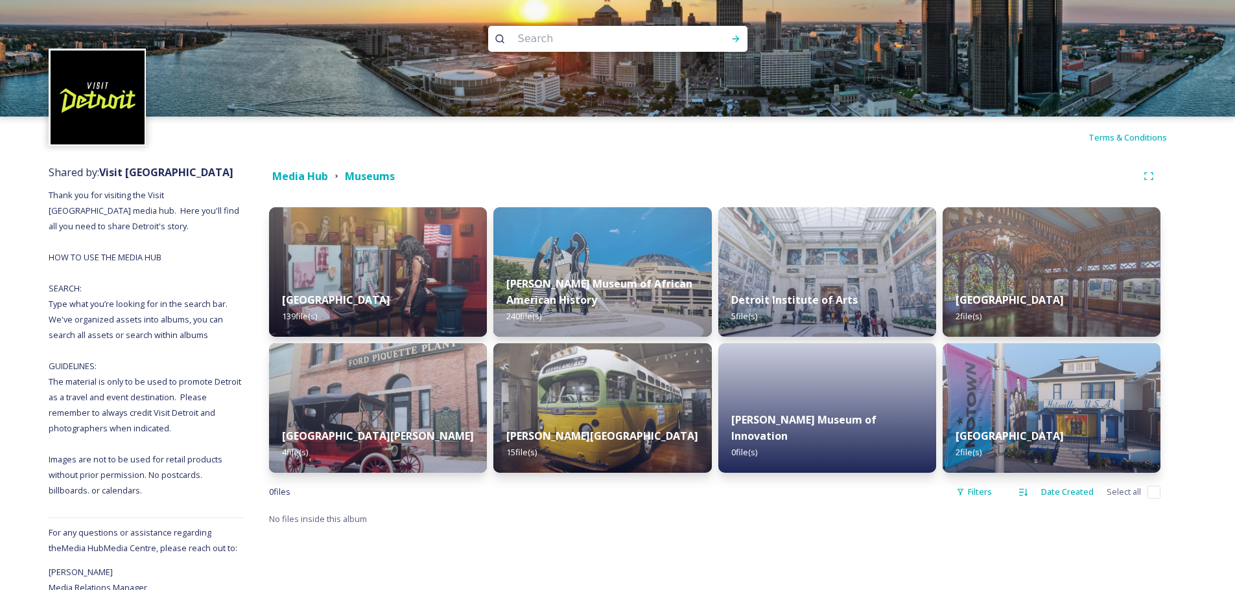
click at [798, 251] on img at bounding box center [827, 272] width 218 height 130
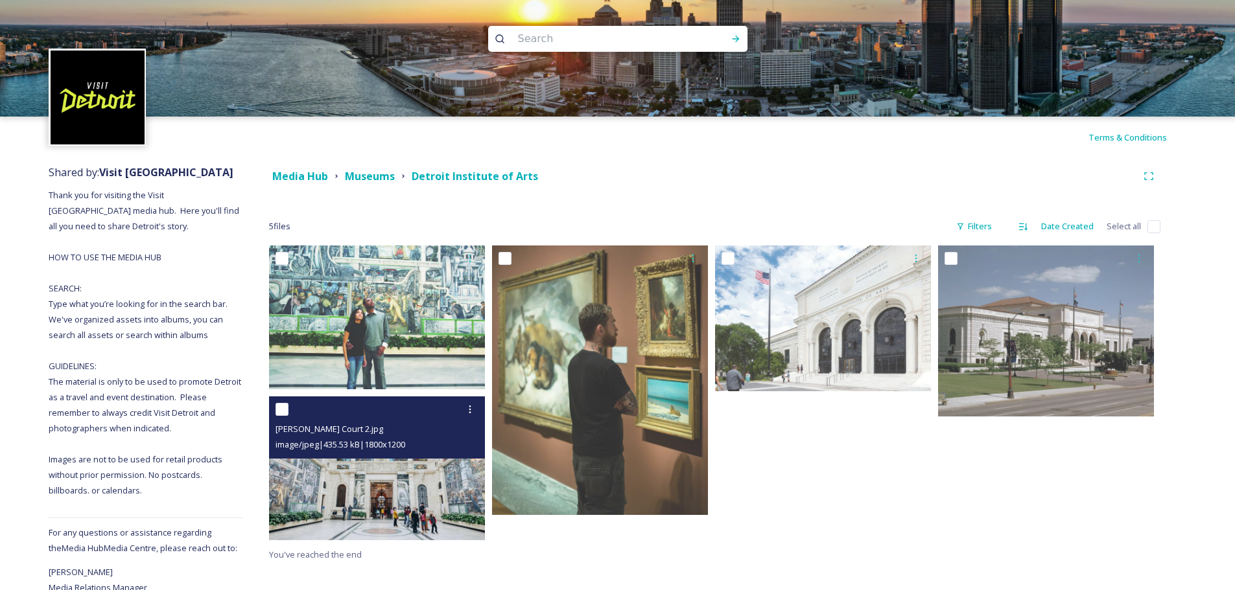
click at [281, 408] on input "checkbox" at bounding box center [281, 409] width 13 height 13
checkbox input "true"
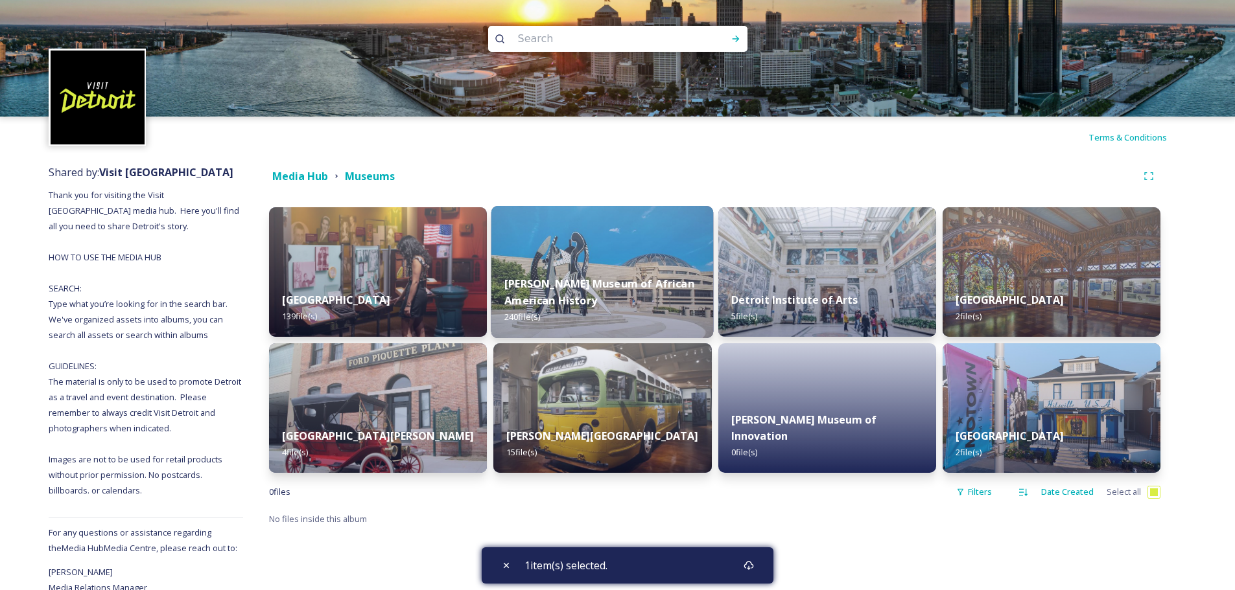
click at [614, 264] on div "[PERSON_NAME] Museum of African American History 240 file(s)" at bounding box center [602, 300] width 222 height 75
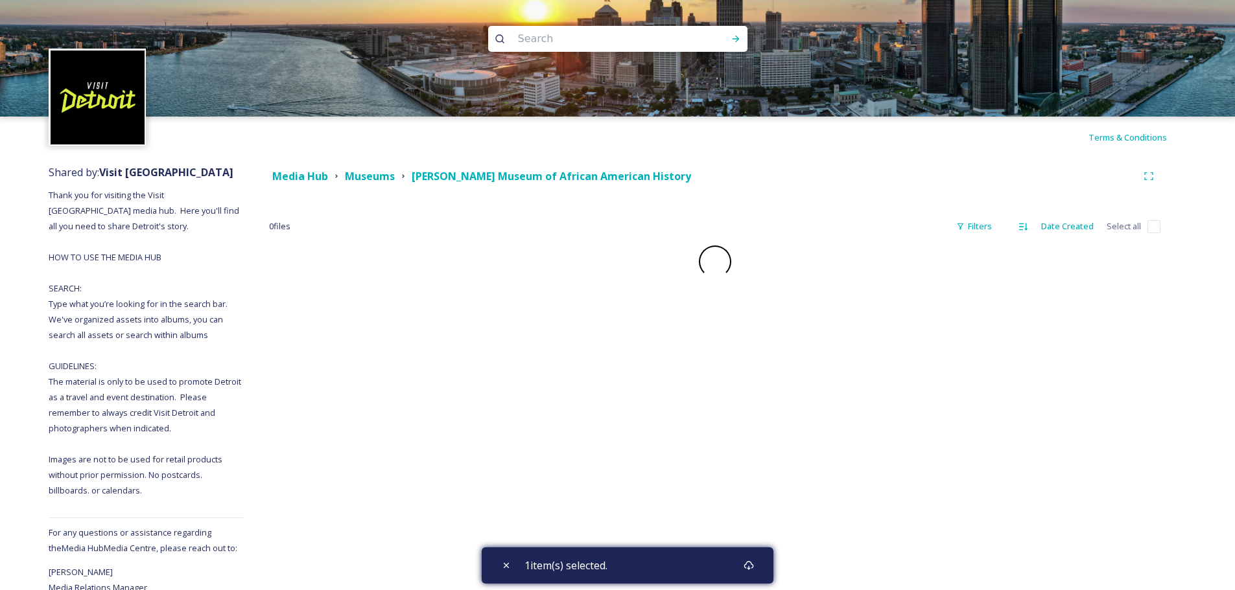
checkbox input "false"
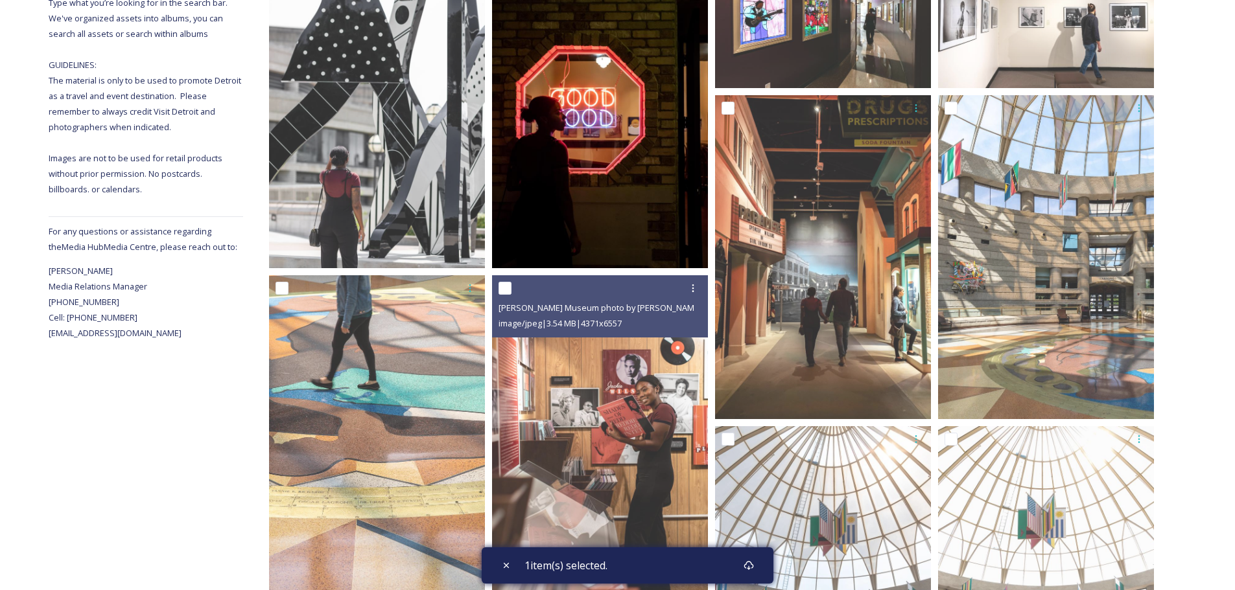
scroll to position [324, 0]
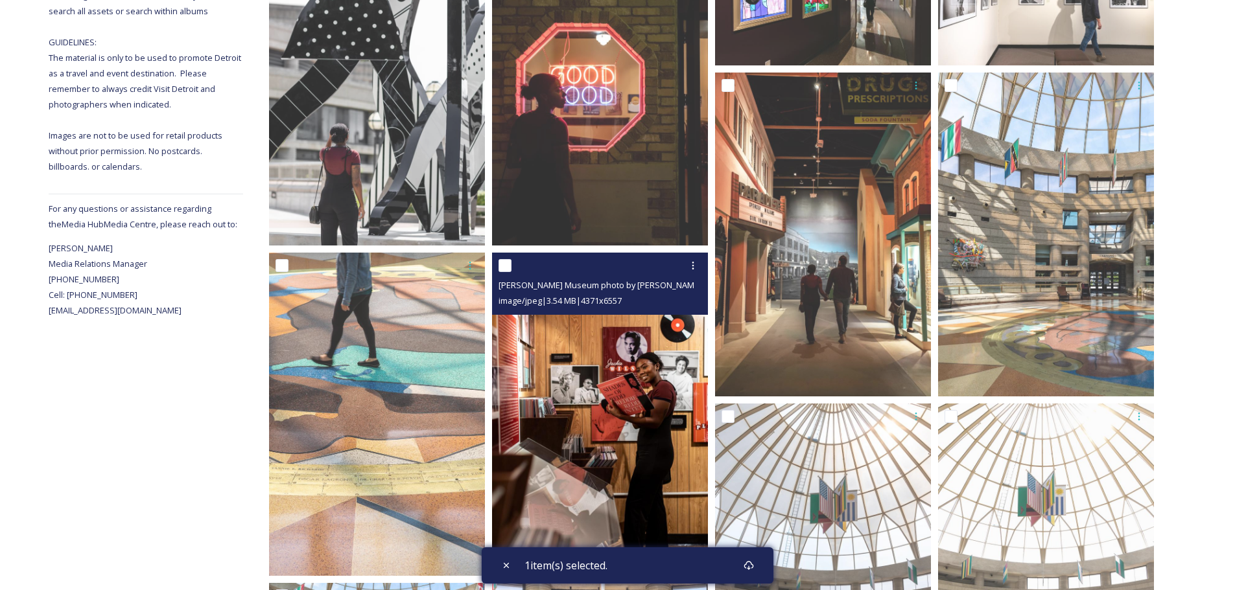
click at [504, 260] on input "checkbox" at bounding box center [504, 265] width 13 height 13
checkbox input "true"
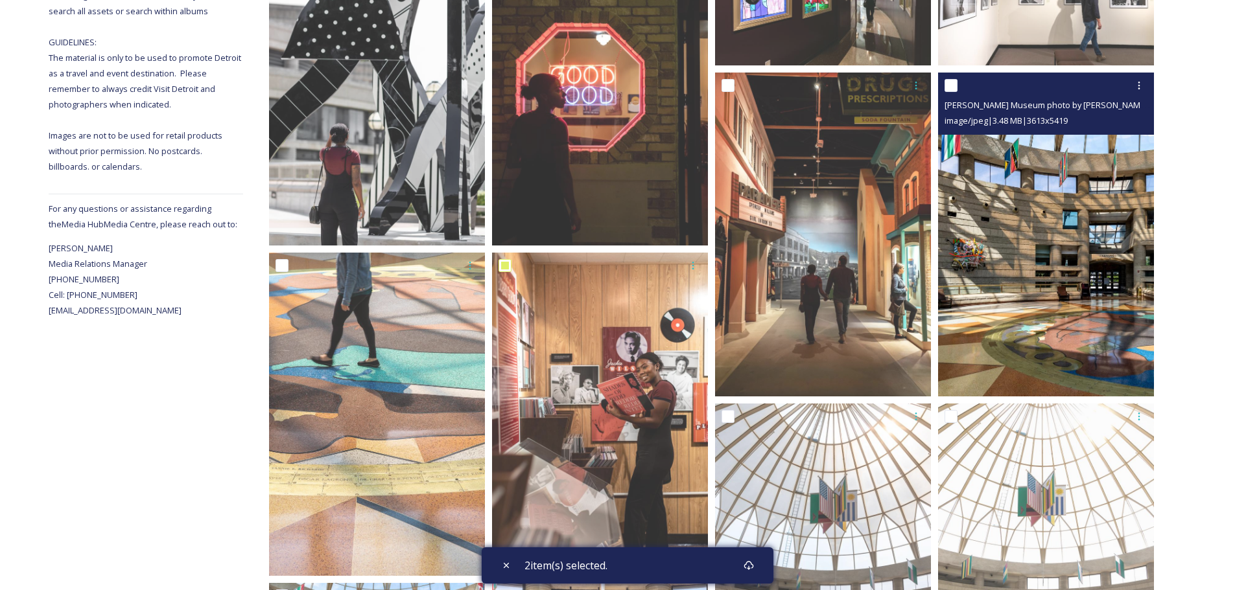
click at [949, 85] on input "checkbox" at bounding box center [950, 85] width 13 height 13
checkbox input "true"
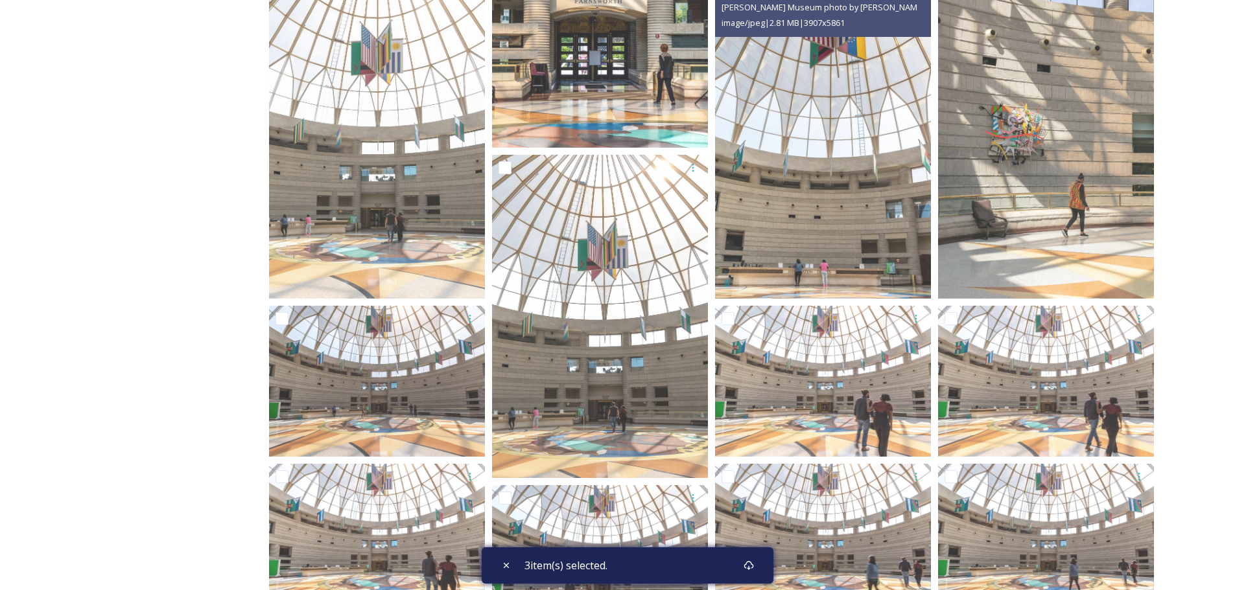
scroll to position [1102, 0]
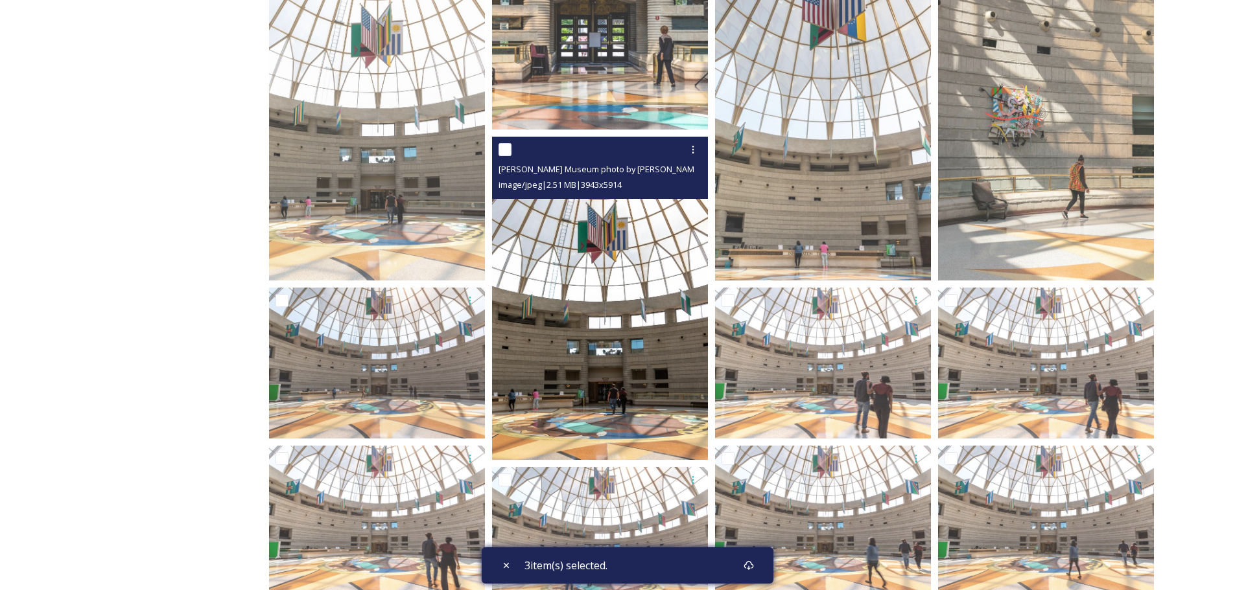
click at [510, 152] on input "checkbox" at bounding box center [504, 149] width 13 height 13
checkbox input "true"
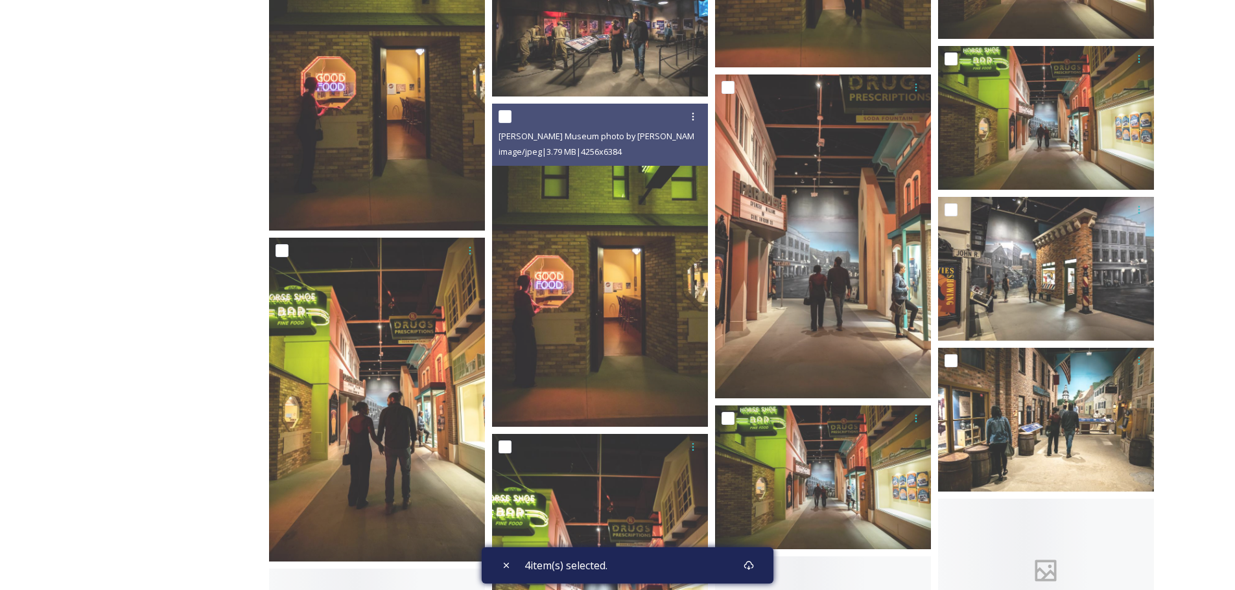
scroll to position [8555, 0]
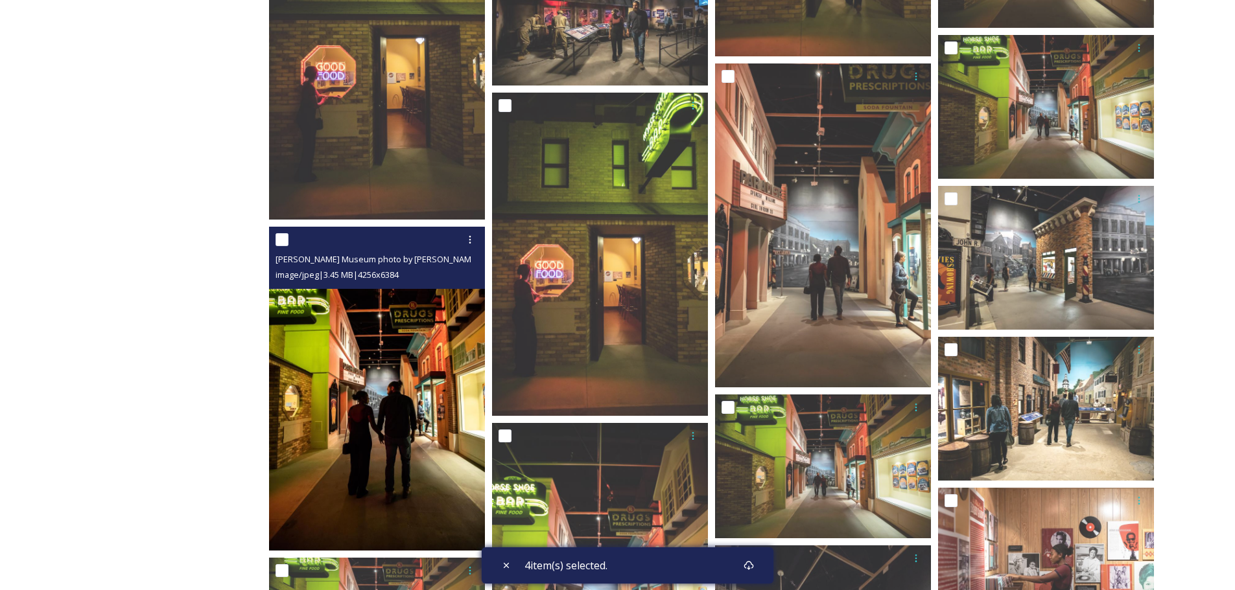
click at [287, 241] on input "checkbox" at bounding box center [281, 239] width 13 height 13
checkbox input "true"
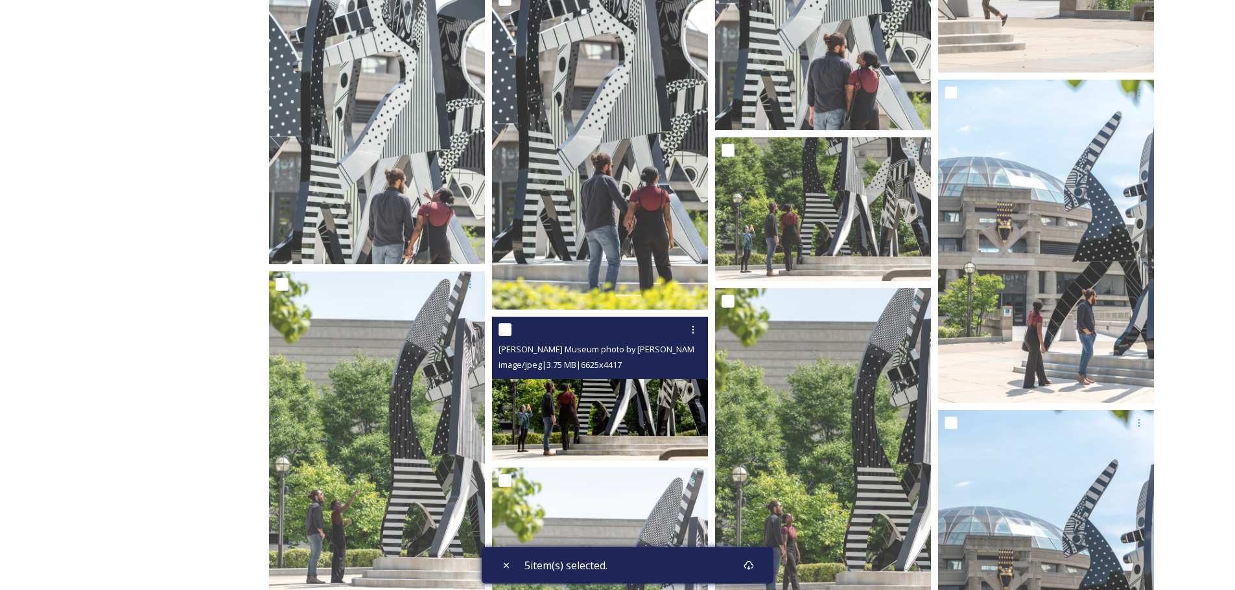
scroll to position [11407, 0]
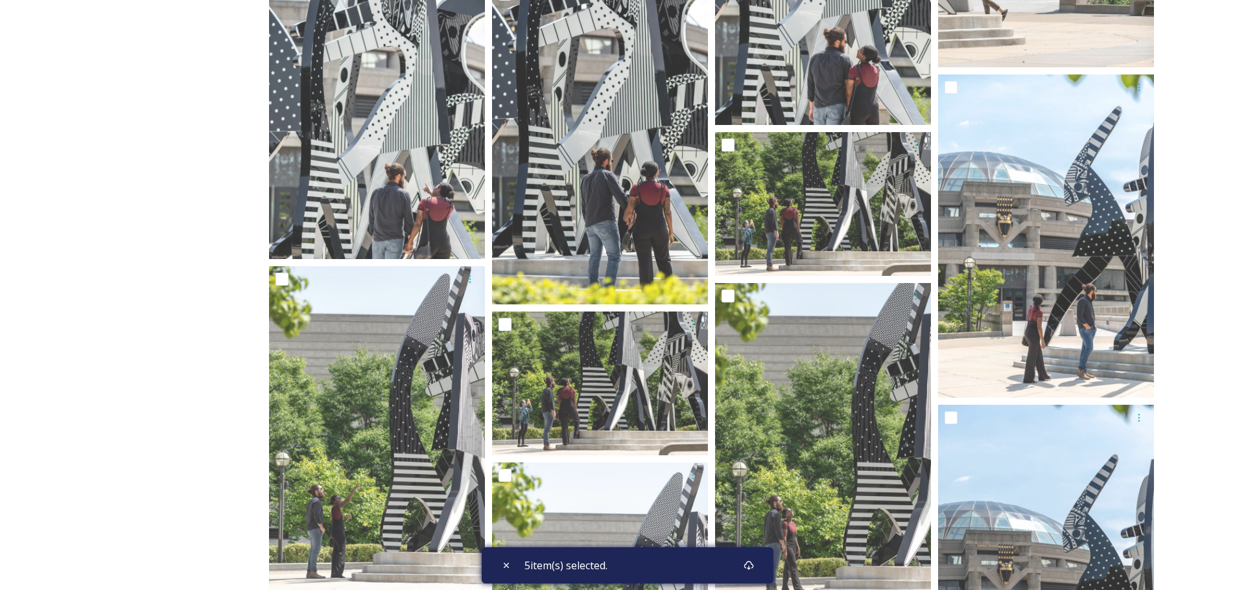
checkbox input "true"
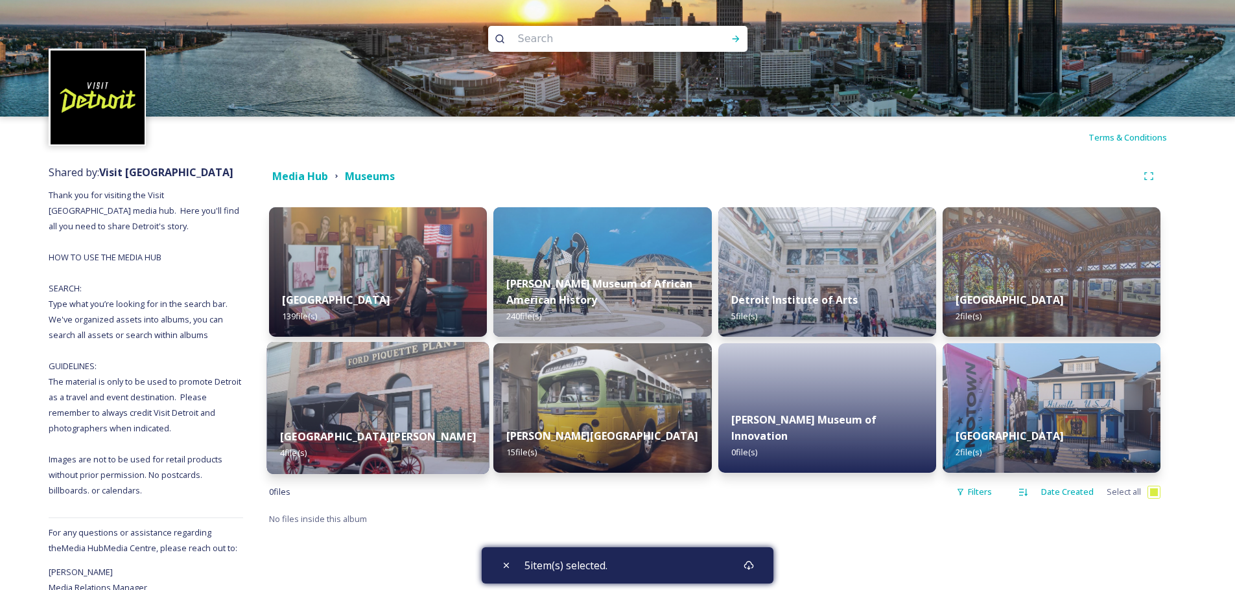
click at [412, 408] on img at bounding box center [378, 408] width 222 height 132
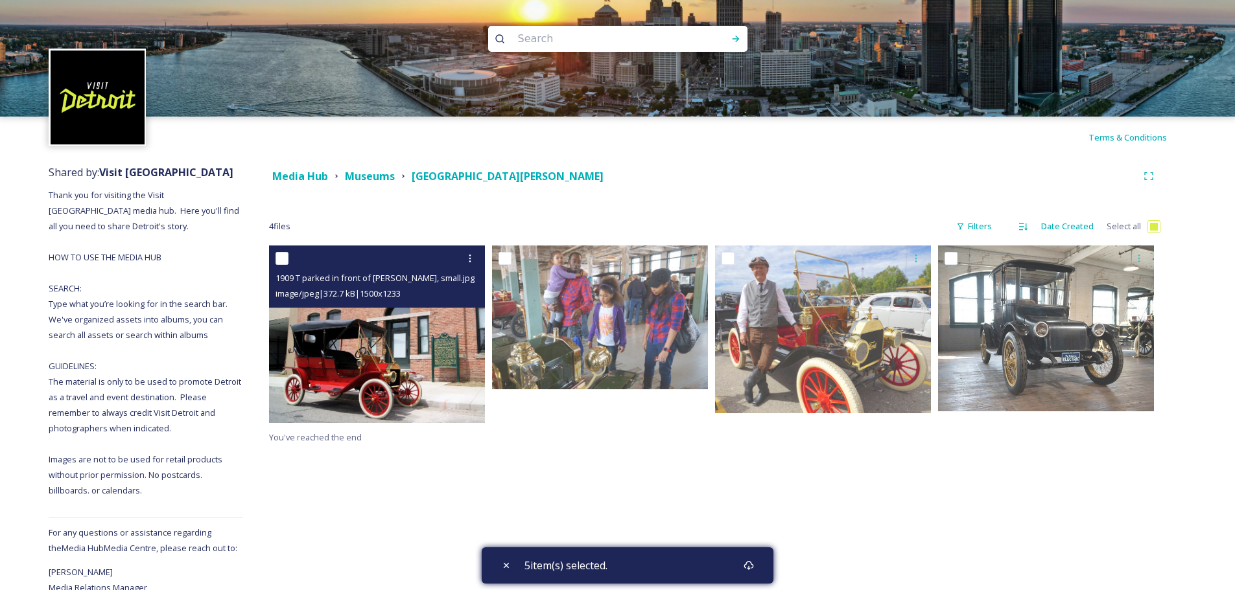
click at [286, 258] on input "checkbox" at bounding box center [281, 258] width 13 height 13
checkbox input "true"
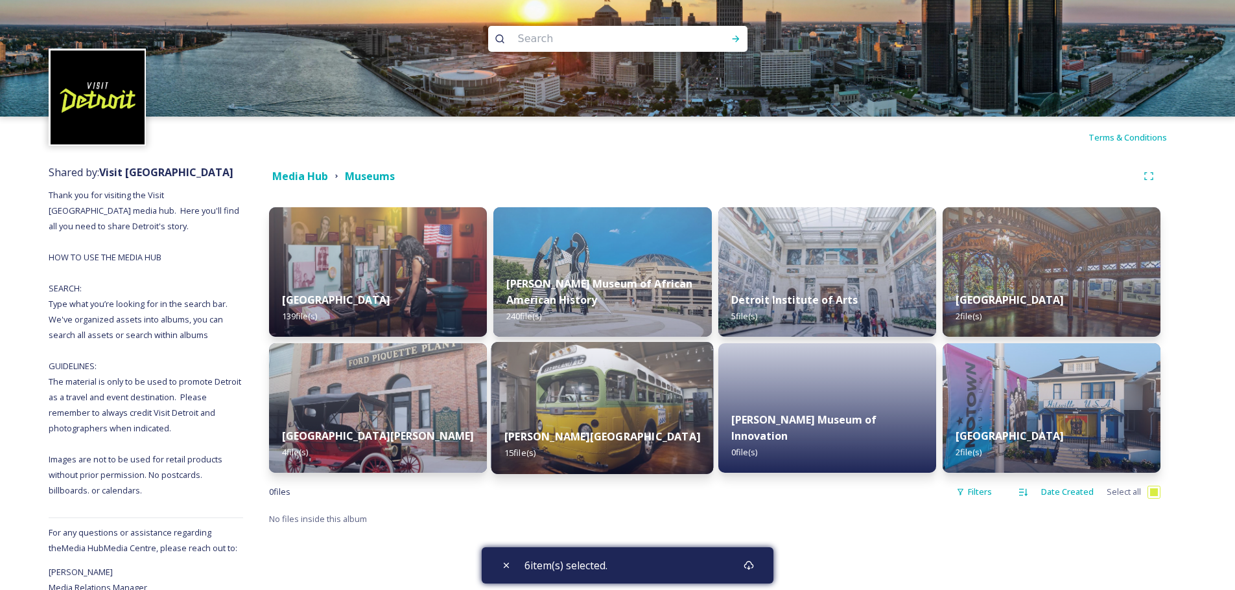
click at [565, 423] on div "[PERSON_NAME] Museum 15 file(s)" at bounding box center [602, 444] width 222 height 59
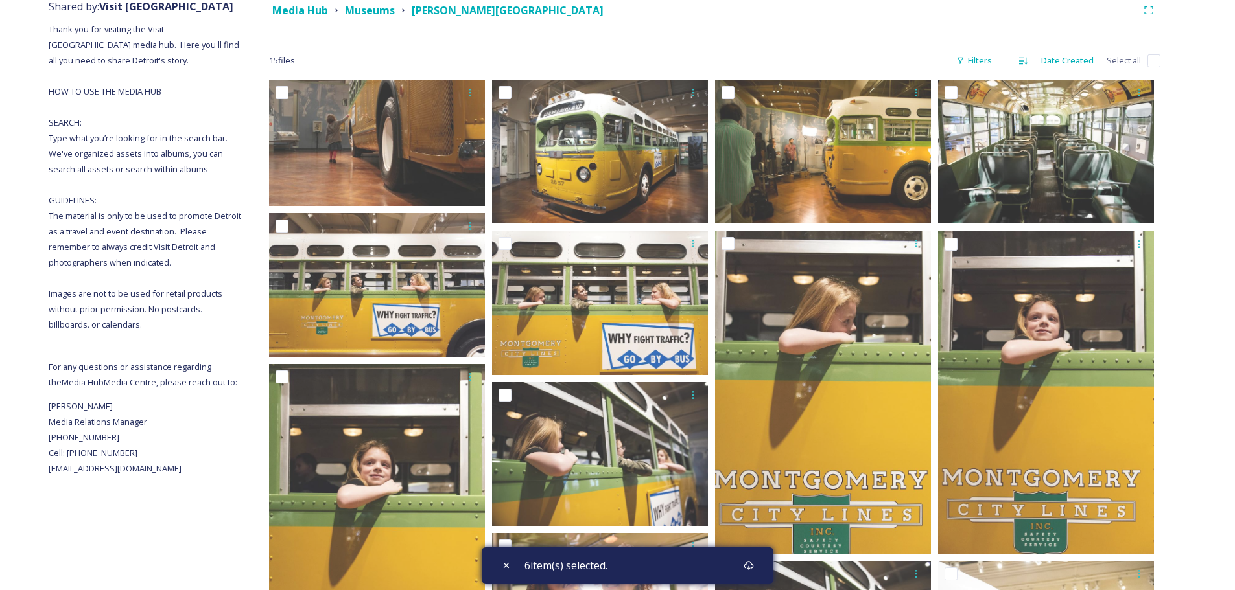
scroll to position [165, 0]
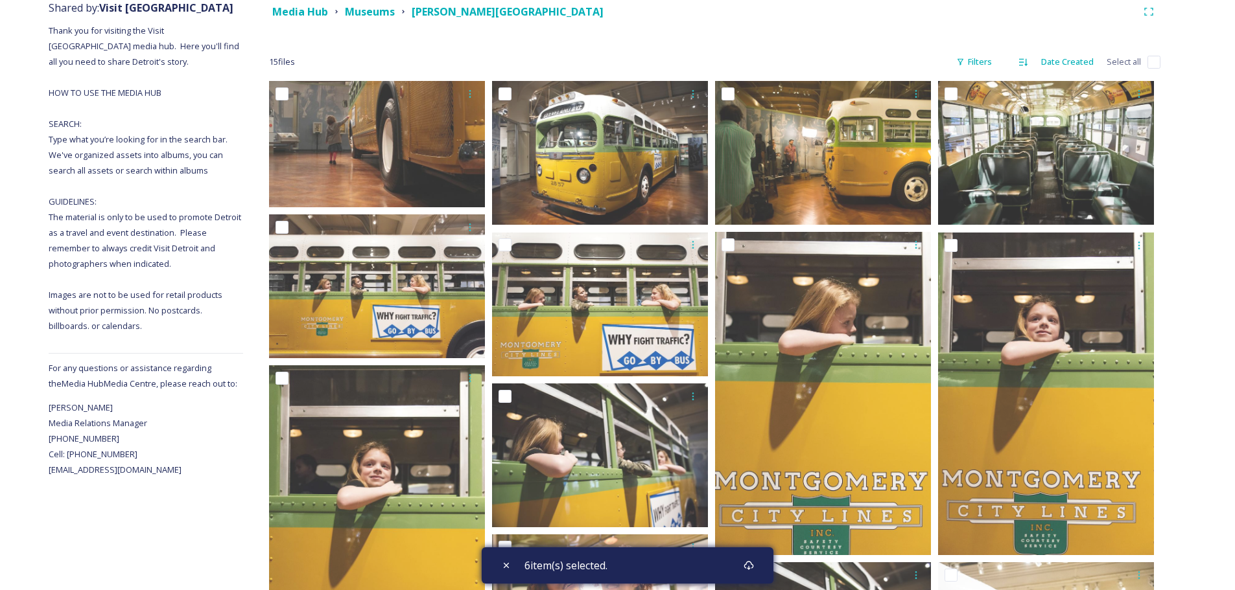
checkbox input "true"
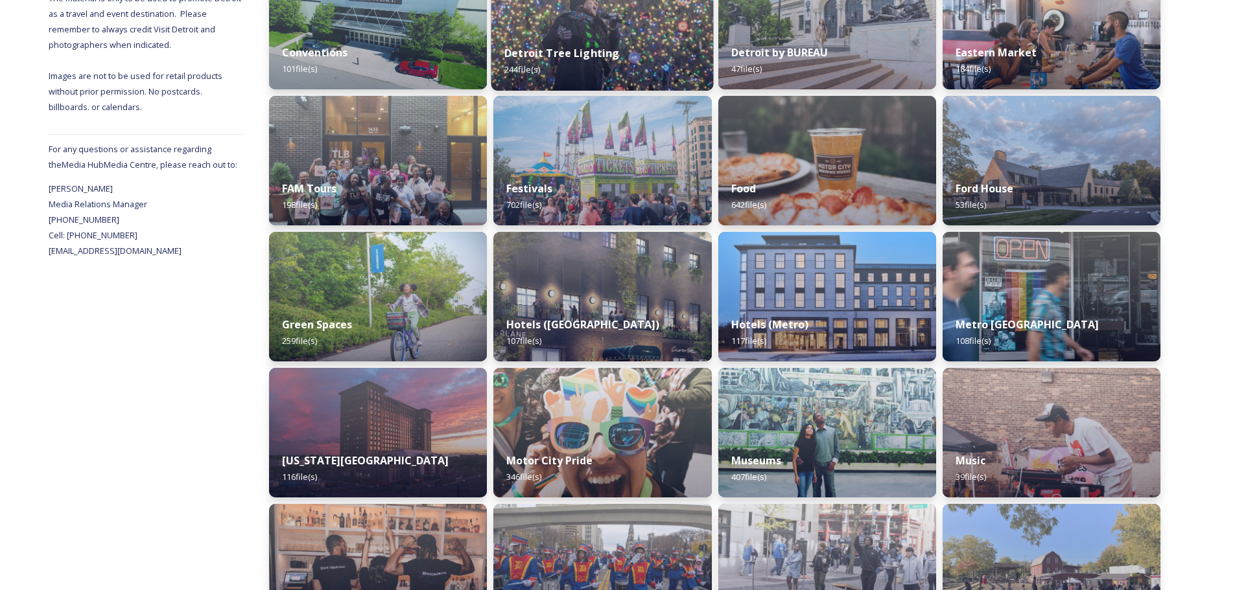
scroll to position [389, 0]
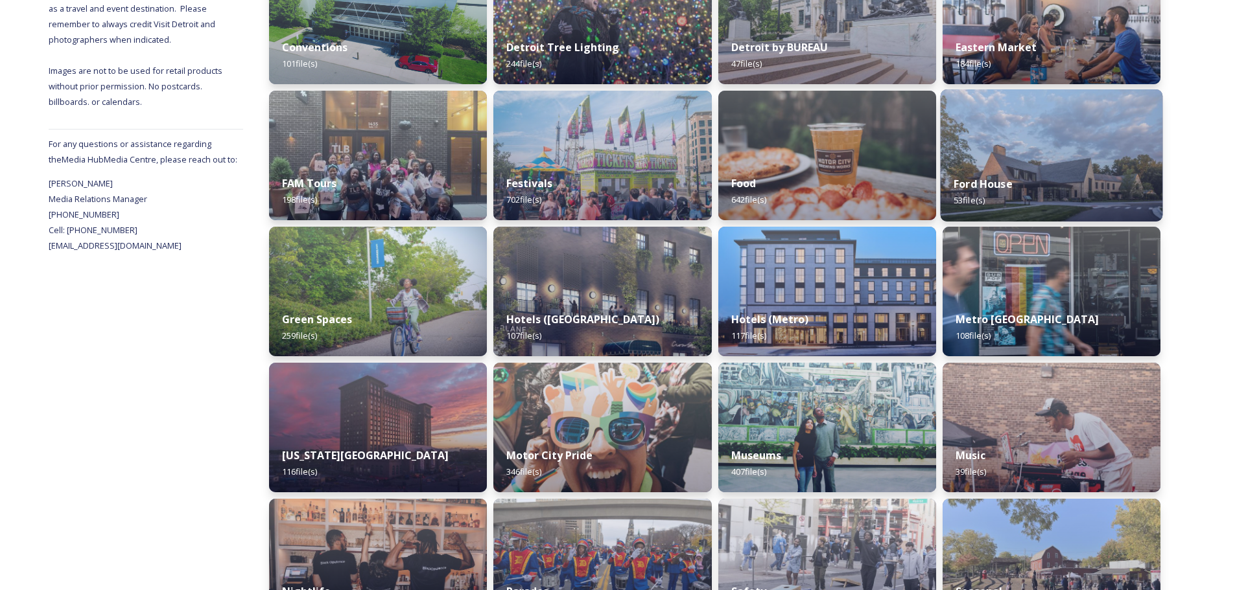
click at [1047, 171] on div "Ford House 53 file(s)" at bounding box center [1051, 192] width 222 height 59
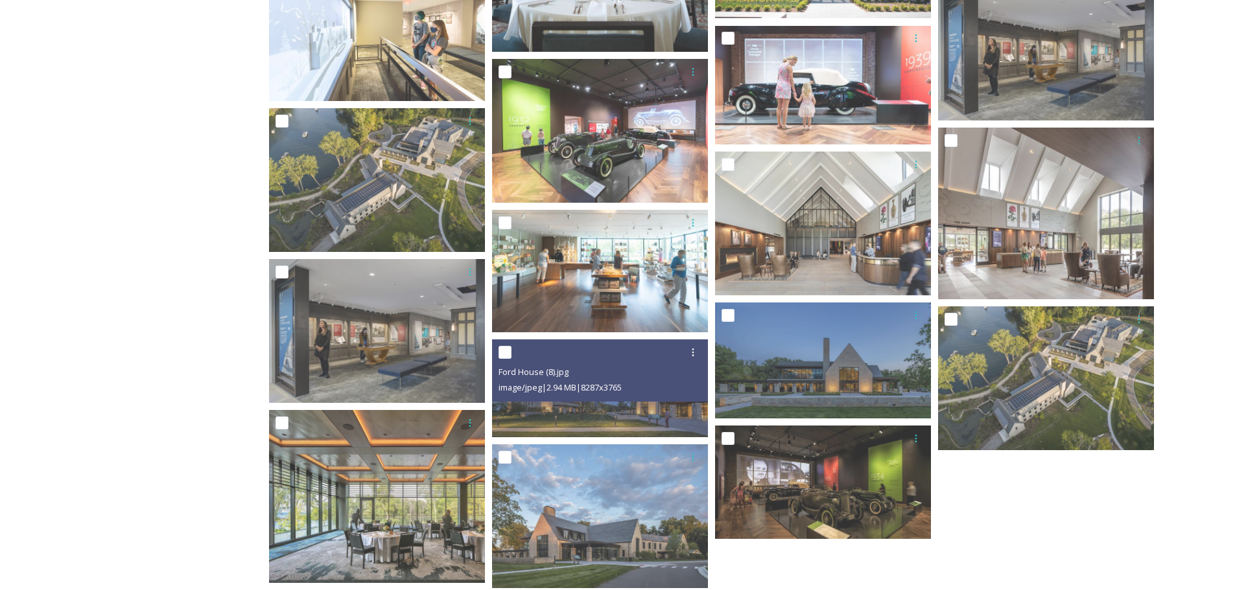
scroll to position [1781, 0]
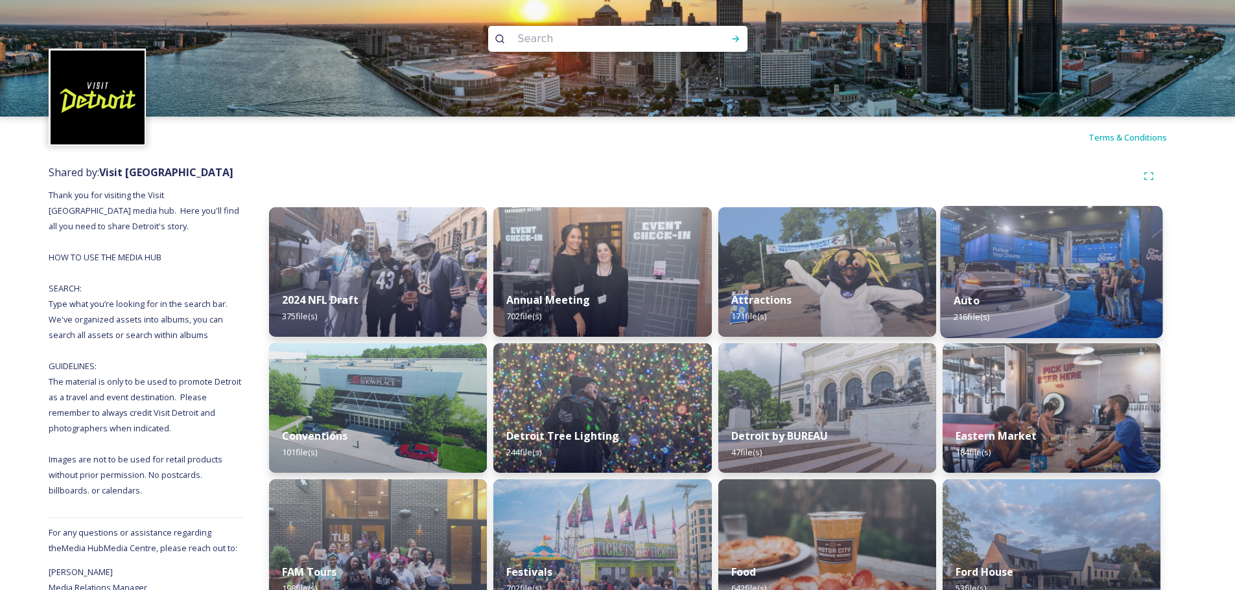
click at [1073, 293] on div "Auto 216 file(s)" at bounding box center [1051, 308] width 222 height 59
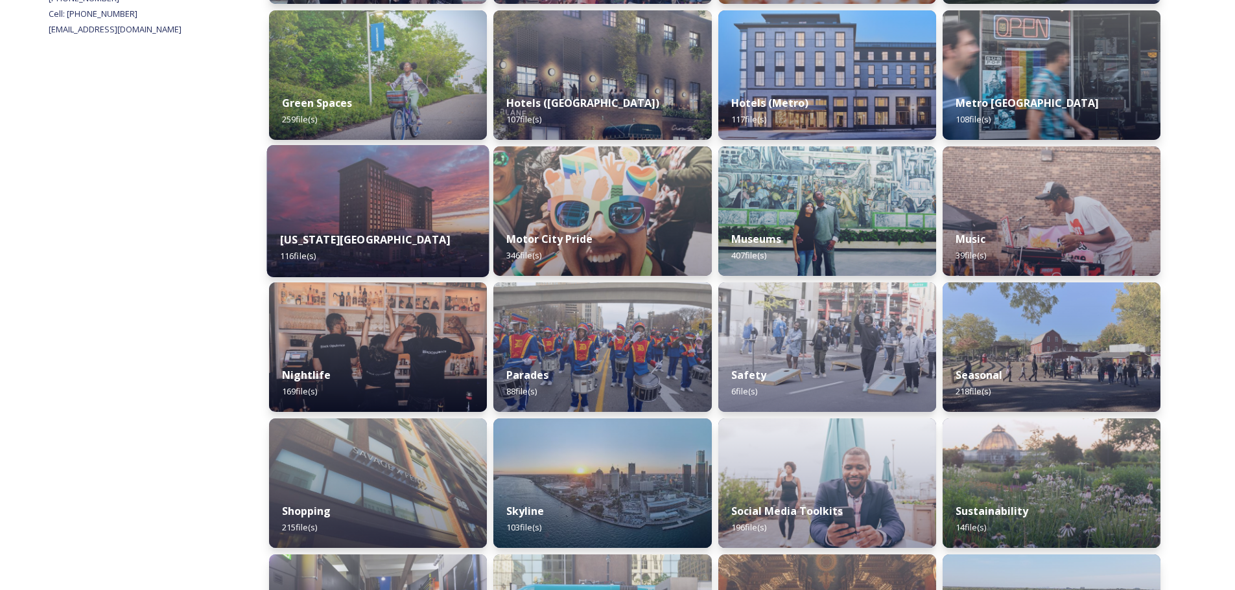
scroll to position [712, 0]
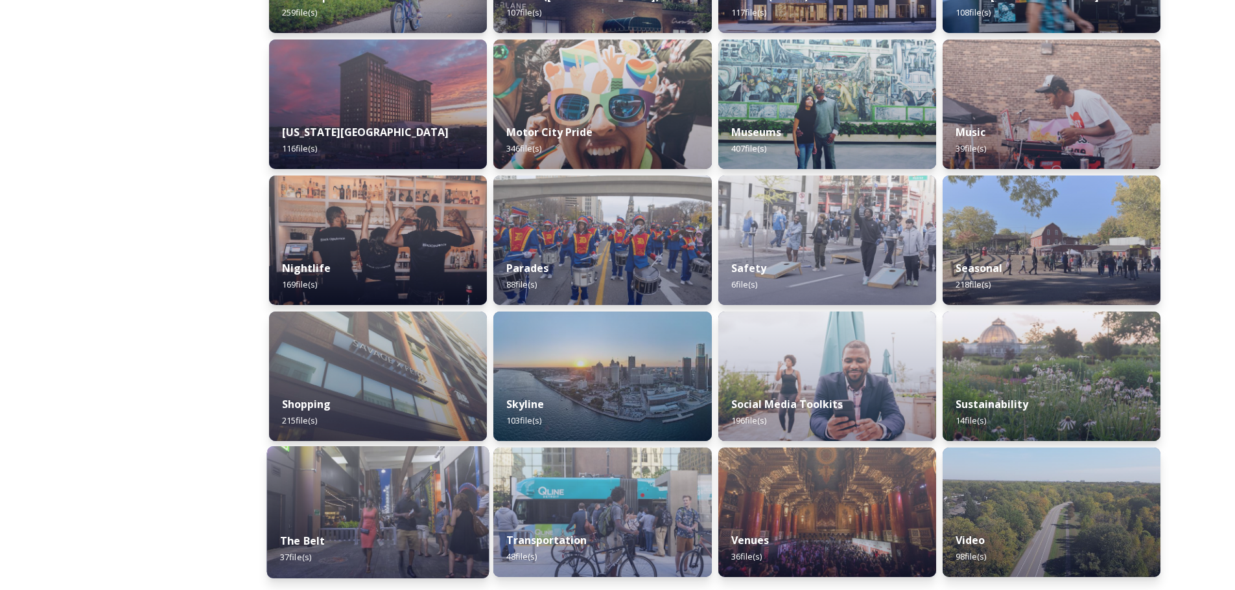
click at [369, 502] on img at bounding box center [378, 513] width 222 height 132
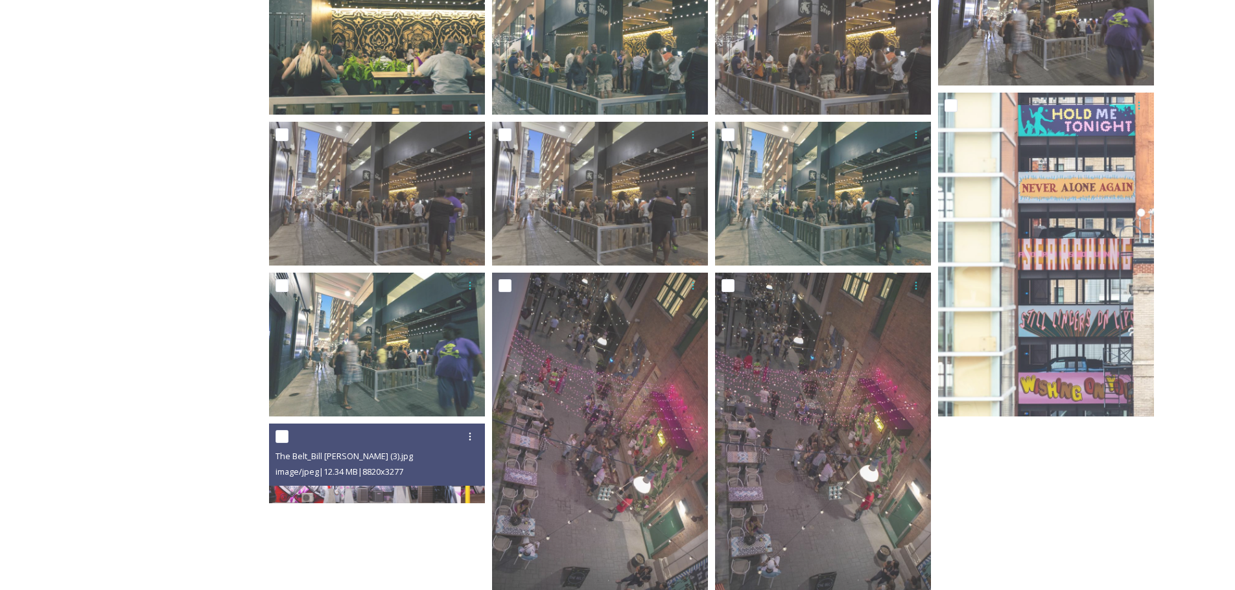
scroll to position [1399, 0]
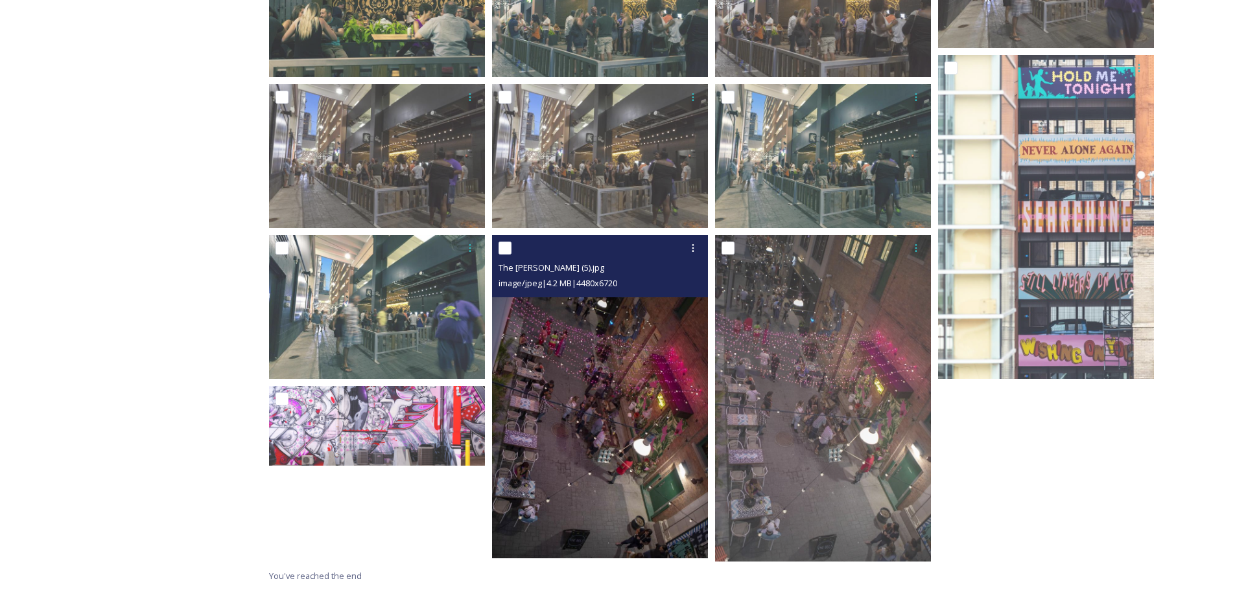
click at [507, 252] on input "checkbox" at bounding box center [504, 248] width 13 height 13
checkbox input "true"
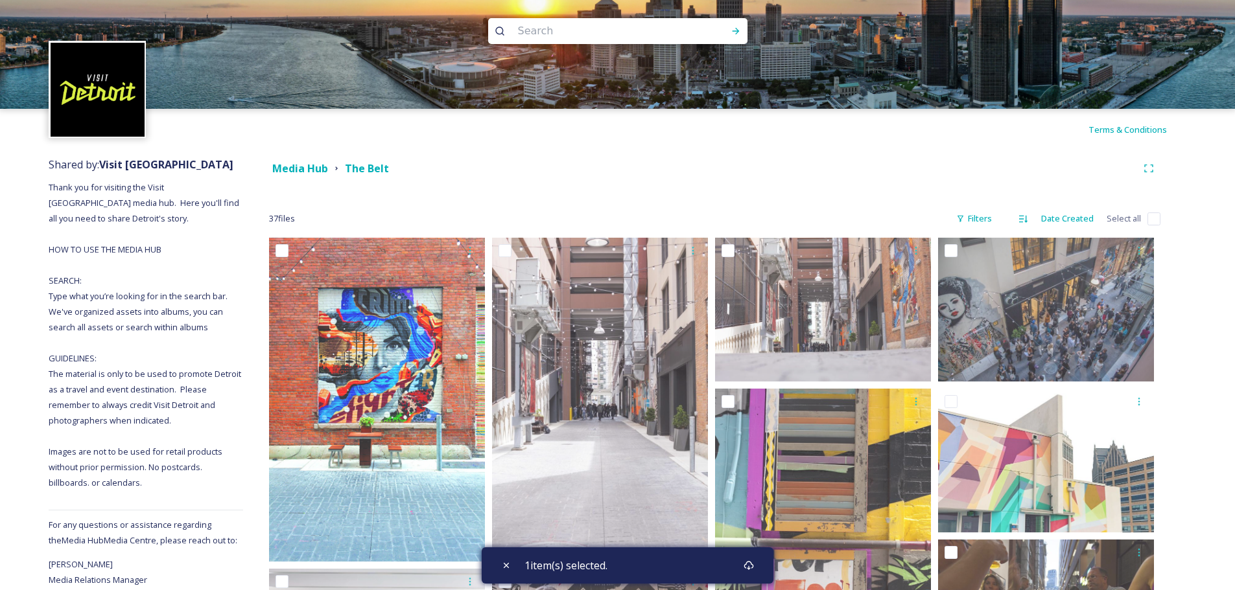
scroll to position [0, 0]
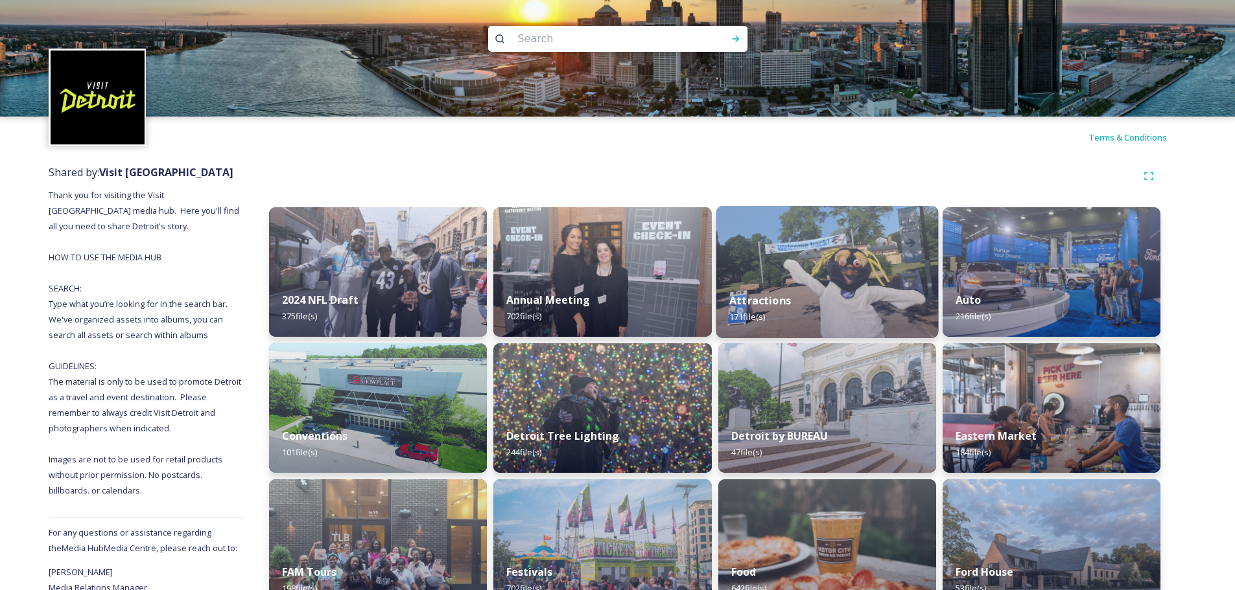
click at [799, 252] on img at bounding box center [827, 272] width 222 height 132
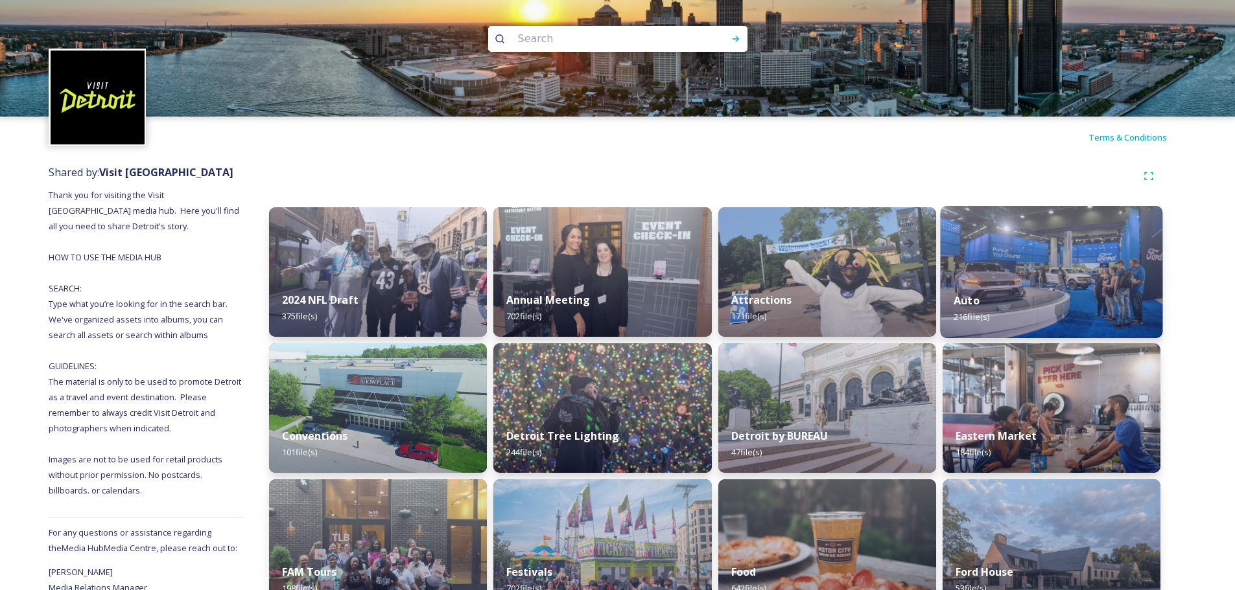
click at [1078, 266] on img at bounding box center [1051, 272] width 222 height 132
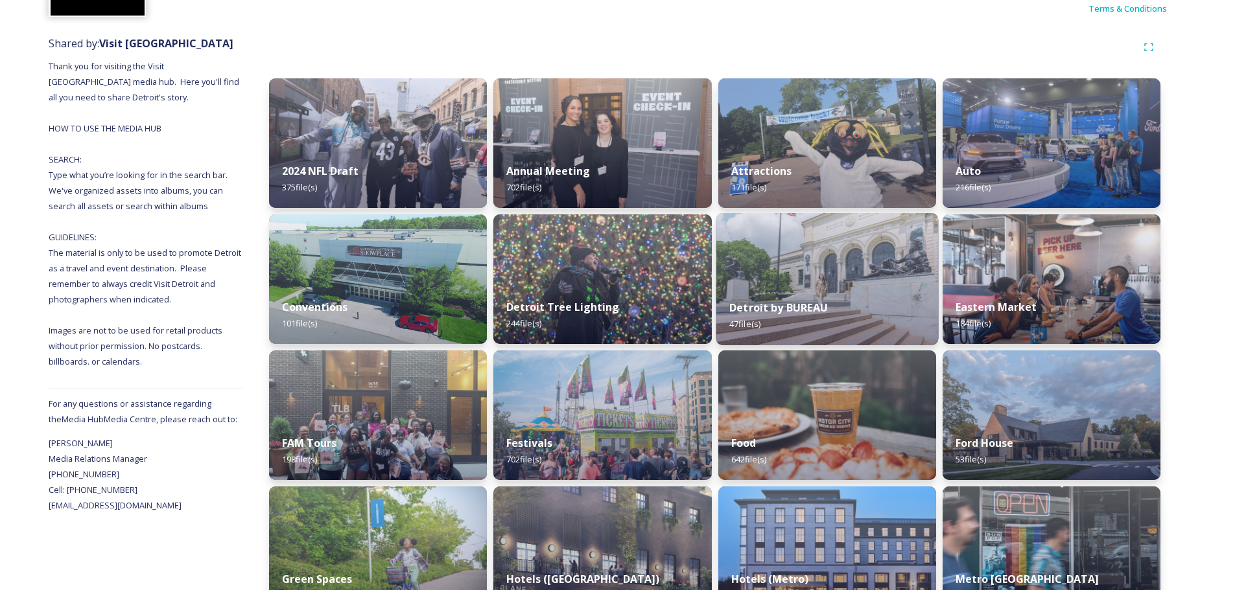
scroll to position [194, 0]
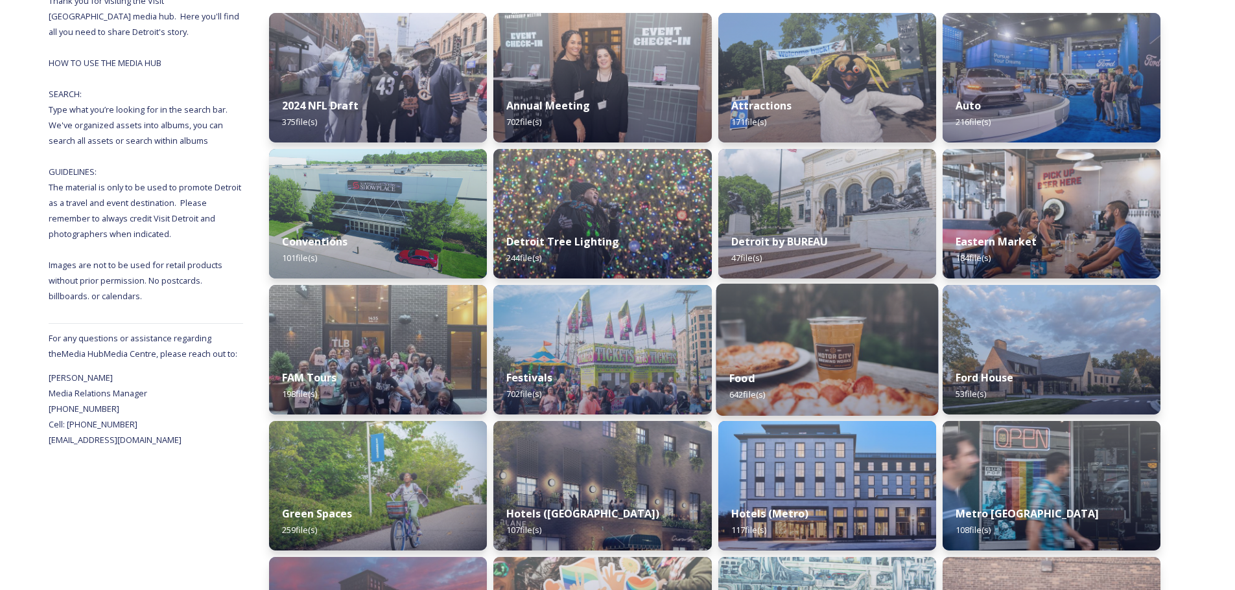
click at [822, 380] on div "Food 642 file(s)" at bounding box center [827, 386] width 222 height 59
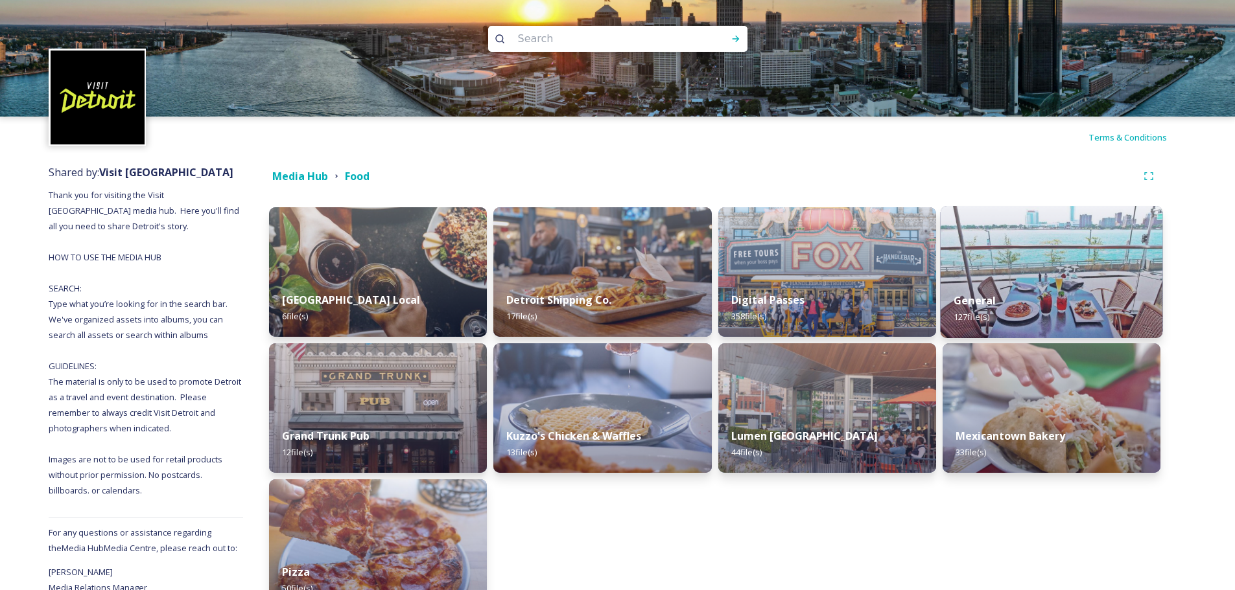
click at [978, 283] on div "General 127 file(s)" at bounding box center [1051, 308] width 222 height 59
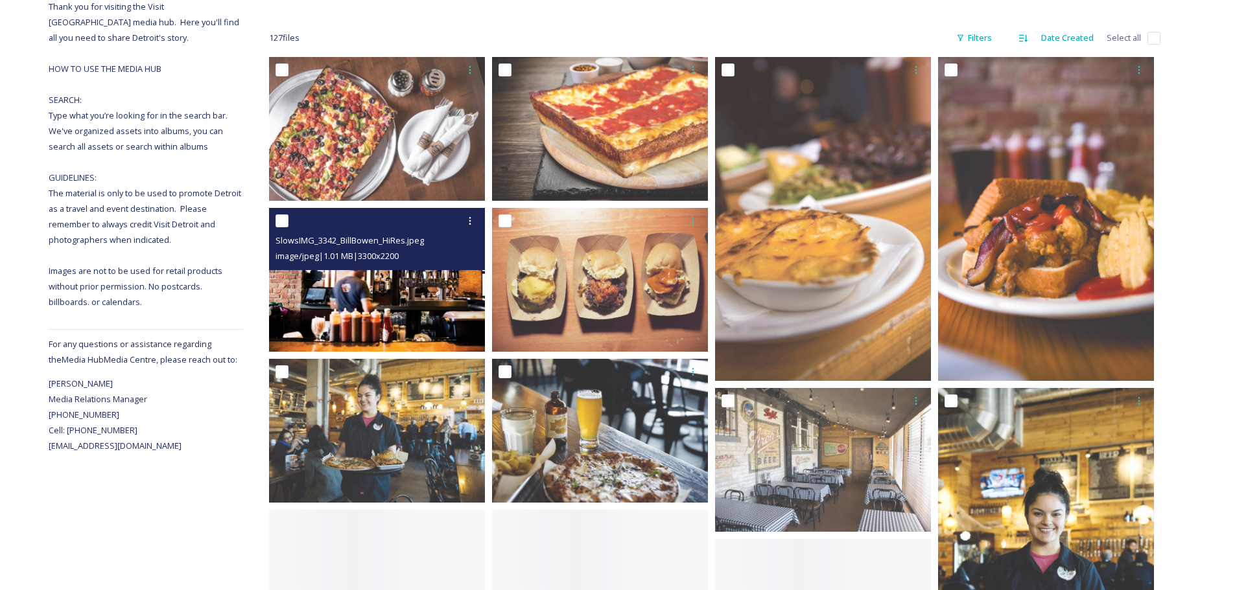
scroll to position [194, 0]
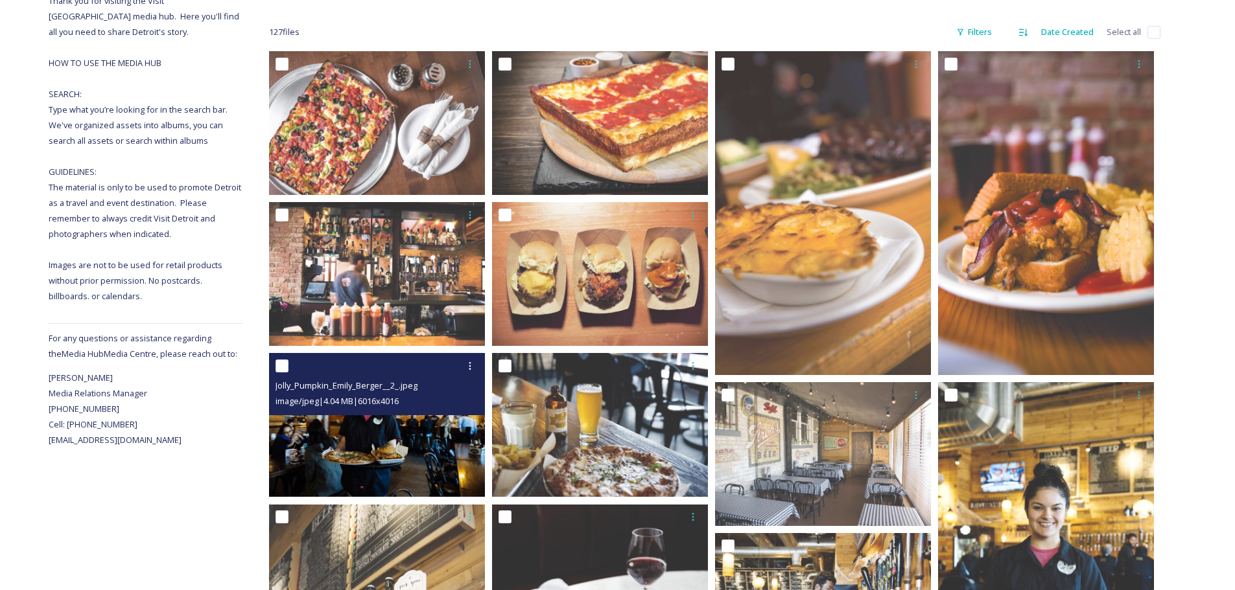
click at [363, 454] on img at bounding box center [377, 425] width 216 height 144
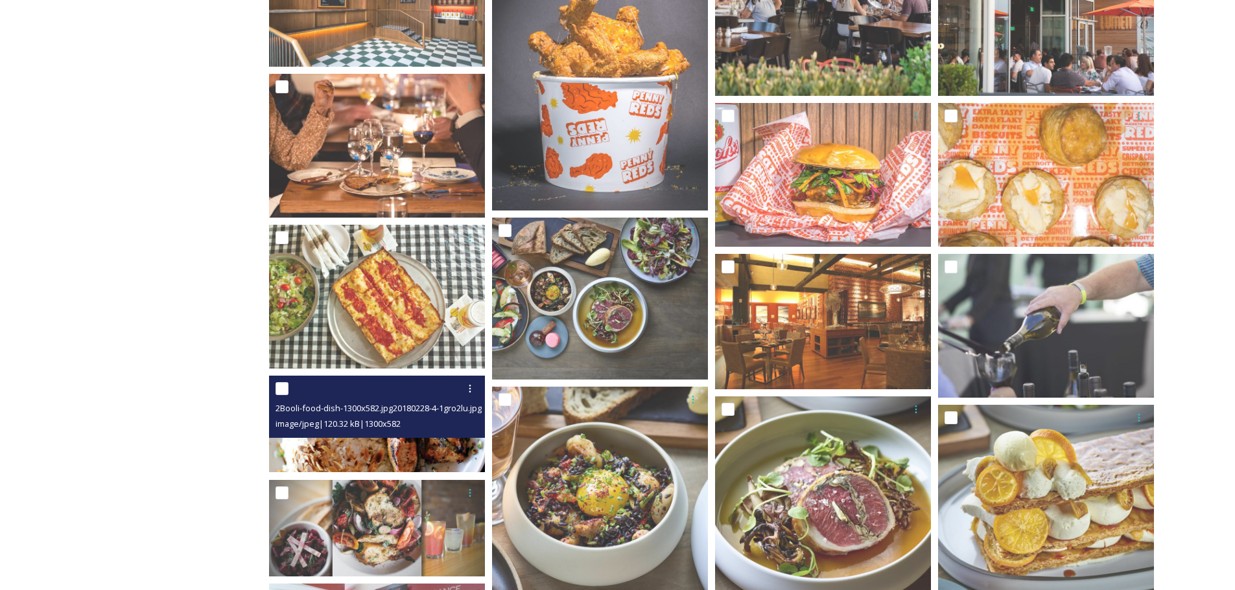
scroll to position [1361, 0]
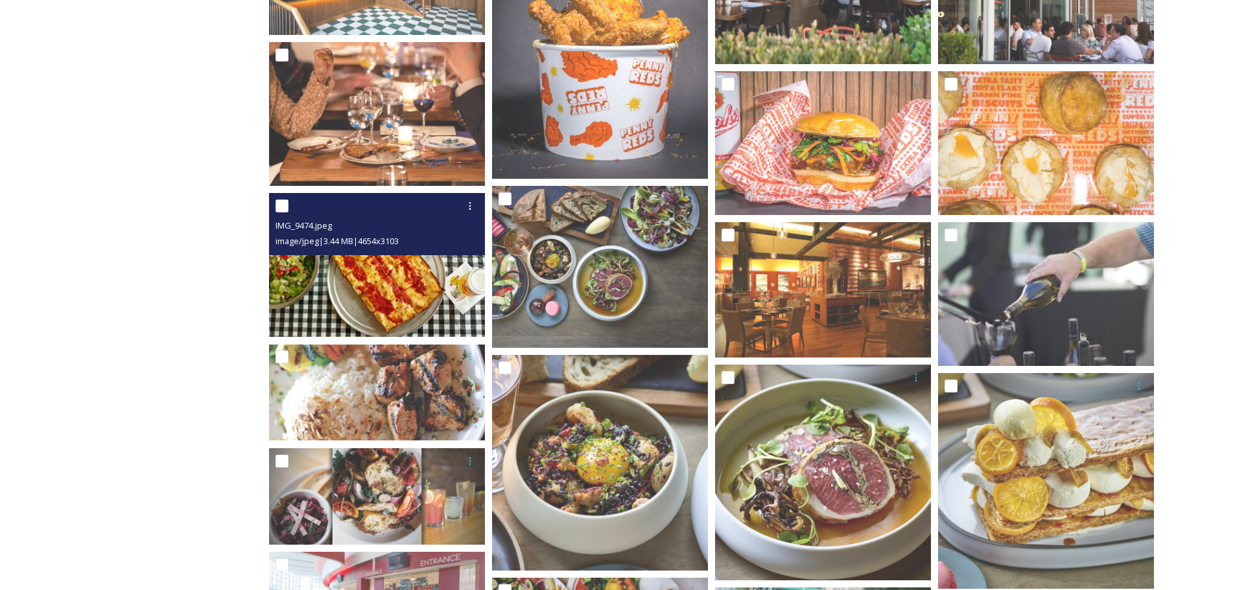
click at [286, 208] on input "checkbox" at bounding box center [281, 206] width 13 height 13
checkbox input "true"
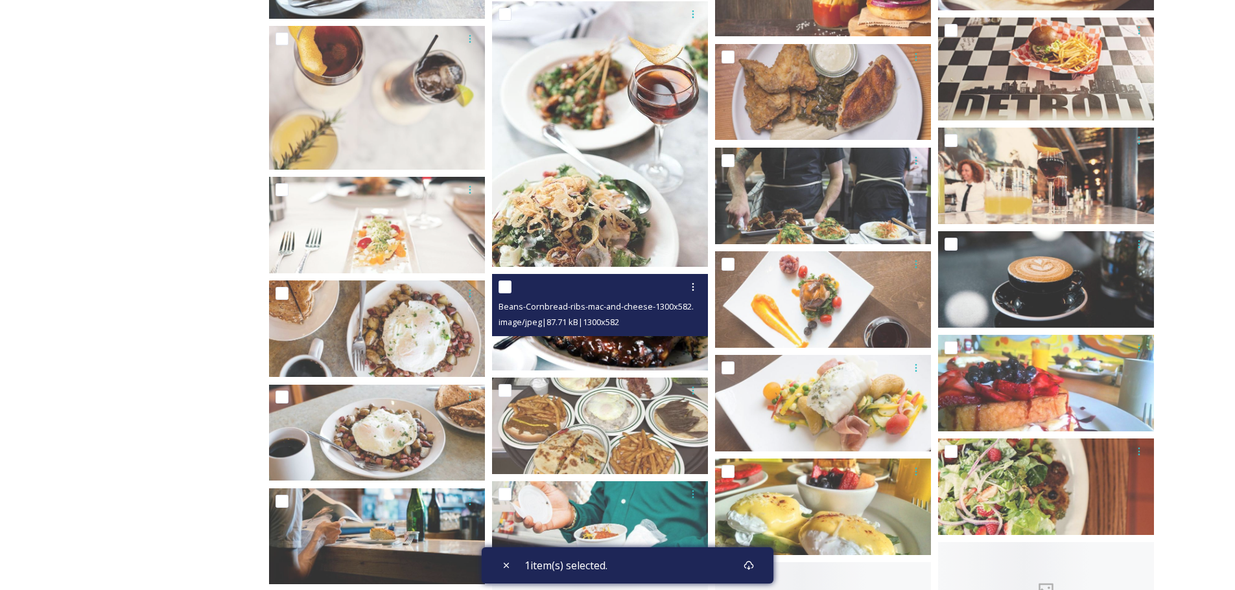
scroll to position [2463, 0]
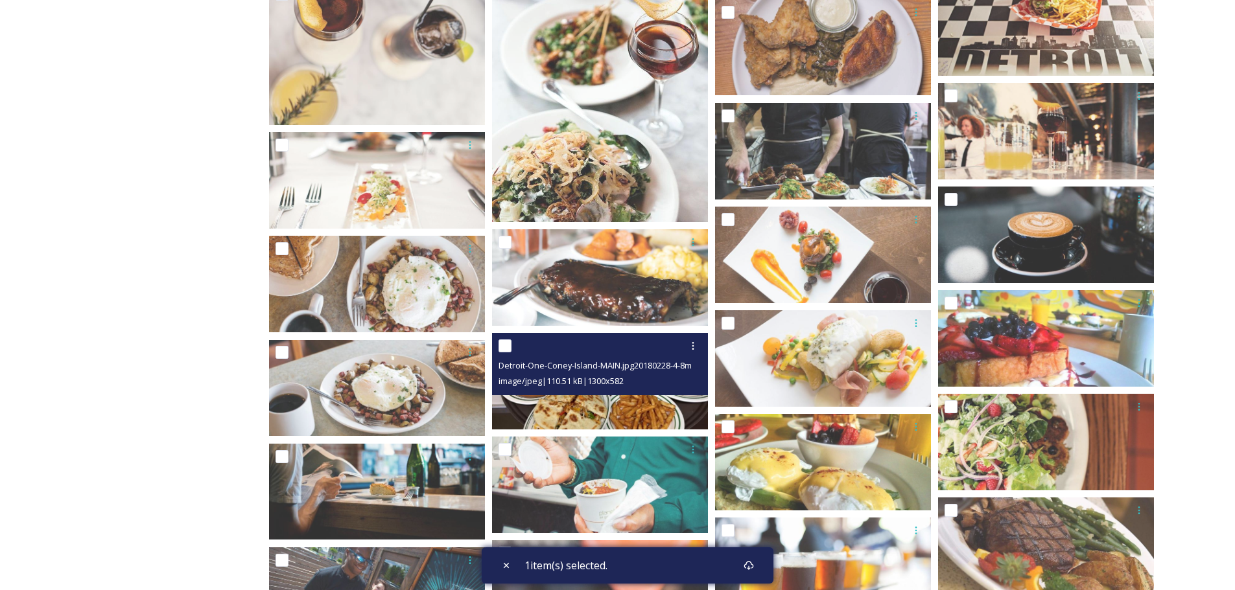
click at [578, 397] on img at bounding box center [600, 381] width 216 height 97
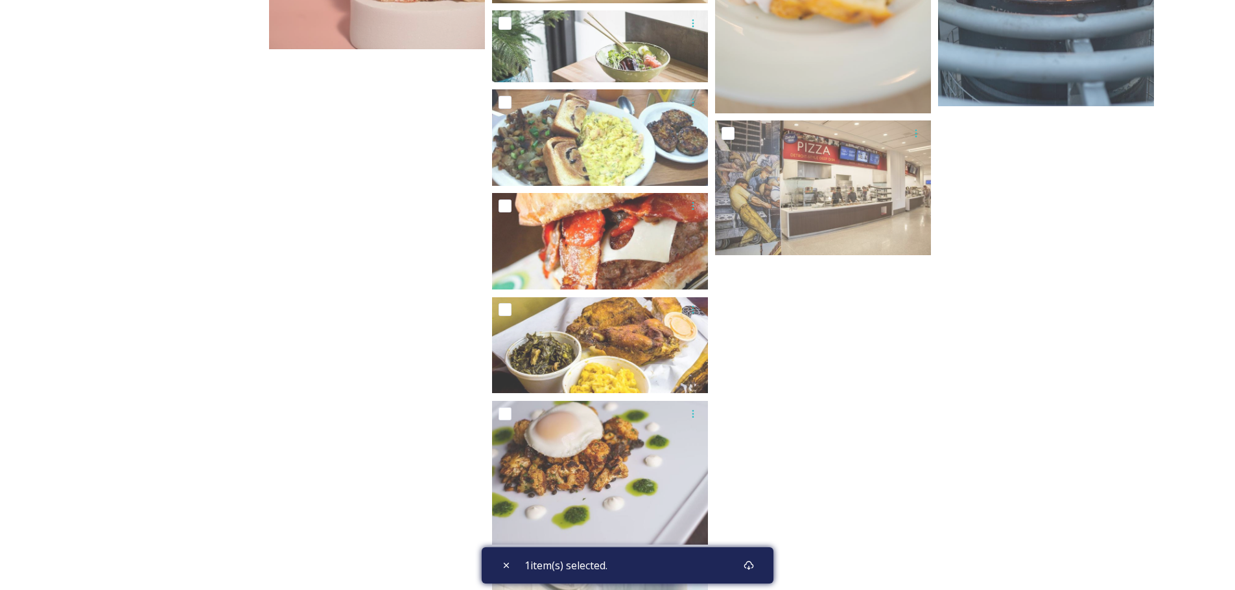
scroll to position [4423, 0]
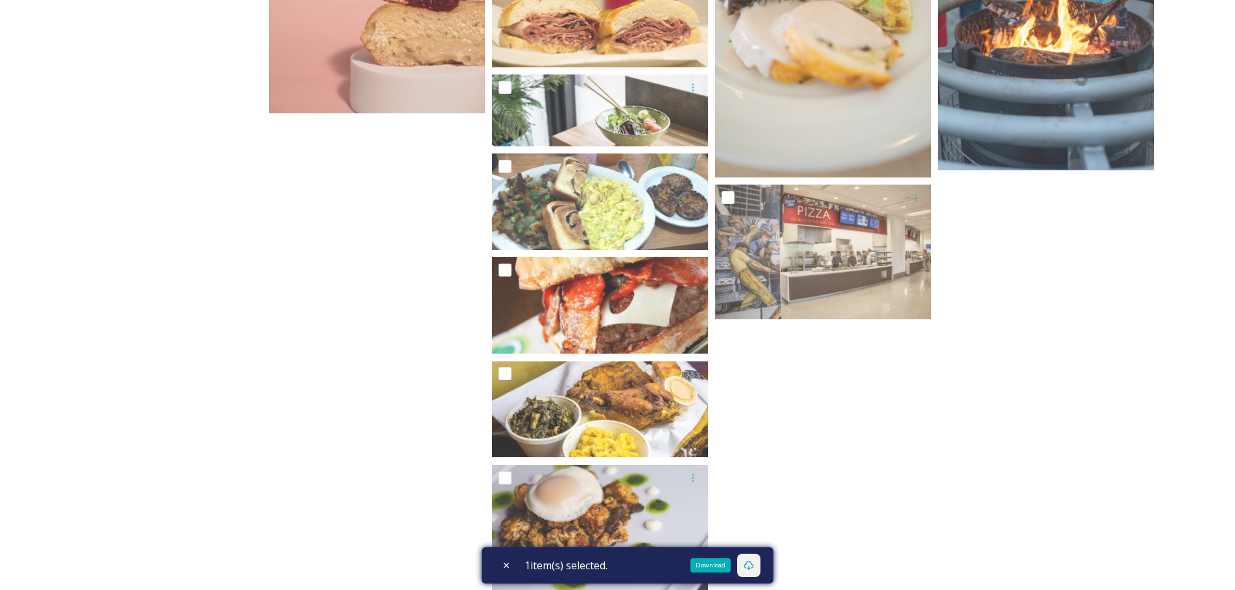
click at [754, 563] on icon at bounding box center [748, 566] width 10 height 10
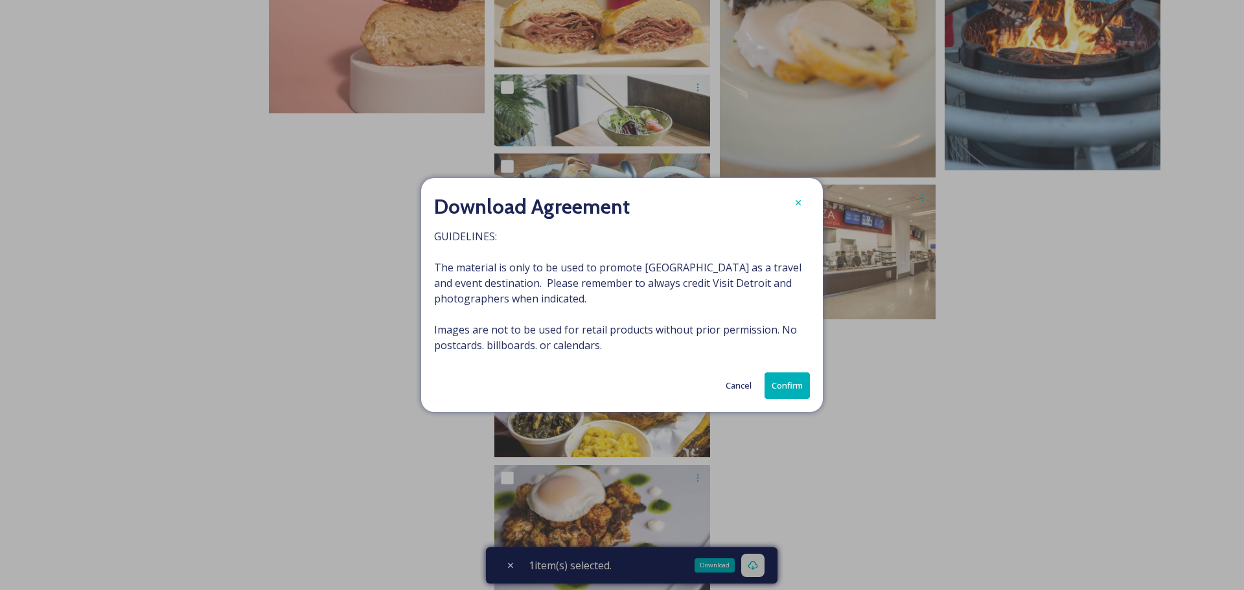
click at [794, 384] on button "Confirm" at bounding box center [787, 386] width 45 height 27
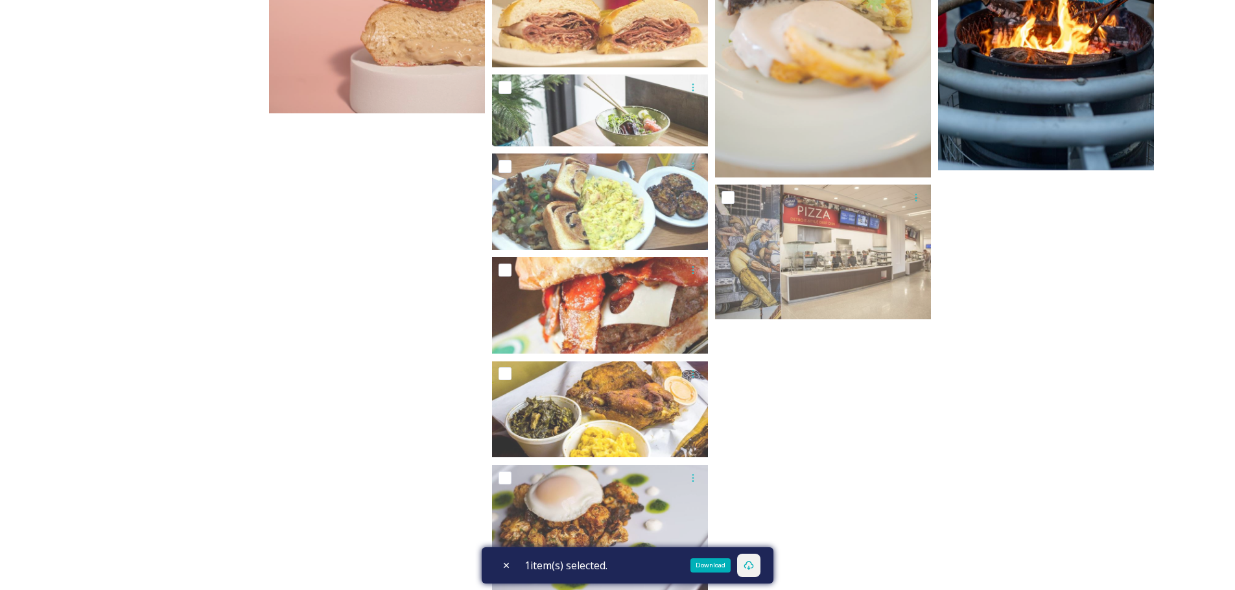
checkbox input "true"
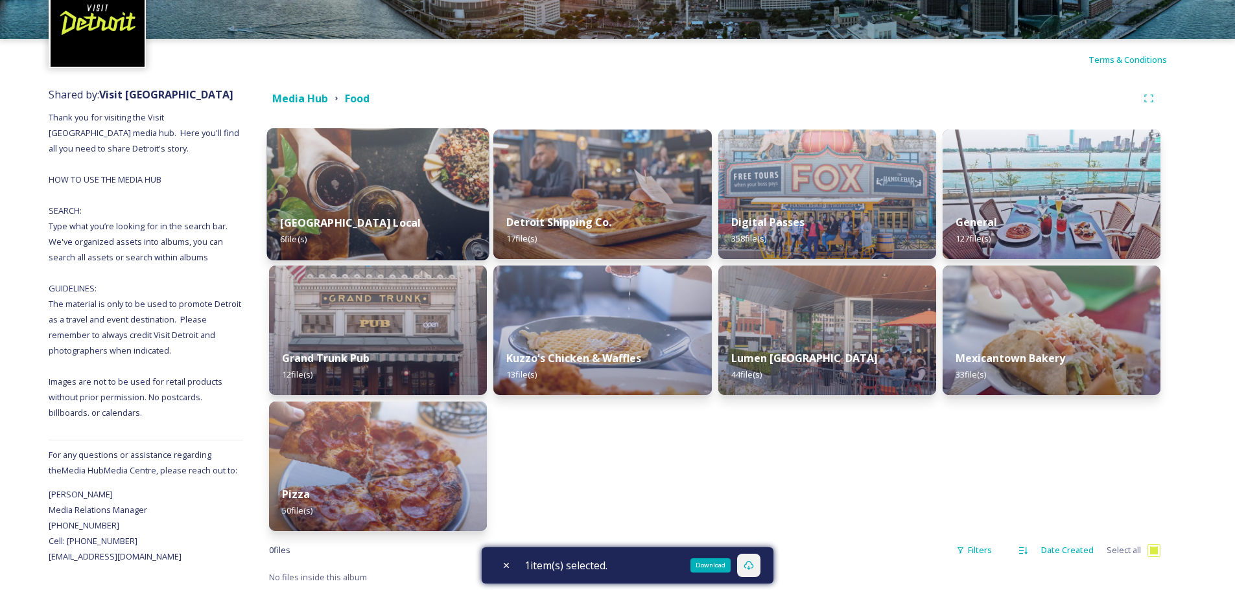
scroll to position [79, 0]
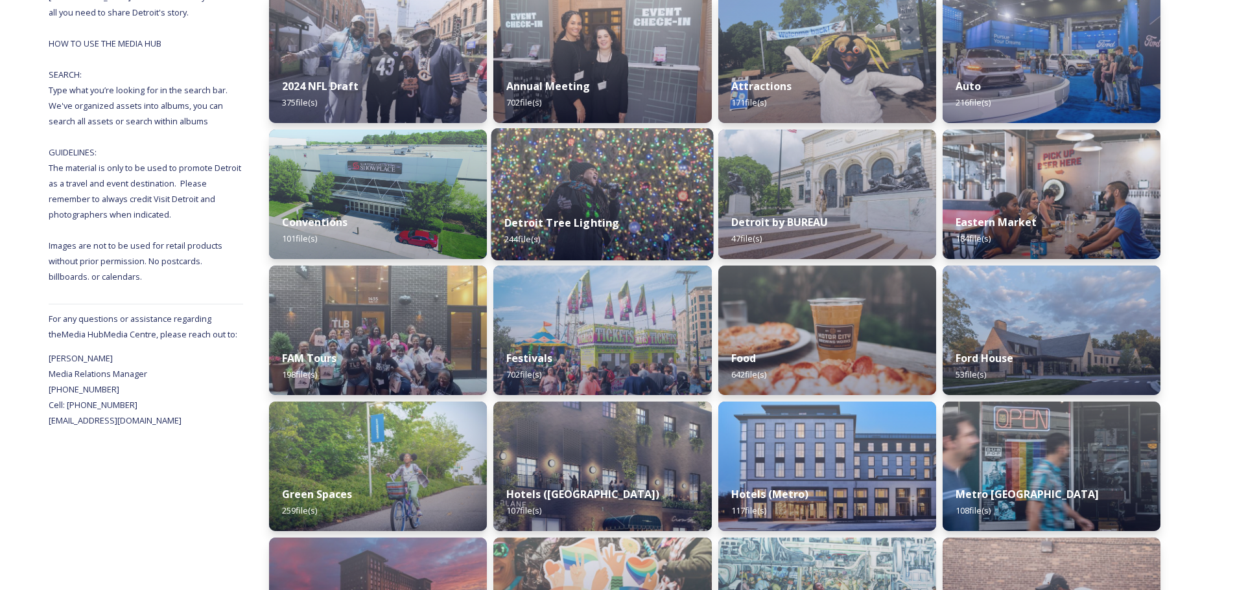
scroll to position [259, 0]
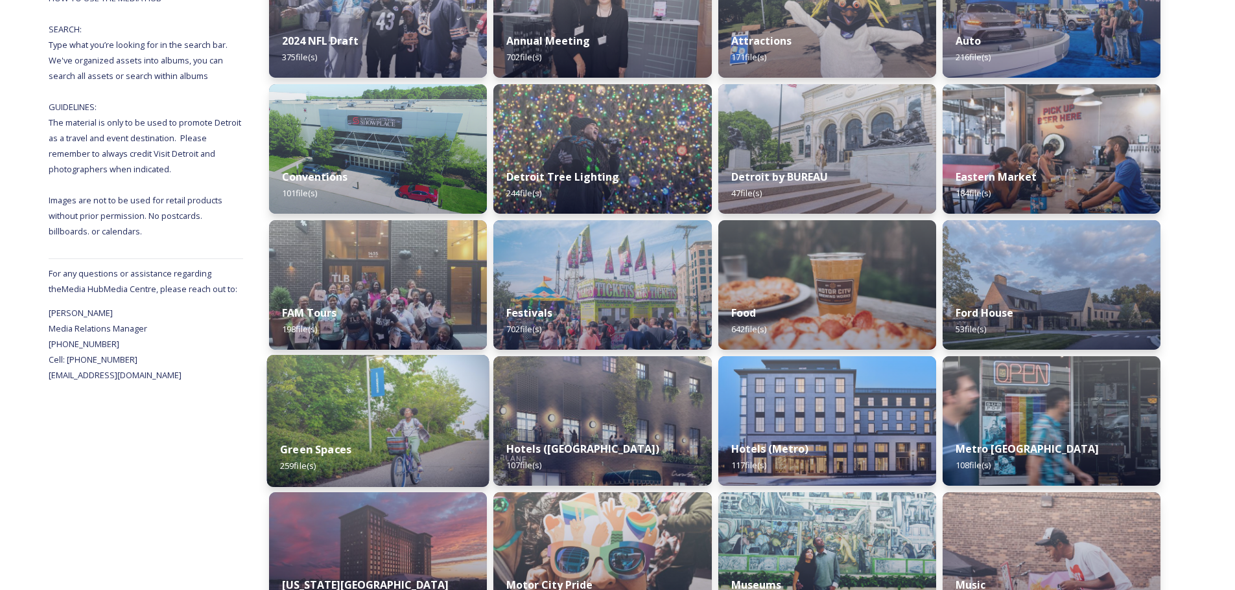
click at [344, 423] on img at bounding box center [378, 421] width 222 height 132
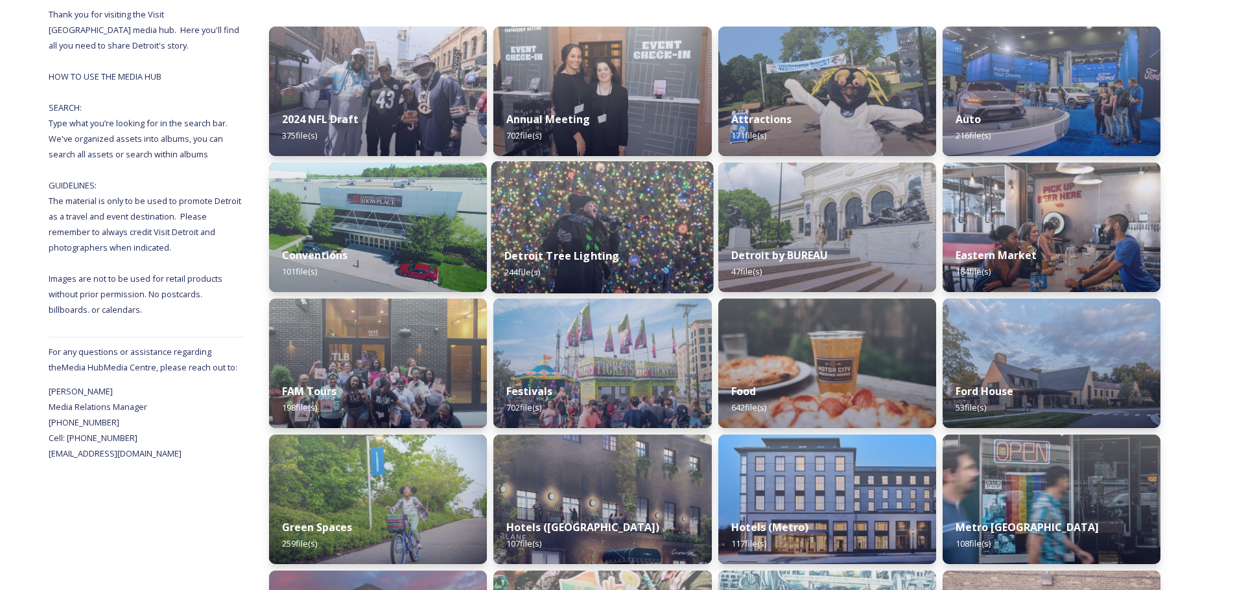
scroll to position [194, 0]
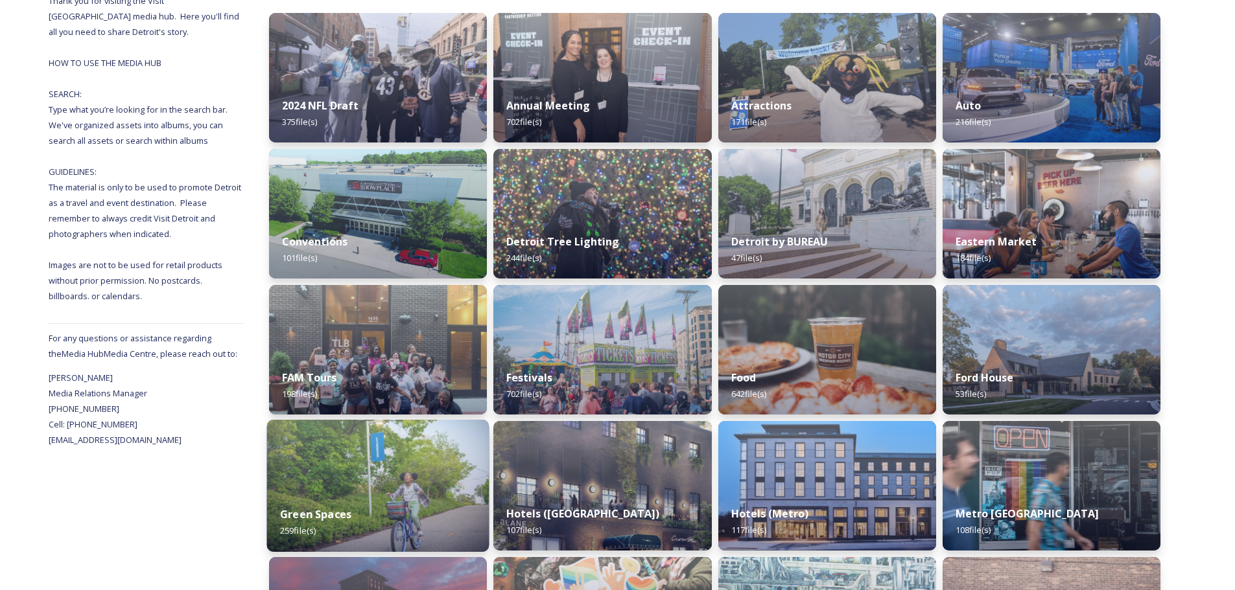
click at [358, 492] on img at bounding box center [378, 486] width 222 height 132
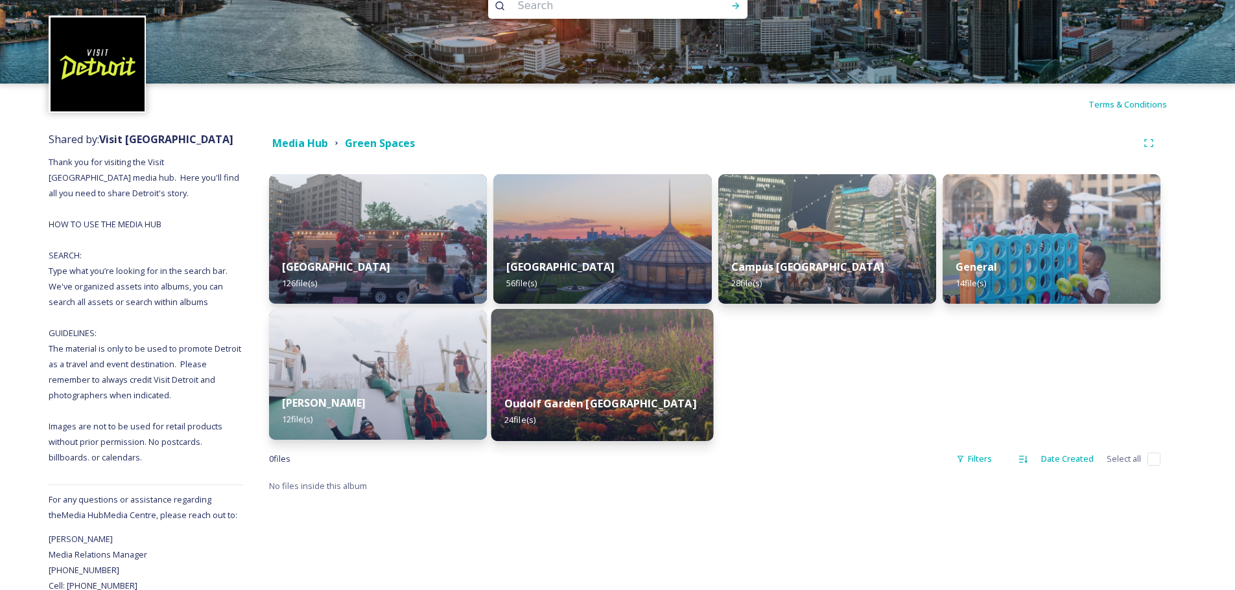
scroll to position [51, 0]
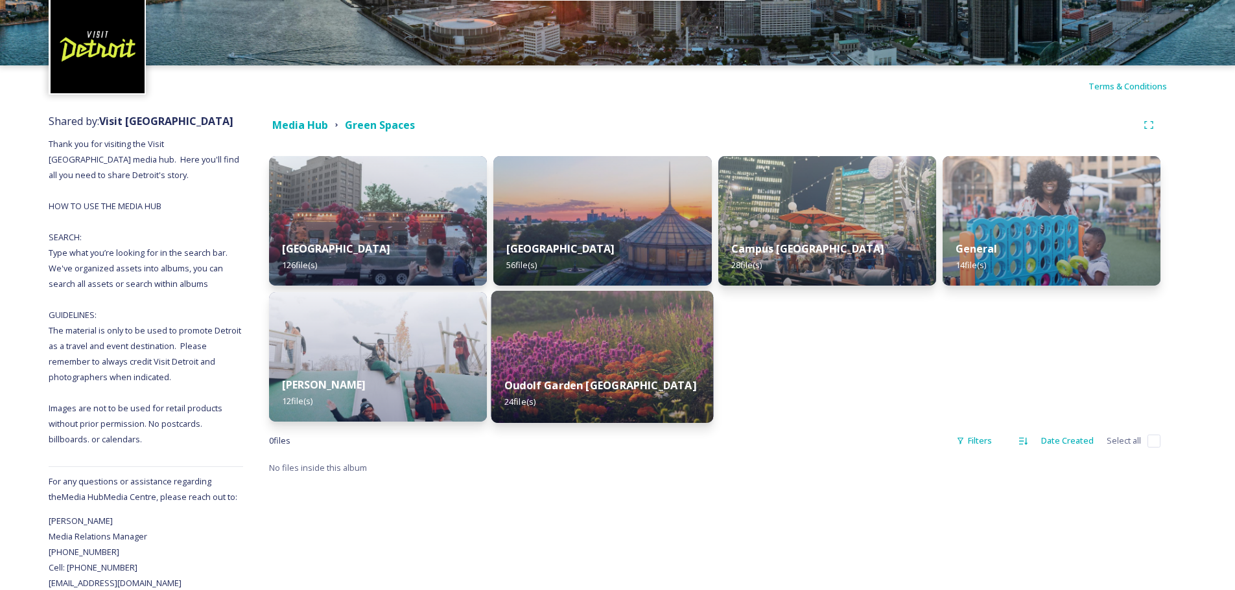
click at [584, 358] on img at bounding box center [602, 357] width 222 height 132
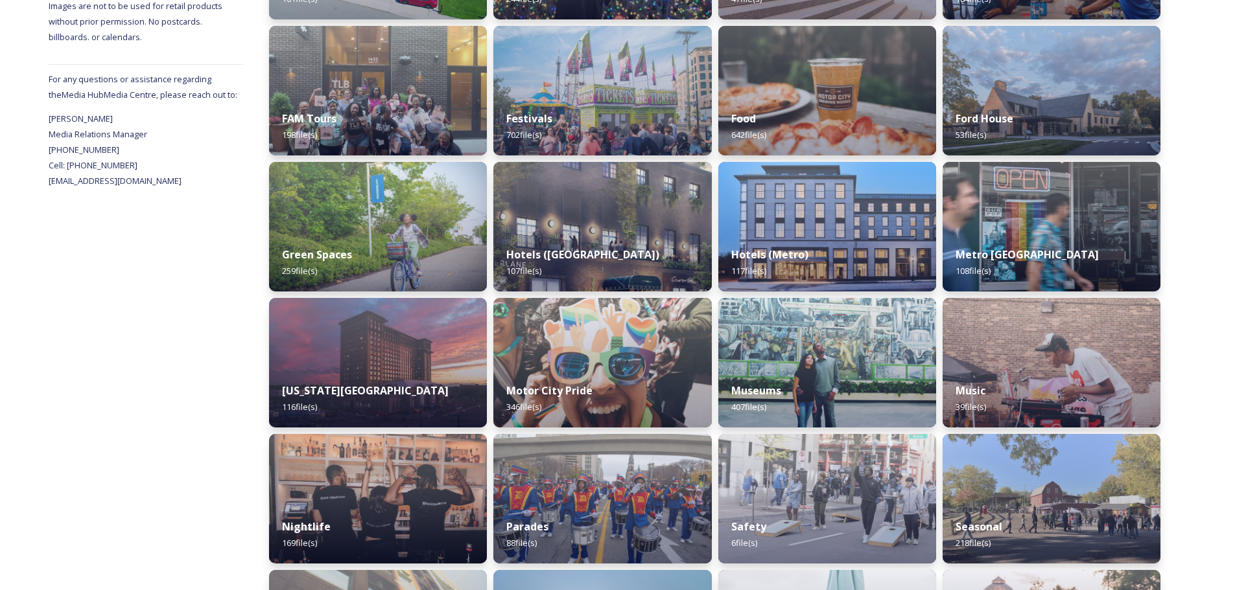
scroll to position [518, 0]
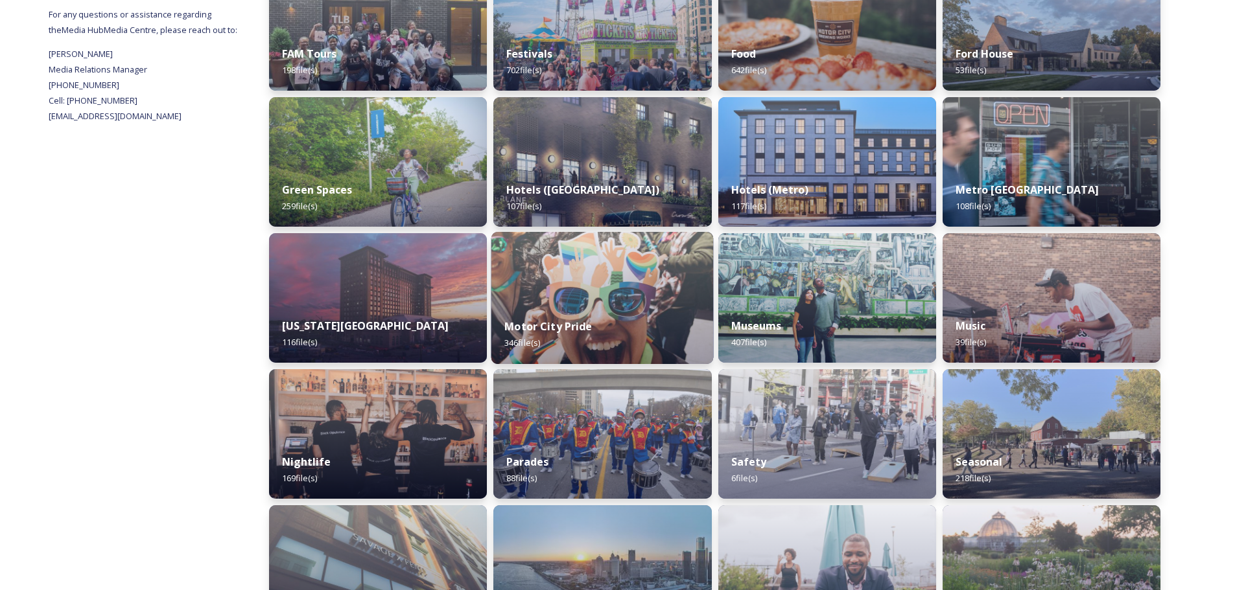
click at [611, 316] on div "Motor City Pride 346 file(s)" at bounding box center [602, 334] width 222 height 59
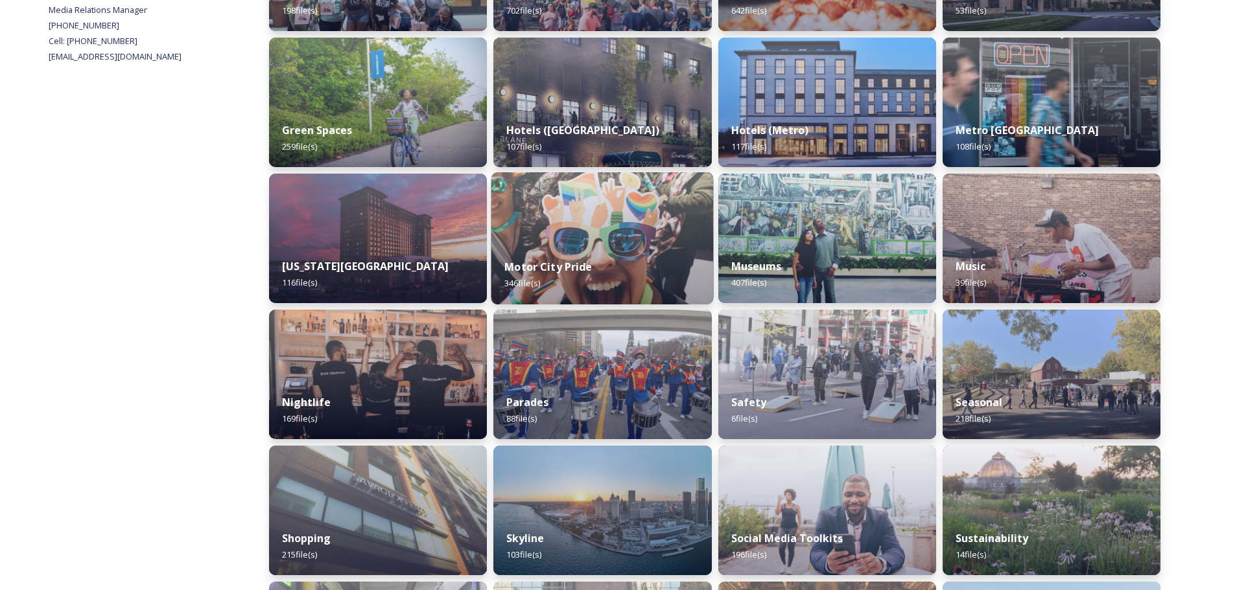
scroll to position [583, 0]
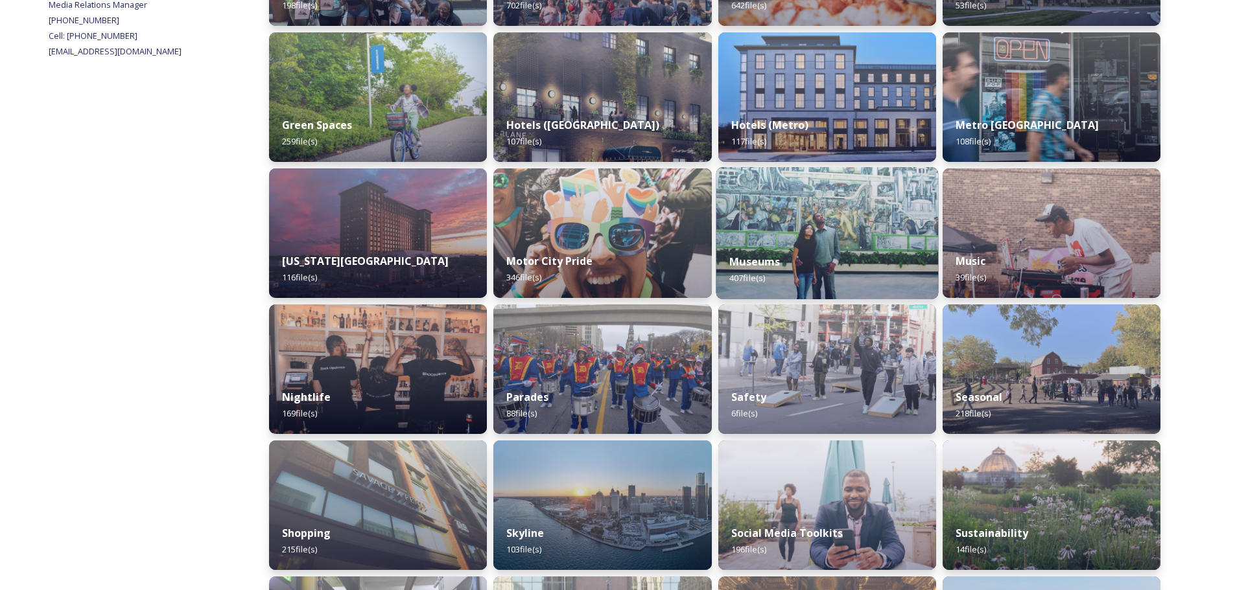
click at [780, 237] on img at bounding box center [827, 233] width 222 height 132
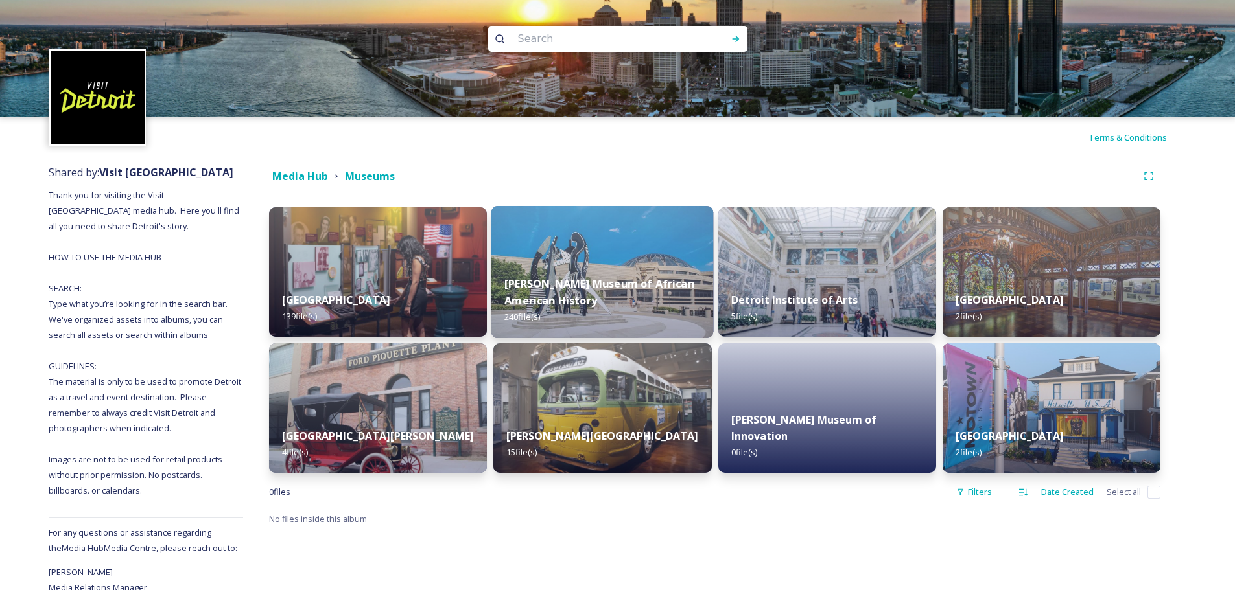
click at [603, 260] on img at bounding box center [602, 272] width 222 height 132
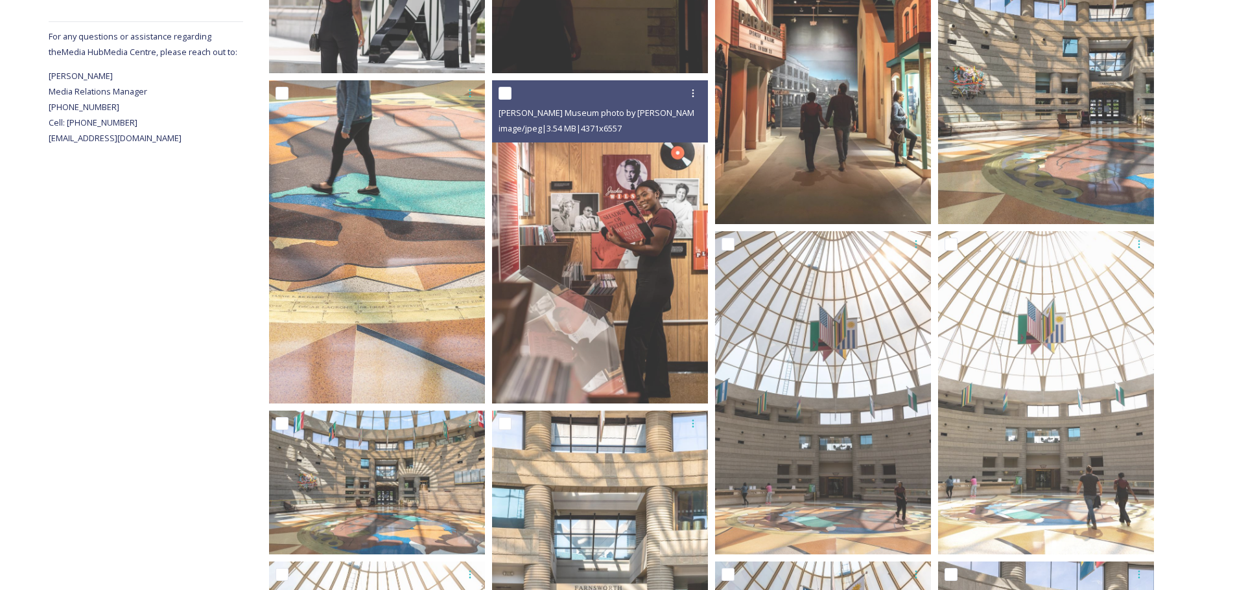
scroll to position [518, 0]
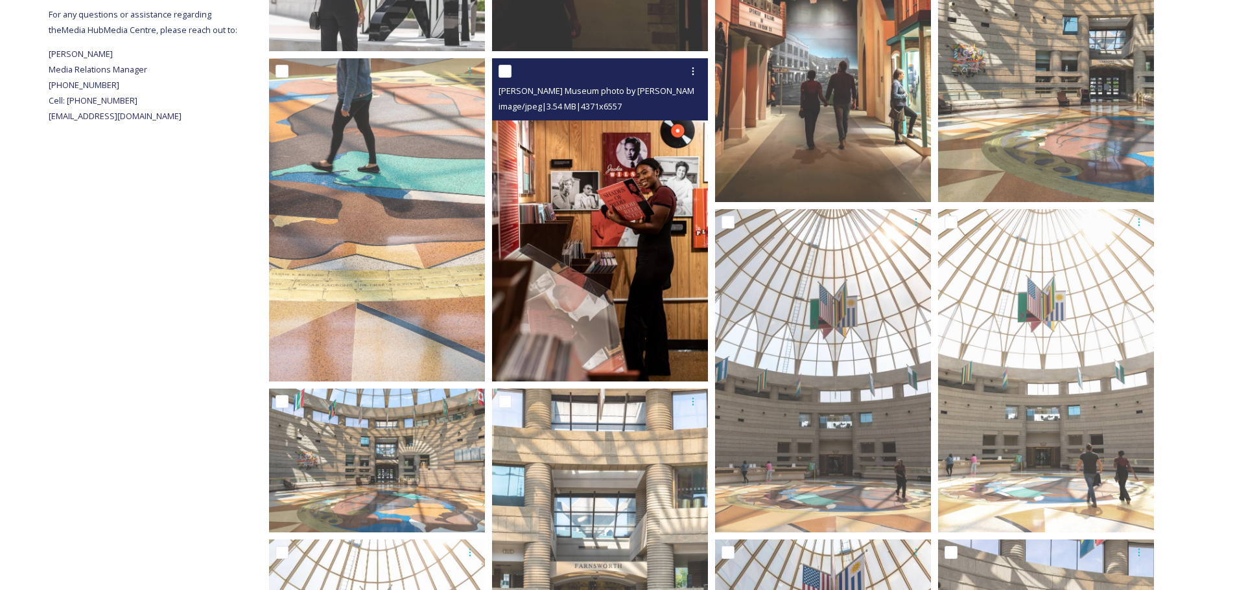
click at [509, 71] on input "checkbox" at bounding box center [504, 71] width 13 height 13
checkbox input "true"
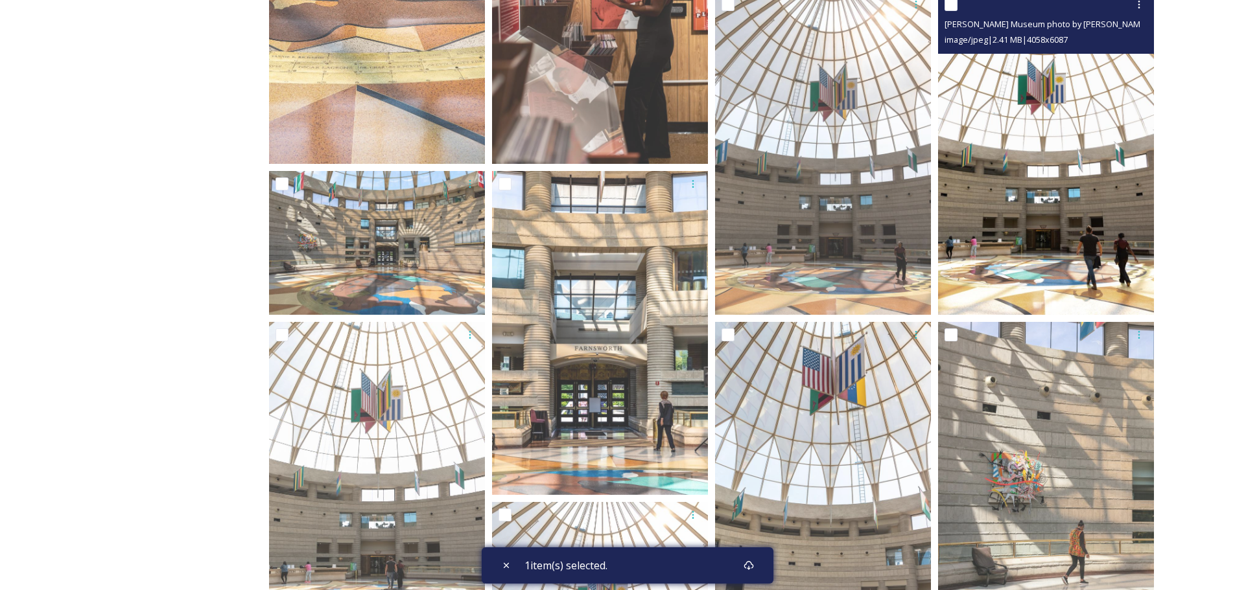
scroll to position [713, 0]
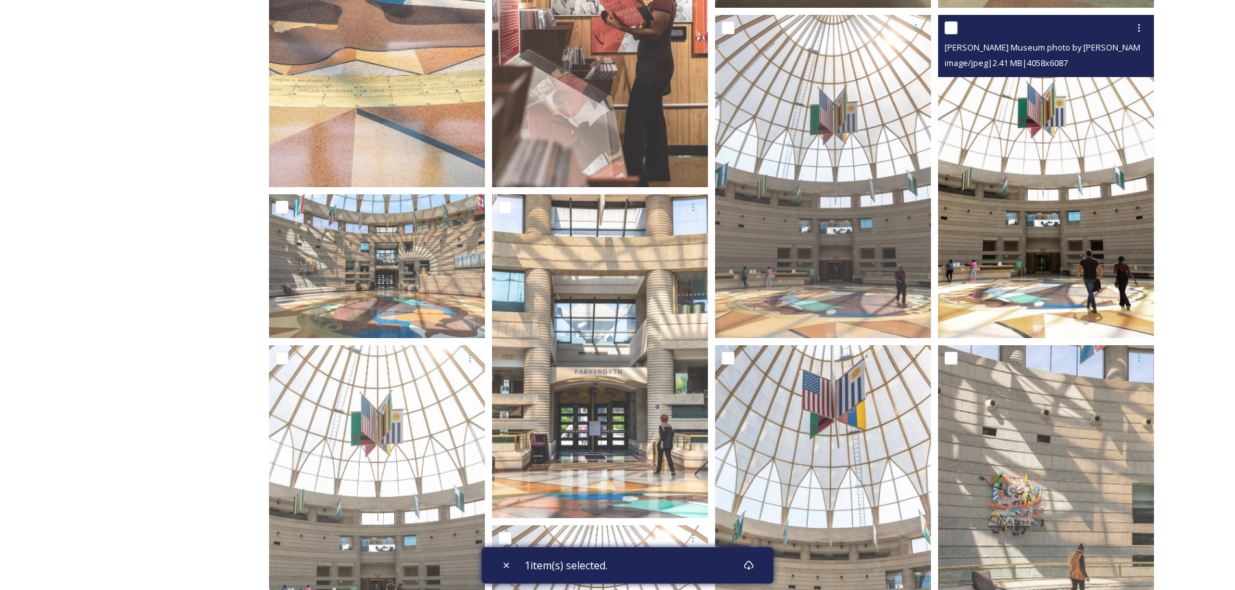
click at [948, 27] on input "checkbox" at bounding box center [950, 27] width 13 height 13
checkbox input "true"
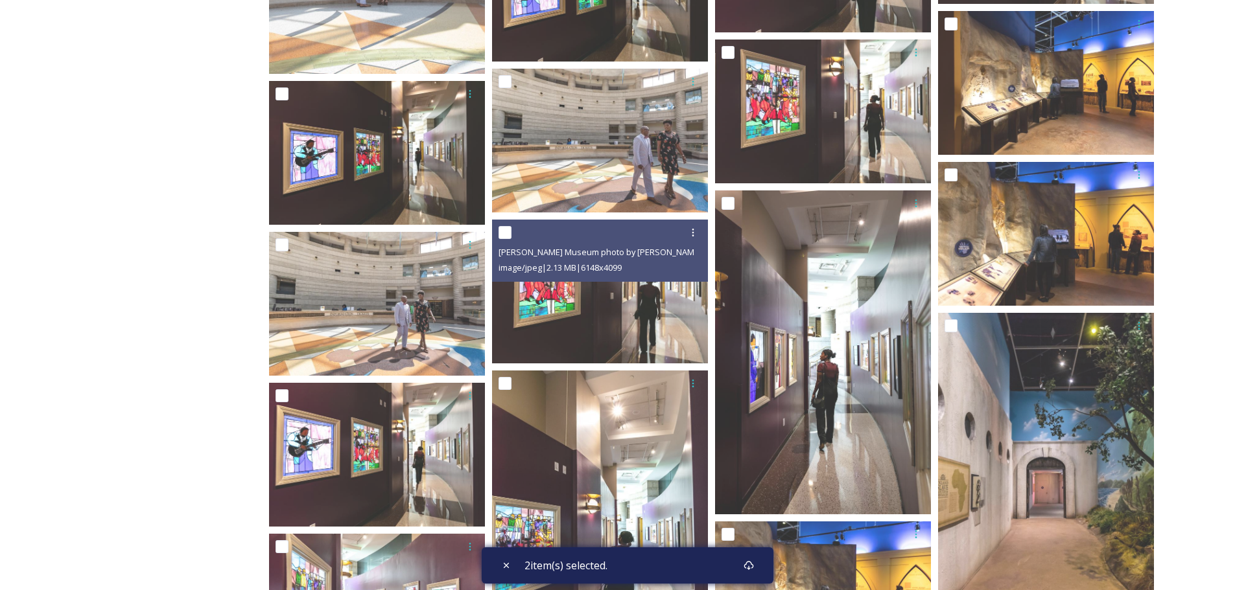
scroll to position [5703, 0]
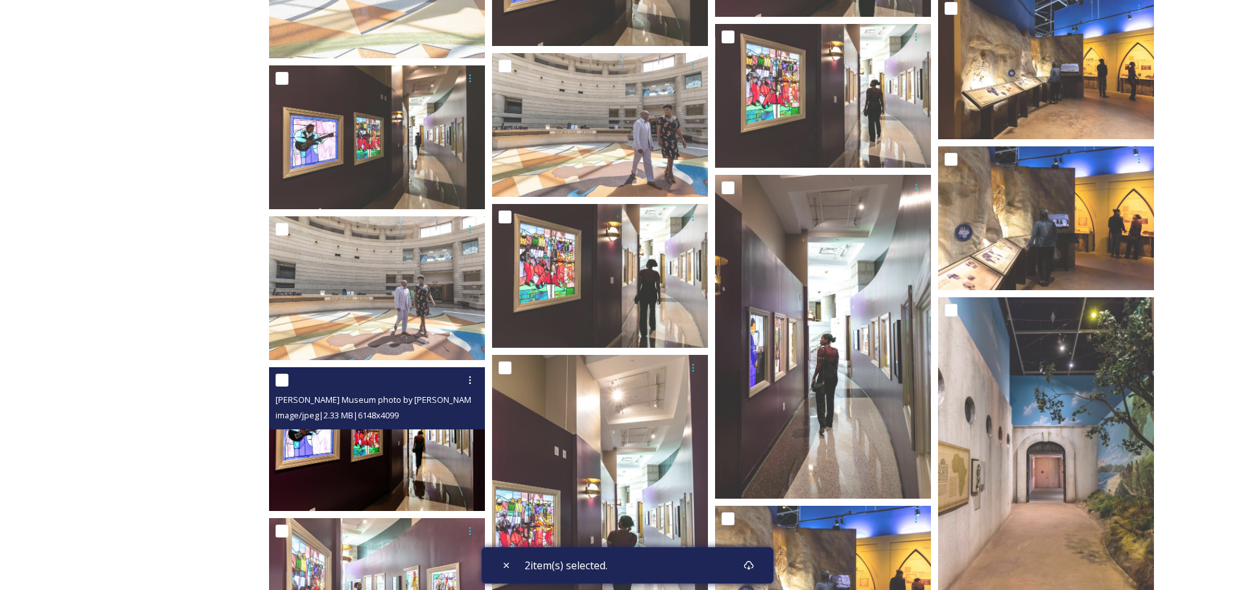
click at [283, 380] on input "checkbox" at bounding box center [281, 380] width 13 height 13
checkbox input "true"
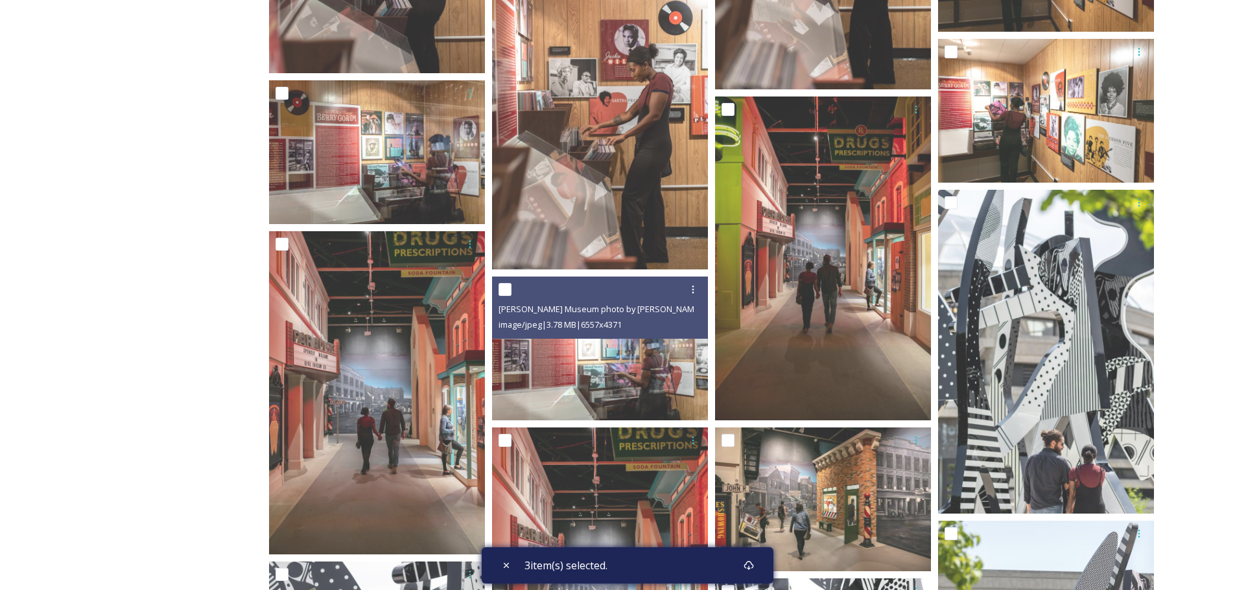
scroll to position [10305, 0]
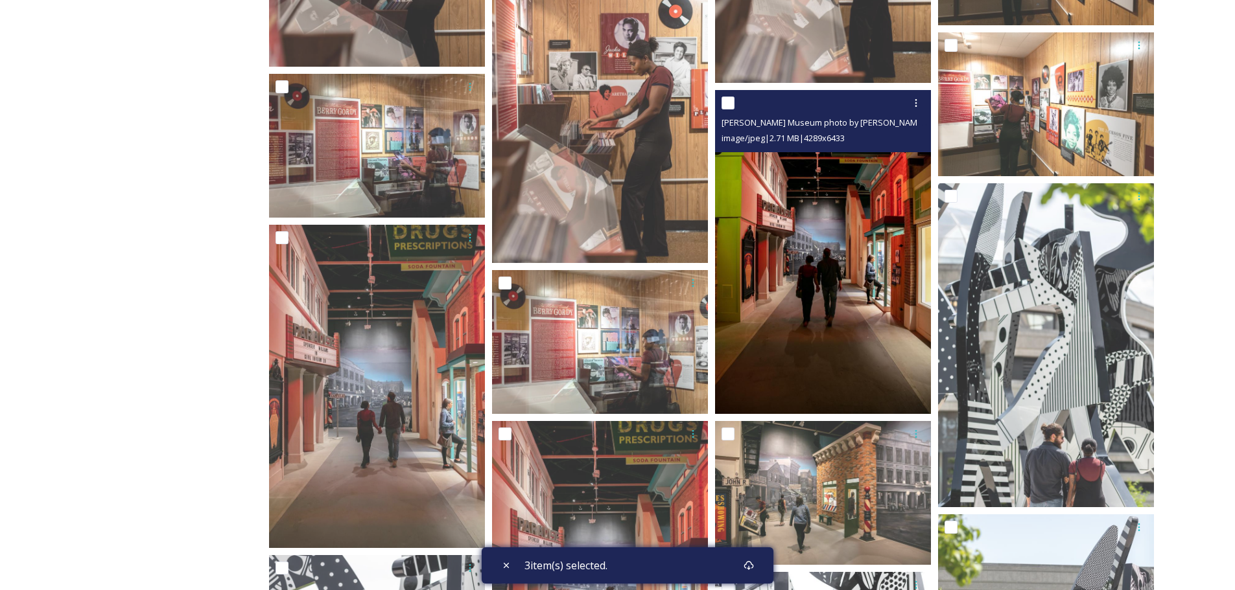
click at [732, 102] on input "checkbox" at bounding box center [727, 103] width 13 height 13
checkbox input "true"
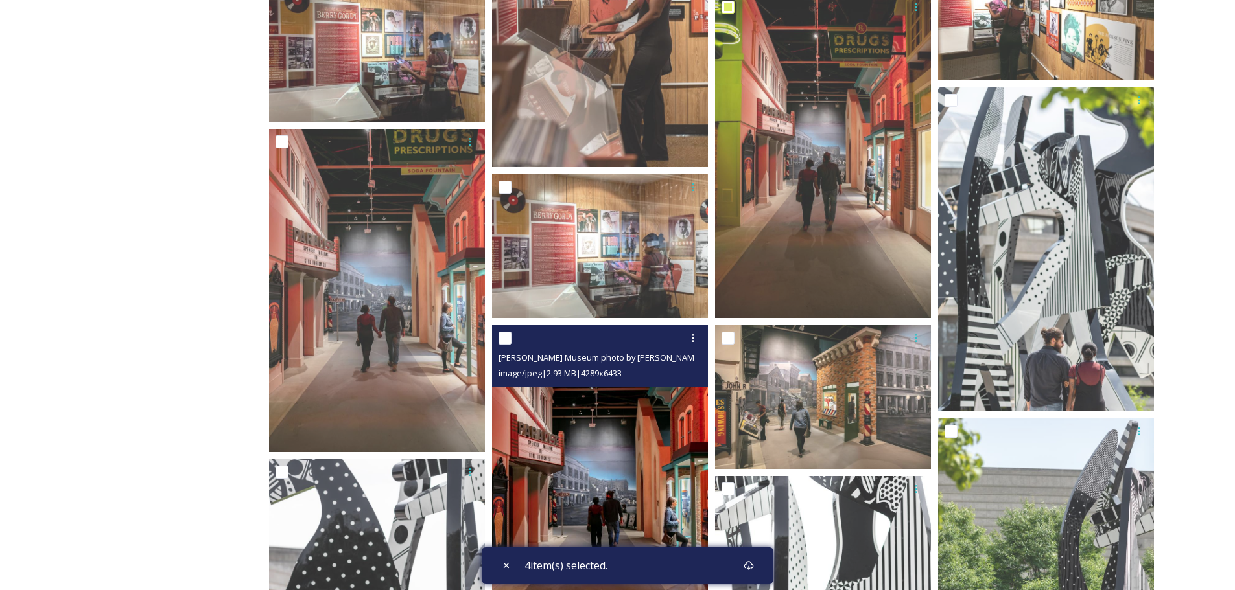
scroll to position [10370, 0]
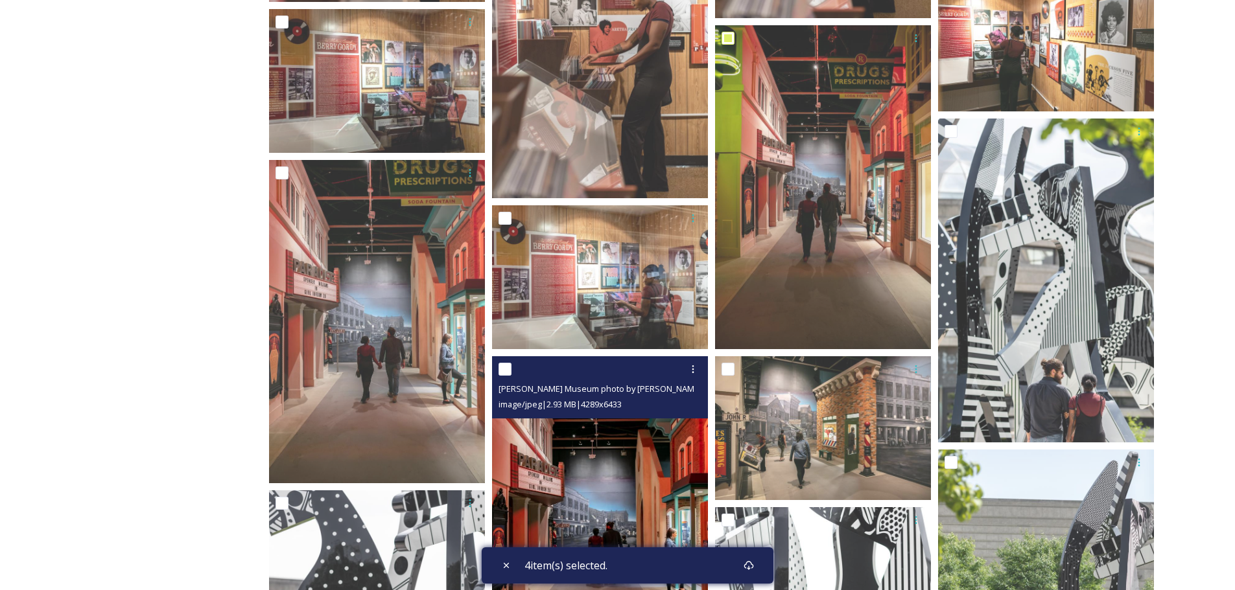
click at [500, 369] on input "checkbox" at bounding box center [504, 369] width 13 height 13
checkbox input "true"
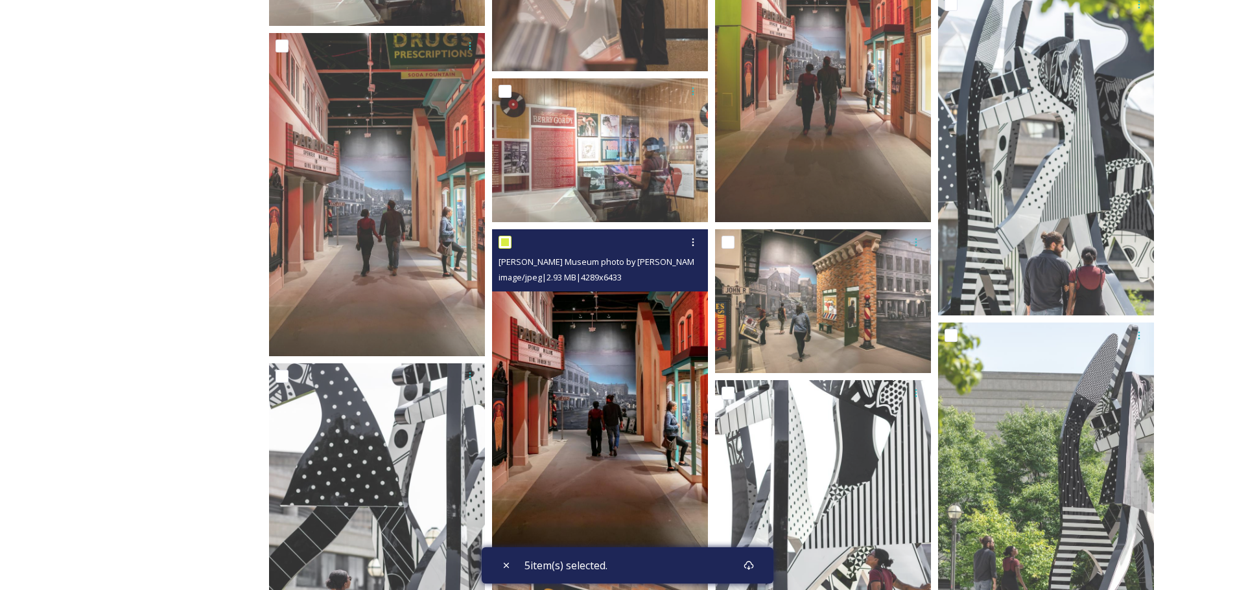
scroll to position [10694, 0]
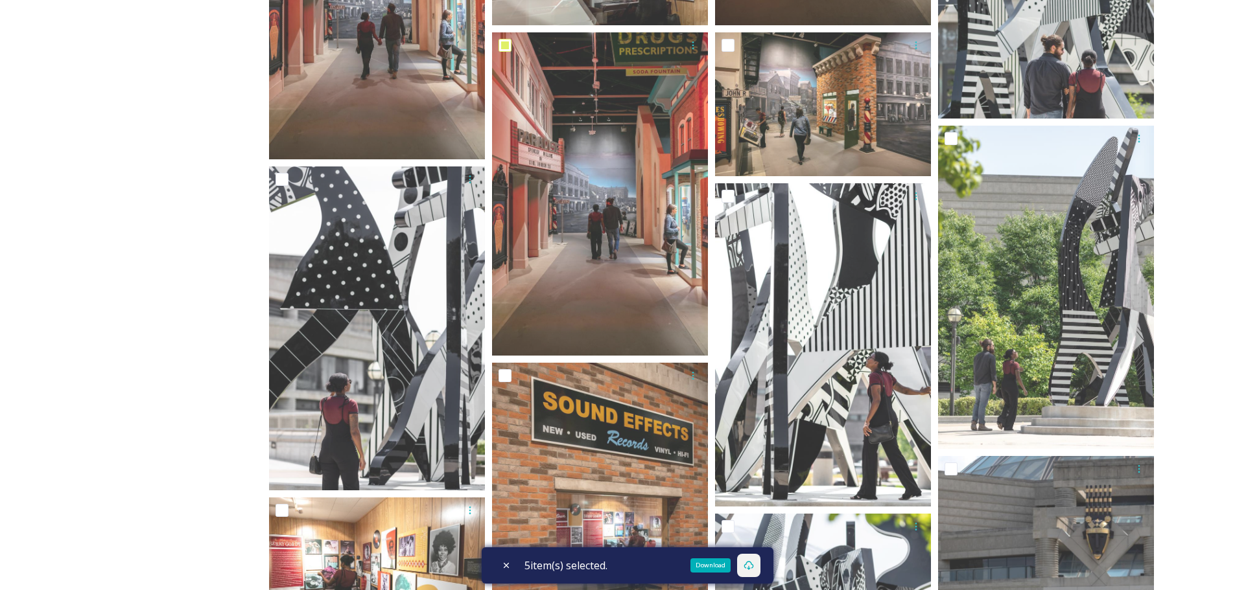
click at [753, 564] on icon at bounding box center [748, 565] width 10 height 9
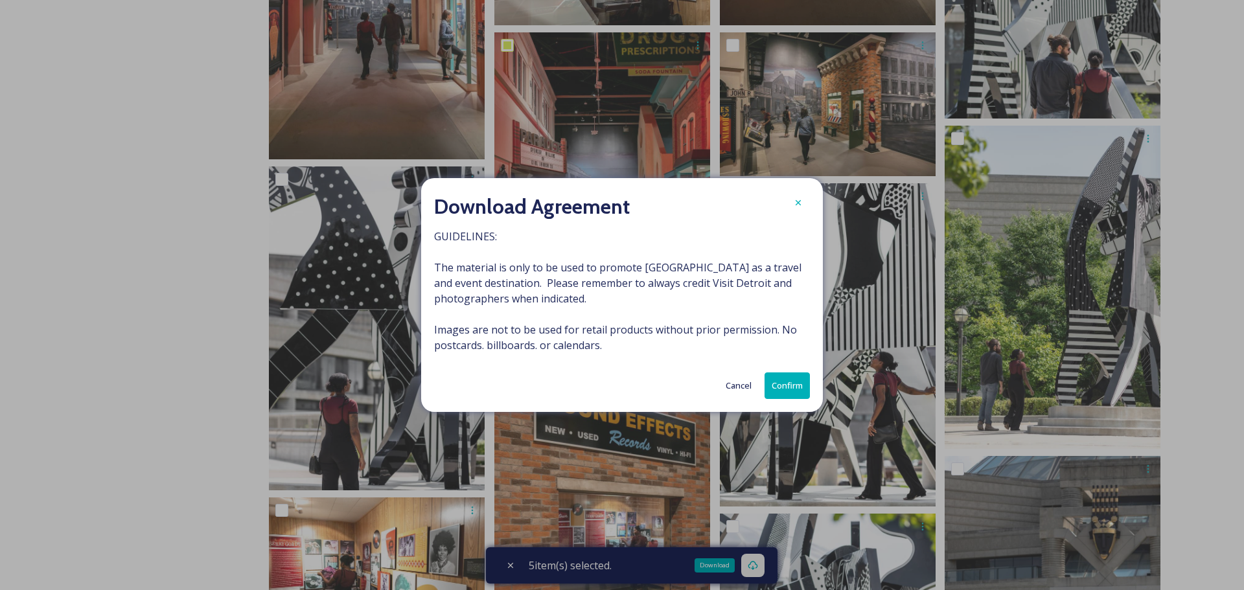
click at [795, 388] on button "Confirm" at bounding box center [787, 386] width 45 height 27
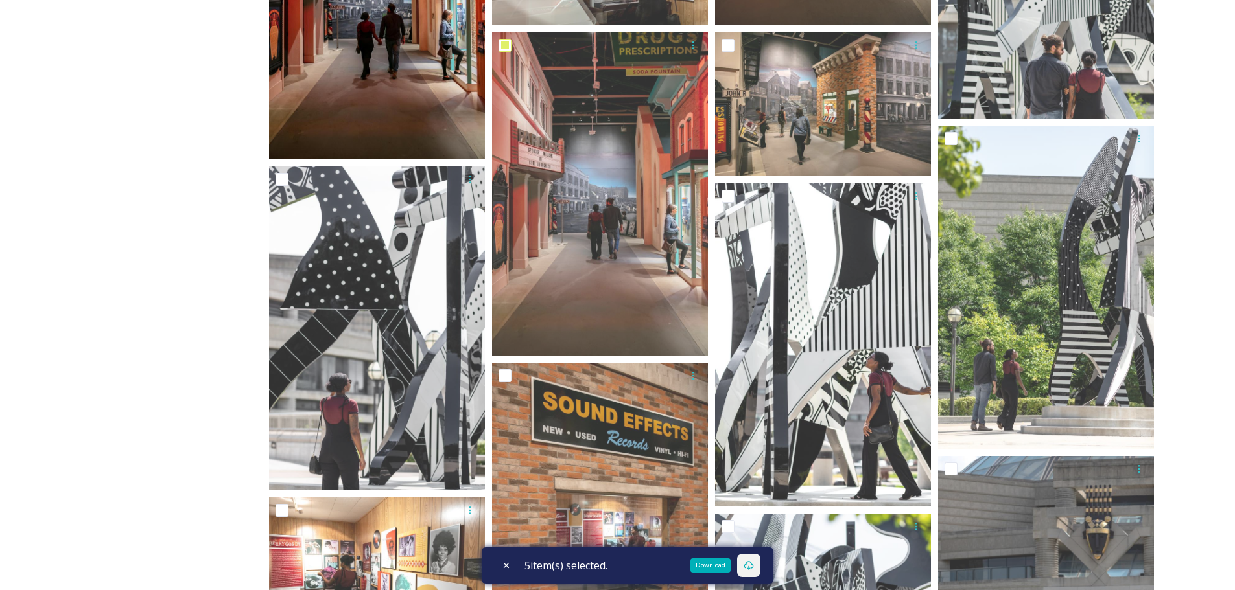
checkbox input "true"
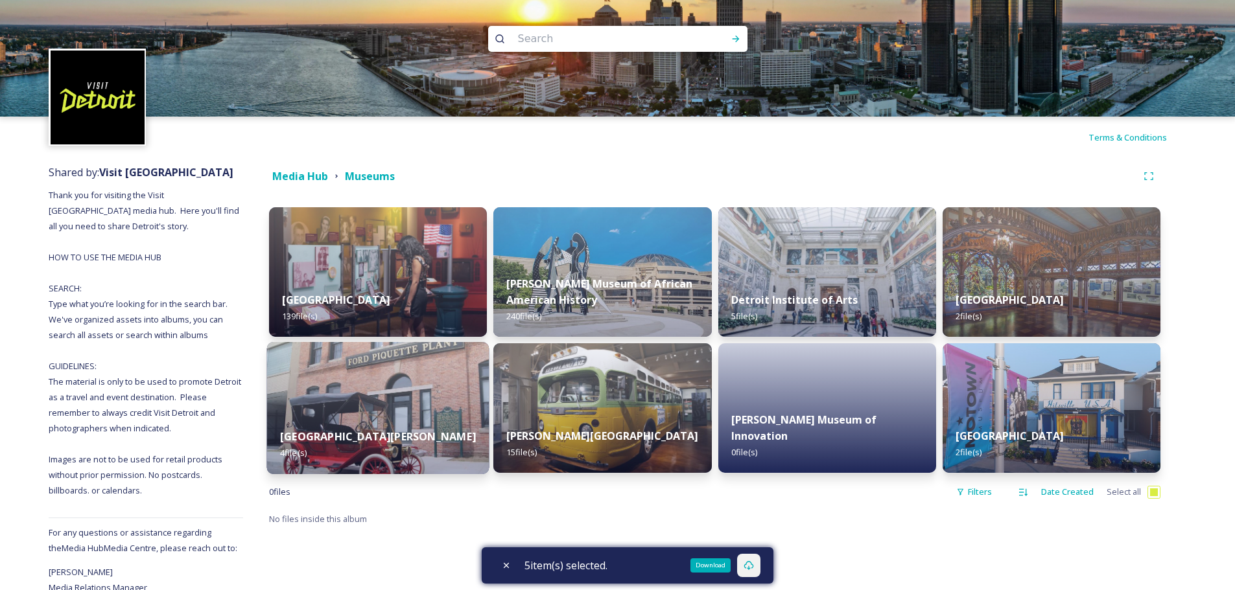
click at [334, 401] on img at bounding box center [378, 408] width 222 height 132
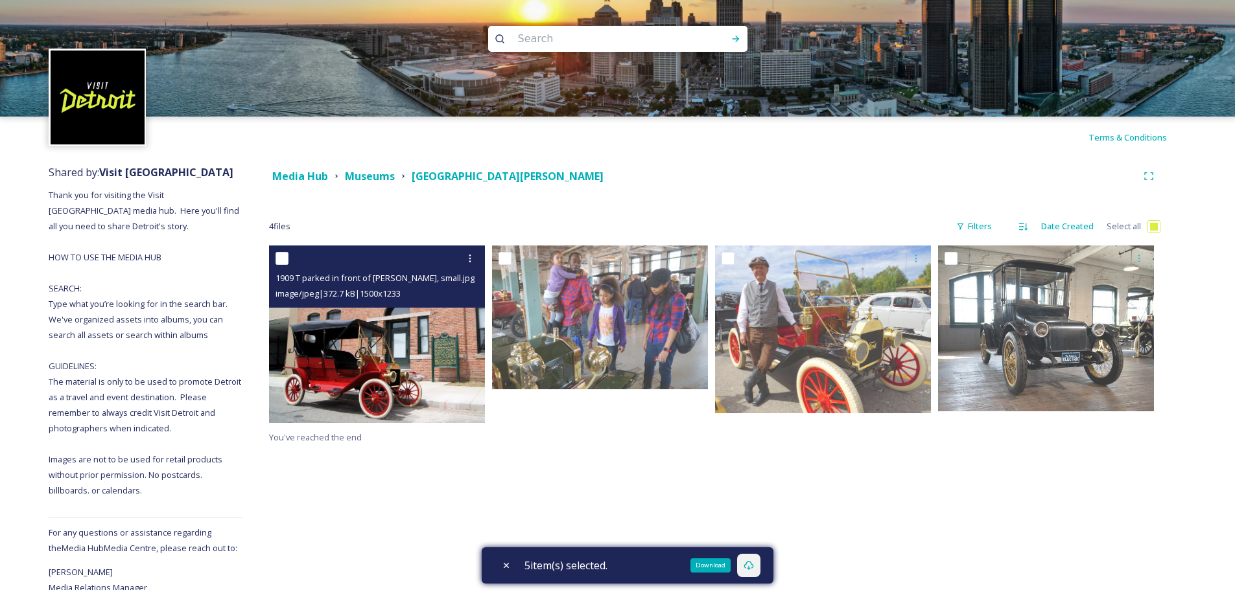
click at [277, 258] on input "checkbox" at bounding box center [281, 258] width 13 height 13
checkbox input "true"
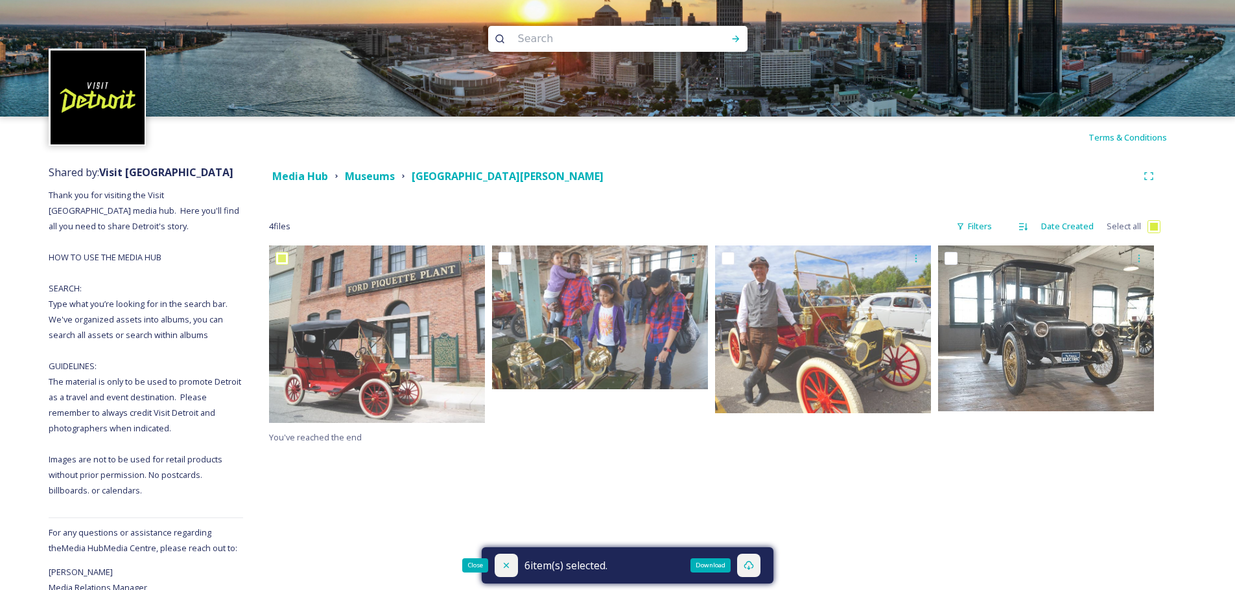
click at [502, 568] on icon at bounding box center [506, 566] width 10 height 10
checkbox input "false"
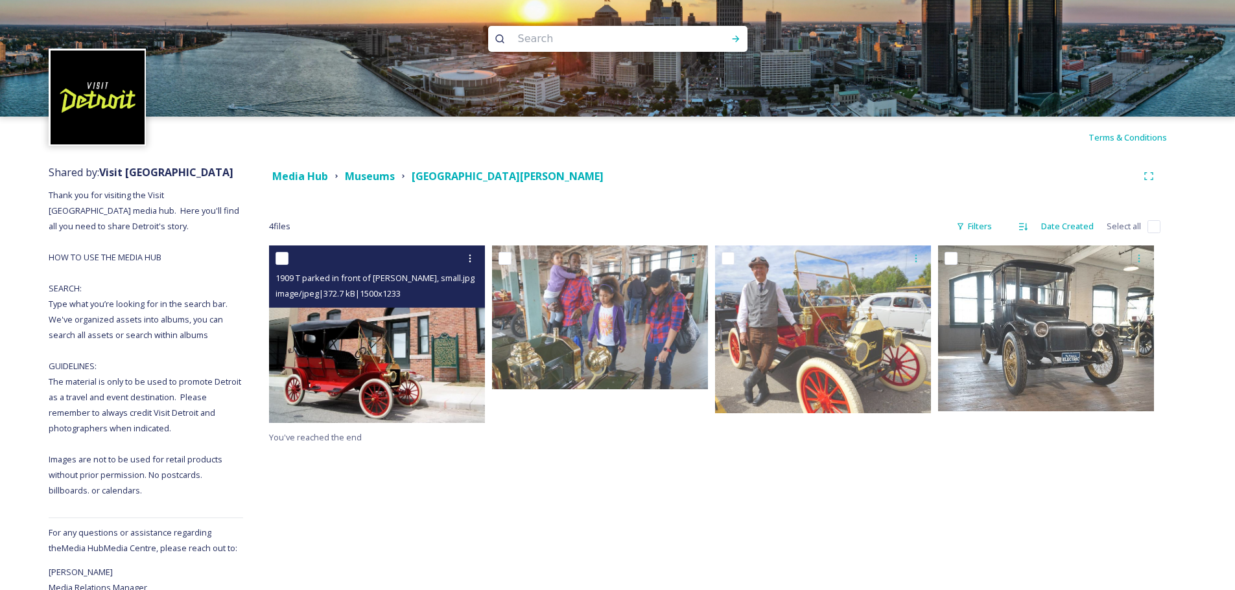
click at [283, 255] on input "checkbox" at bounding box center [281, 258] width 13 height 13
checkbox input "true"
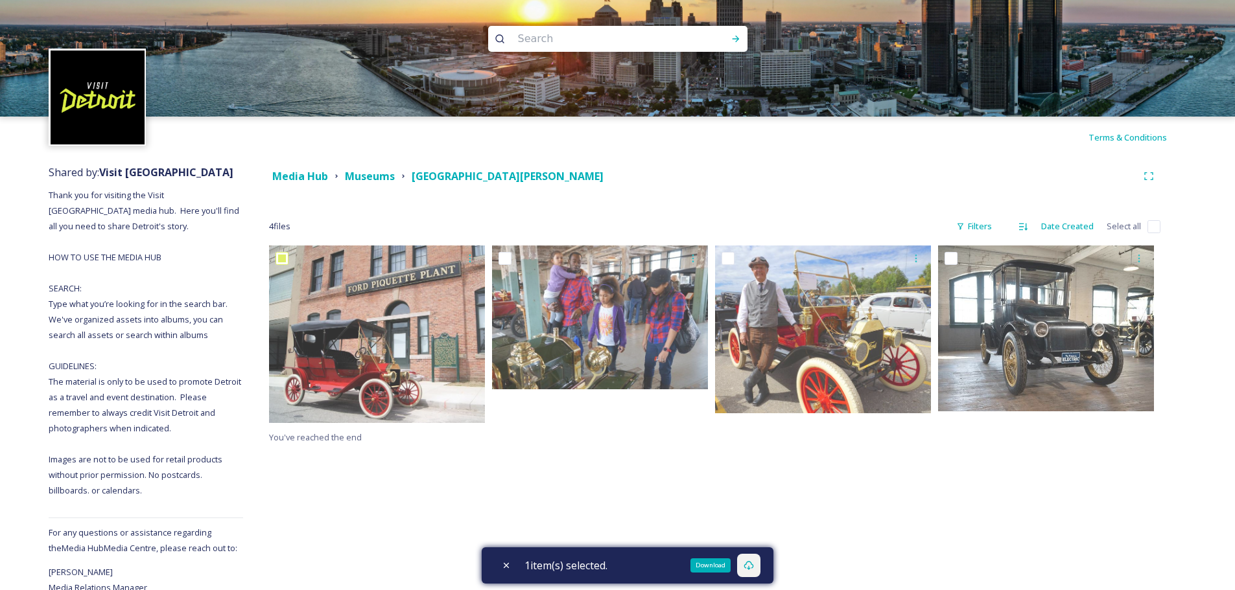
click at [759, 572] on div "Download" at bounding box center [748, 565] width 23 height 23
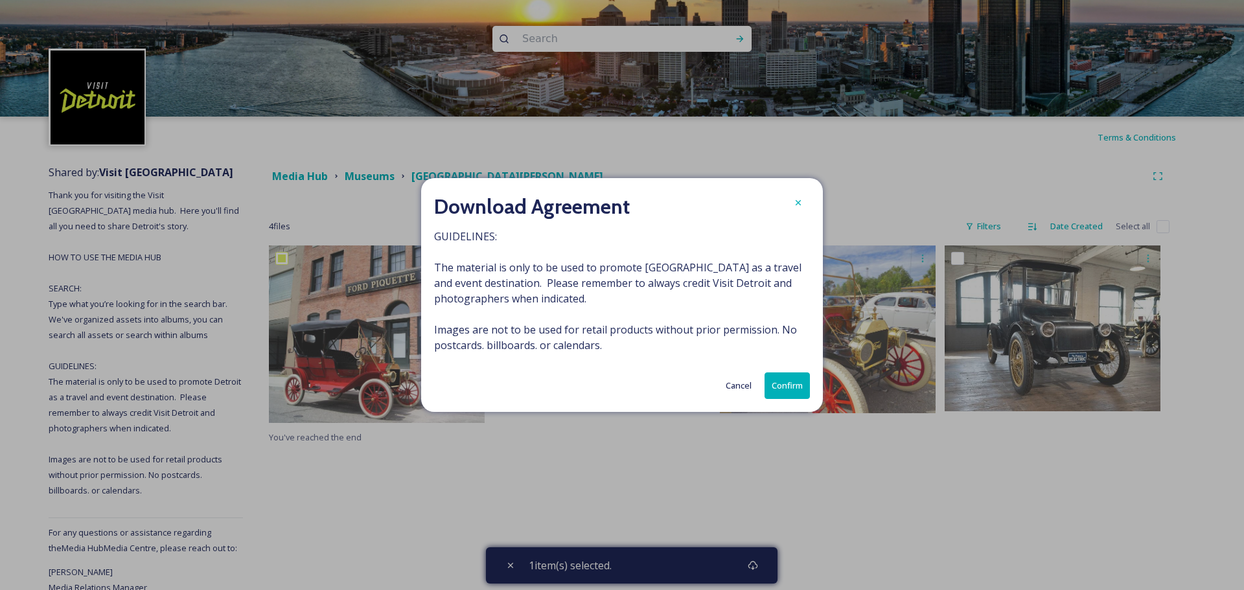
click at [790, 385] on button "Confirm" at bounding box center [787, 386] width 45 height 27
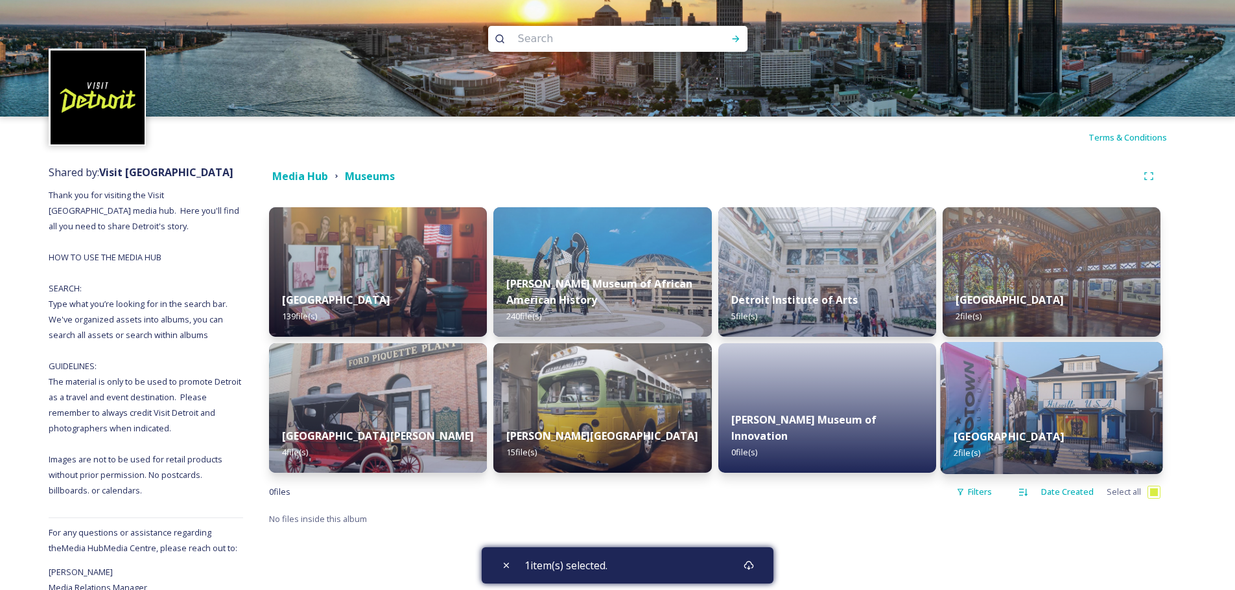
click at [996, 379] on img at bounding box center [1051, 408] width 222 height 132
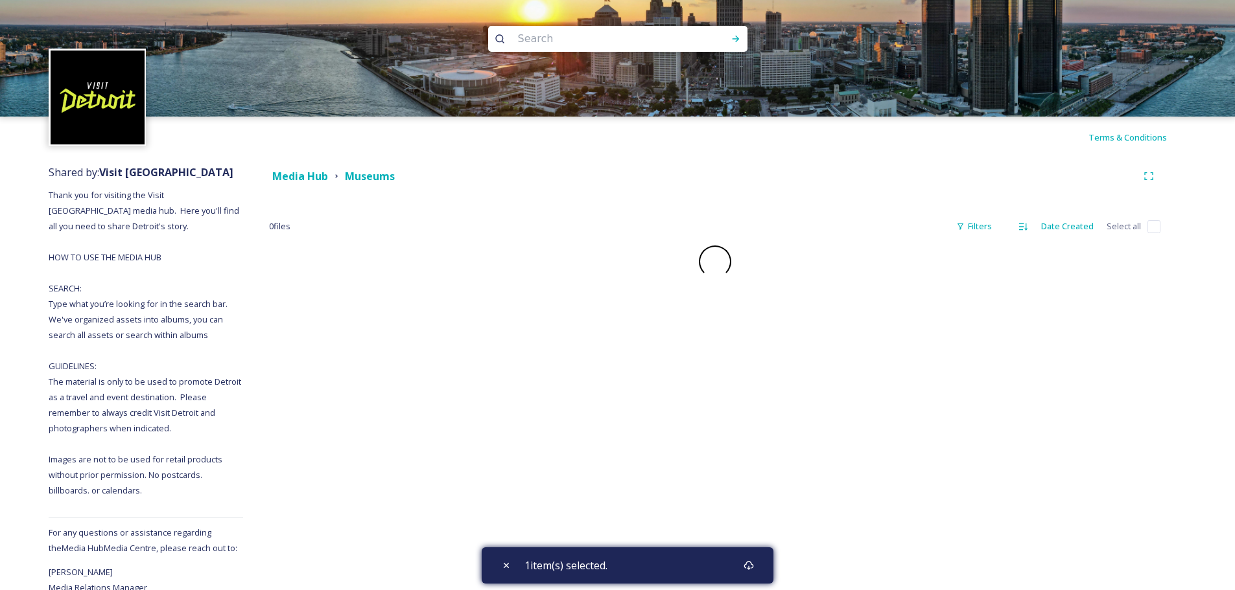
checkbox input "false"
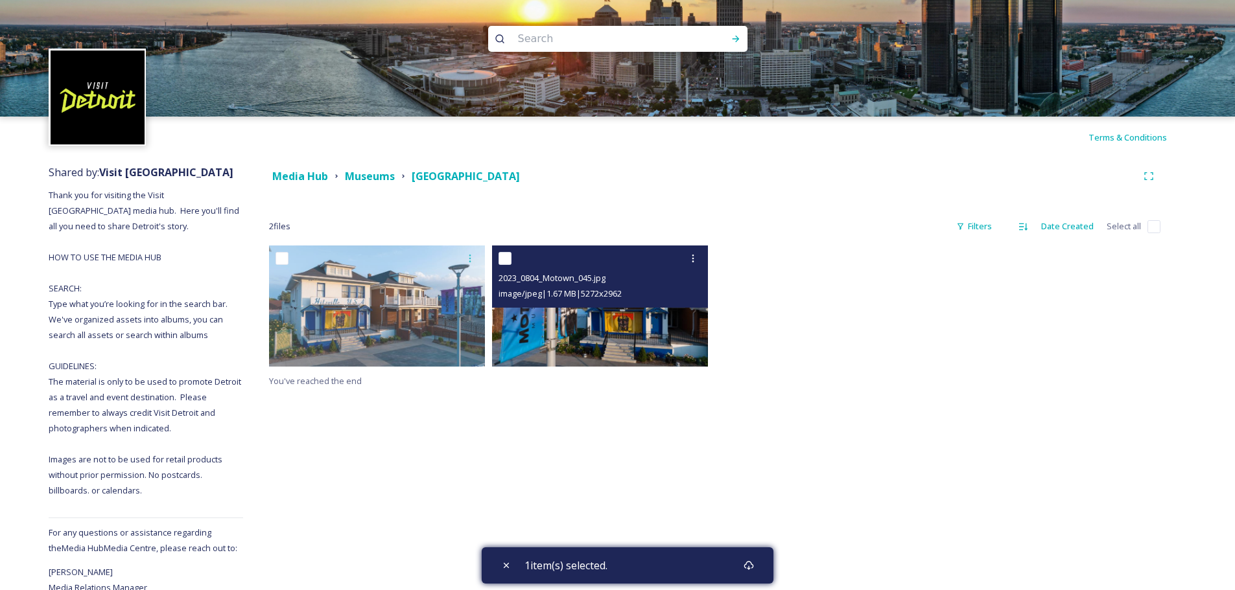
click at [497, 257] on div "2023_0804_Motown_045.jpg image/jpeg | 1.67 MB | 5272 x 2962" at bounding box center [600, 277] width 216 height 62
click at [505, 260] on input "checkbox" at bounding box center [504, 258] width 13 height 13
checkbox input "true"
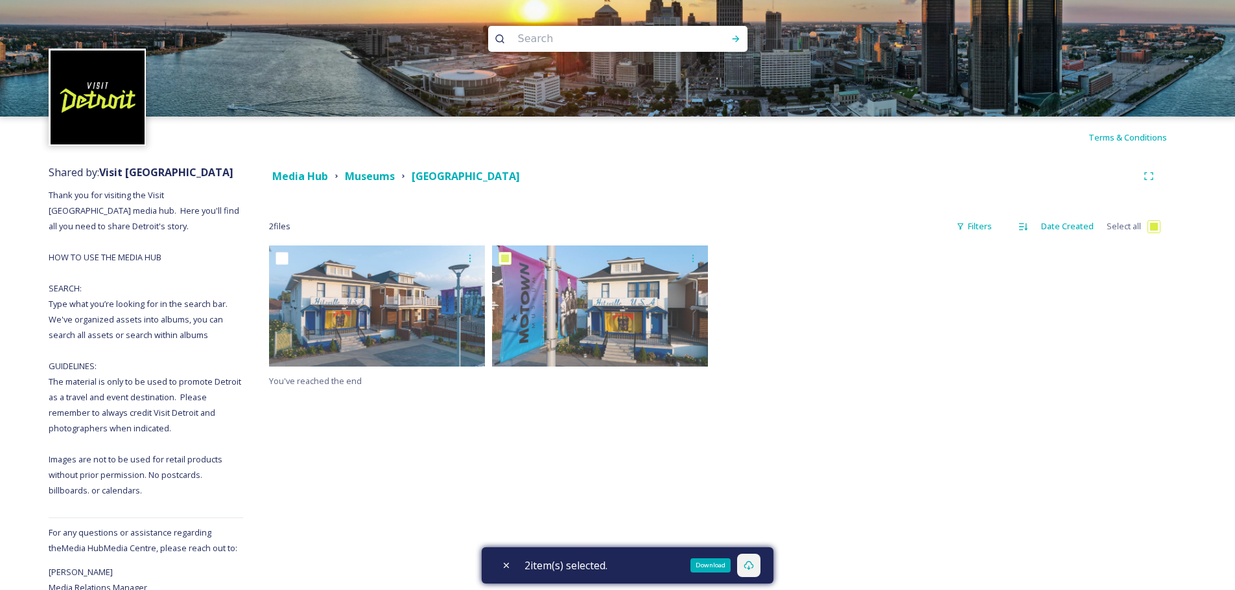
click at [752, 559] on div "Download" at bounding box center [748, 565] width 23 height 23
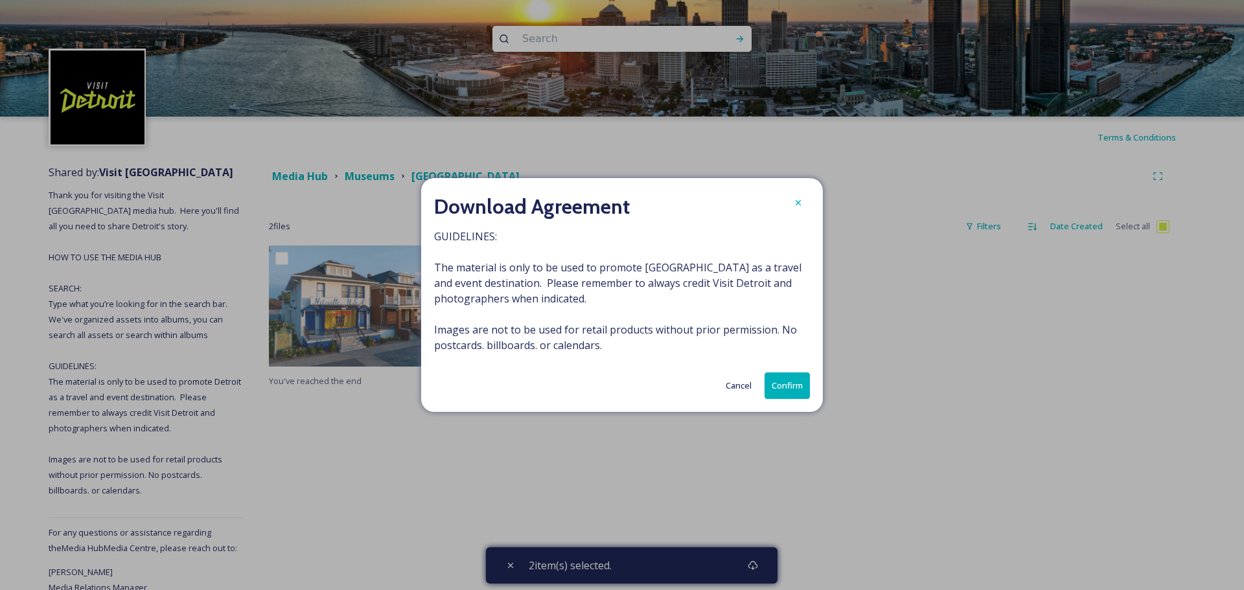
click at [790, 386] on button "Confirm" at bounding box center [787, 386] width 45 height 27
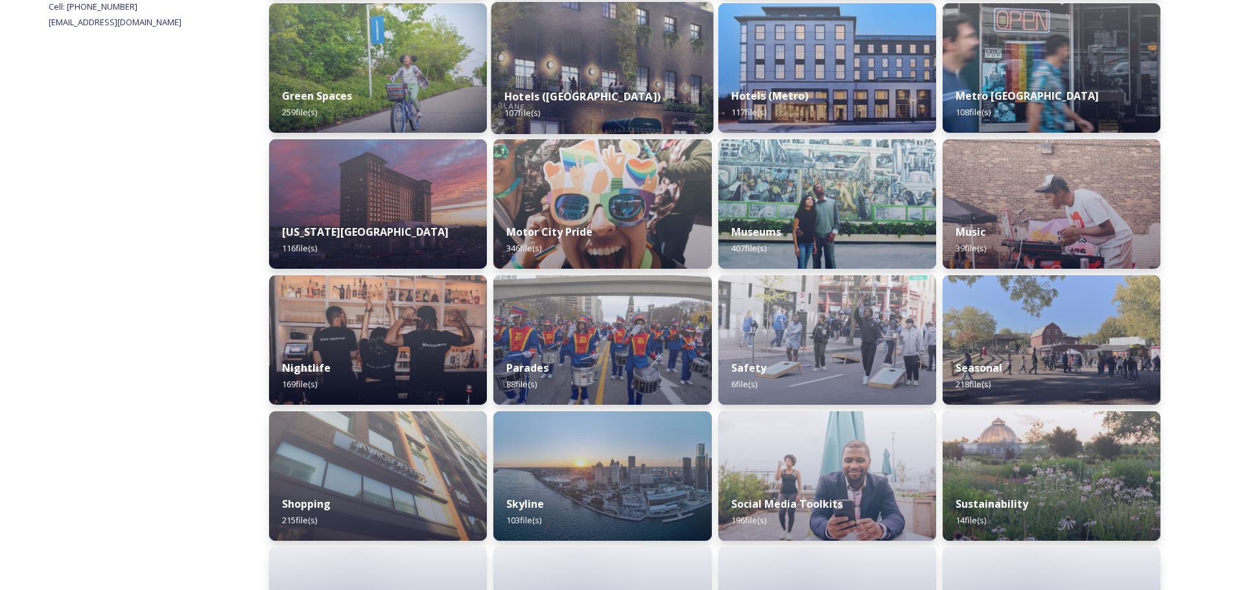
scroll to position [712, 0]
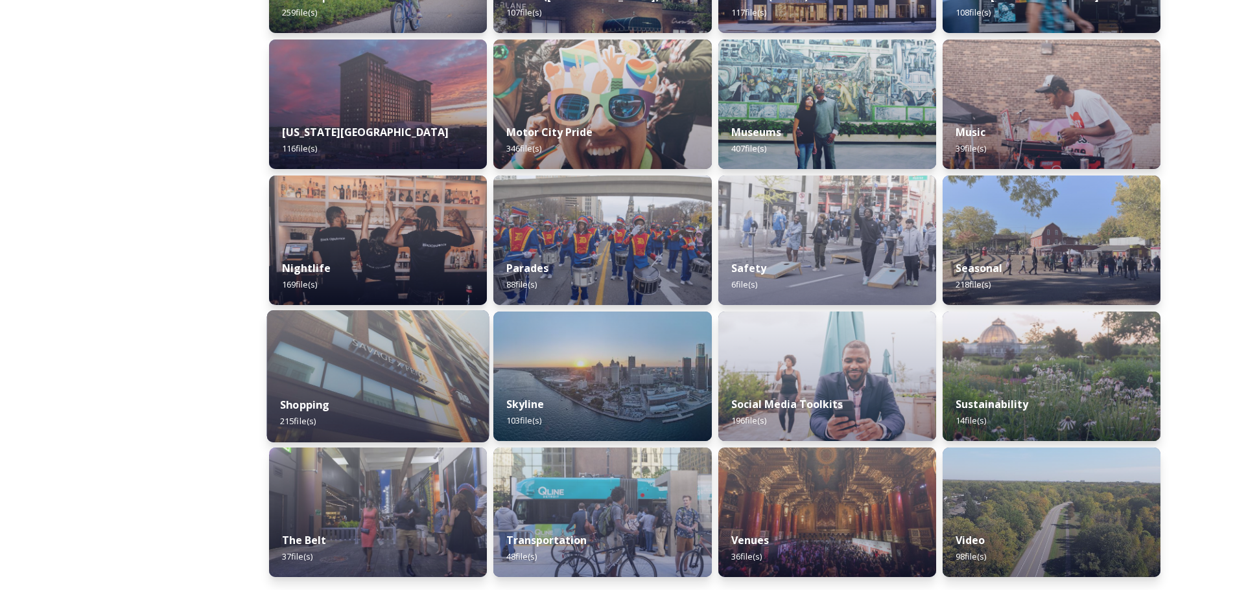
click at [417, 373] on img at bounding box center [378, 376] width 222 height 132
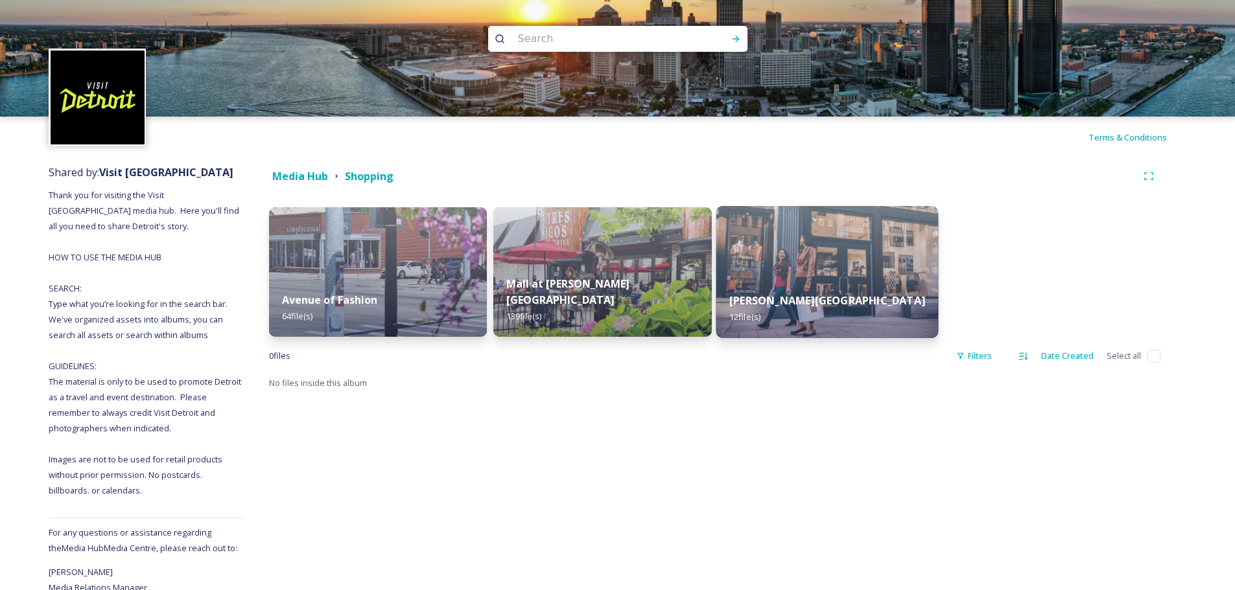
click at [867, 296] on strong "[PERSON_NAME][GEOGRAPHIC_DATA]" at bounding box center [827, 301] width 196 height 14
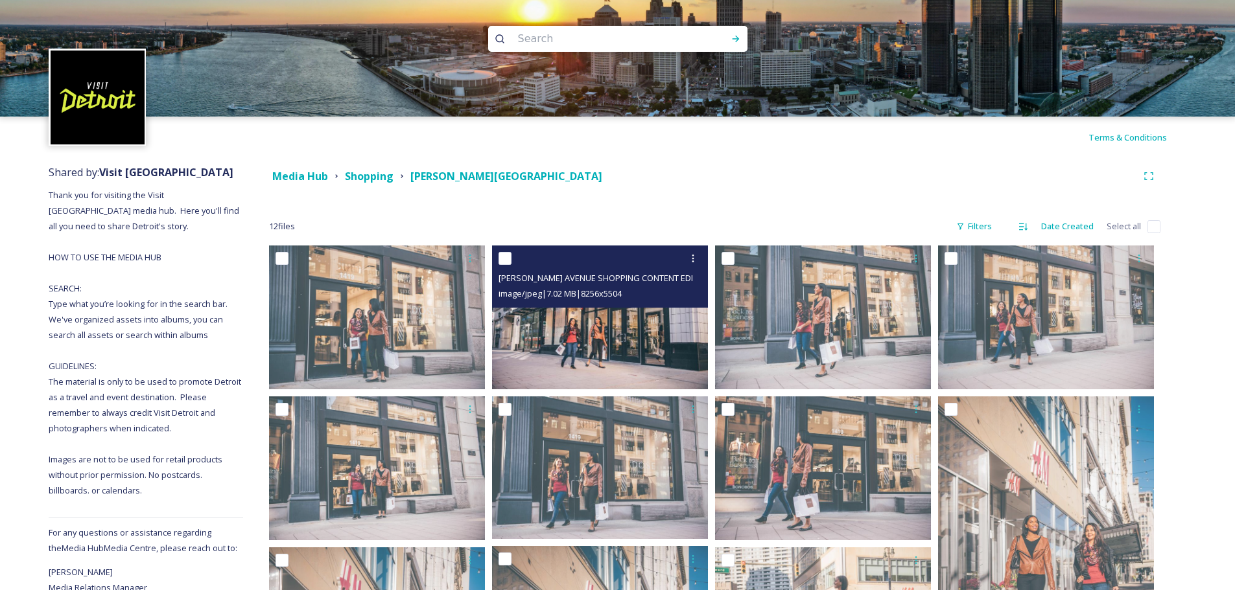
click at [606, 303] on div "[PERSON_NAME] AVENUE SHOPPING CONTENT EDIT-92-PhotoCredit-[PERSON_NAME]-[DATE].…" at bounding box center [600, 277] width 216 height 62
click at [601, 321] on img at bounding box center [600, 318] width 216 height 144
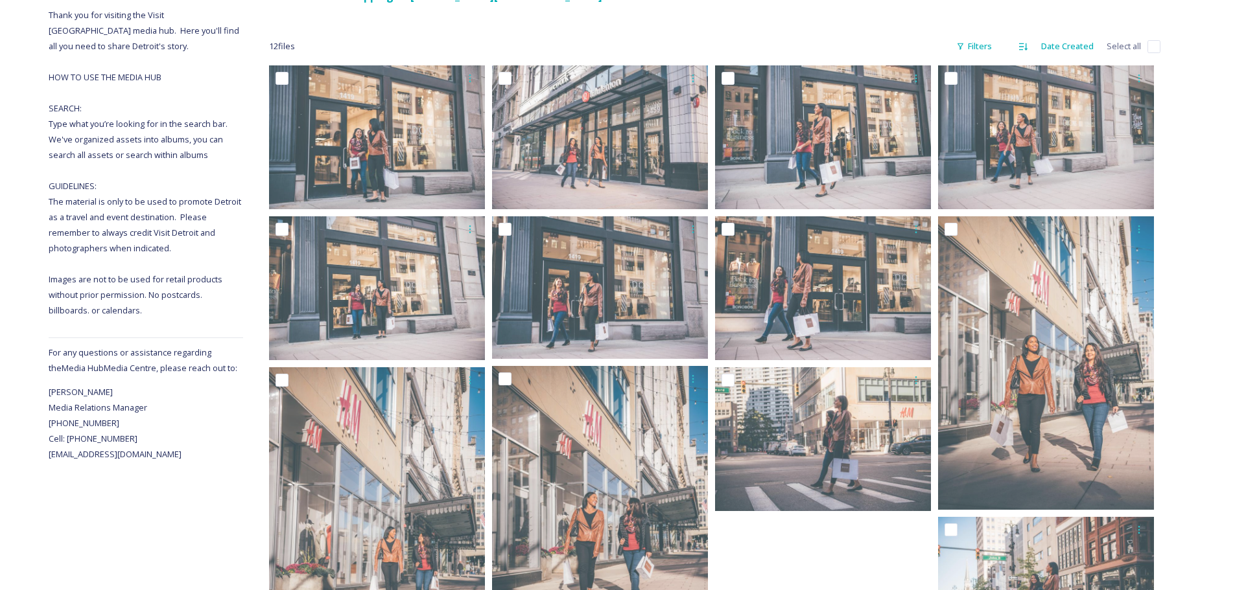
scroll to position [310, 0]
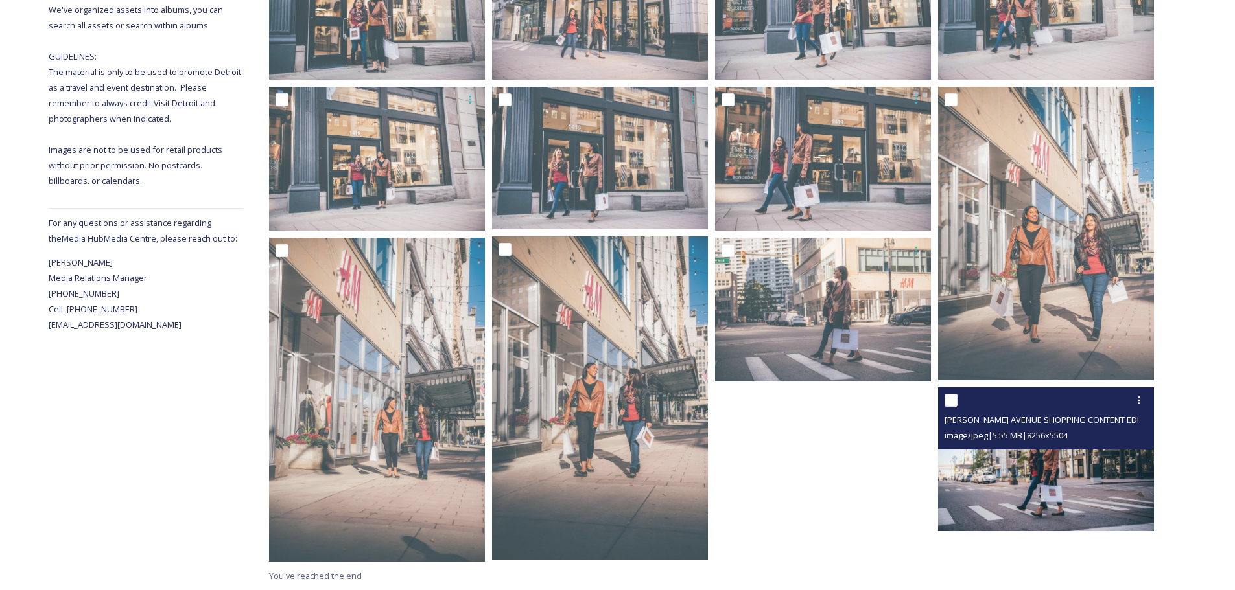
click at [1095, 475] on img at bounding box center [1046, 460] width 216 height 144
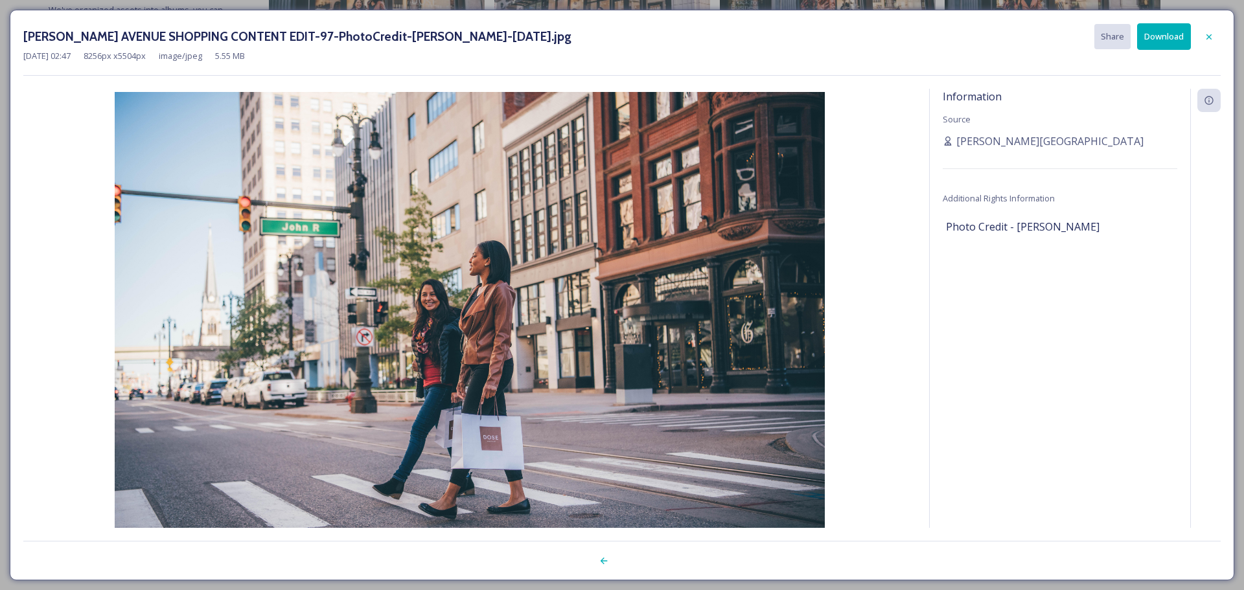
click at [1173, 43] on button "Download" at bounding box center [1164, 36] width 54 height 27
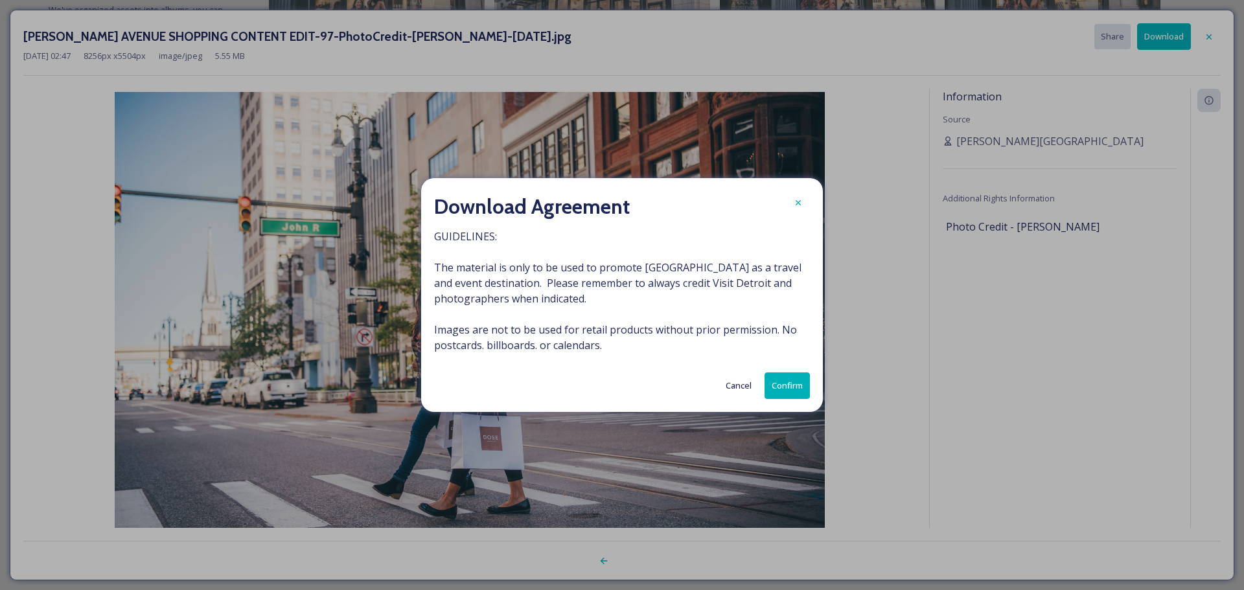
click at [781, 385] on button "Confirm" at bounding box center [787, 386] width 45 height 27
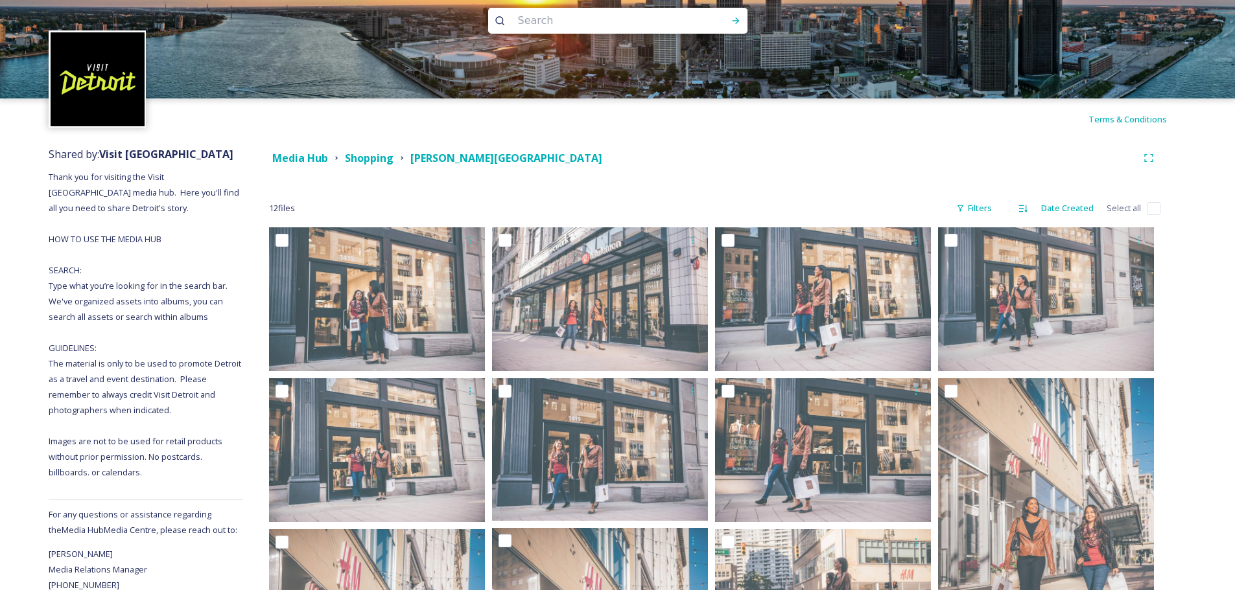
scroll to position [0, 0]
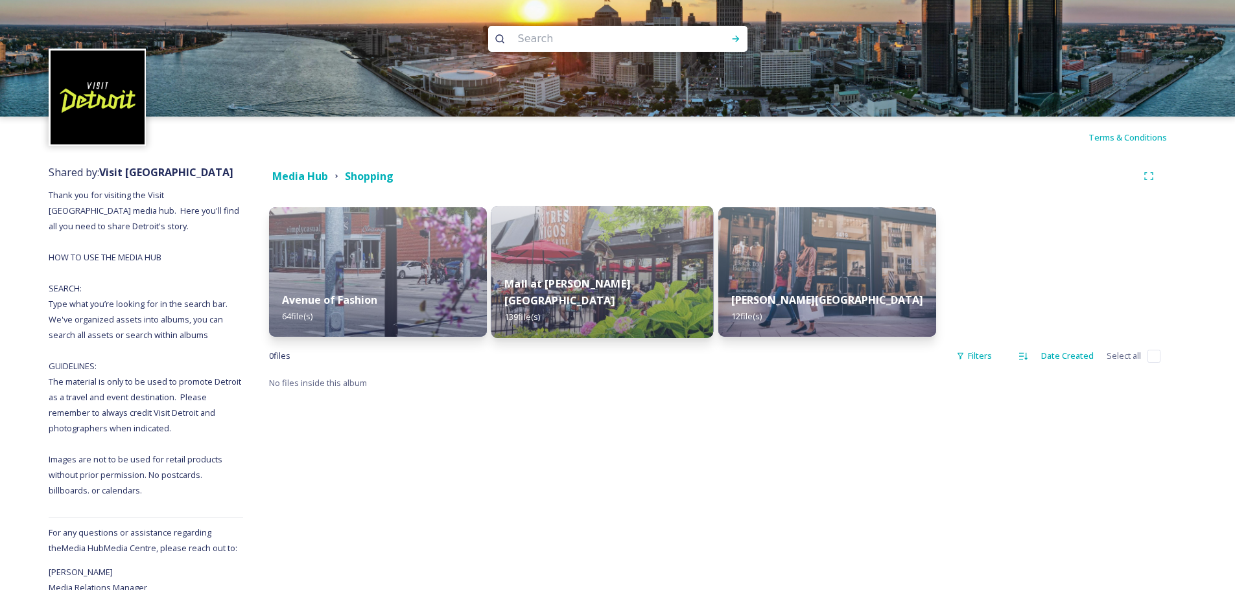
click at [522, 264] on img at bounding box center [602, 272] width 222 height 132
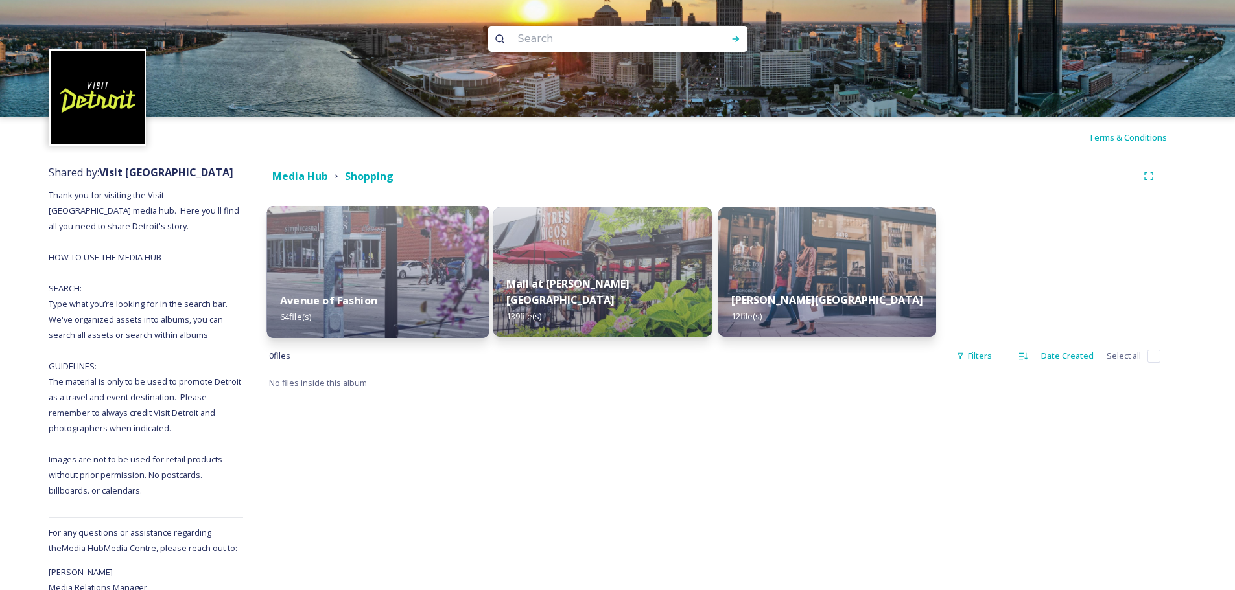
click at [335, 255] on img at bounding box center [378, 272] width 222 height 132
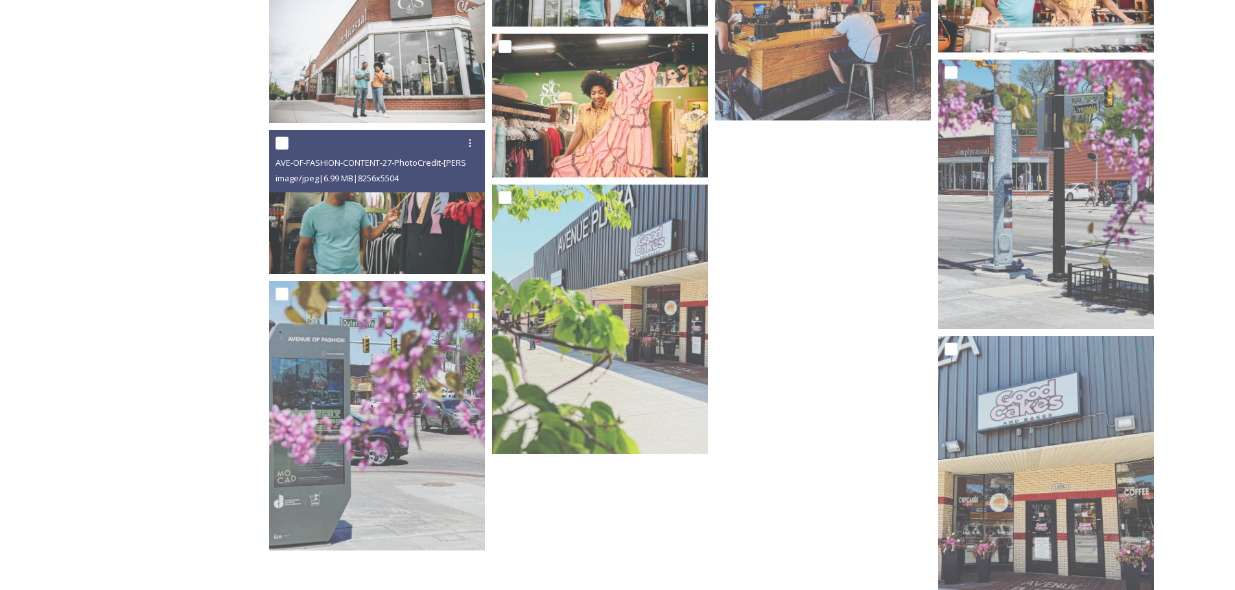
scroll to position [2819, 0]
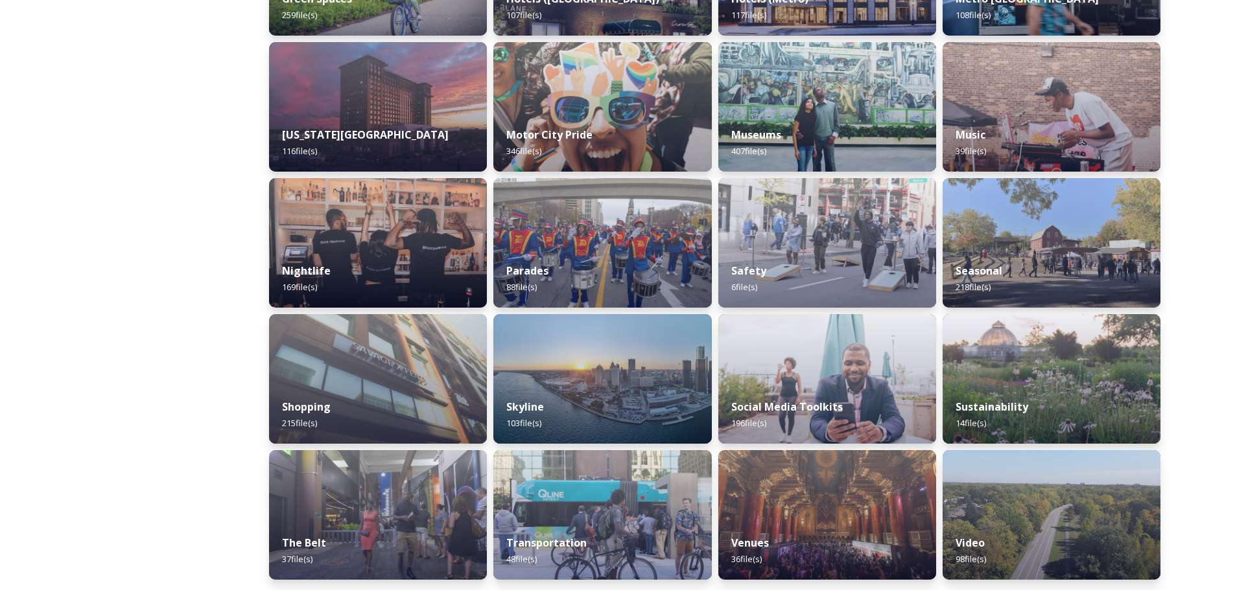
scroll to position [712, 0]
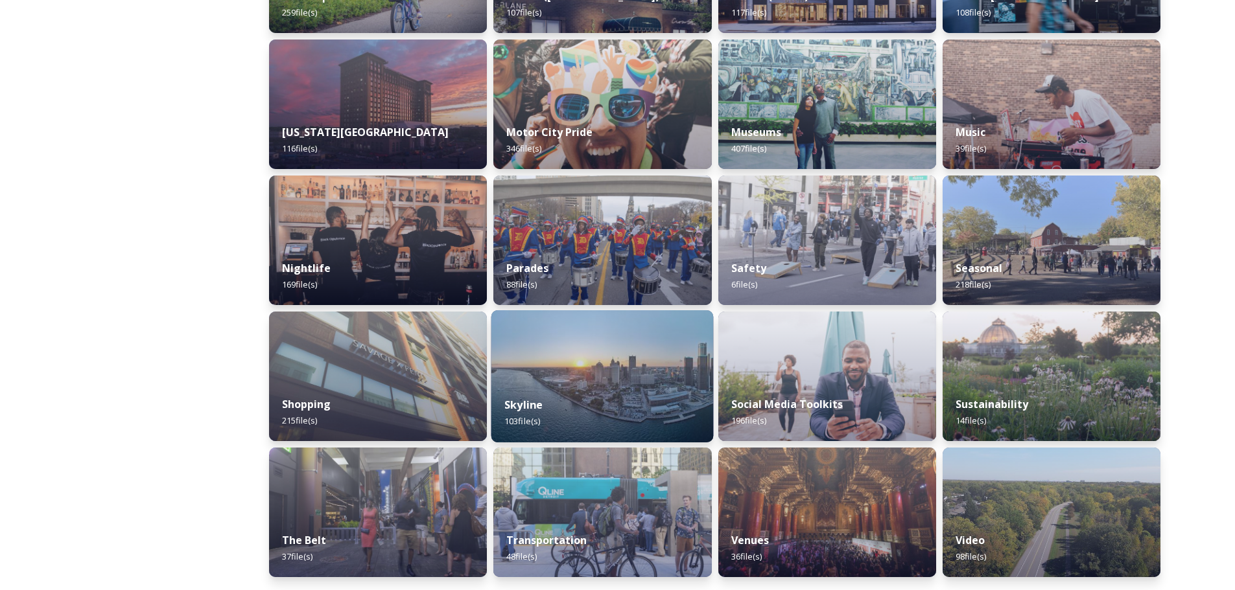
click at [575, 398] on div "Skyline 103 file(s)" at bounding box center [602, 413] width 222 height 59
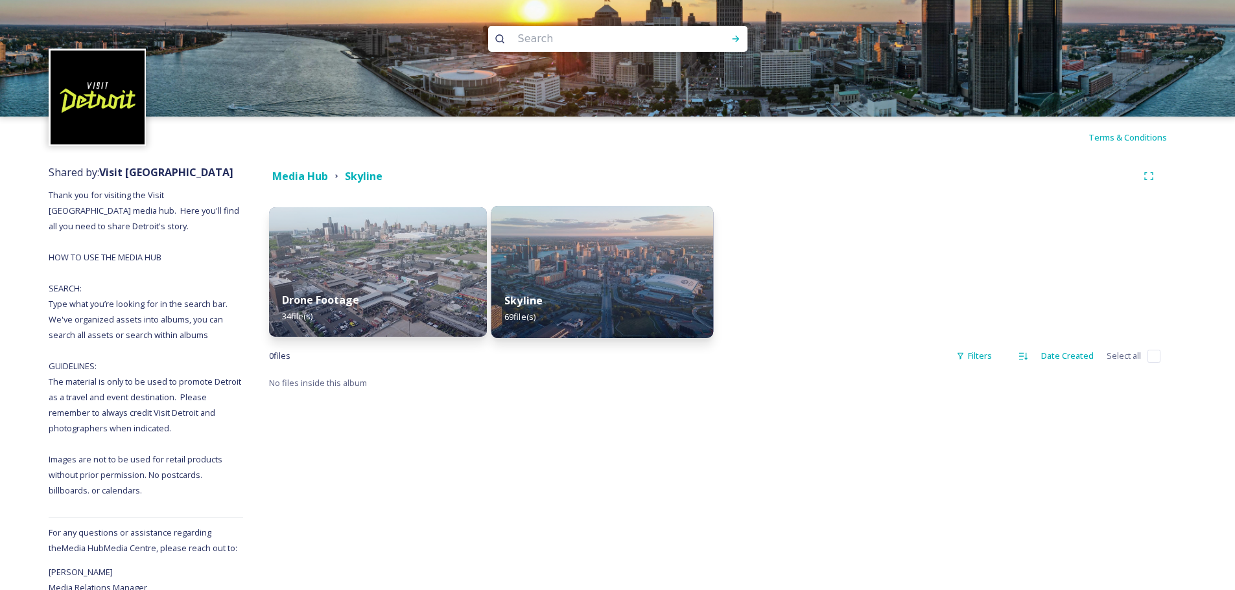
click at [581, 289] on div "Skyline 69 file(s)" at bounding box center [602, 308] width 222 height 59
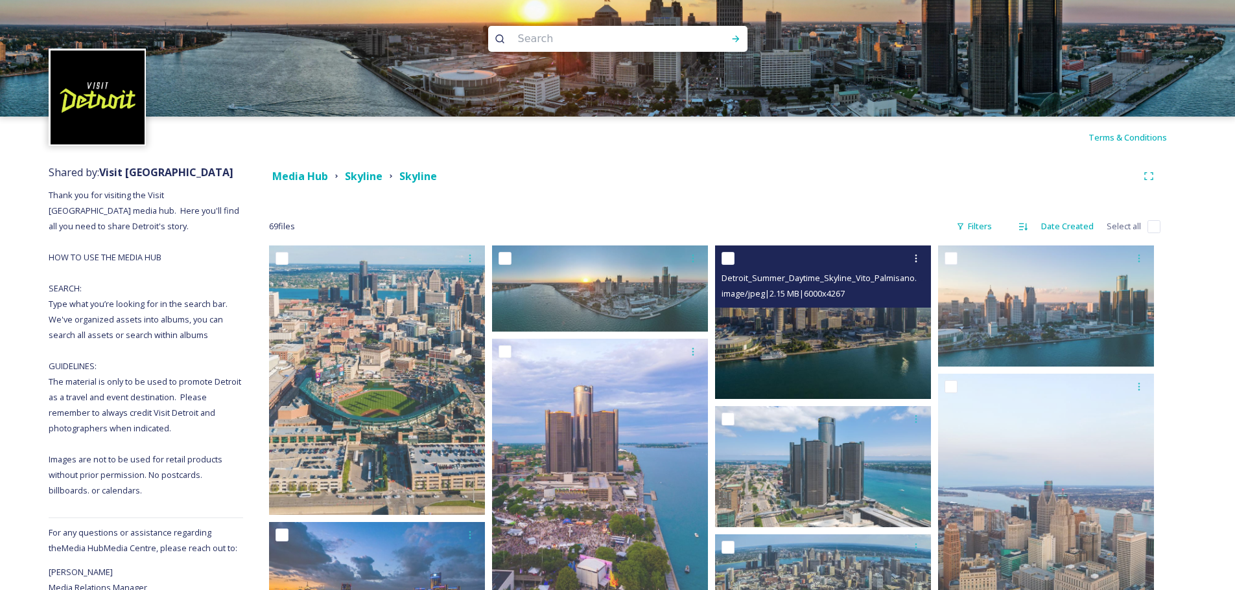
click at [726, 259] on input "checkbox" at bounding box center [727, 258] width 13 height 13
checkbox input "true"
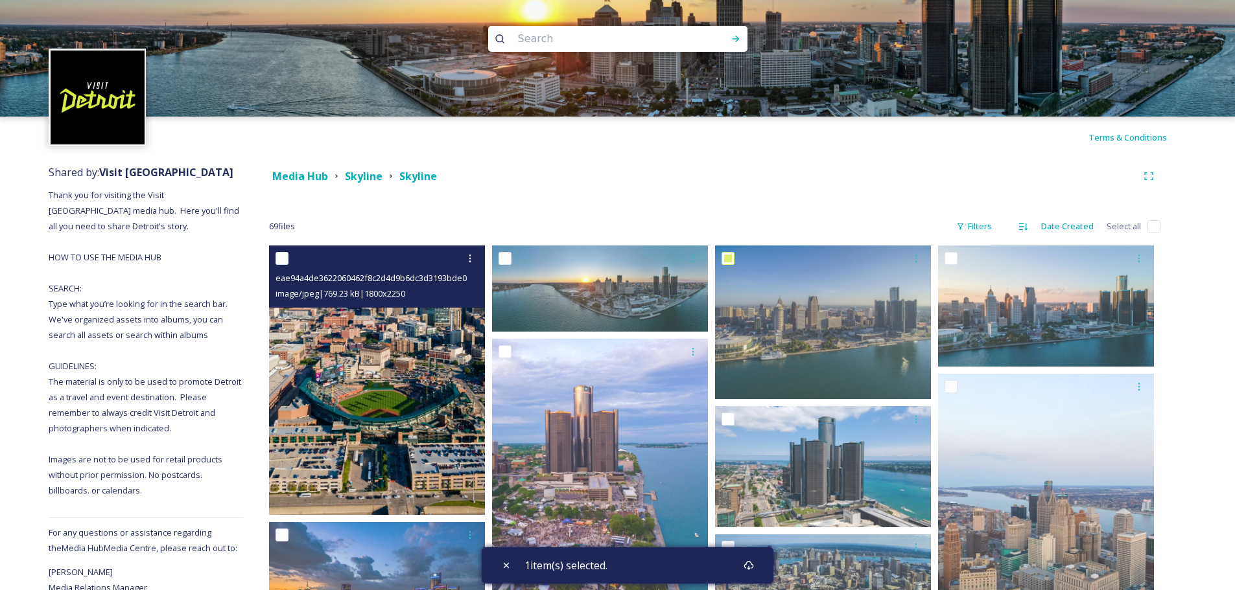
click at [281, 259] on input "checkbox" at bounding box center [281, 258] width 13 height 13
checkbox input "true"
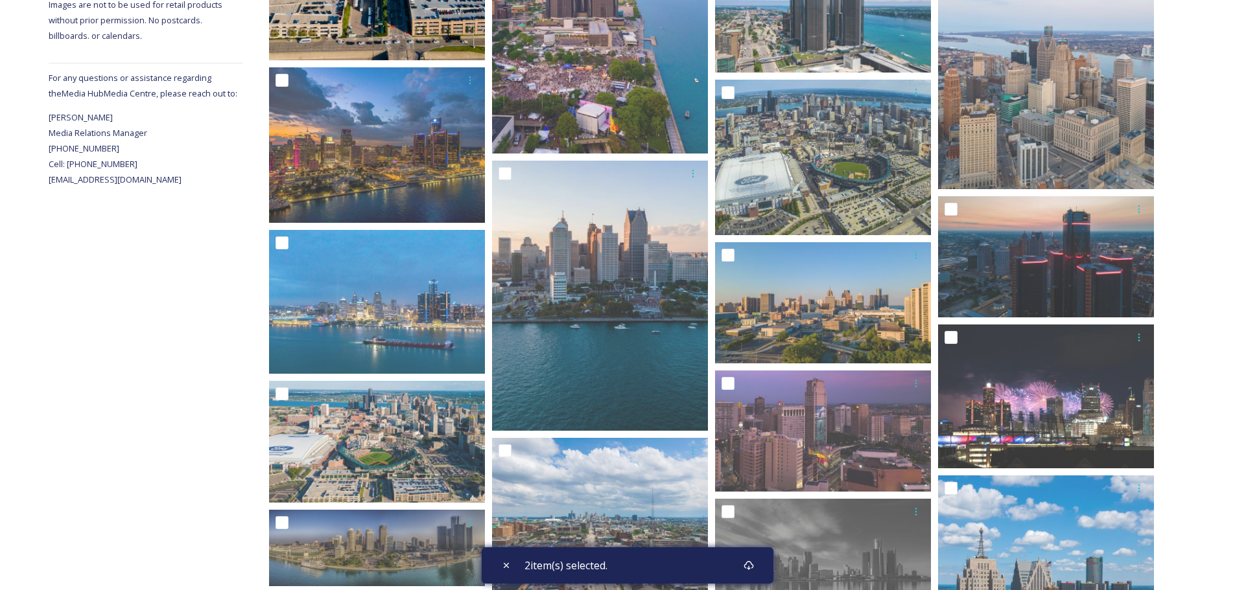
scroll to position [518, 0]
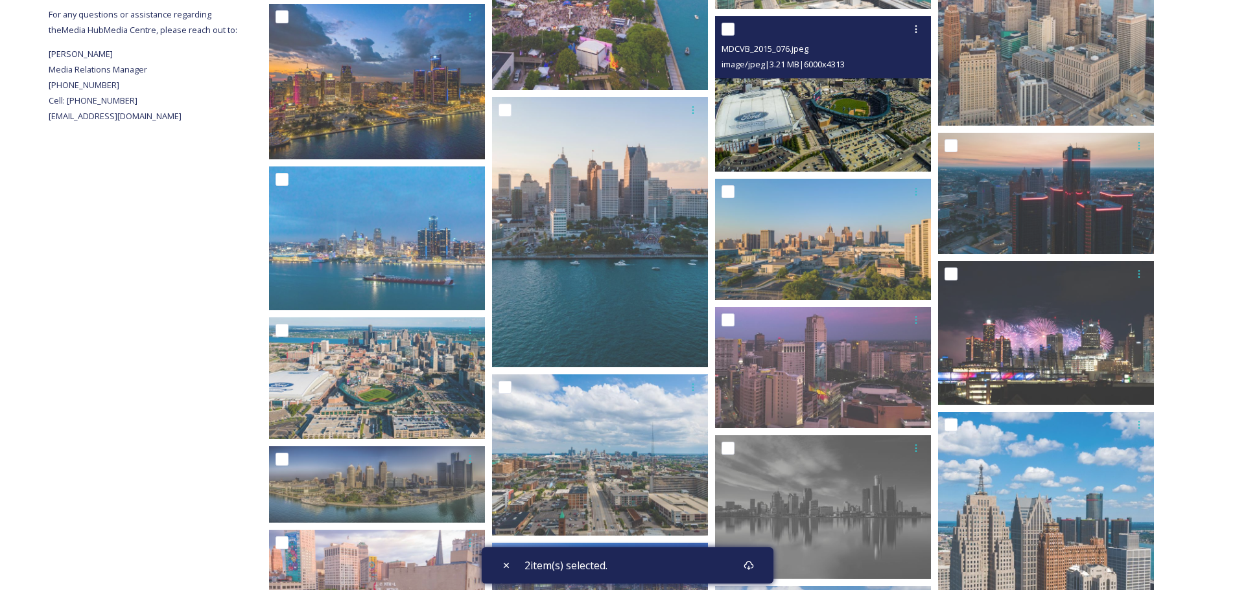
click at [728, 27] on input "checkbox" at bounding box center [727, 29] width 13 height 13
checkbox input "true"
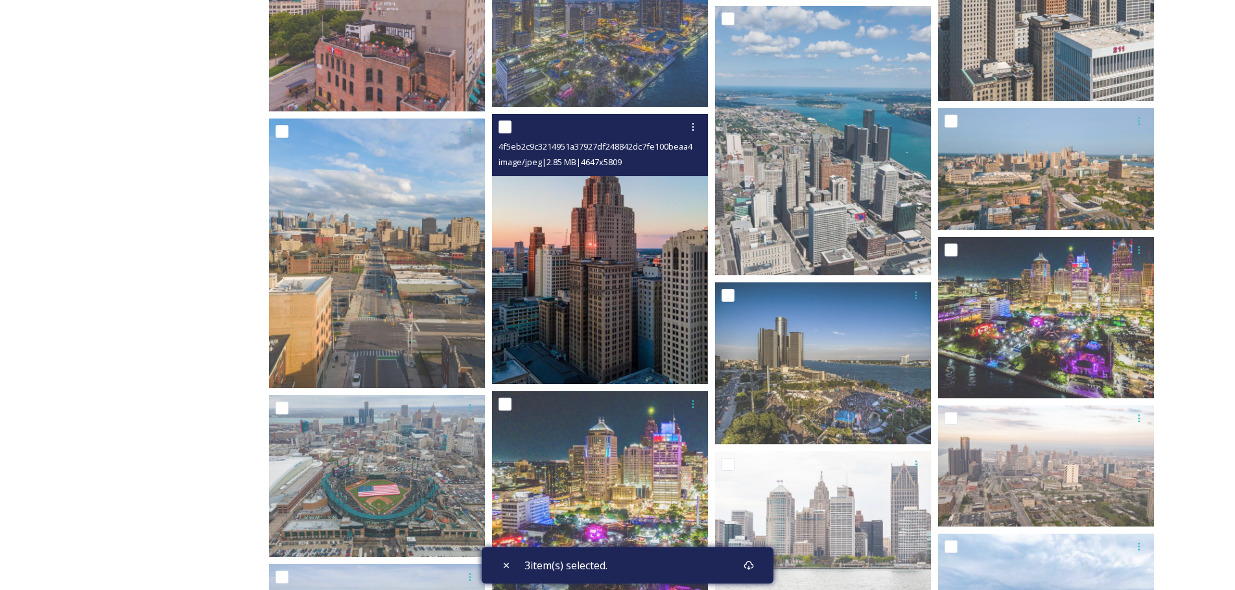
scroll to position [1102, 0]
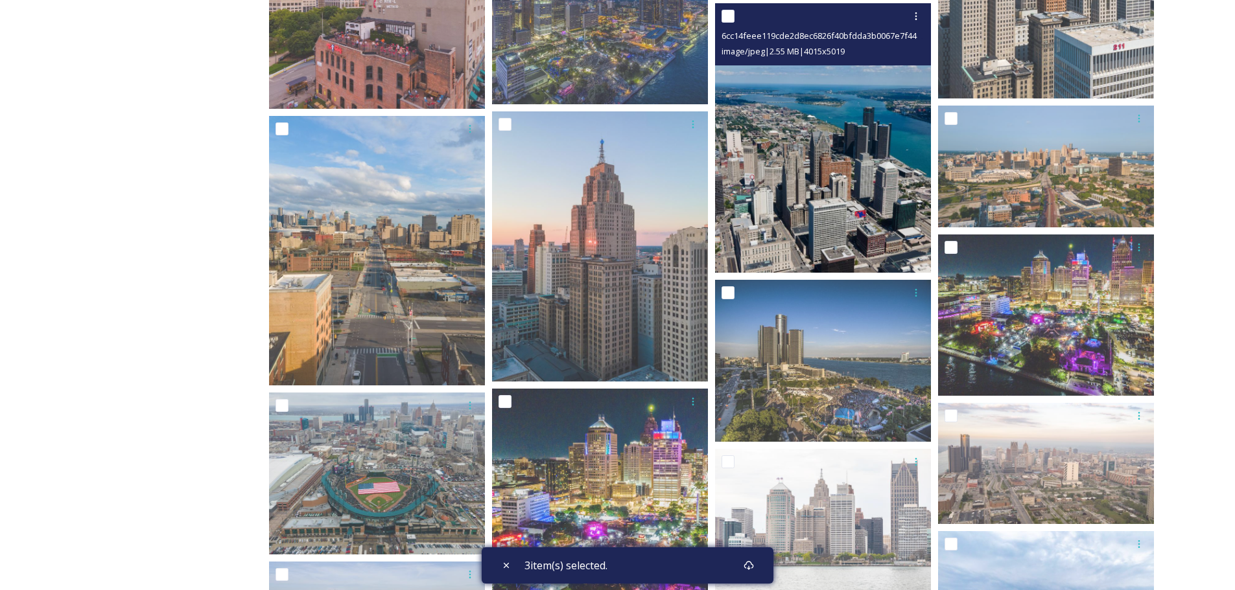
click at [733, 17] on input "checkbox" at bounding box center [727, 16] width 13 height 13
checkbox input "true"
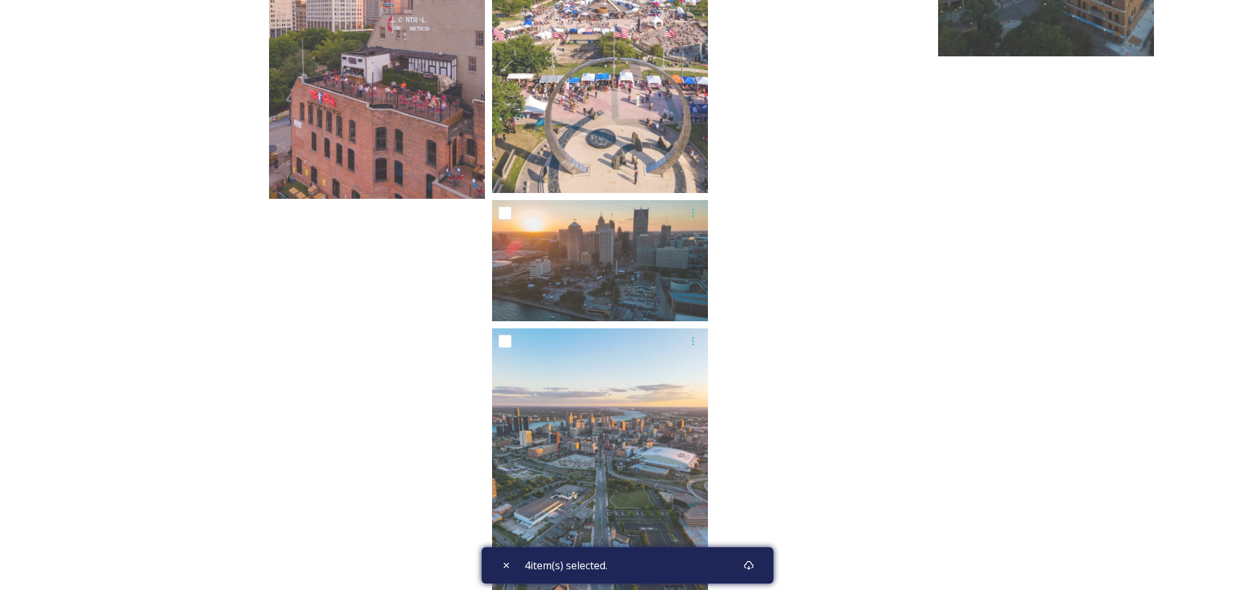
scroll to position [3379, 0]
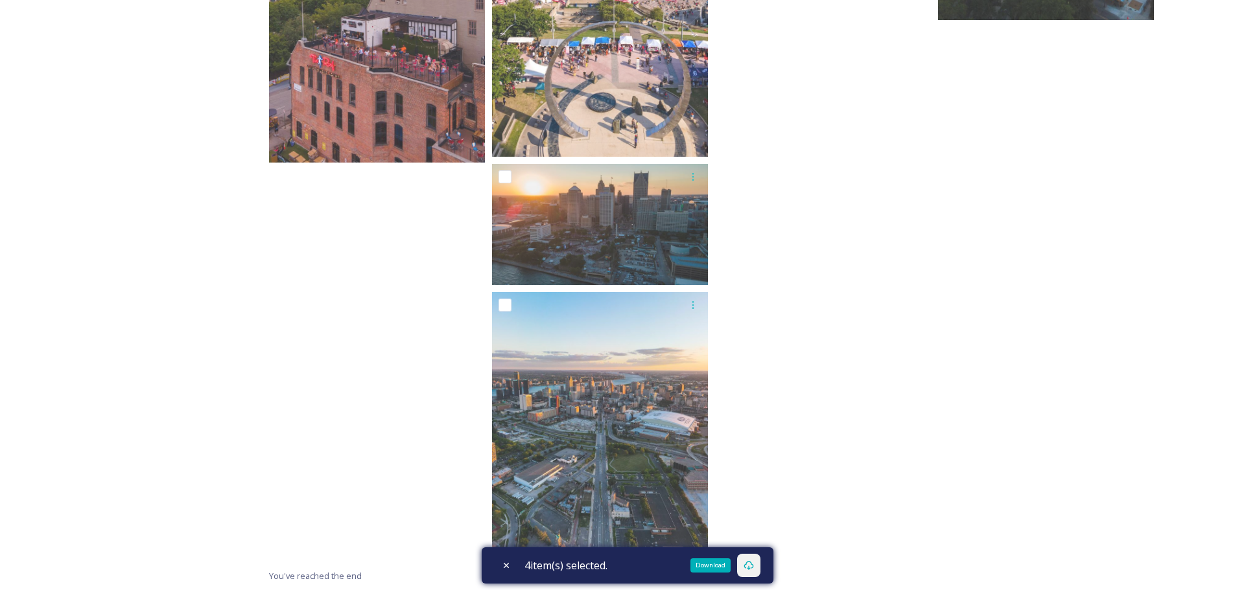
click at [754, 570] on icon at bounding box center [748, 566] width 10 height 10
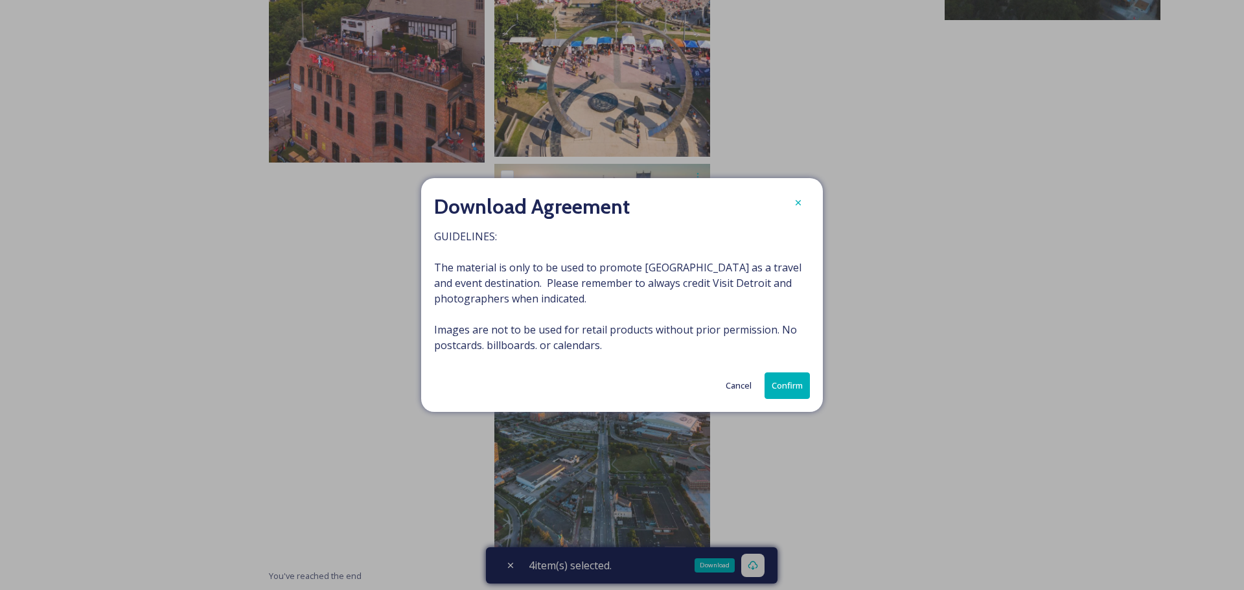
click at [781, 390] on button "Confirm" at bounding box center [787, 386] width 45 height 27
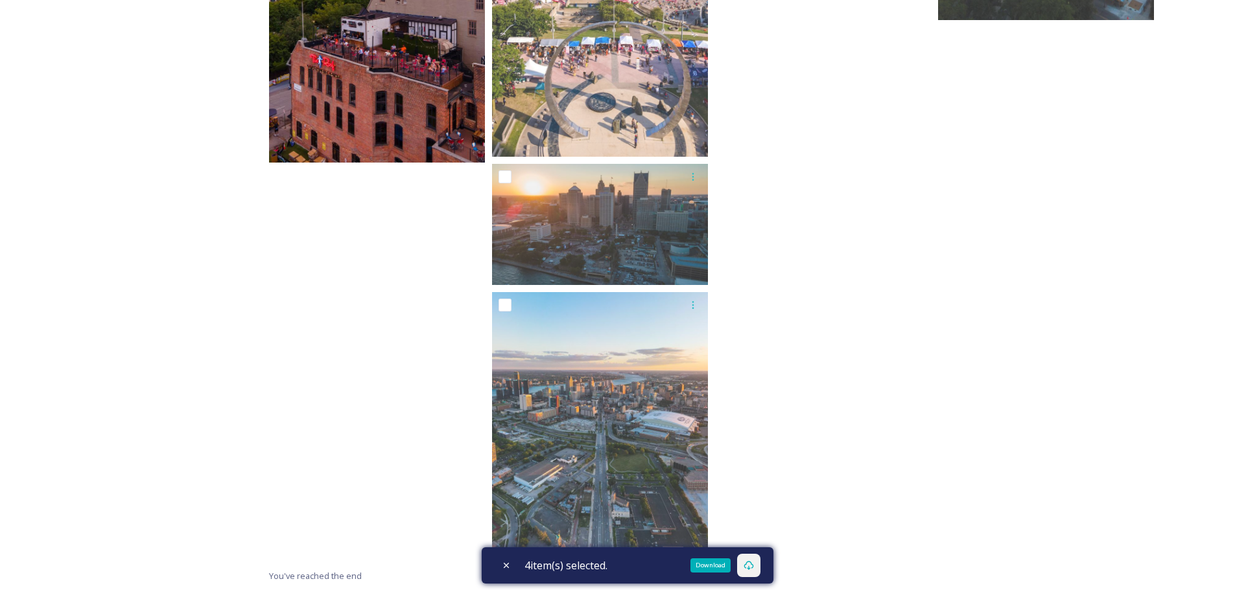
checkbox input "true"
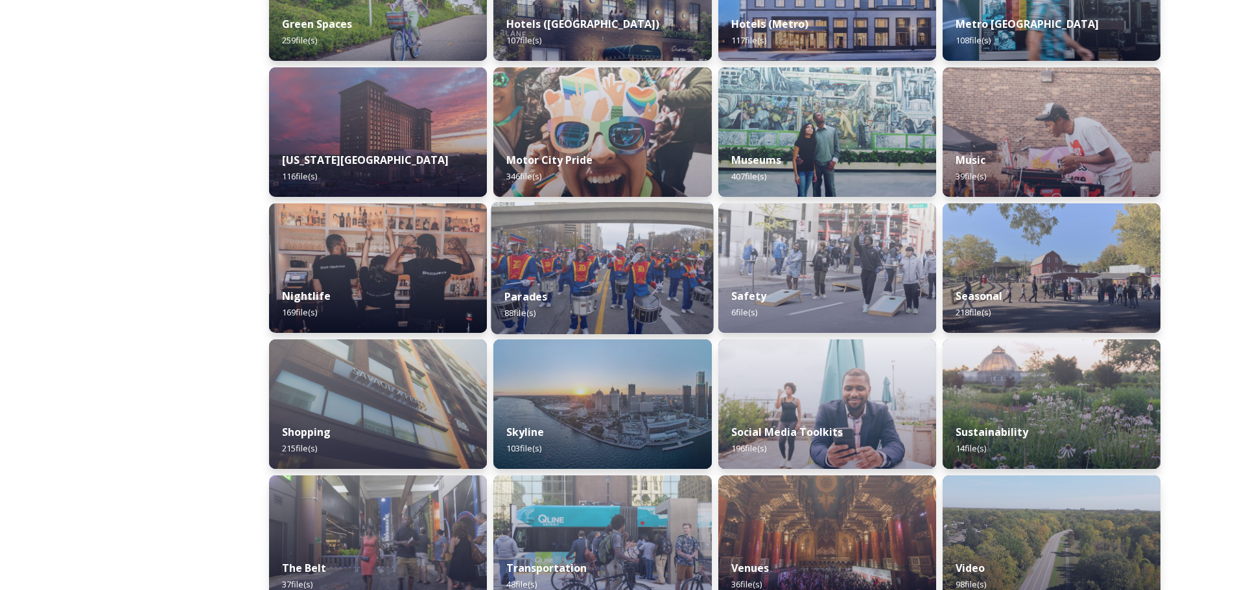
scroll to position [712, 0]
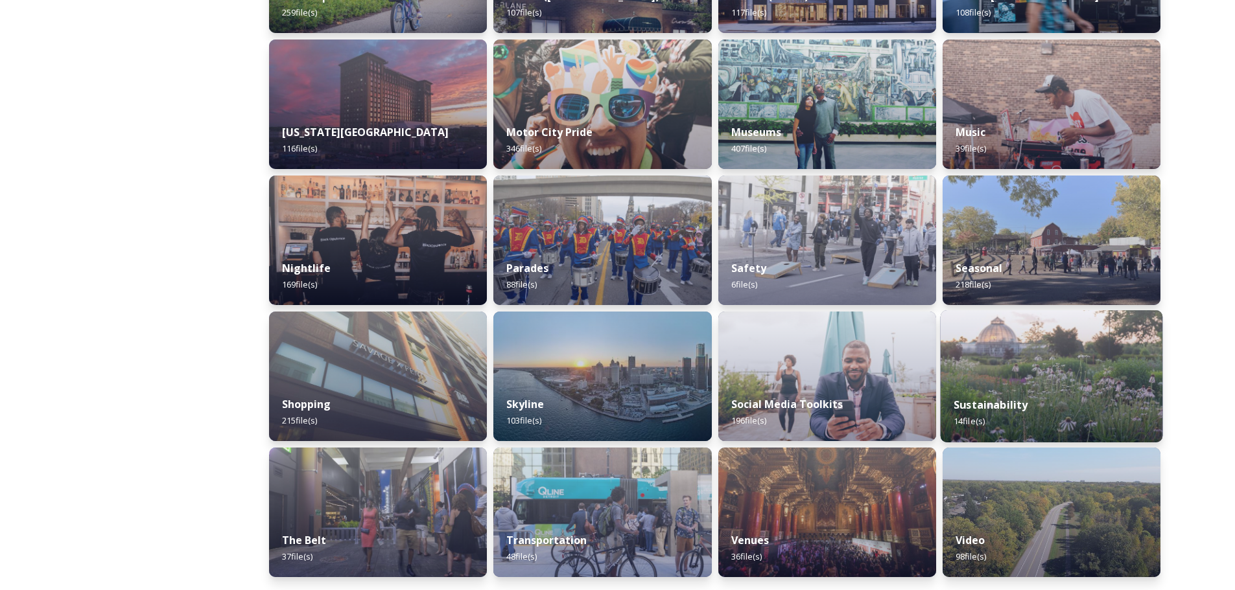
click at [1045, 382] on img at bounding box center [1051, 376] width 222 height 132
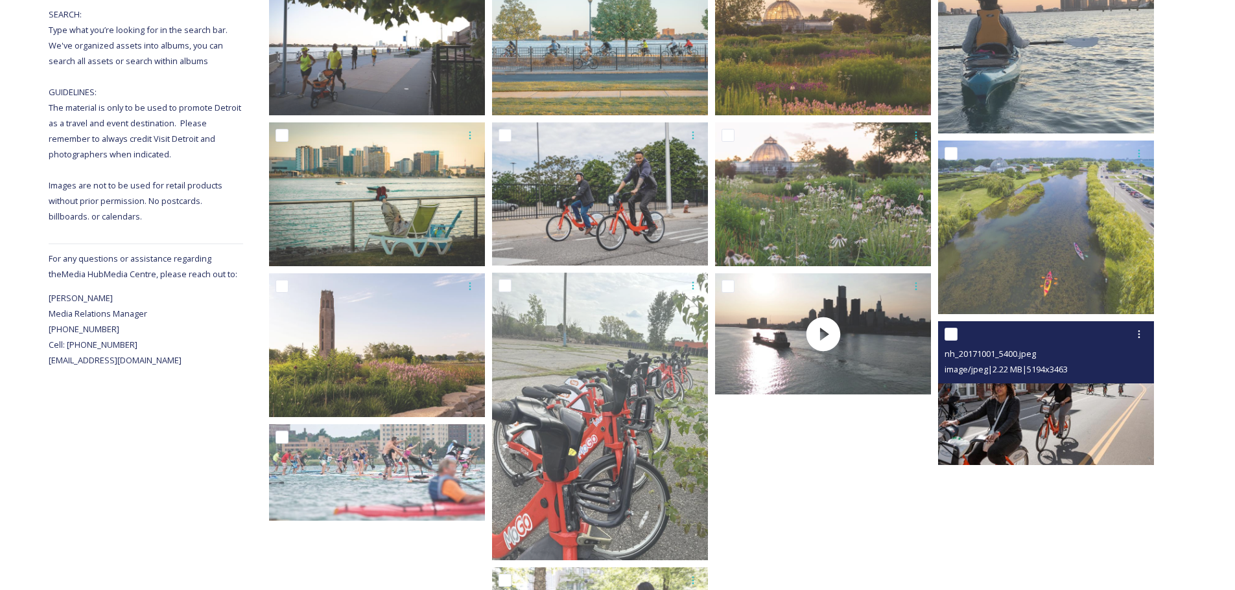
scroll to position [229, 0]
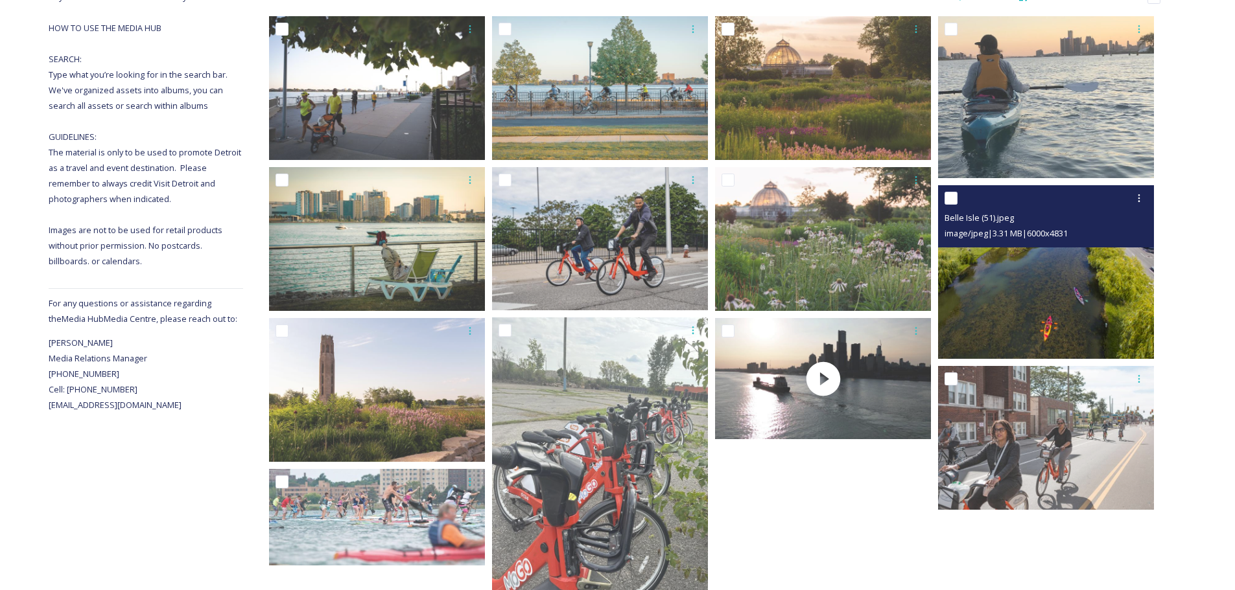
click at [953, 204] on input "checkbox" at bounding box center [950, 198] width 13 height 13
checkbox input "true"
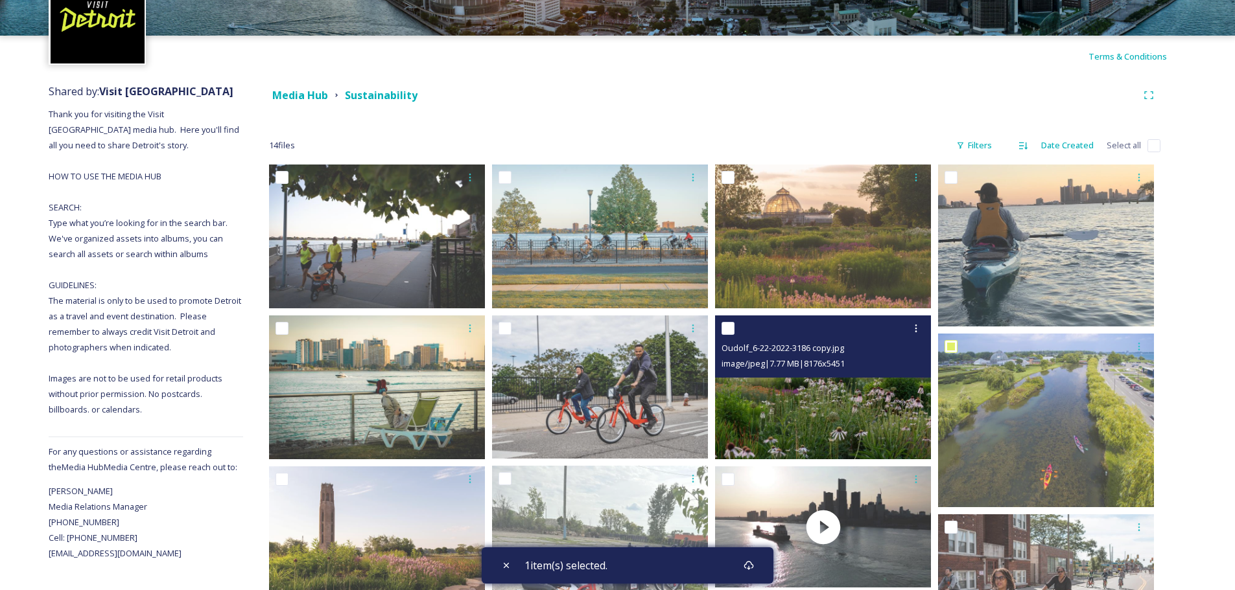
scroll to position [35, 0]
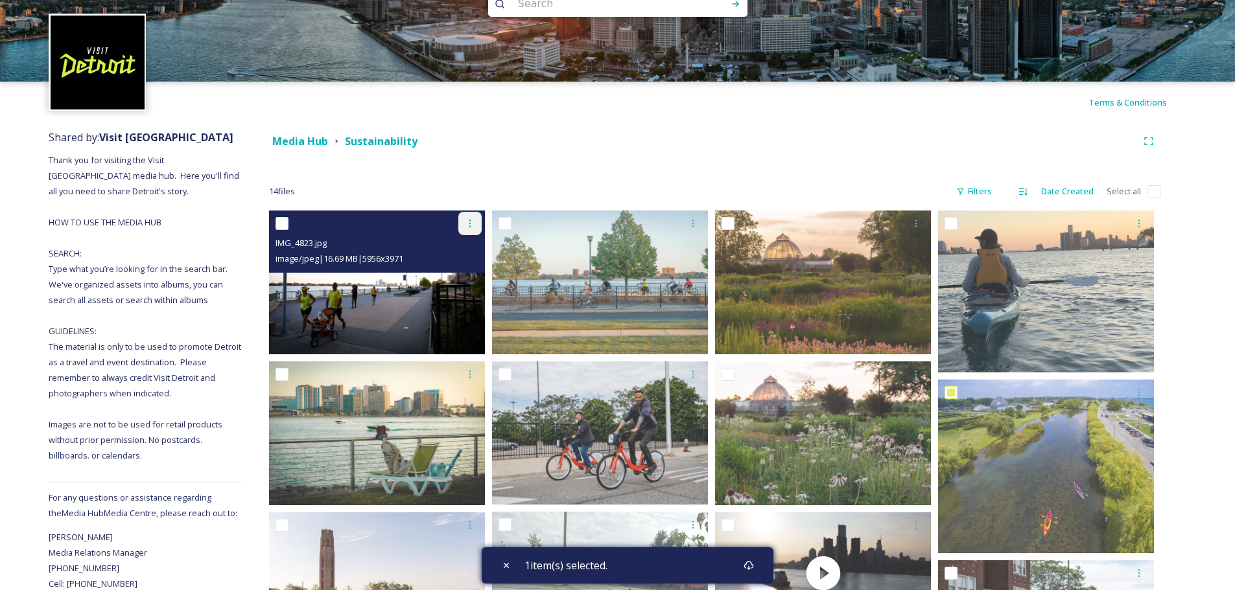
click at [472, 222] on icon at bounding box center [470, 223] width 10 height 10
click at [283, 222] on input "checkbox" at bounding box center [281, 223] width 13 height 13
checkbox input "true"
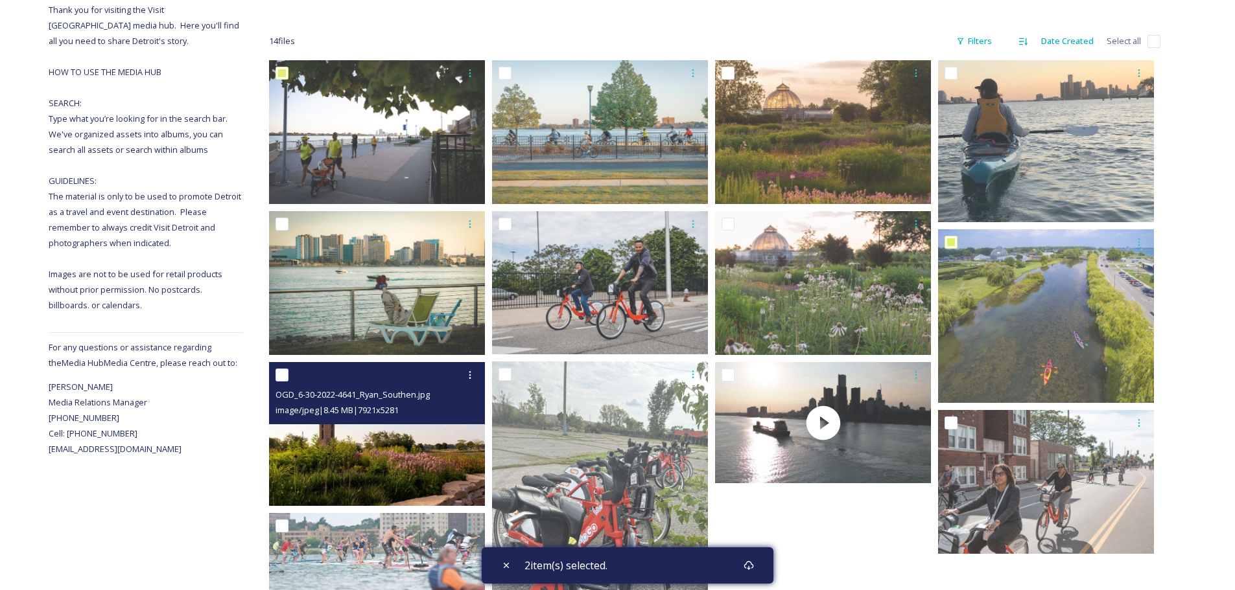
scroll to position [424, 0]
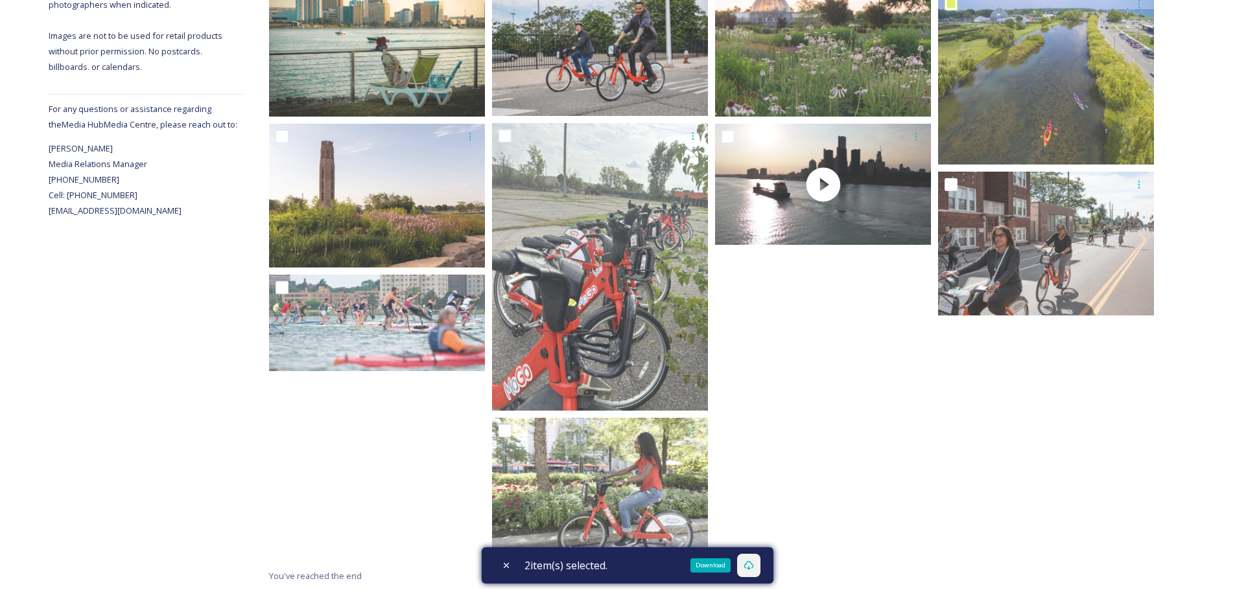
click at [754, 568] on icon at bounding box center [748, 566] width 10 height 10
click at [754, 566] on icon at bounding box center [748, 566] width 10 height 10
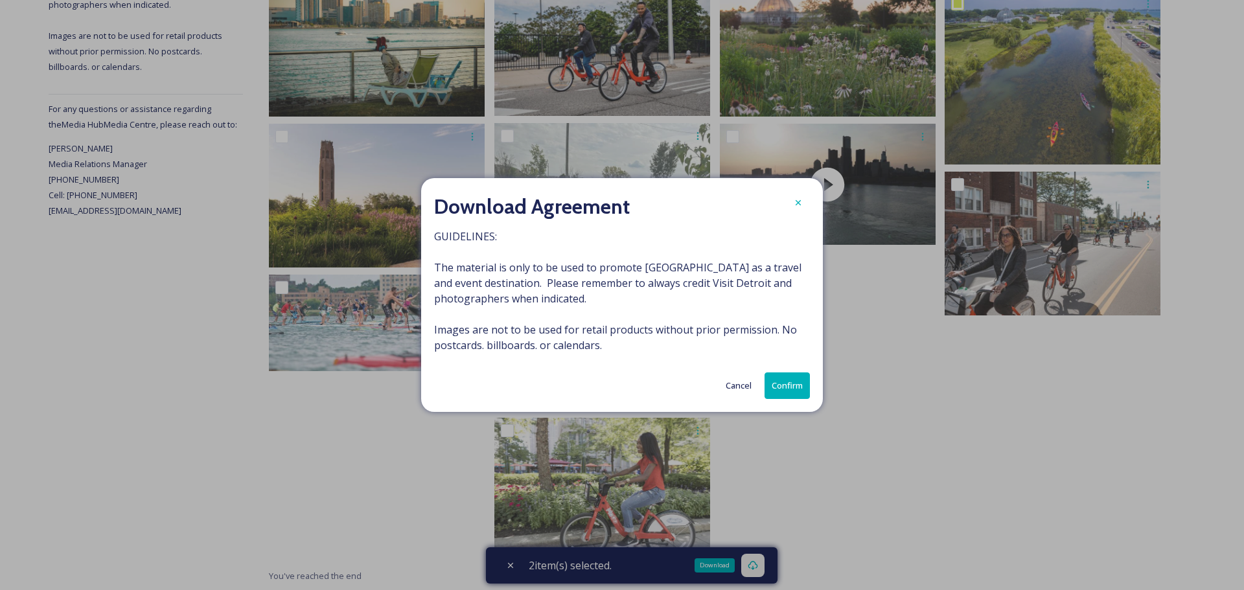
click at [793, 382] on button "Confirm" at bounding box center [787, 386] width 45 height 27
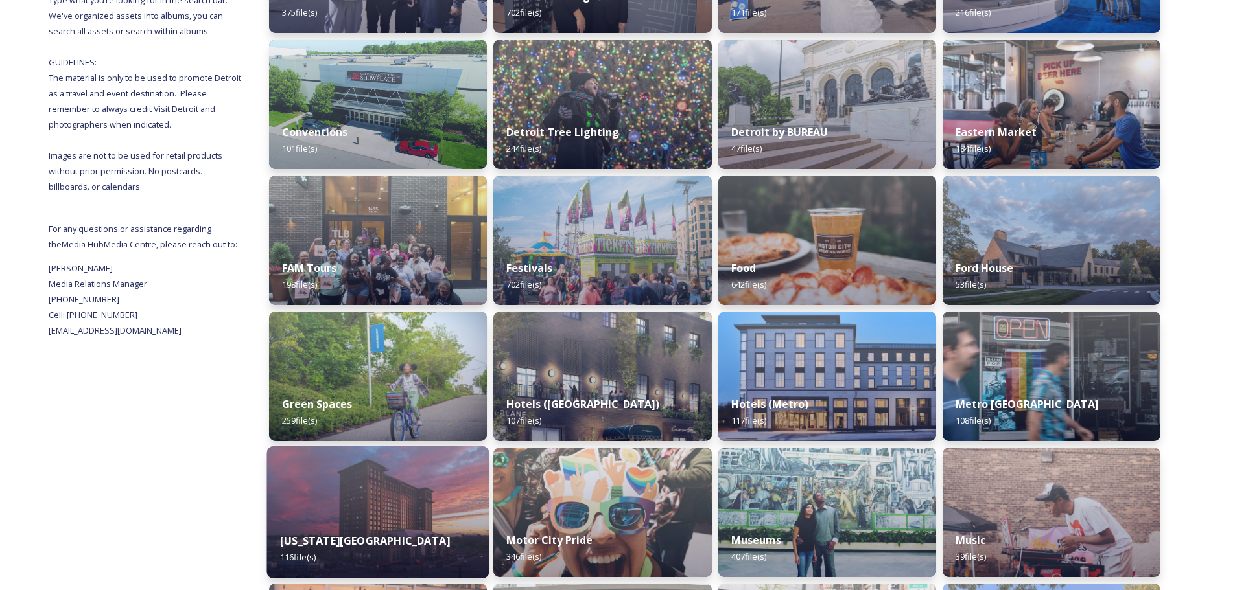
scroll to position [712, 0]
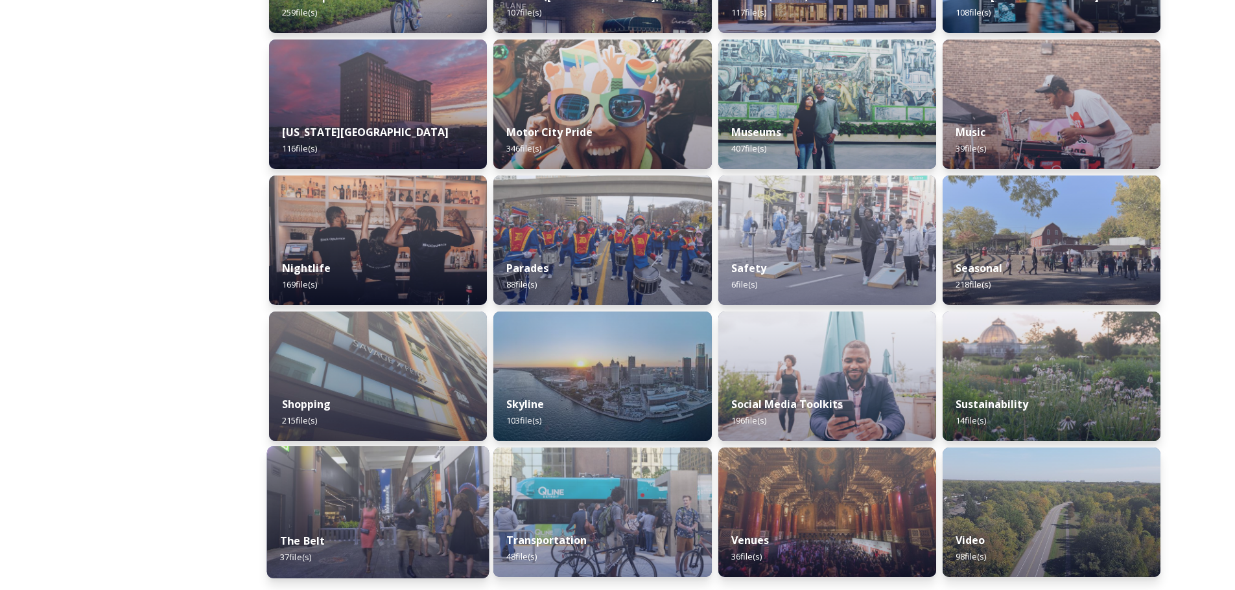
click at [336, 509] on img at bounding box center [378, 513] width 222 height 132
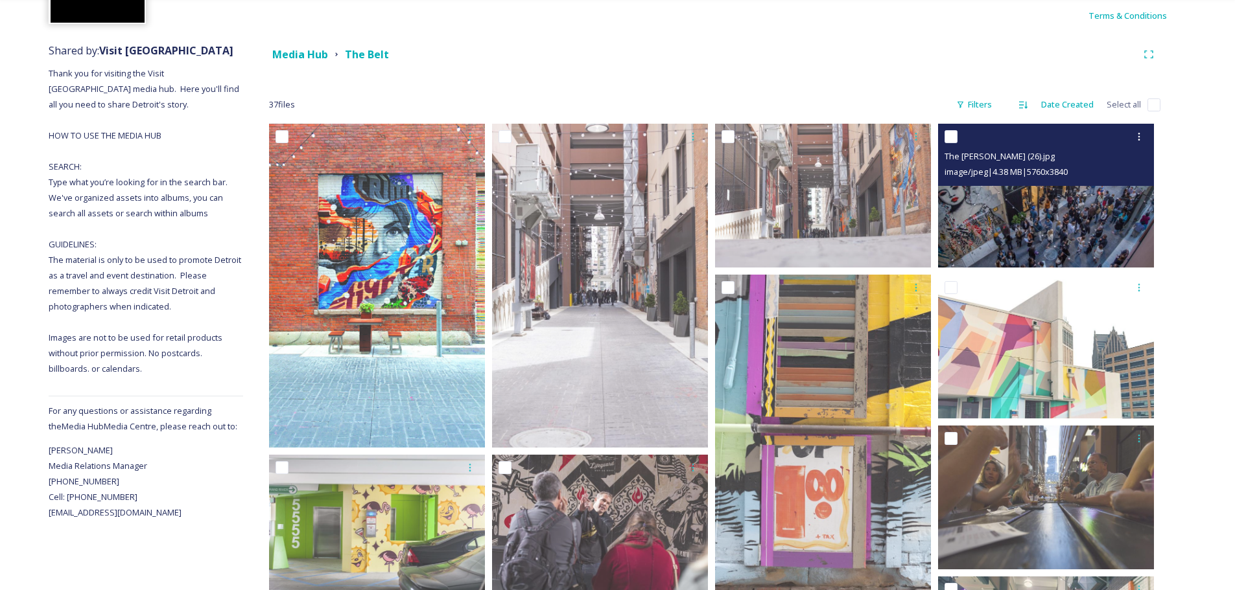
scroll to position [130, 0]
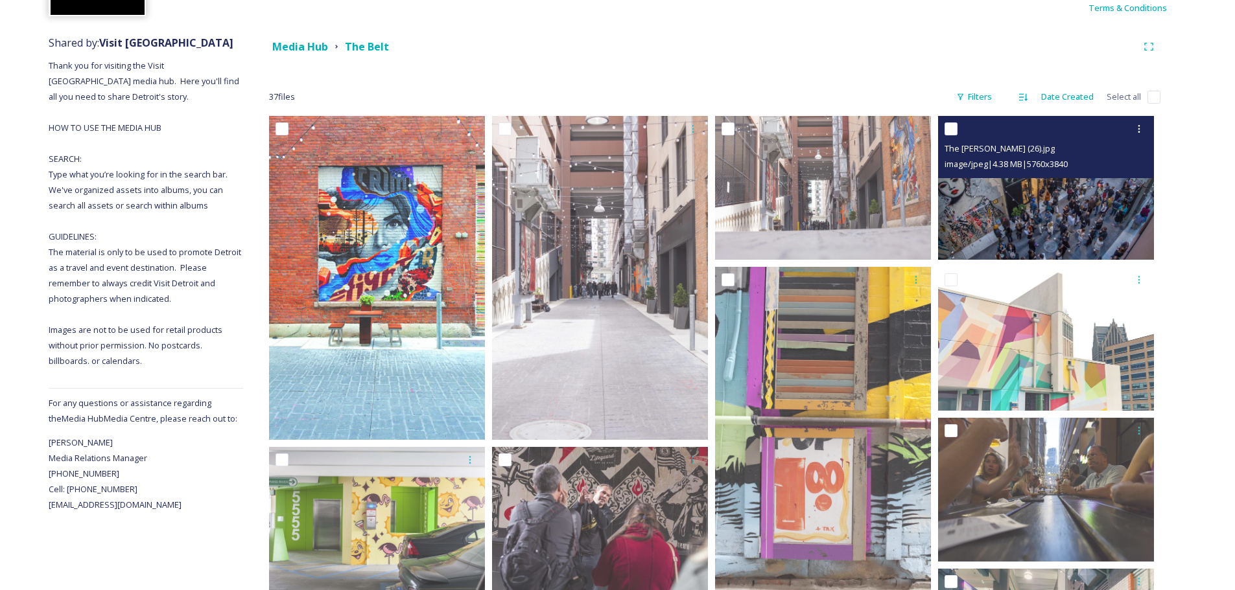
click at [948, 127] on input "checkbox" at bounding box center [950, 128] width 13 height 13
checkbox input "true"
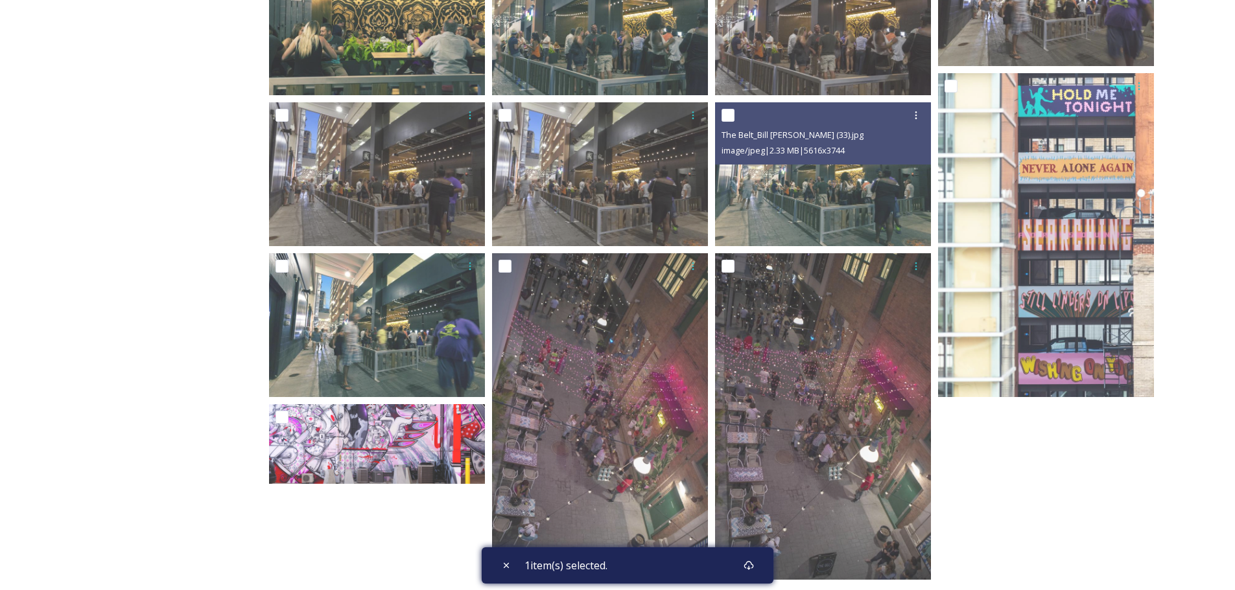
scroll to position [1399, 0]
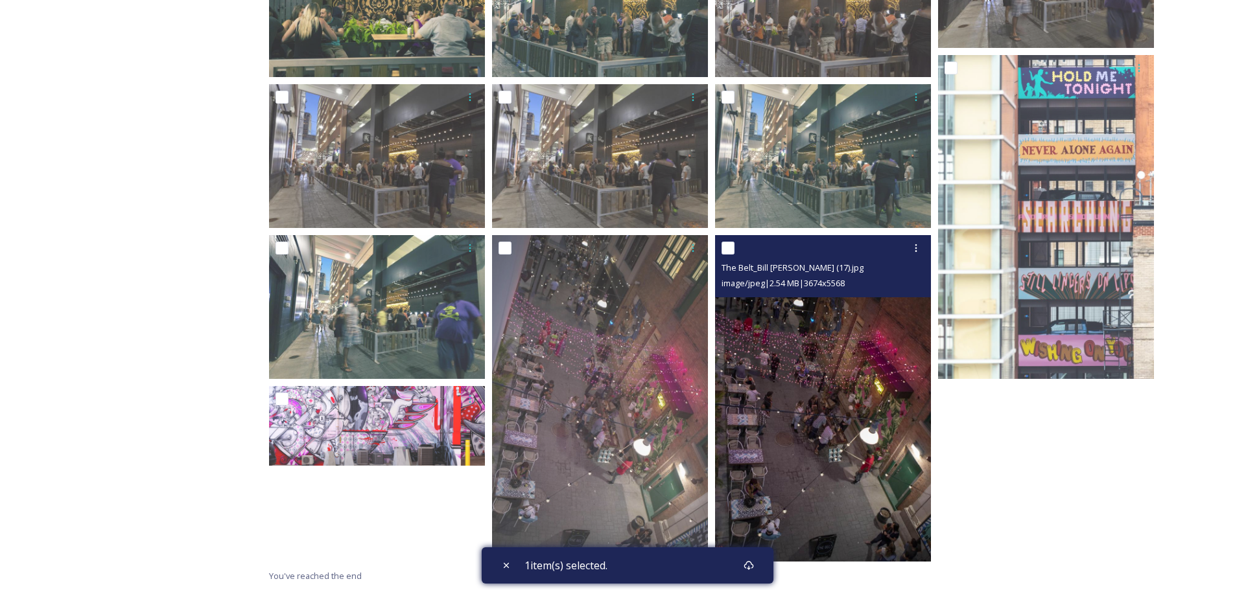
click at [731, 244] on input "checkbox" at bounding box center [727, 248] width 13 height 13
checkbox input "true"
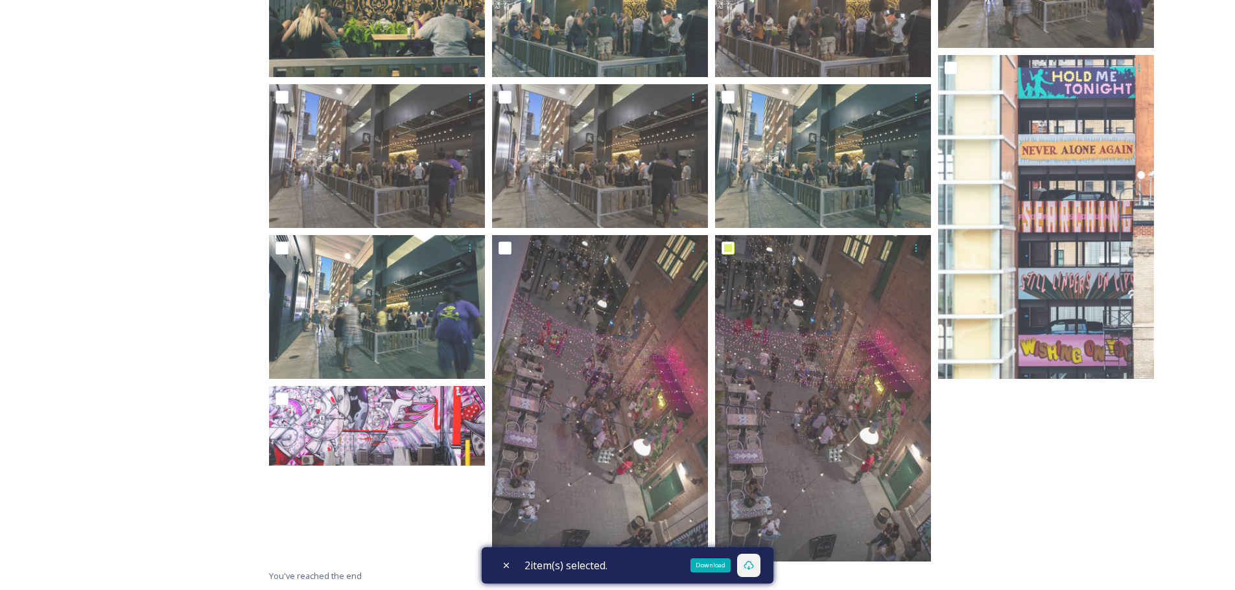
click at [752, 565] on icon at bounding box center [748, 566] width 10 height 10
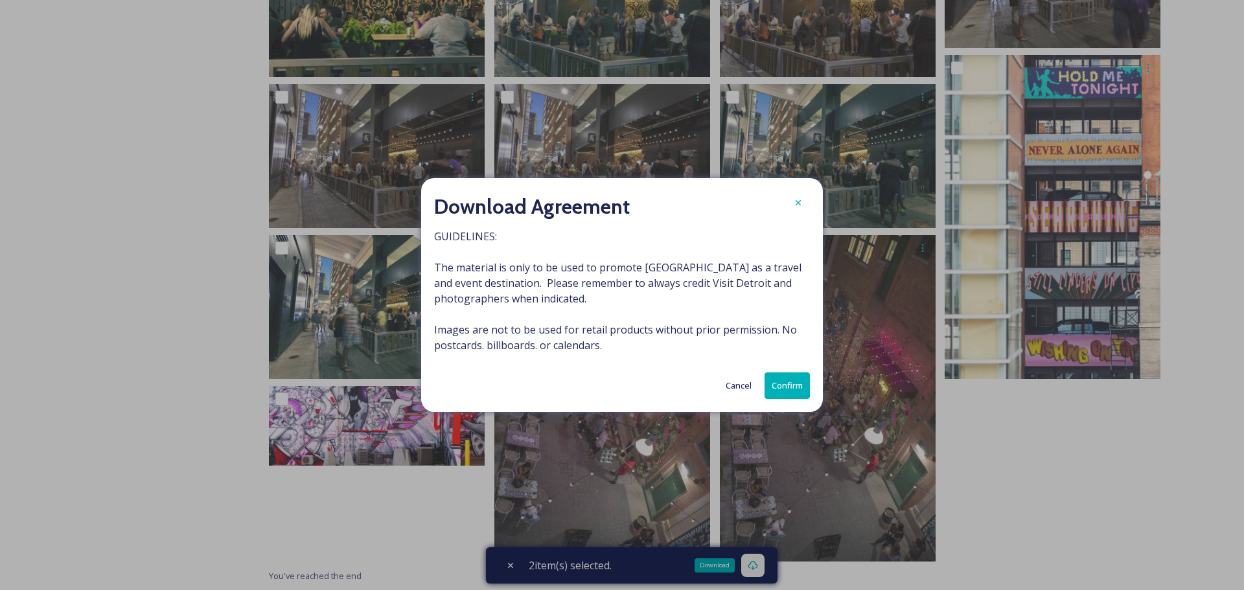
click at [788, 388] on button "Confirm" at bounding box center [787, 386] width 45 height 27
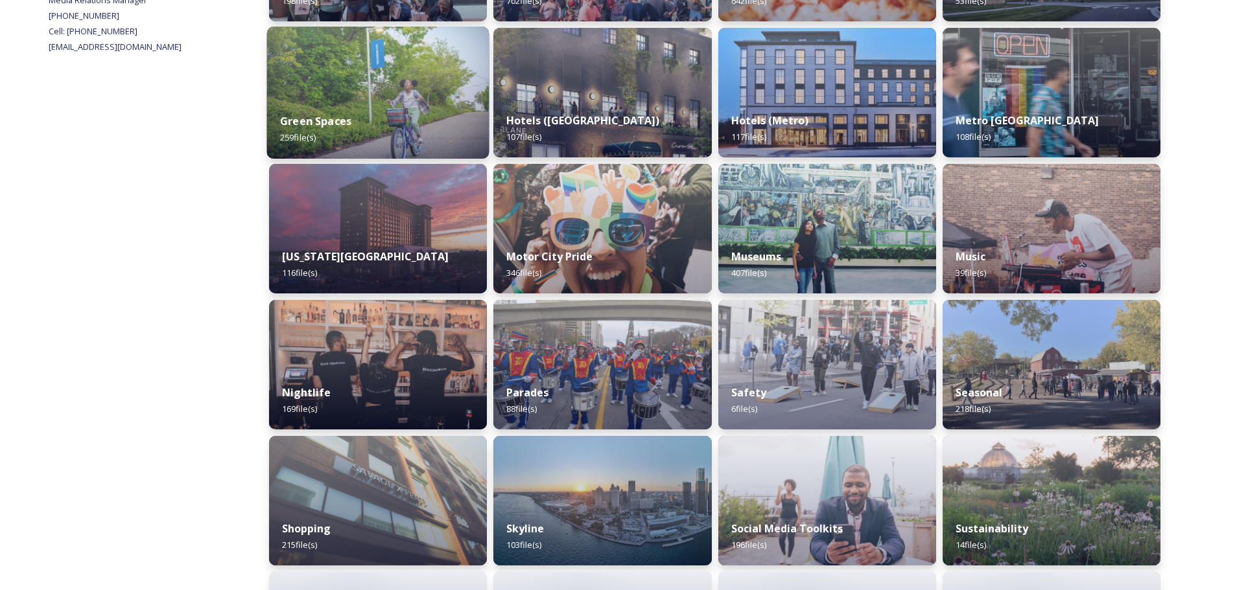
scroll to position [712, 0]
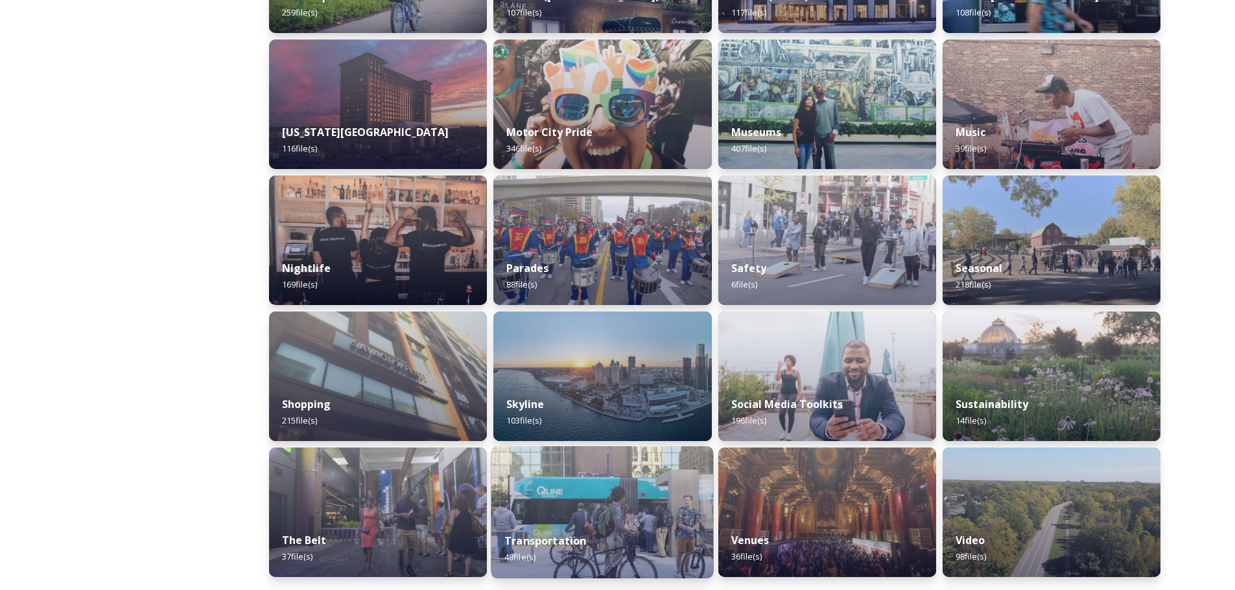
click at [638, 506] on img at bounding box center [602, 513] width 222 height 132
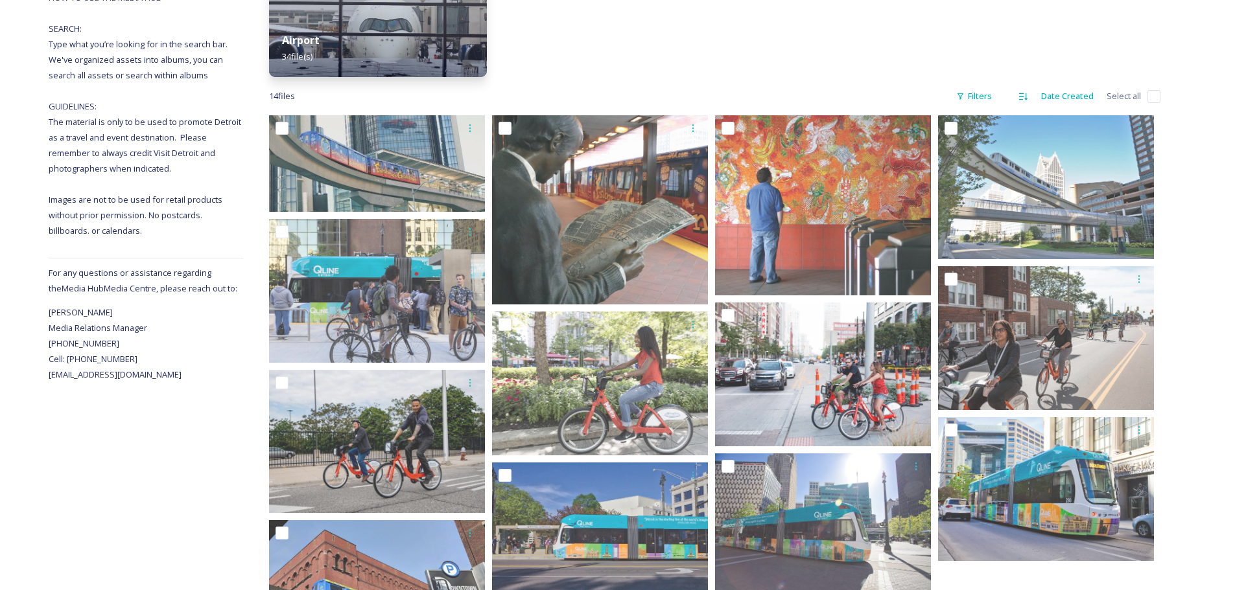
scroll to position [259, 0]
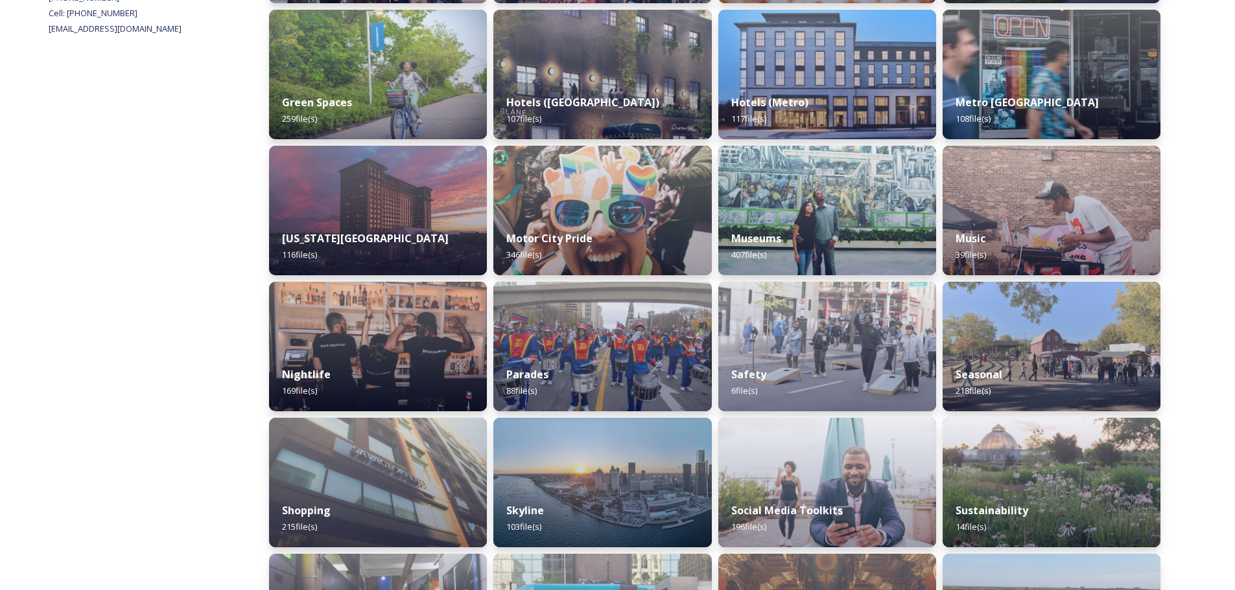
scroll to position [712, 0]
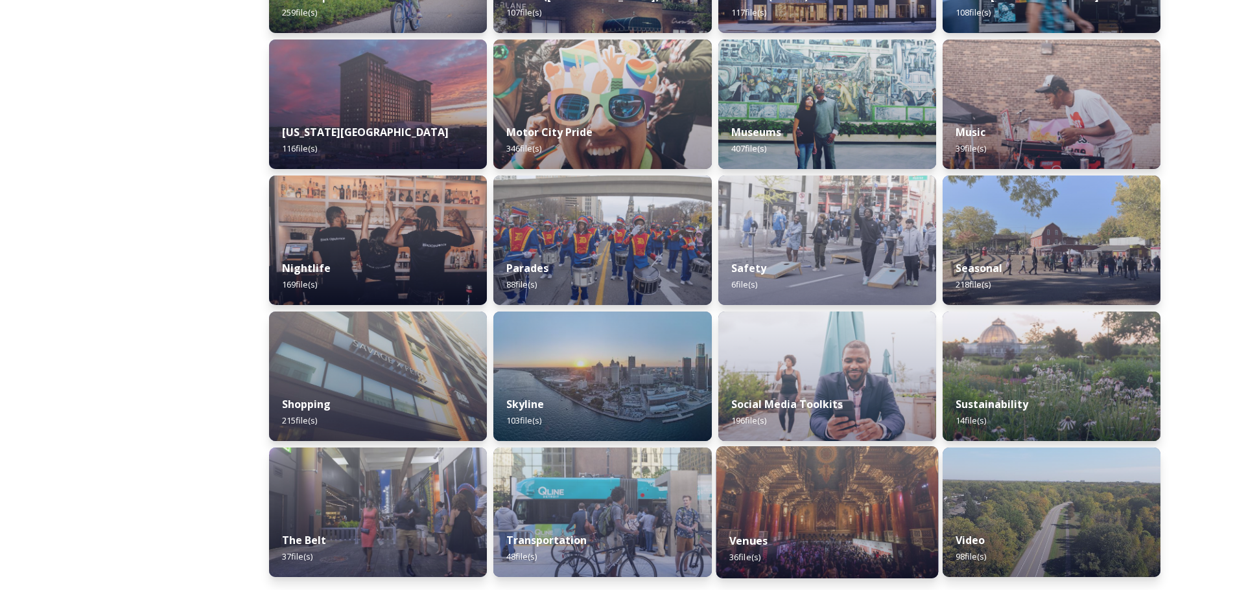
click at [791, 501] on img at bounding box center [827, 513] width 222 height 132
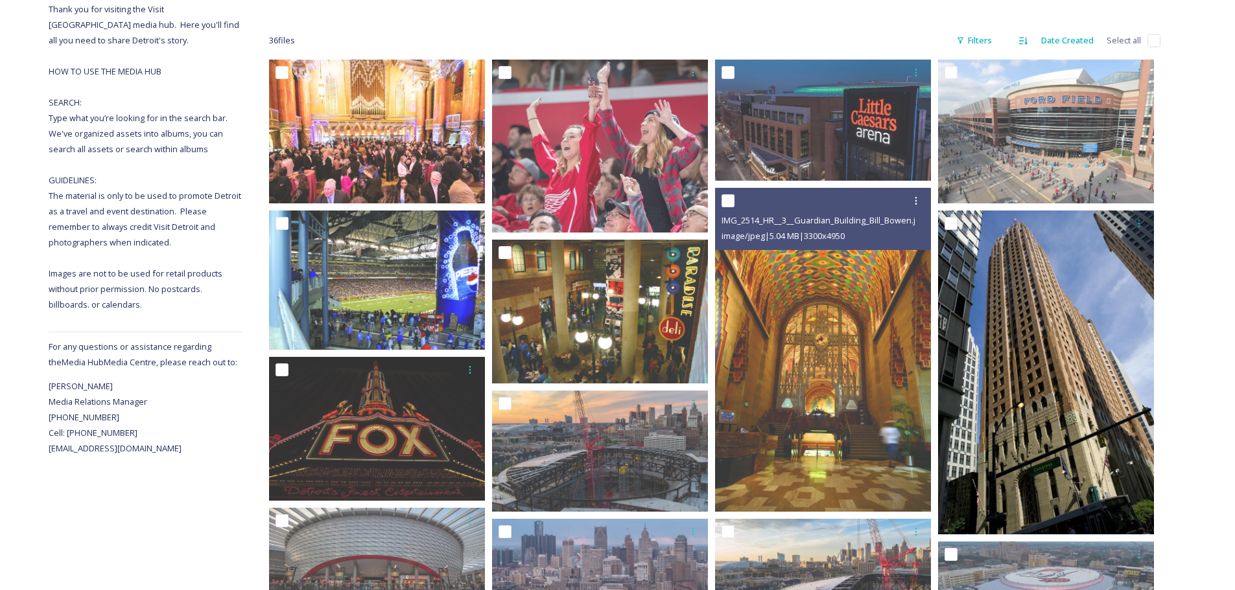
scroll to position [130, 0]
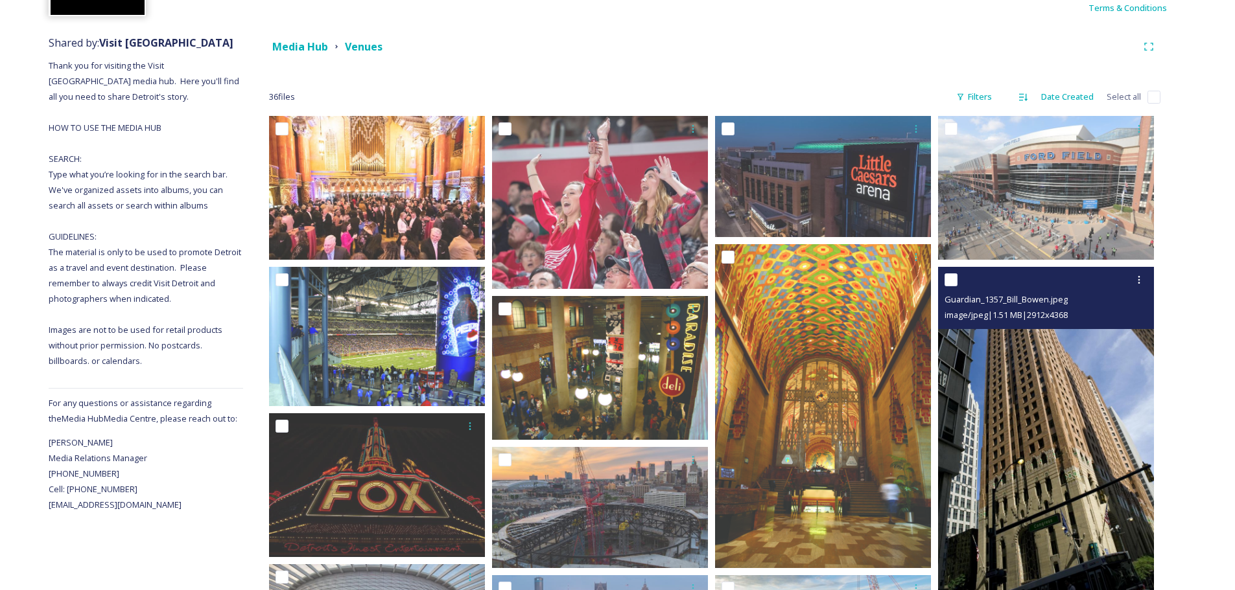
click at [952, 285] on input "checkbox" at bounding box center [950, 280] width 13 height 13
checkbox input "true"
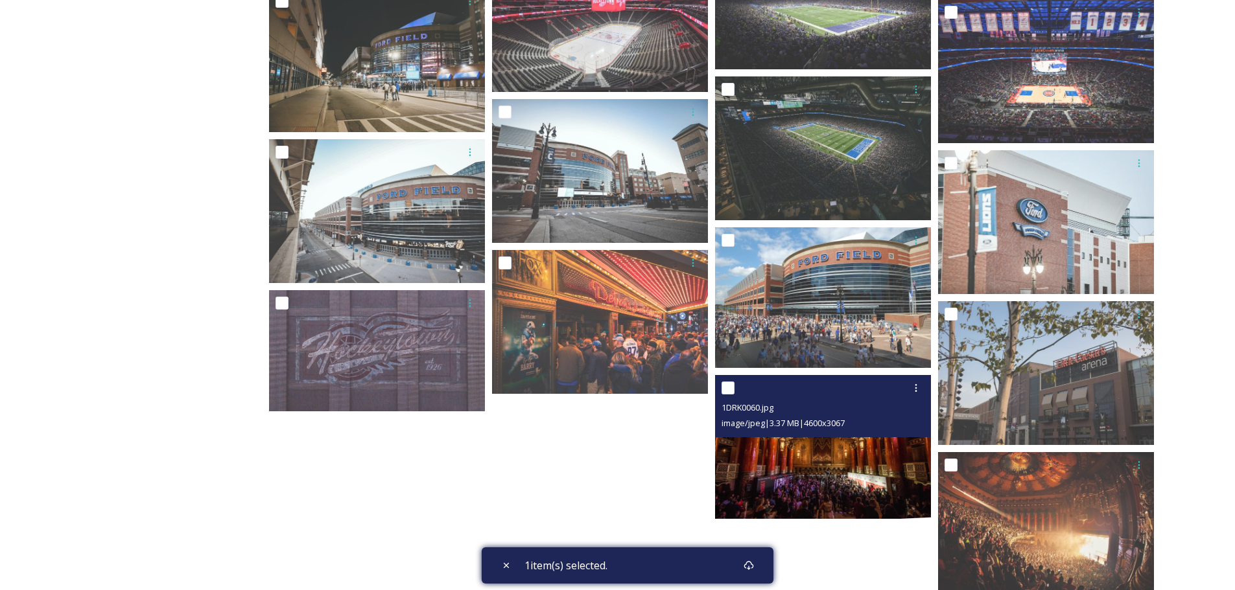
scroll to position [1222, 0]
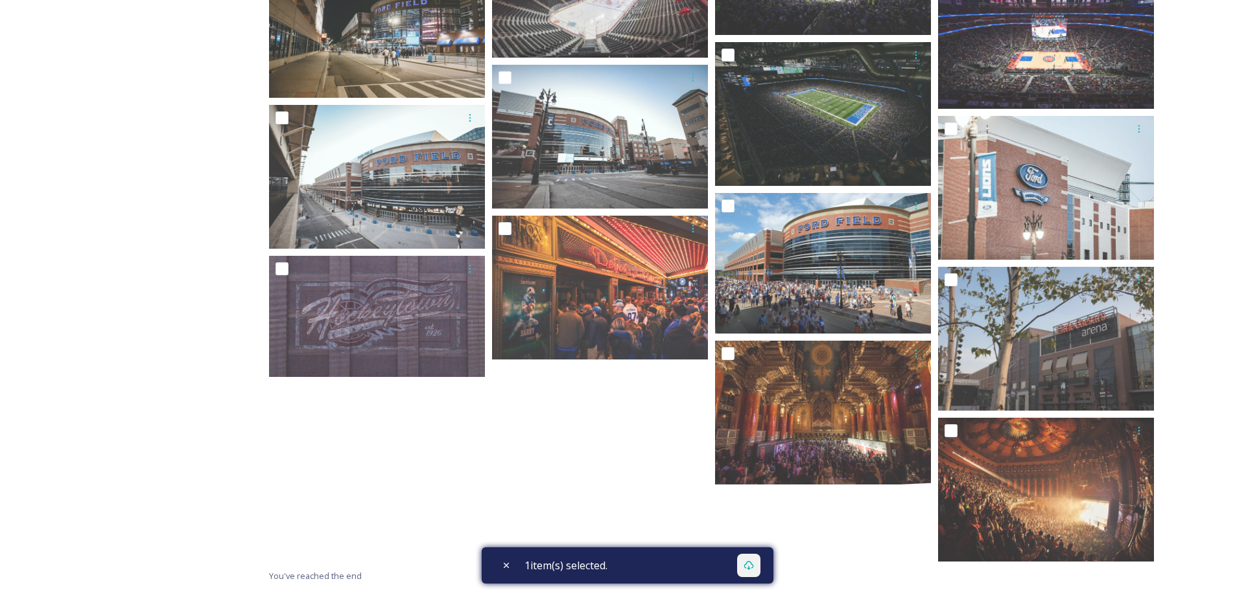
click at [760, 566] on div at bounding box center [748, 565] width 23 height 23
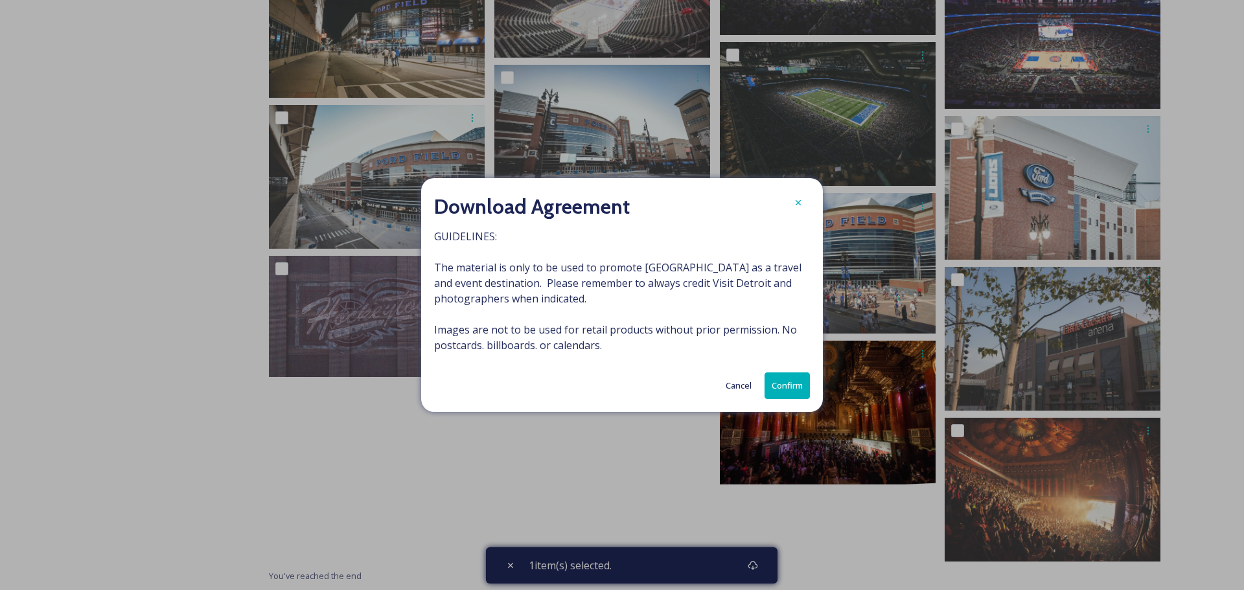
click at [802, 379] on button "Confirm" at bounding box center [787, 386] width 45 height 27
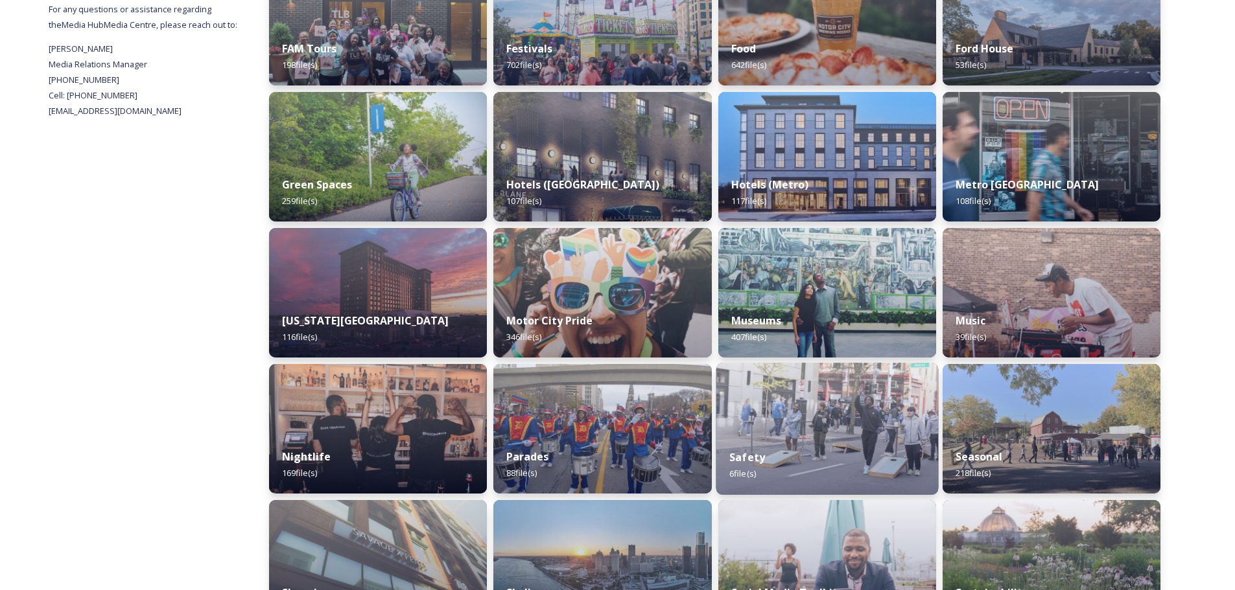
scroll to position [518, 0]
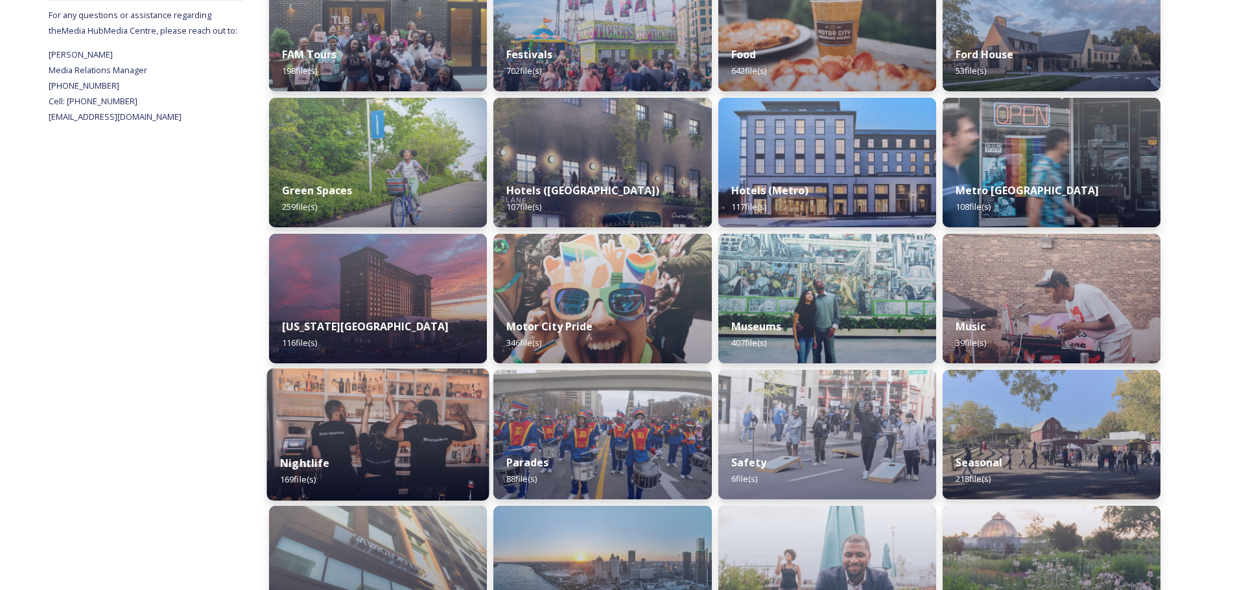
click at [366, 449] on div "Nightlife 169 file(s)" at bounding box center [378, 471] width 222 height 59
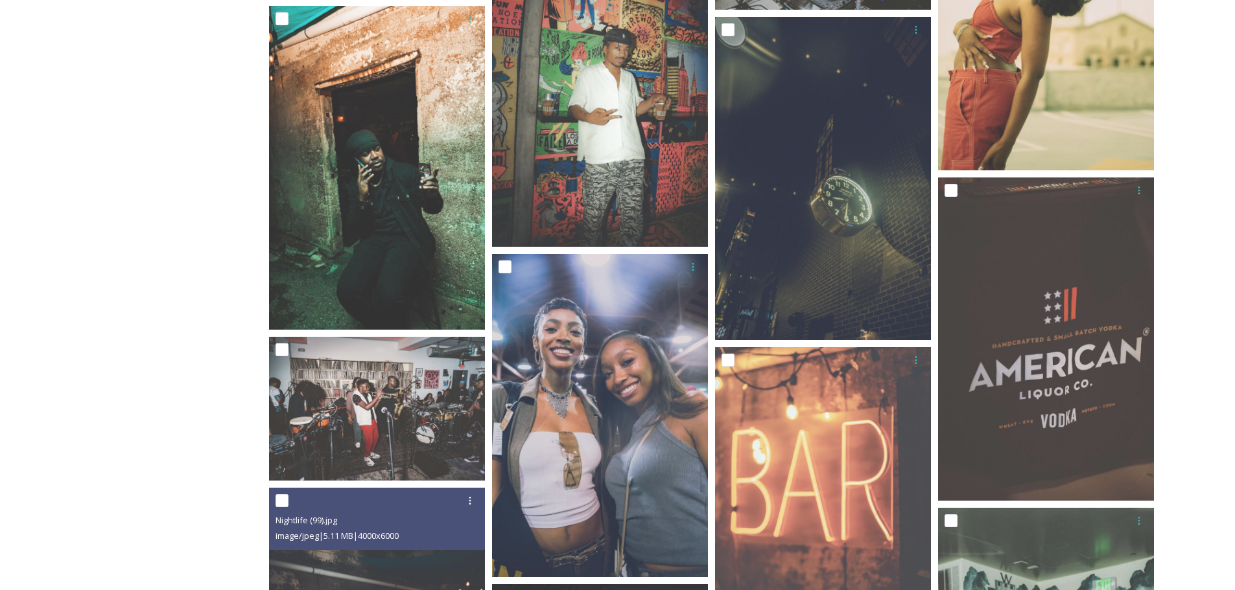
scroll to position [6222, 0]
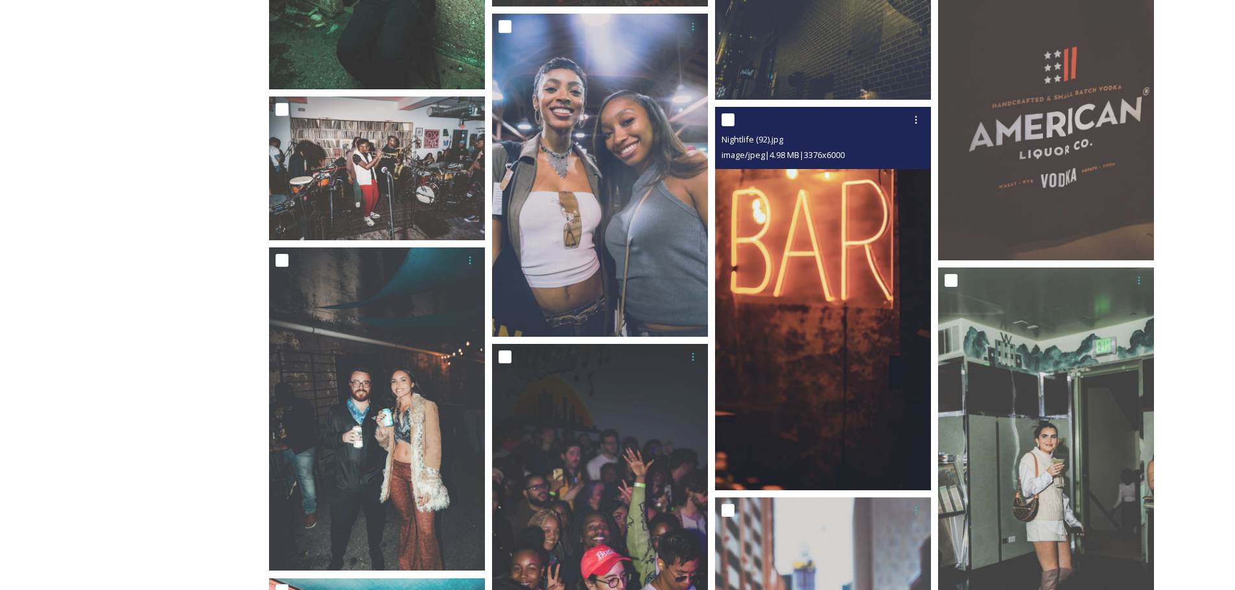
click at [728, 119] on input "checkbox" at bounding box center [727, 119] width 13 height 13
checkbox input "true"
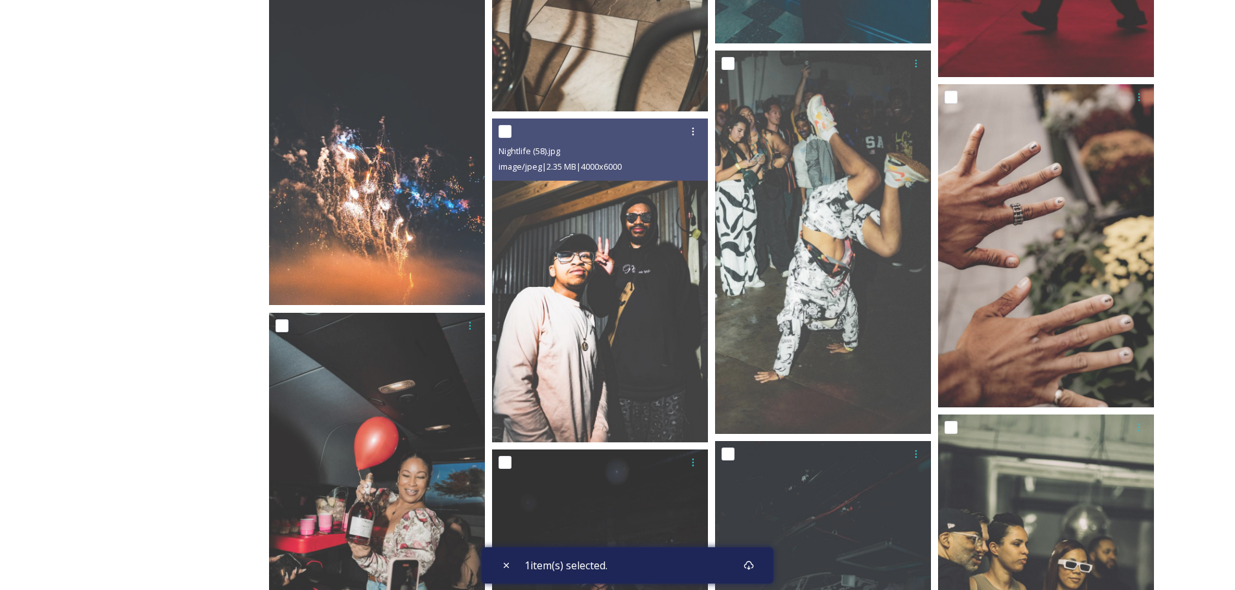
scroll to position [8296, 0]
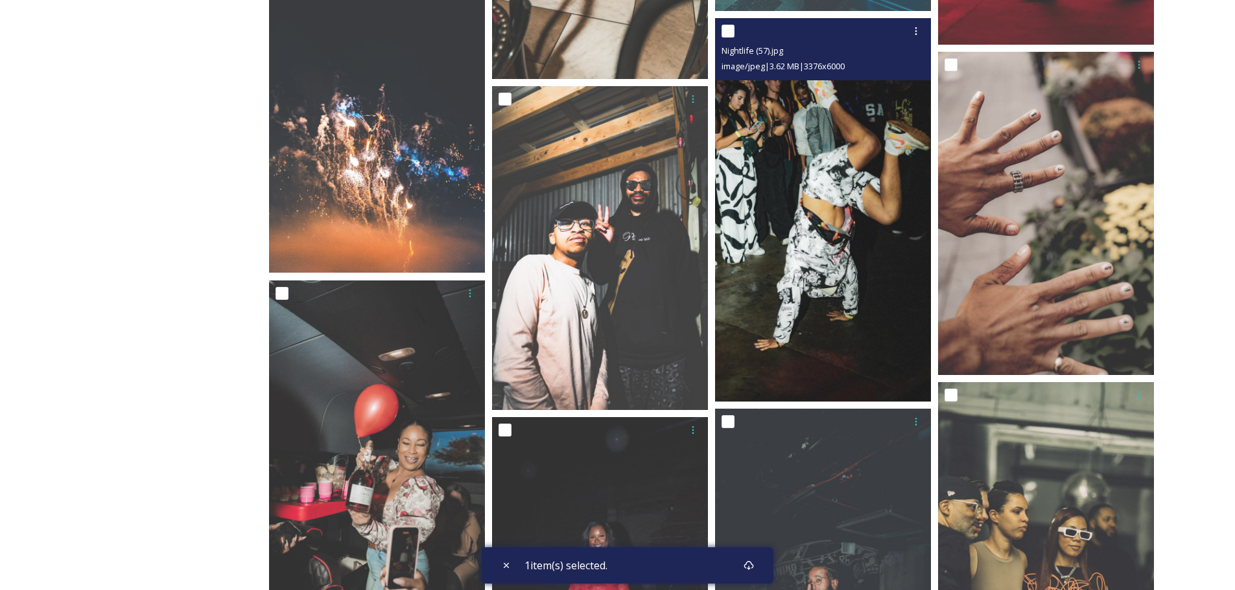
click at [734, 34] on input "checkbox" at bounding box center [727, 31] width 13 height 13
checkbox input "true"
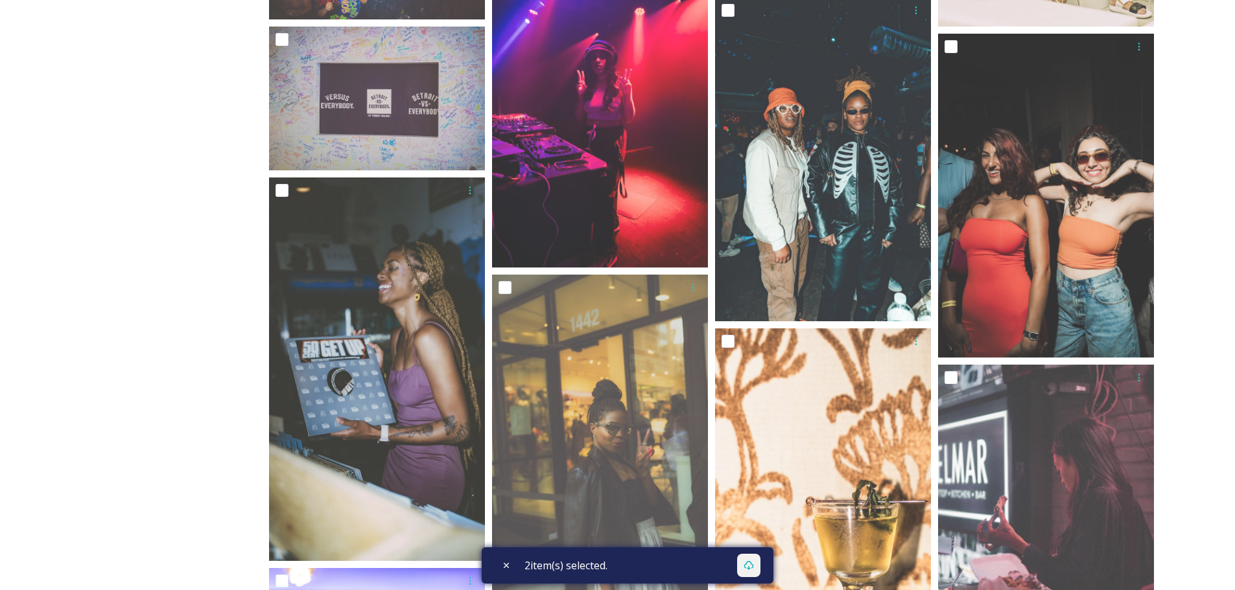
scroll to position [13073, 0]
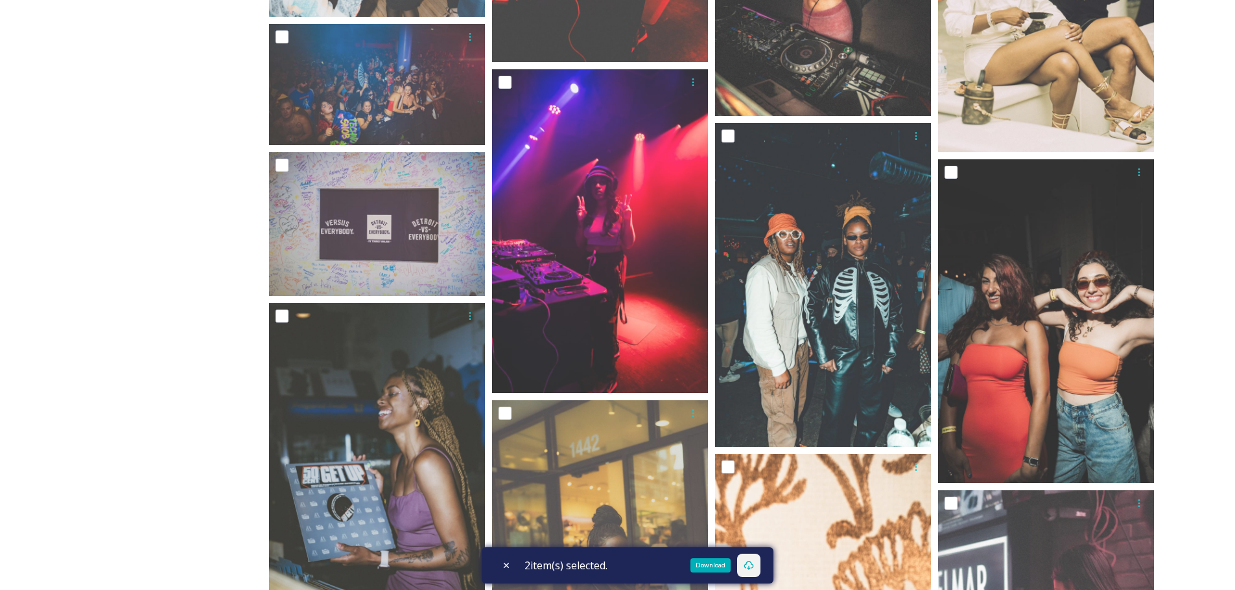
click at [757, 571] on div "Download" at bounding box center [748, 565] width 23 height 23
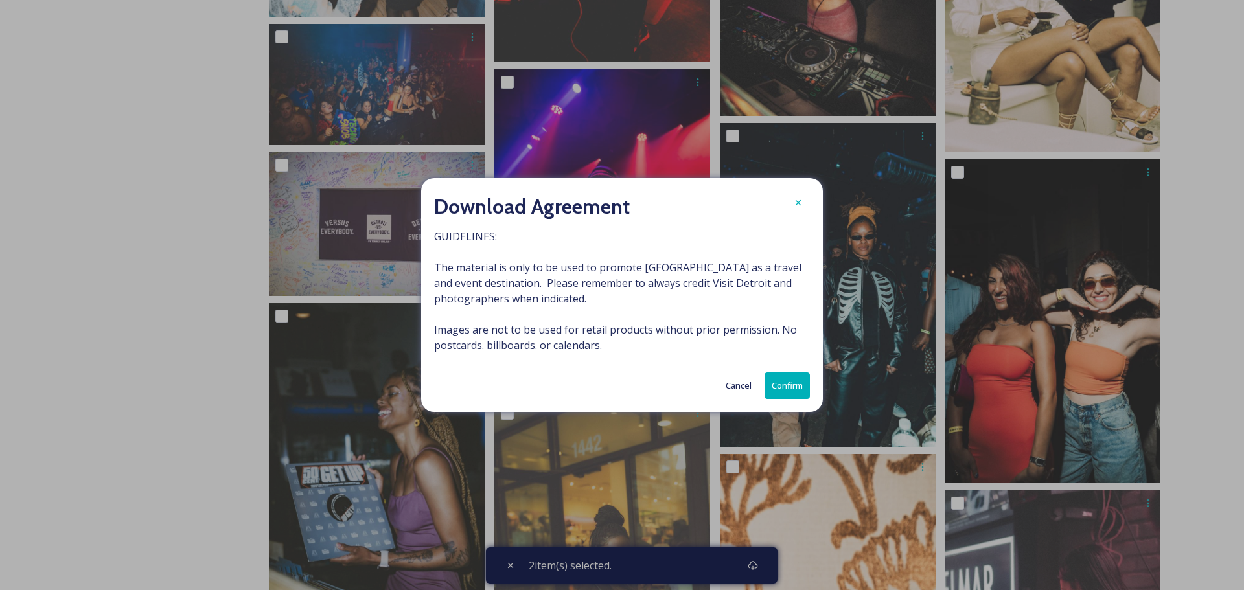
click at [790, 391] on button "Confirm" at bounding box center [787, 386] width 45 height 27
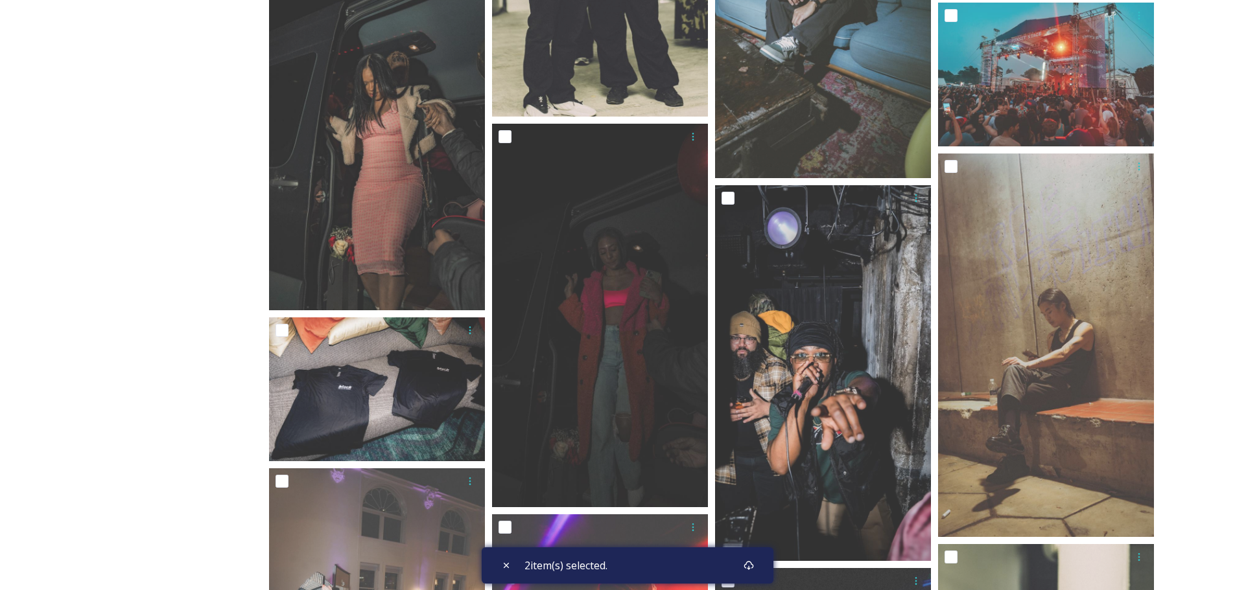
scroll to position [12295, 0]
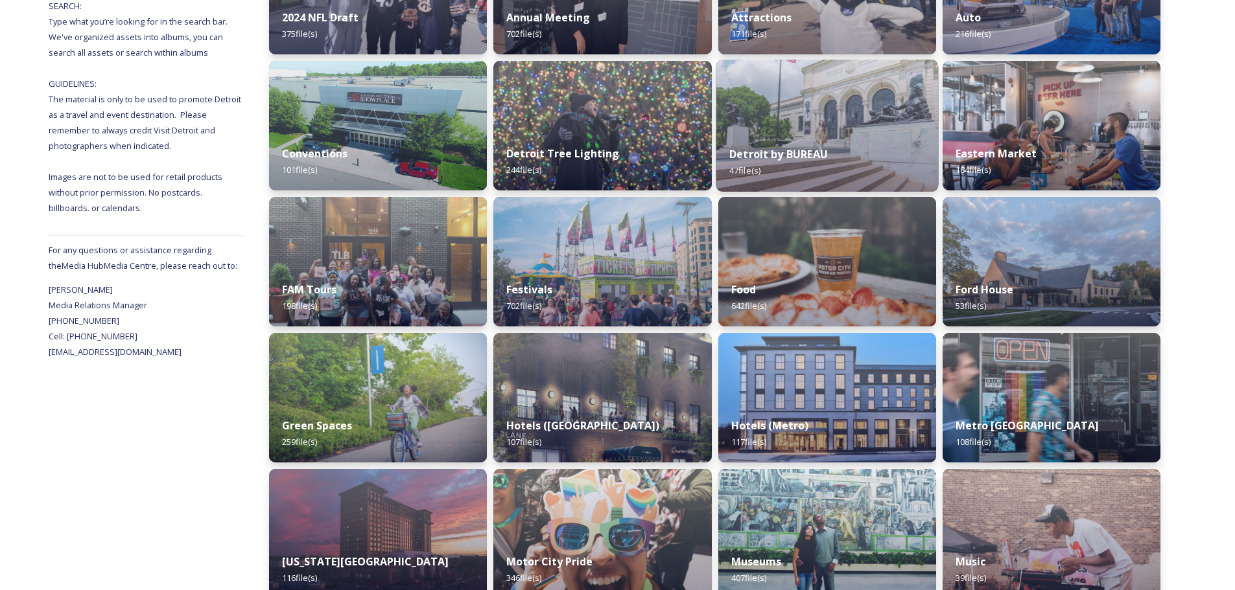
scroll to position [259, 0]
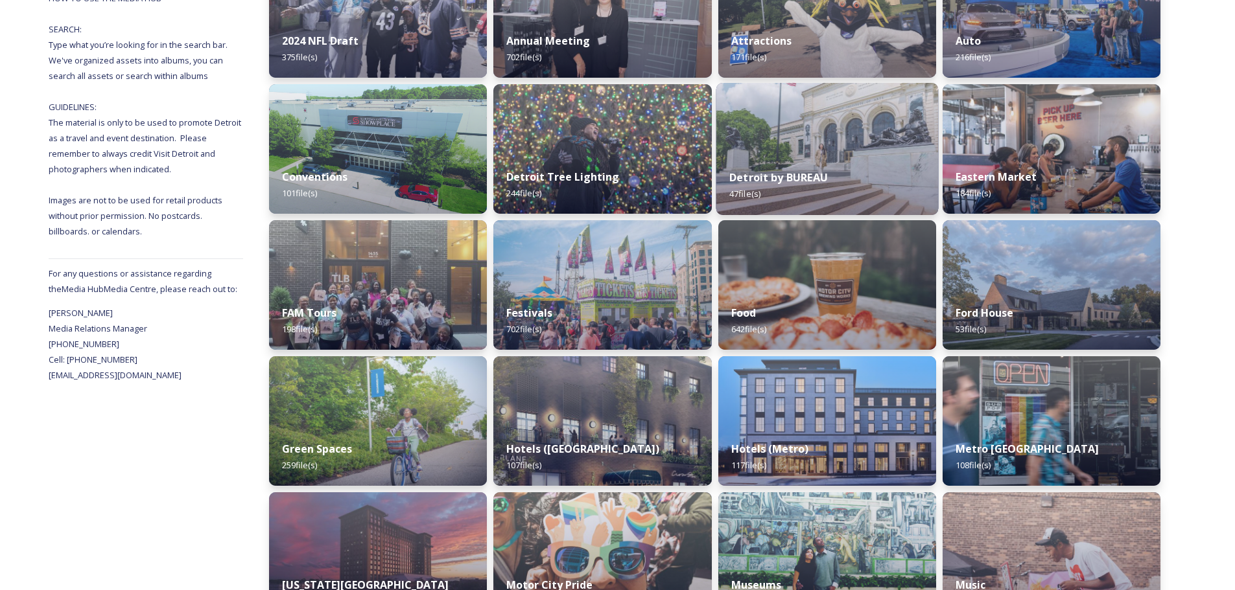
click at [782, 108] on img at bounding box center [827, 149] width 222 height 132
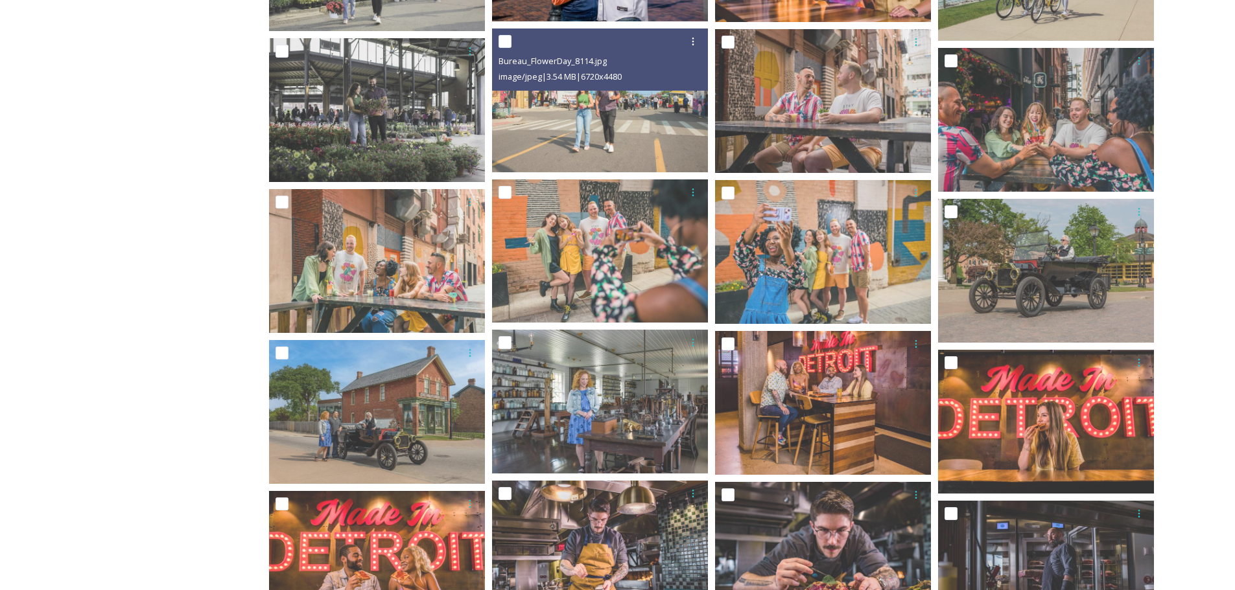
scroll to position [1037, 0]
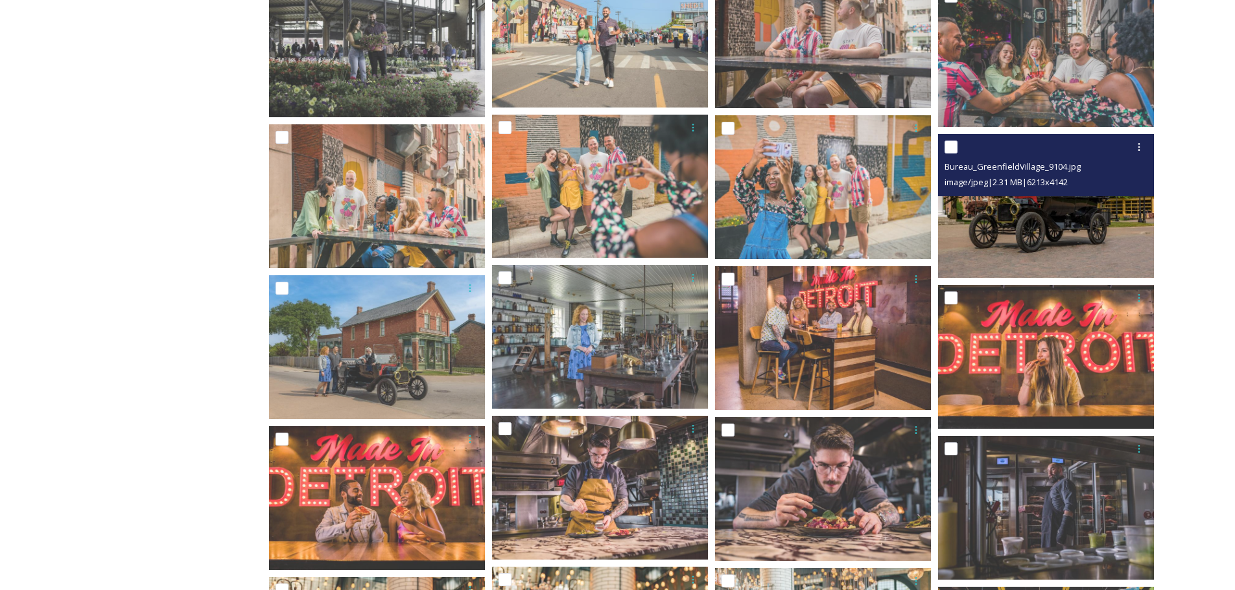
click at [953, 147] on input "checkbox" at bounding box center [950, 147] width 13 height 13
checkbox input "true"
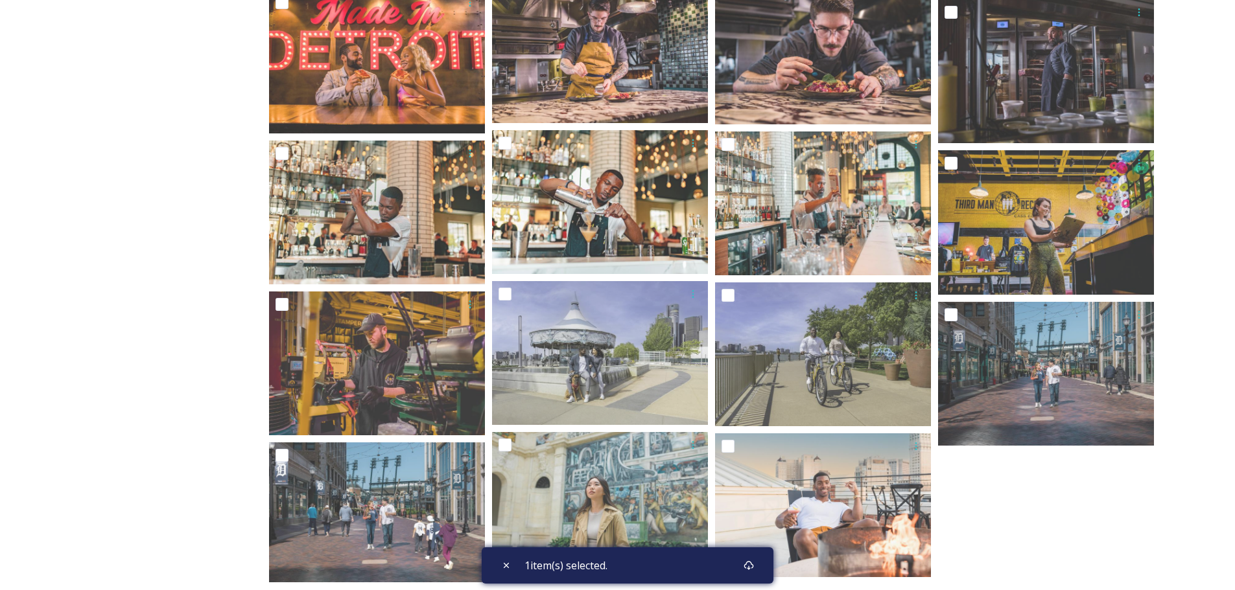
scroll to position [1495, 0]
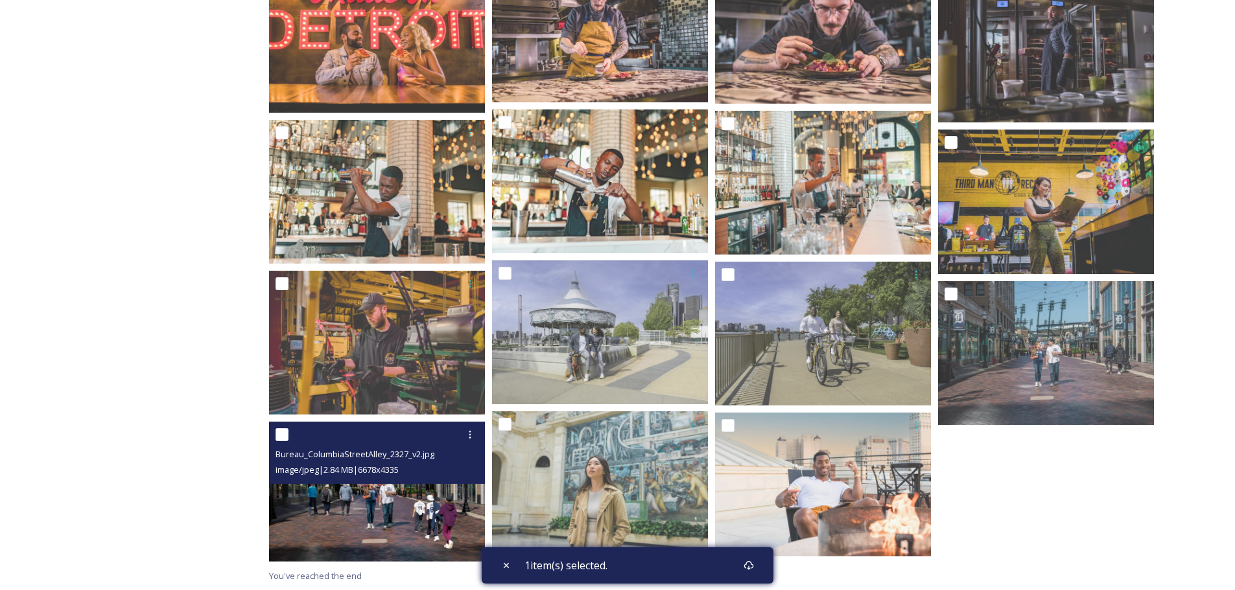
click at [288, 436] on input "checkbox" at bounding box center [281, 434] width 13 height 13
checkbox input "true"
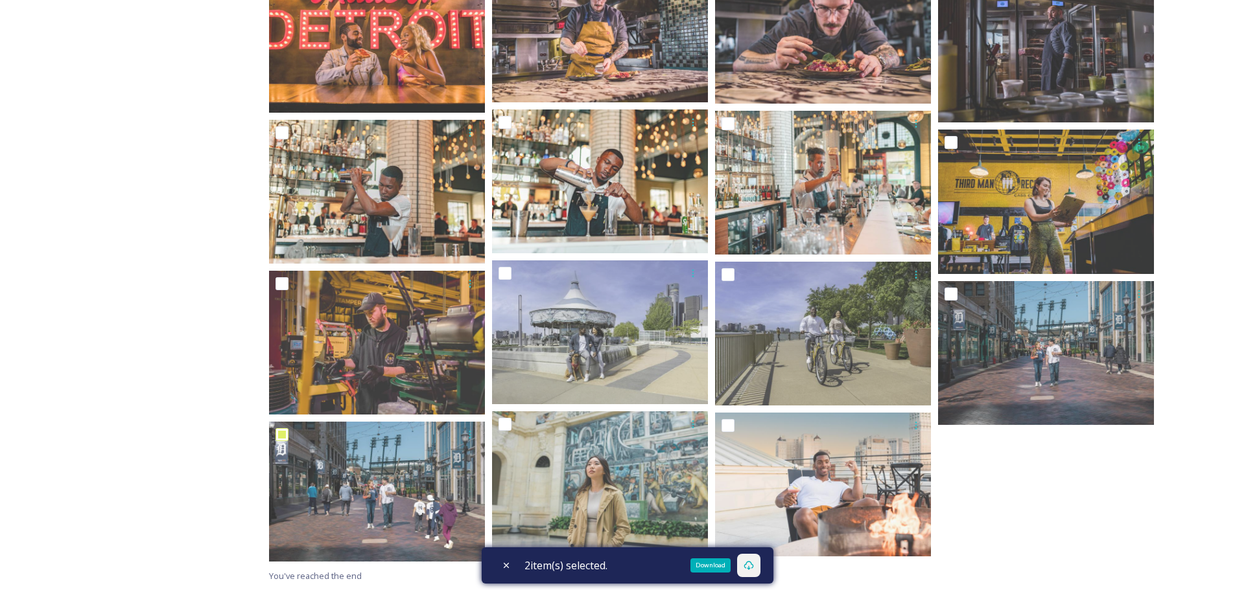
click at [754, 564] on icon at bounding box center [748, 566] width 10 height 10
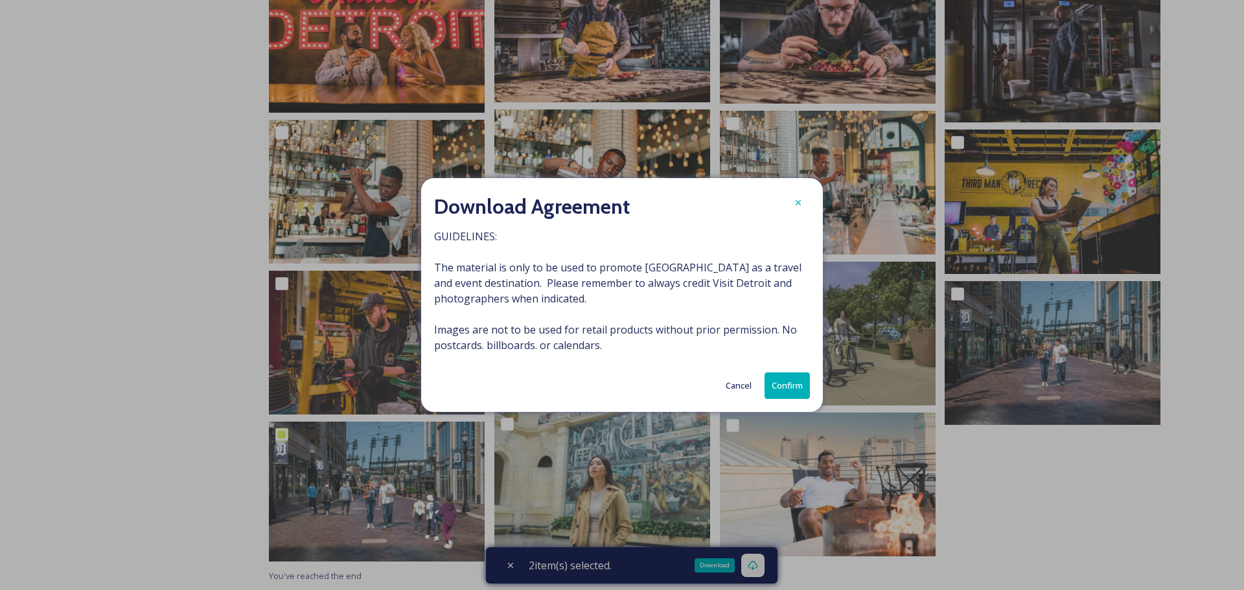
click at [793, 378] on button "Confirm" at bounding box center [787, 386] width 45 height 27
